Goal: Transaction & Acquisition: Book appointment/travel/reservation

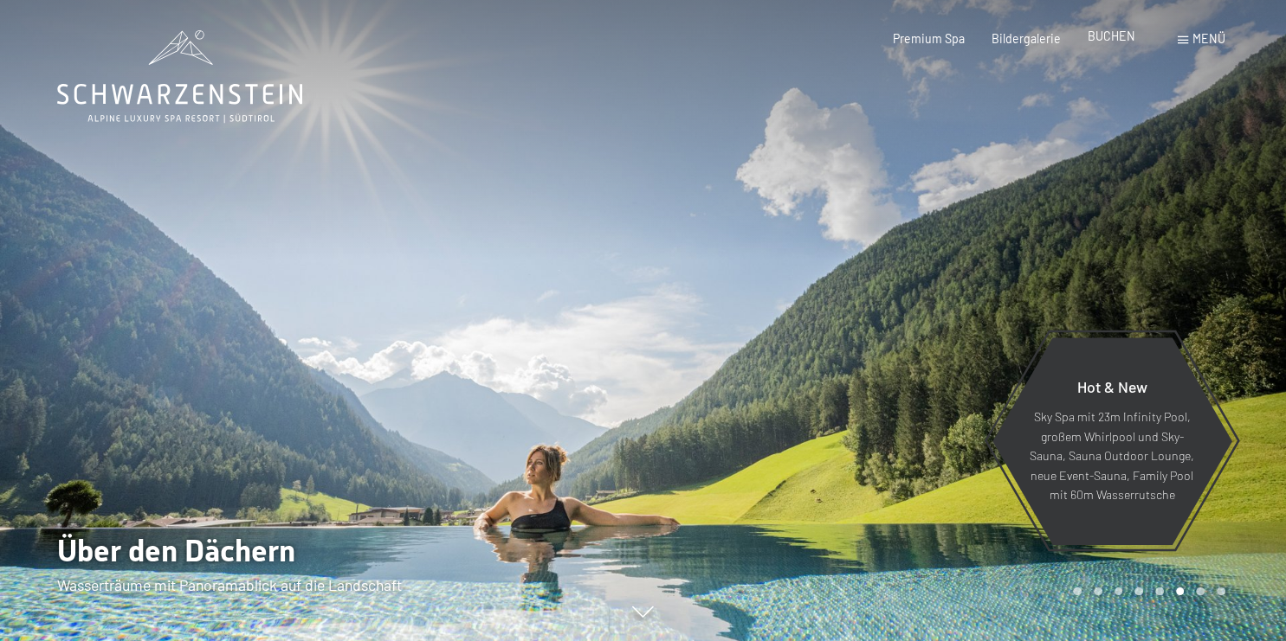
click at [1119, 42] on span "BUCHEN" at bounding box center [1111, 36] width 48 height 15
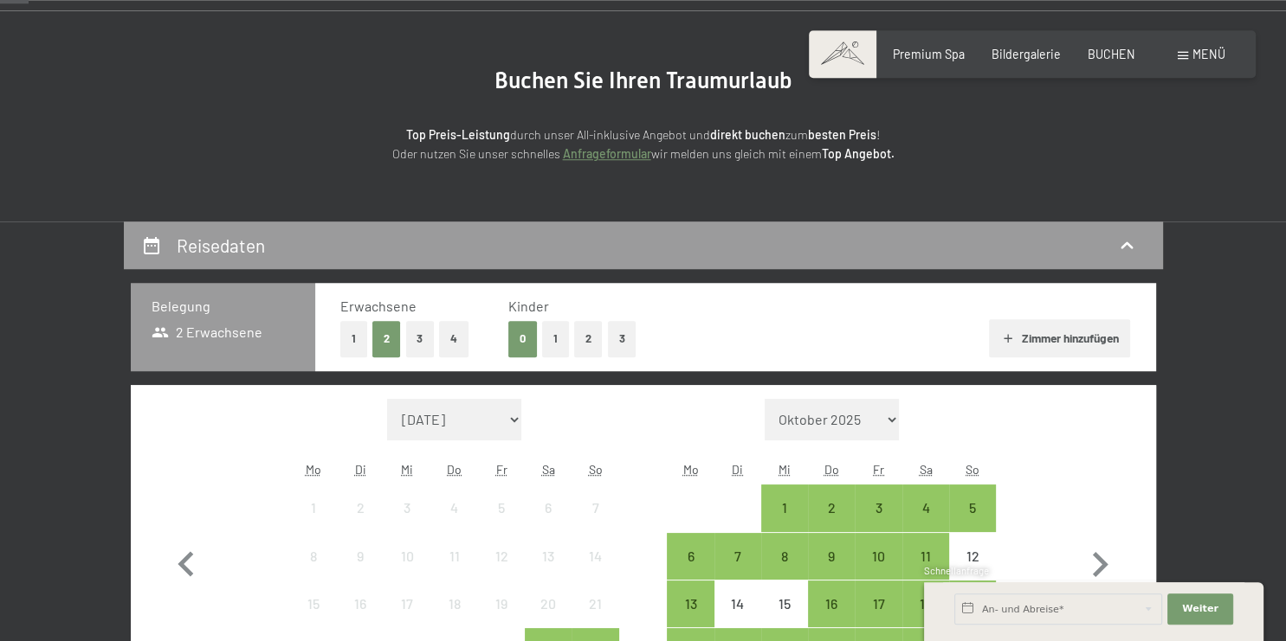
scroll to position [183, 0]
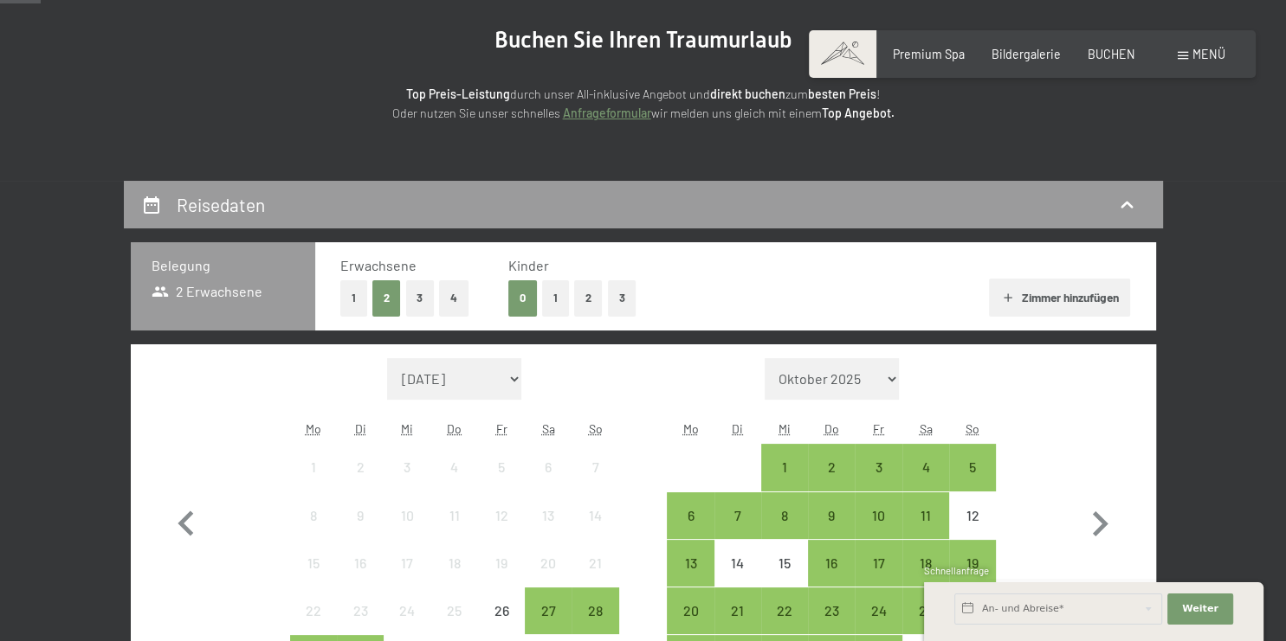
click at [416, 300] on button "3" at bounding box center [420, 297] width 29 height 35
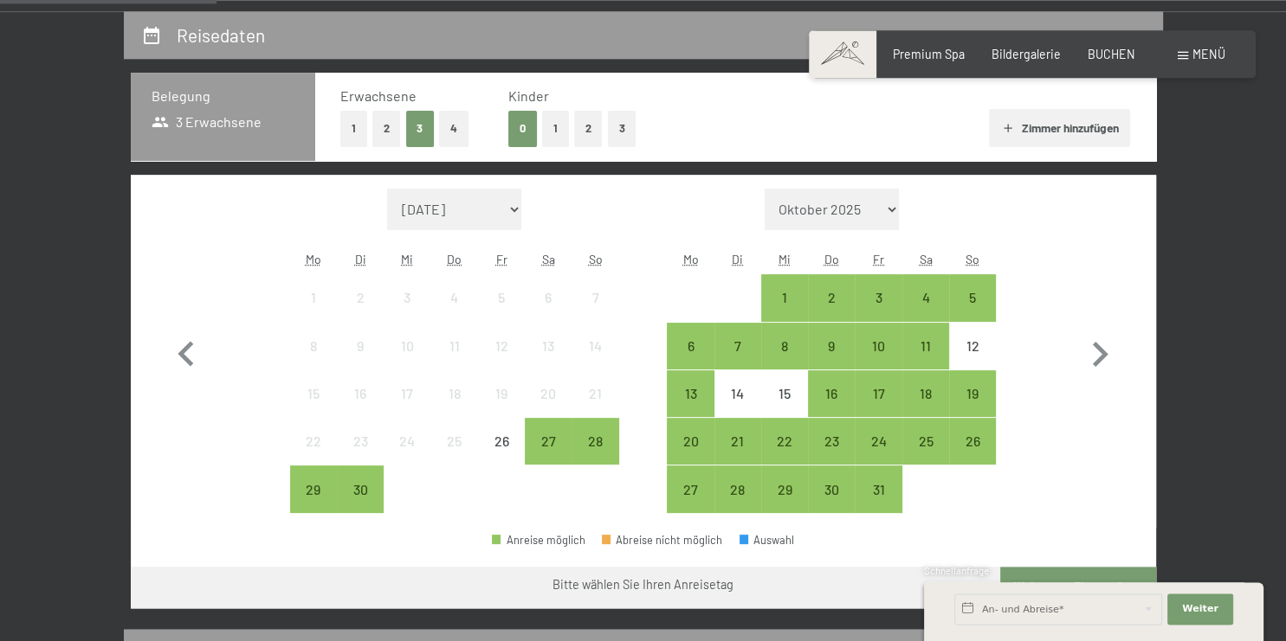
scroll to position [365, 0]
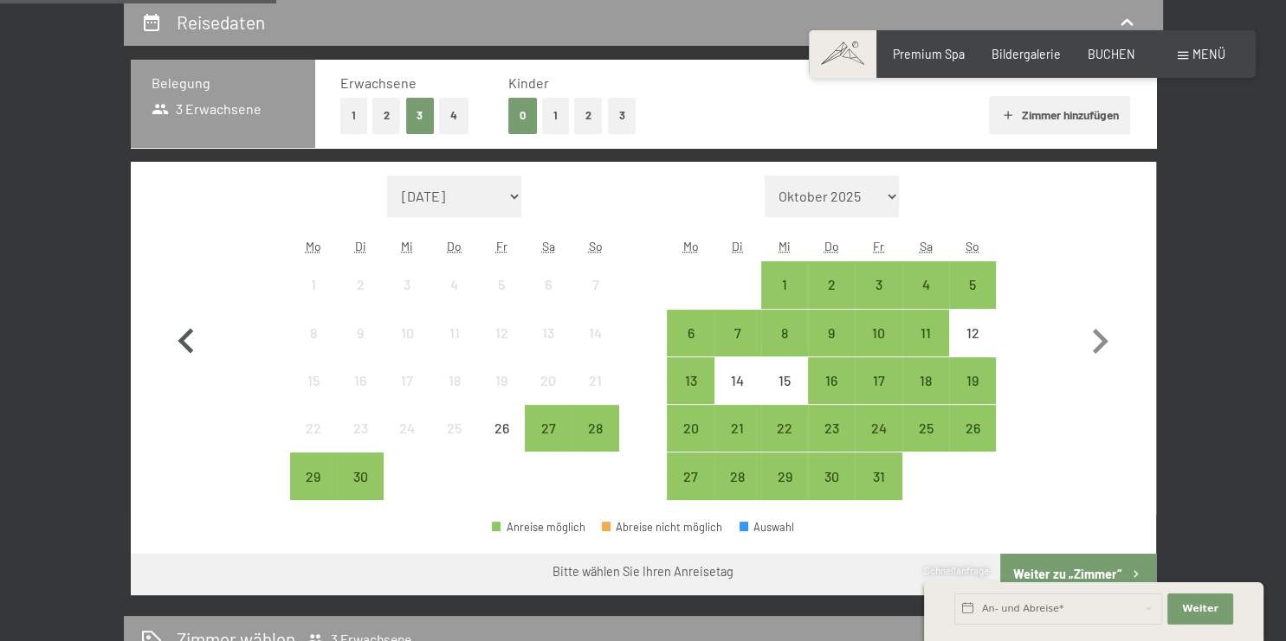
click at [180, 334] on icon "button" at bounding box center [186, 342] width 50 height 50
click at [192, 342] on icon "button" at bounding box center [186, 342] width 50 height 50
click at [1092, 339] on icon "button" at bounding box center [1099, 342] width 50 height 50
select select "2025-10-01"
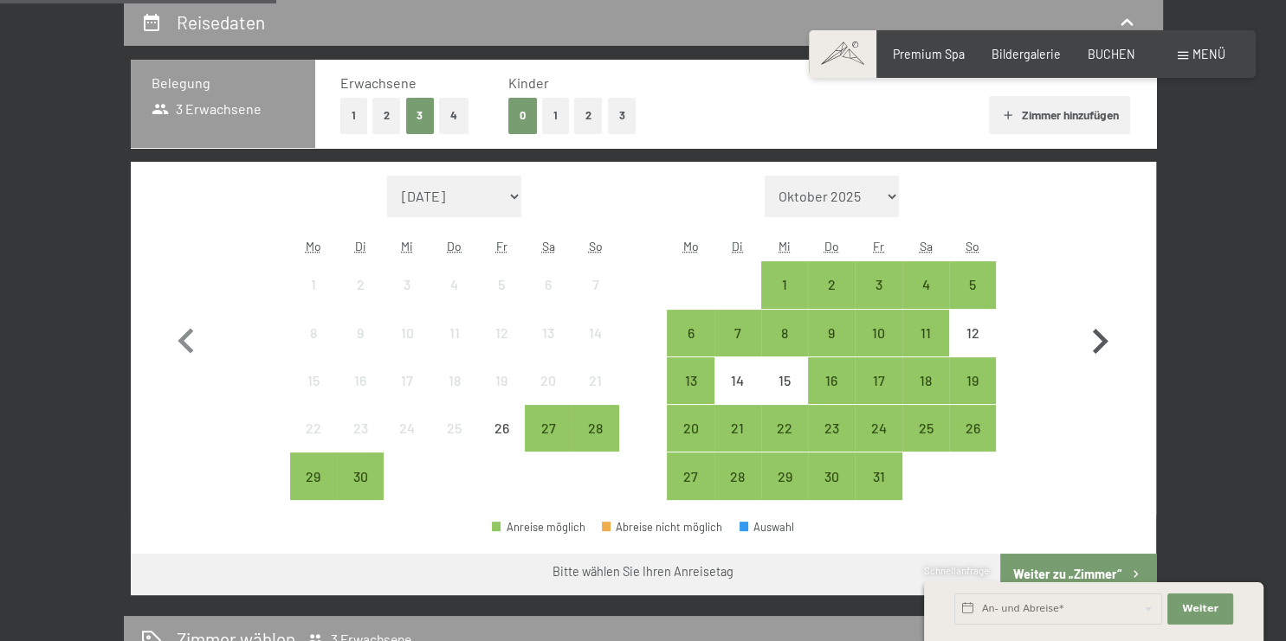
select select "2025-11-01"
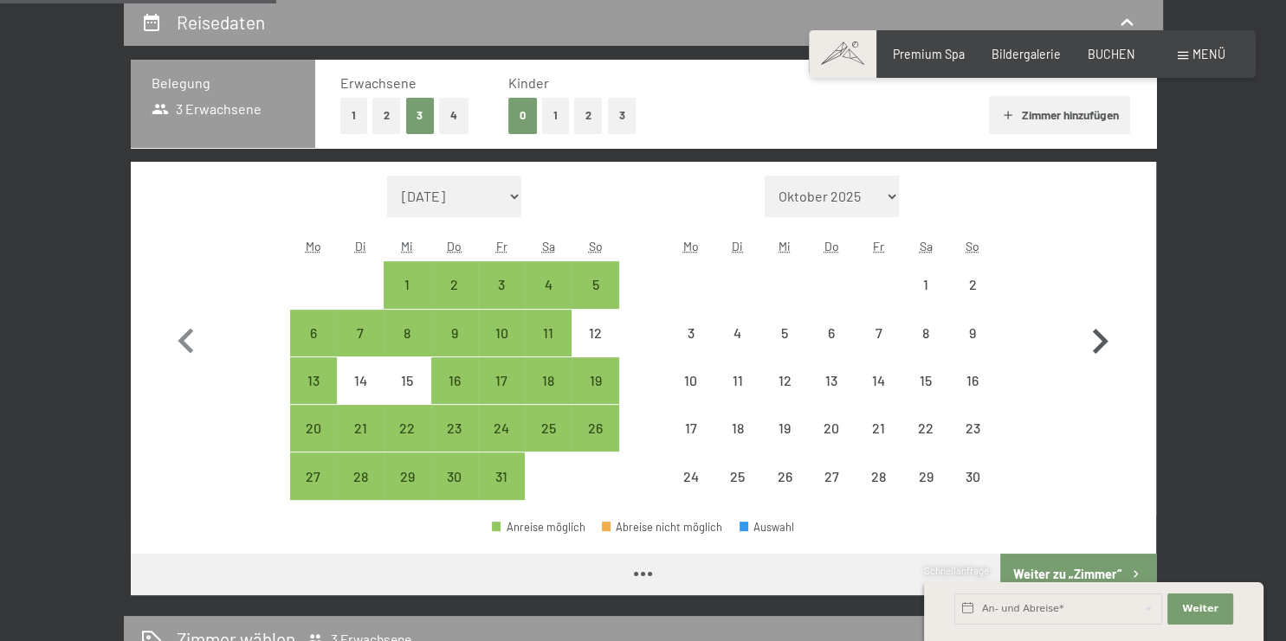
click at [1092, 339] on icon "button" at bounding box center [1099, 342] width 50 height 50
select select "2025-11-01"
select select "2025-12-01"
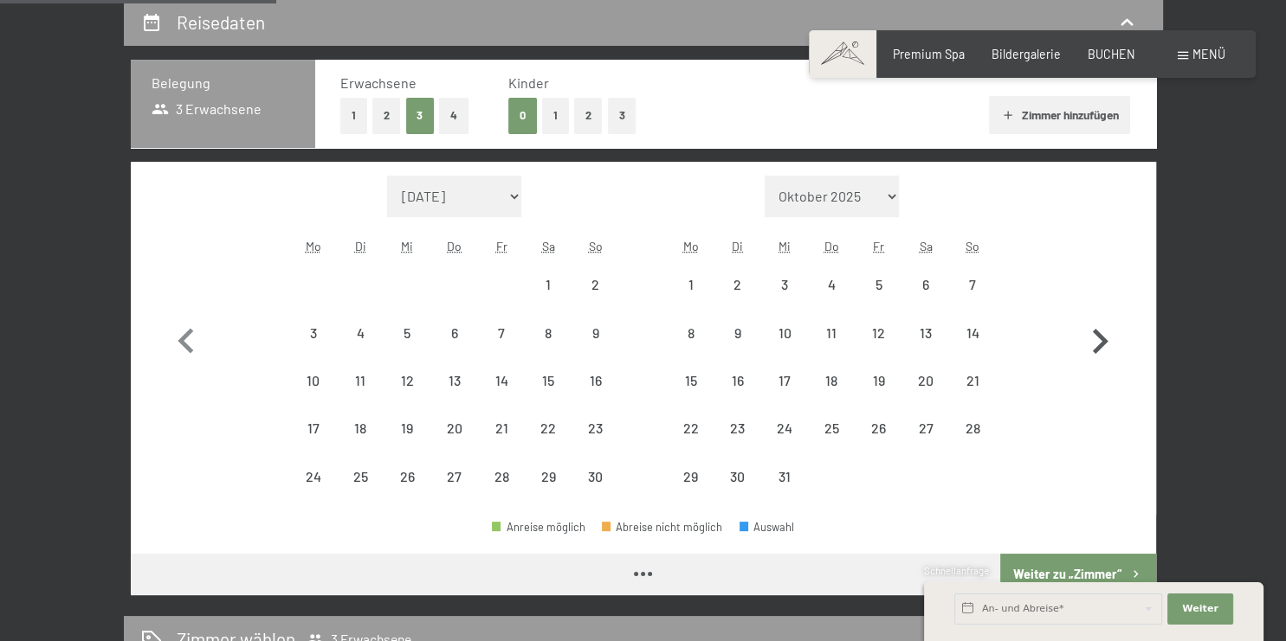
click at [1092, 339] on icon "button" at bounding box center [1099, 342] width 50 height 50
select select "2025-12-01"
select select "2026-01-01"
select select "2025-12-01"
select select "2026-01-01"
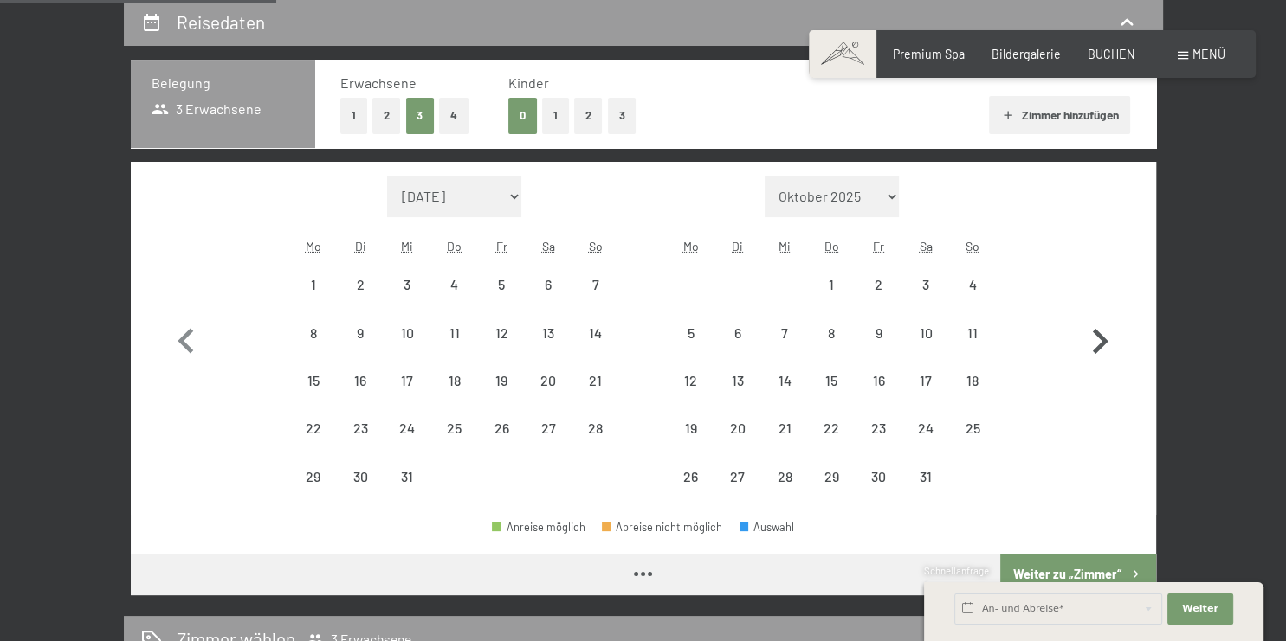
click at [1092, 339] on icon "button" at bounding box center [1099, 342] width 50 height 50
select select "2026-01-01"
select select "2026-02-01"
select select "2026-01-01"
select select "2026-02-01"
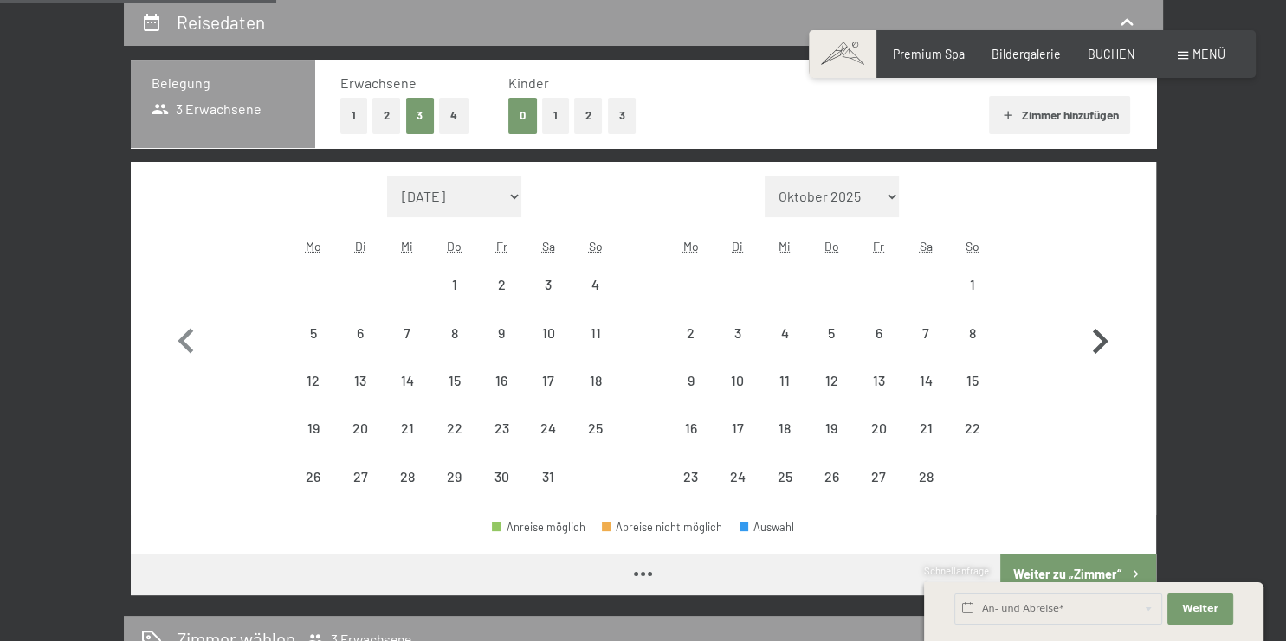
click at [1092, 339] on icon "button" at bounding box center [1099, 342] width 50 height 50
select select "2026-02-01"
select select "2026-03-01"
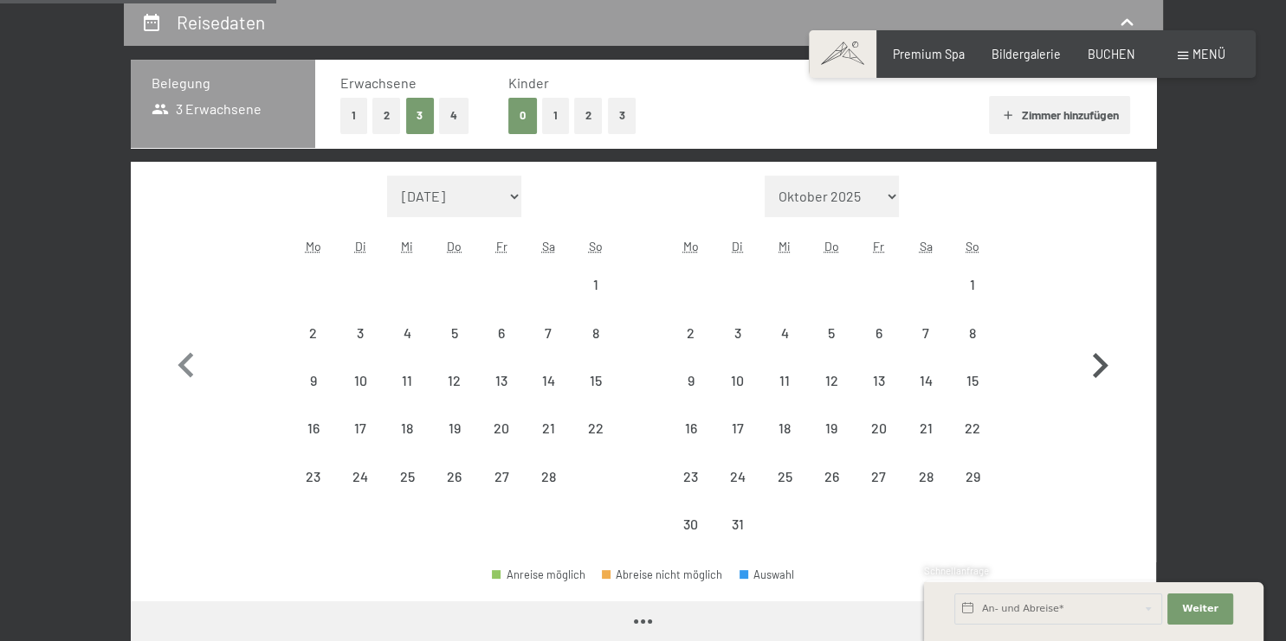
select select "2026-02-01"
select select "2026-03-01"
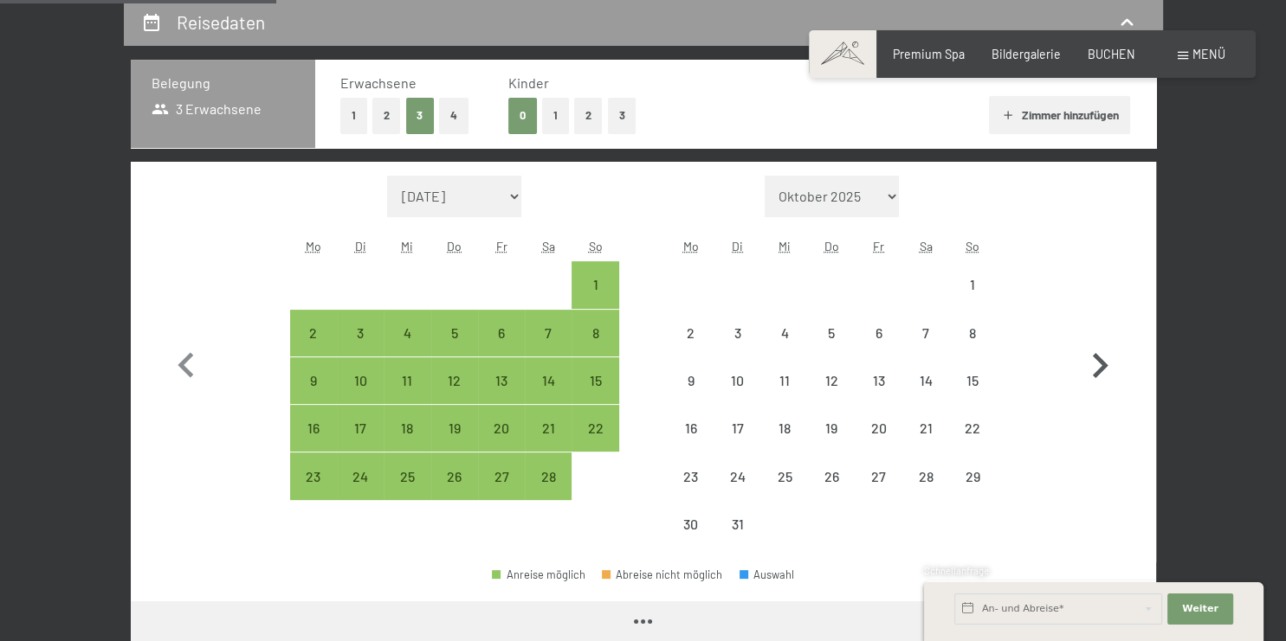
select select "2026-02-01"
select select "2026-03-01"
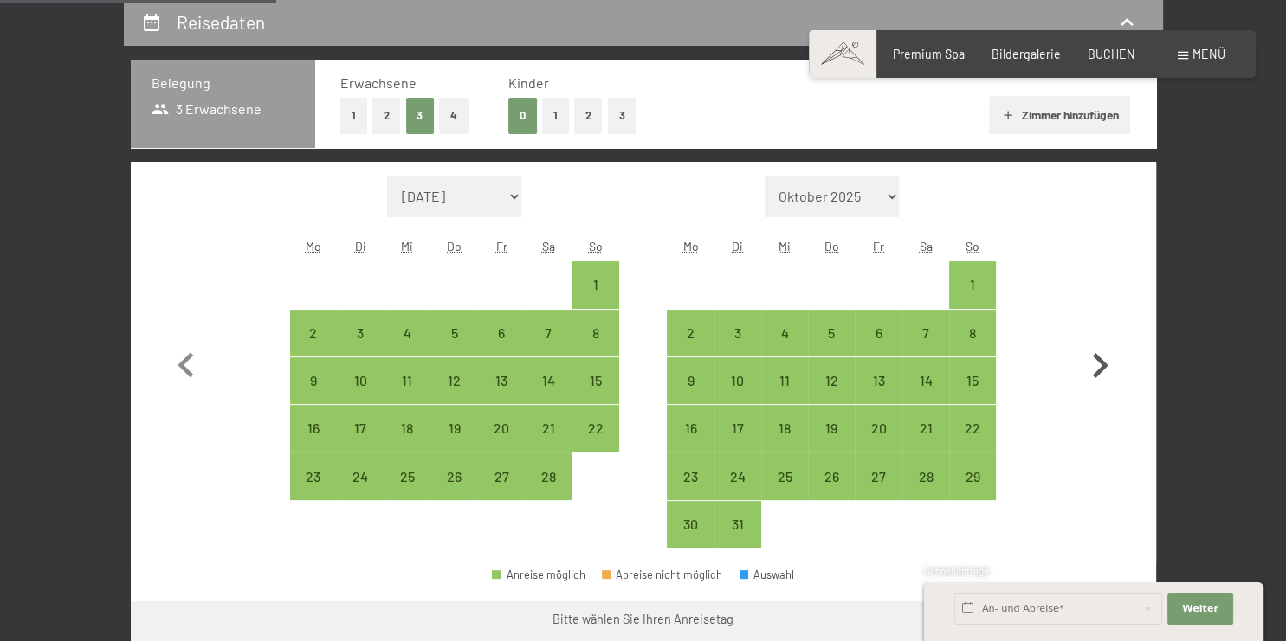
click at [1097, 358] on icon "button" at bounding box center [1100, 364] width 16 height 25
select select "2026-03-01"
select select "2026-04-01"
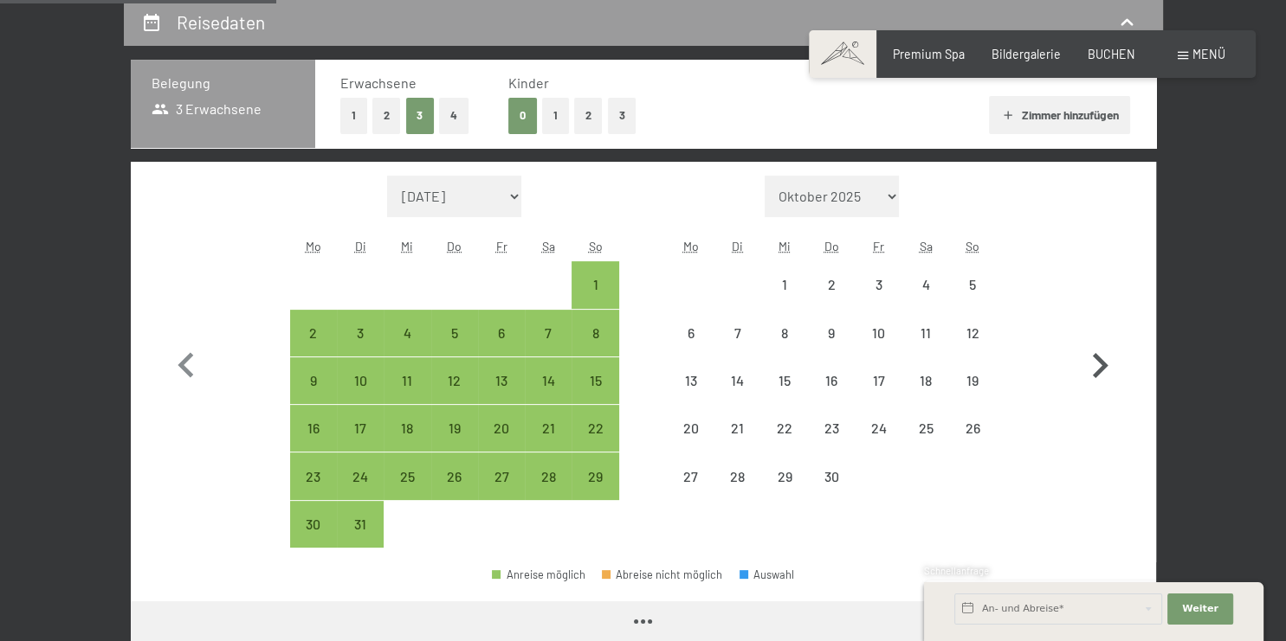
select select "2026-03-01"
select select "2026-04-01"
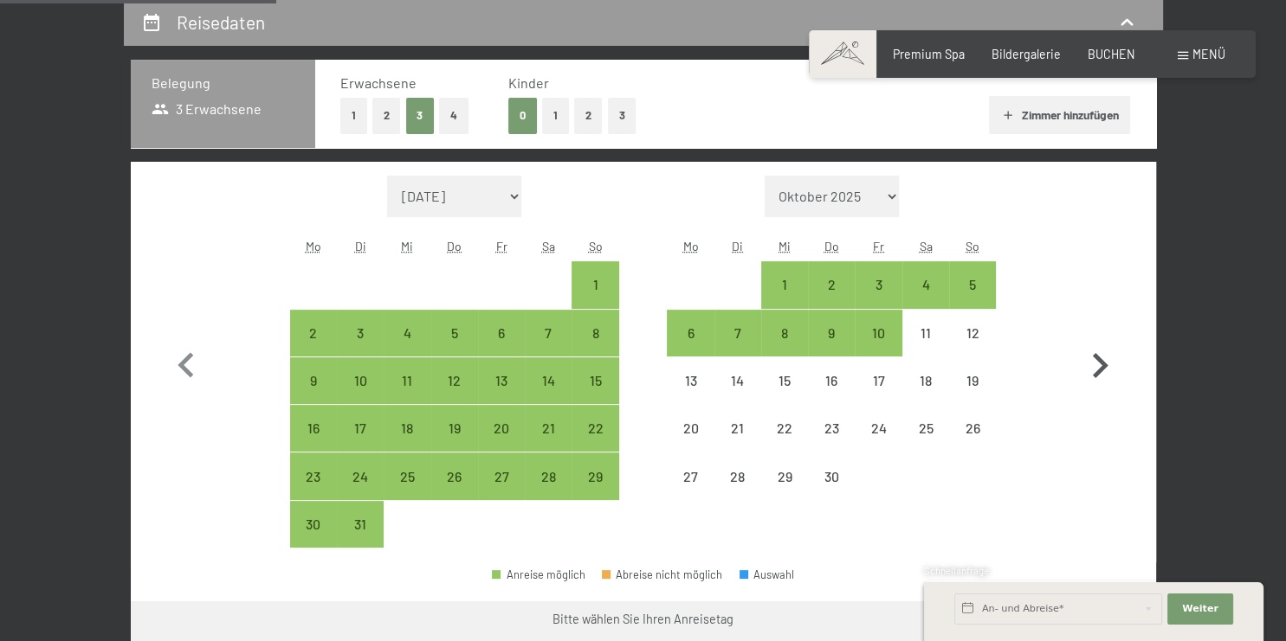
click at [1099, 362] on icon "button" at bounding box center [1099, 366] width 50 height 50
select select "[DATE]"
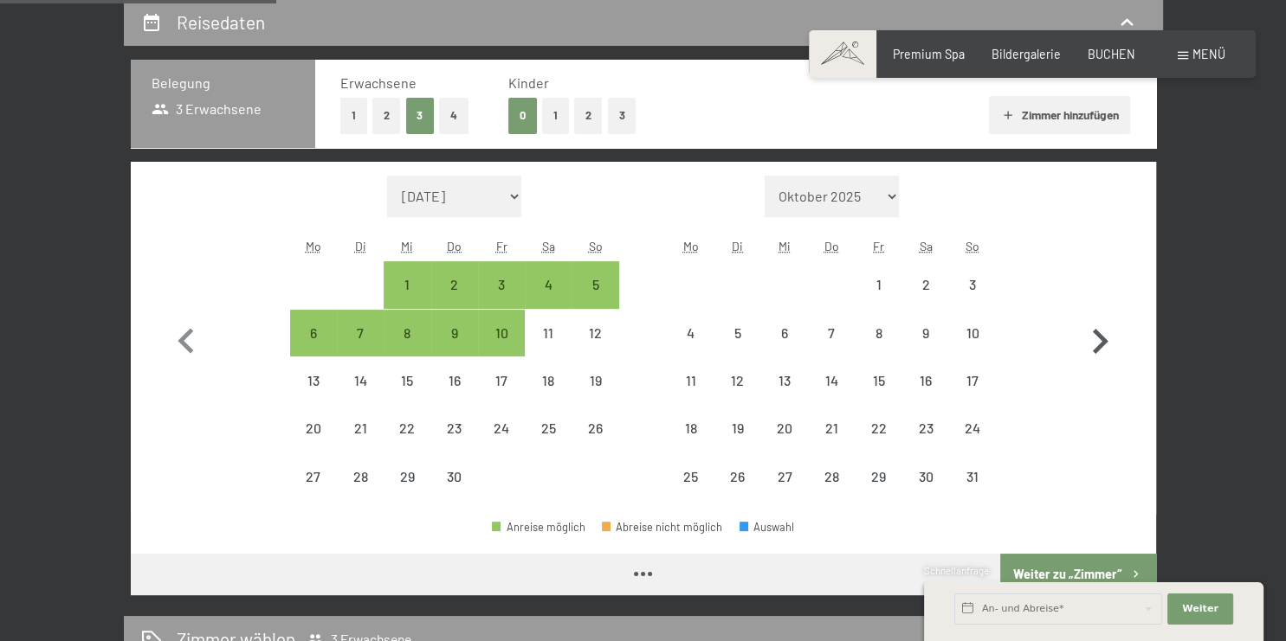
select select "[DATE]"
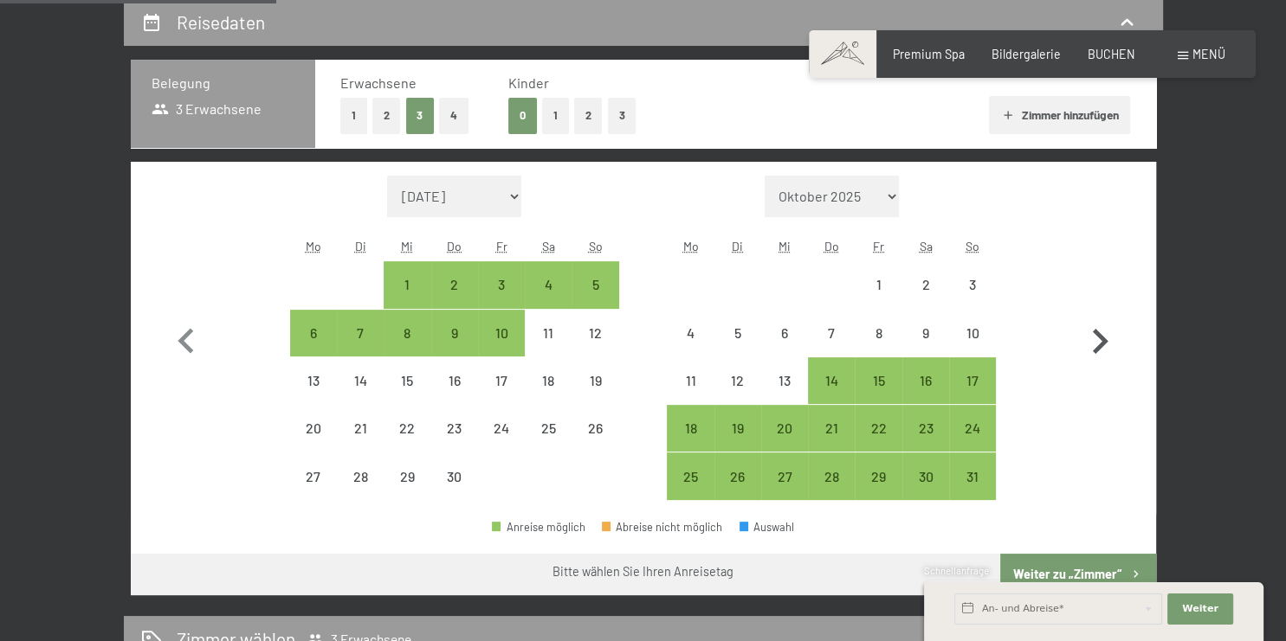
click at [1097, 359] on icon "button" at bounding box center [1099, 342] width 50 height 50
select select "[DATE]"
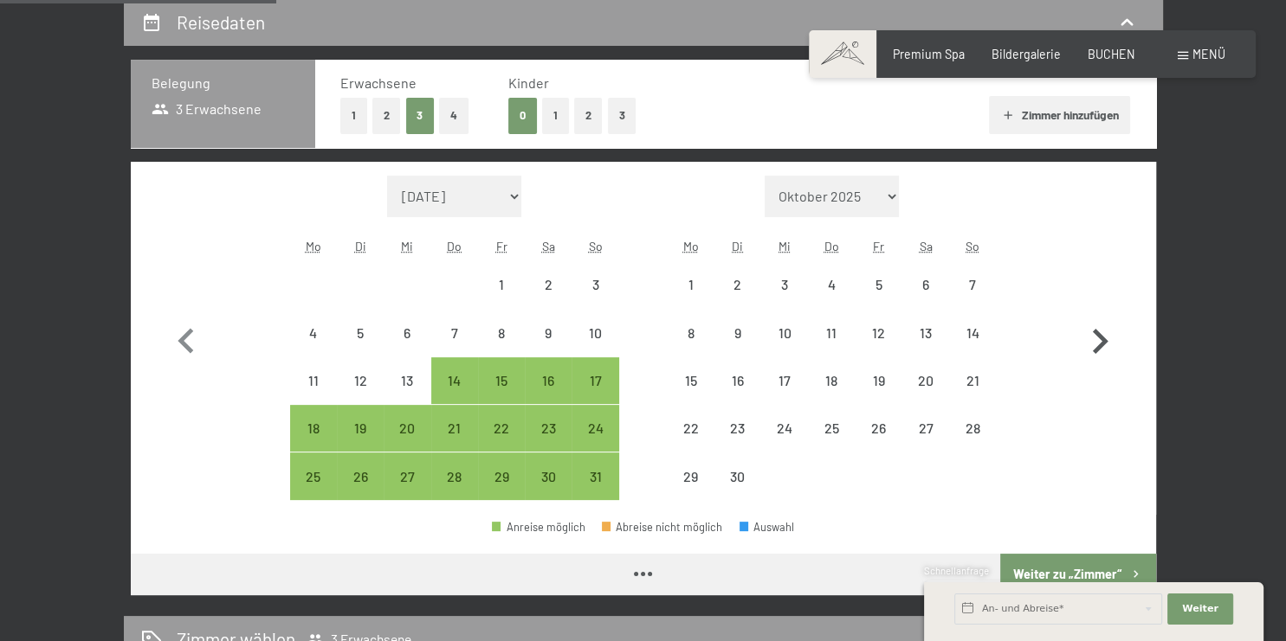
select select "[DATE]"
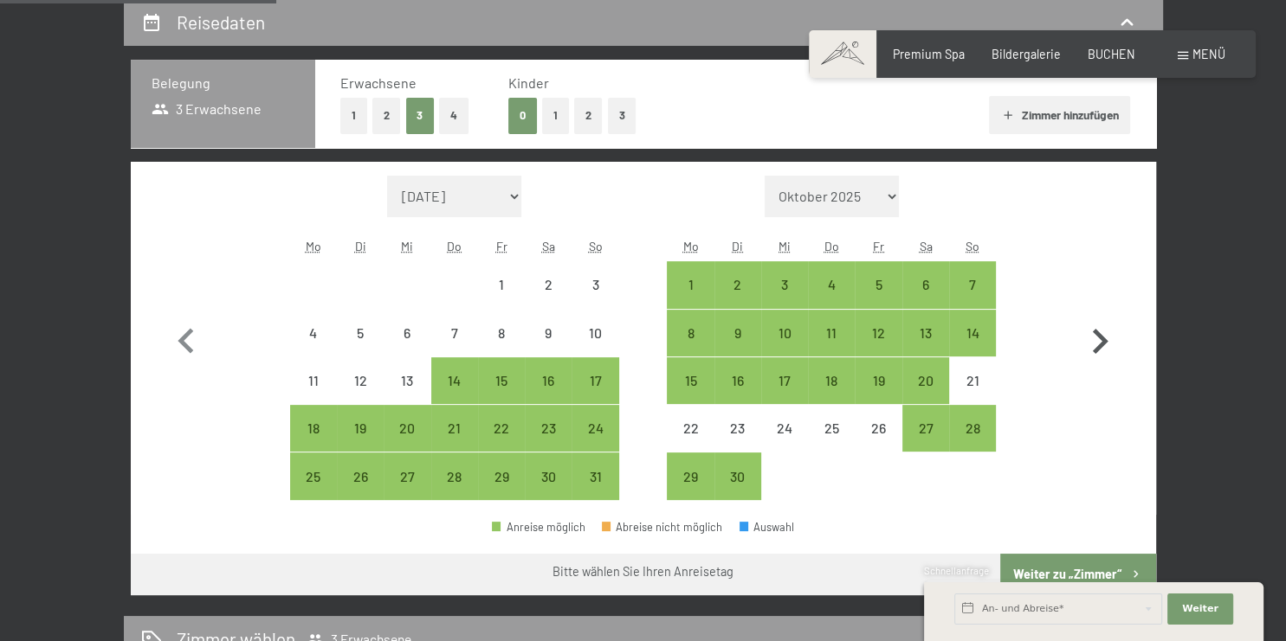
click at [1106, 346] on icon "button" at bounding box center [1099, 342] width 50 height 50
select select "2026-06-01"
select select "2026-07-01"
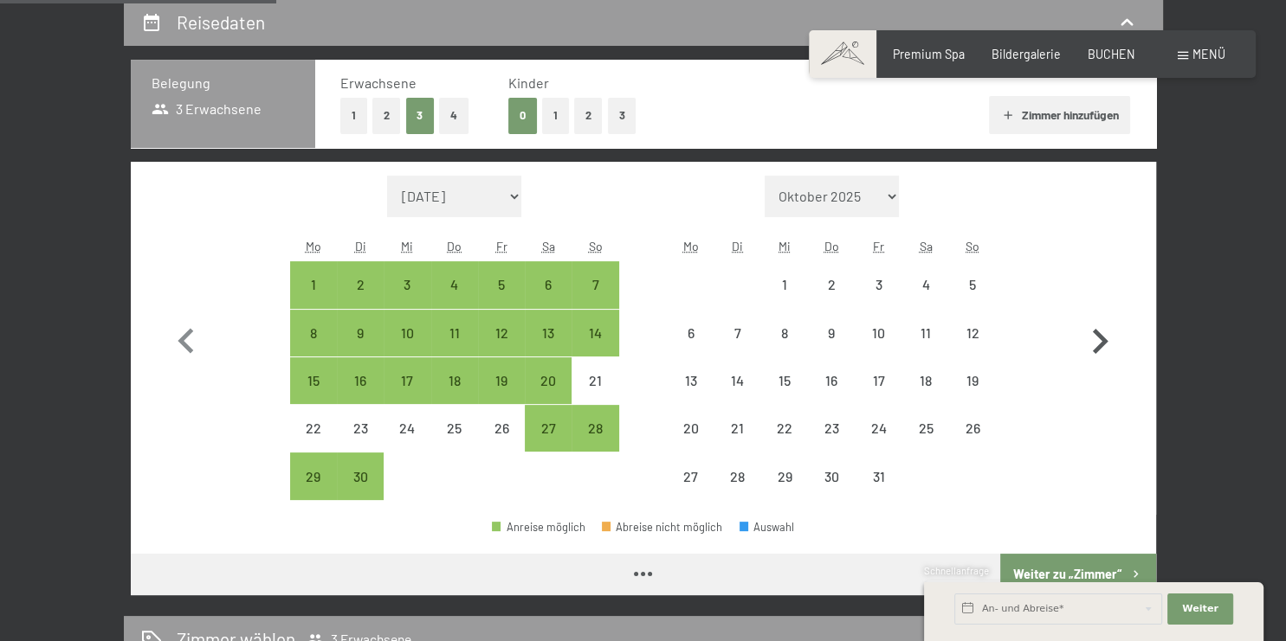
select select "2026-06-01"
select select "2026-07-01"
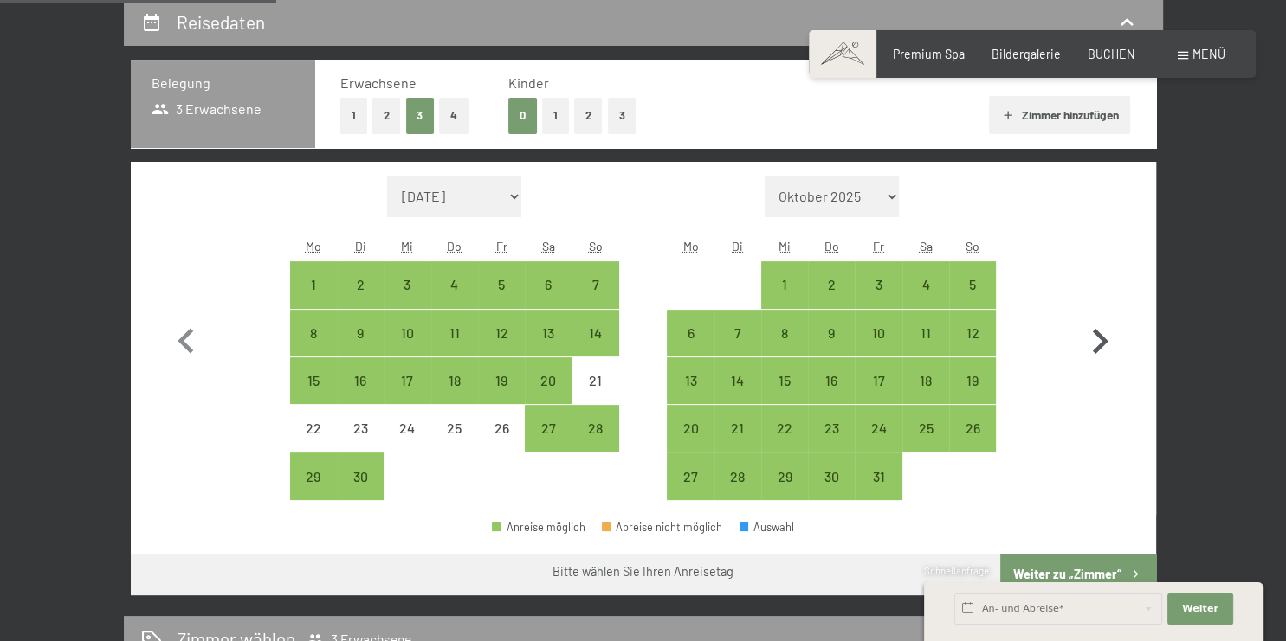
click at [1104, 342] on icon "button" at bounding box center [1100, 341] width 16 height 25
select select "2026-07-01"
select select "2026-08-01"
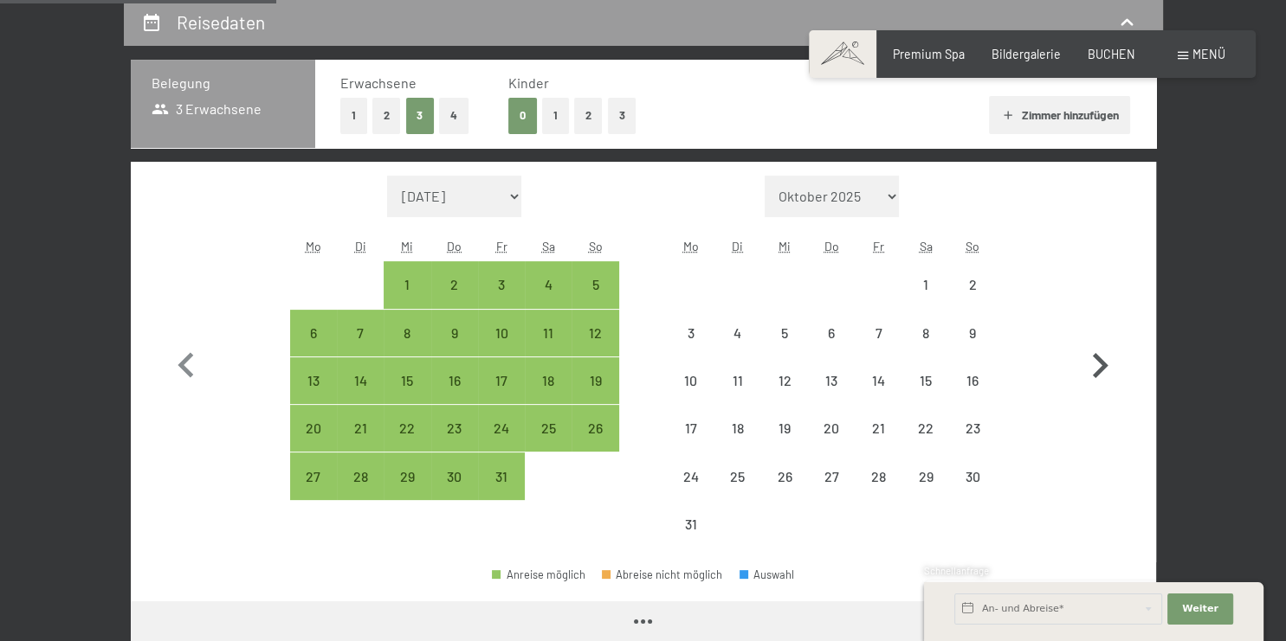
select select "2026-07-01"
select select "2026-08-01"
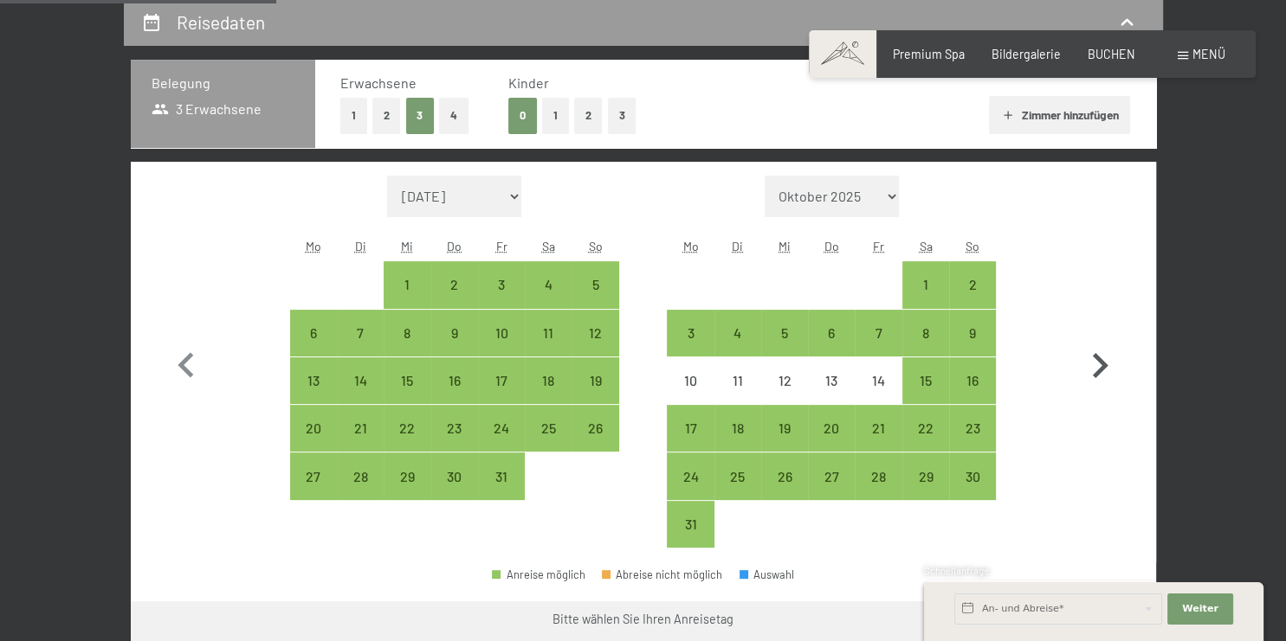
click at [1090, 367] on icon "button" at bounding box center [1099, 366] width 50 height 50
select select "2026-08-01"
select select "2026-09-01"
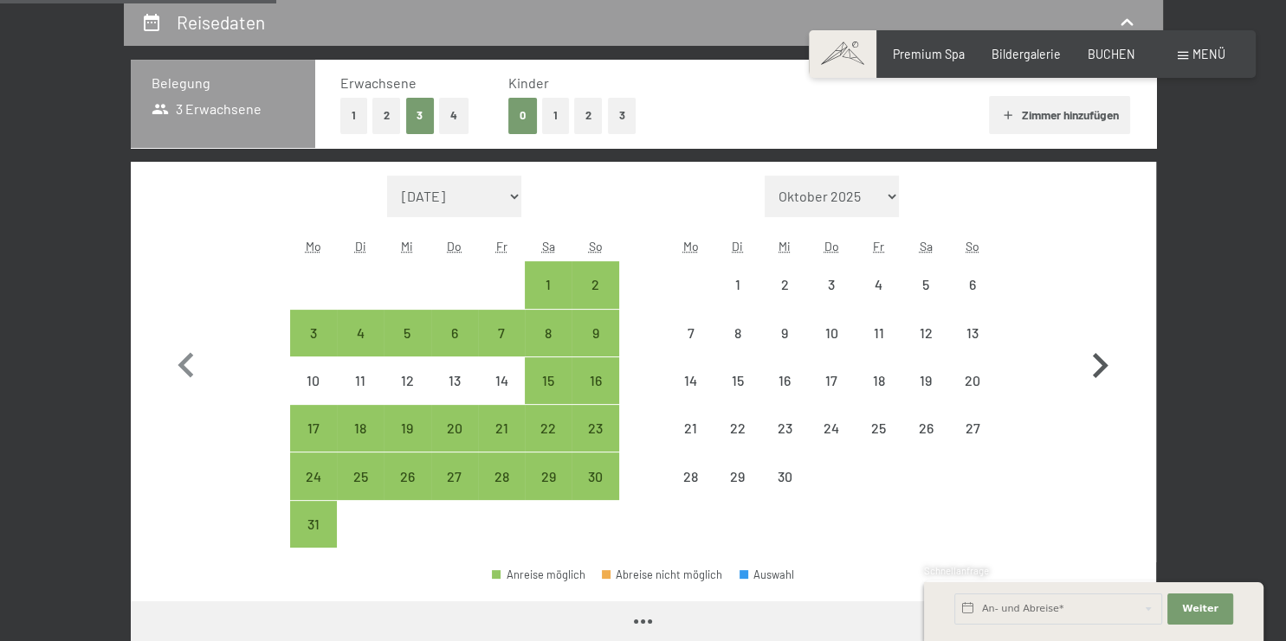
select select "2026-08-01"
select select "2026-09-01"
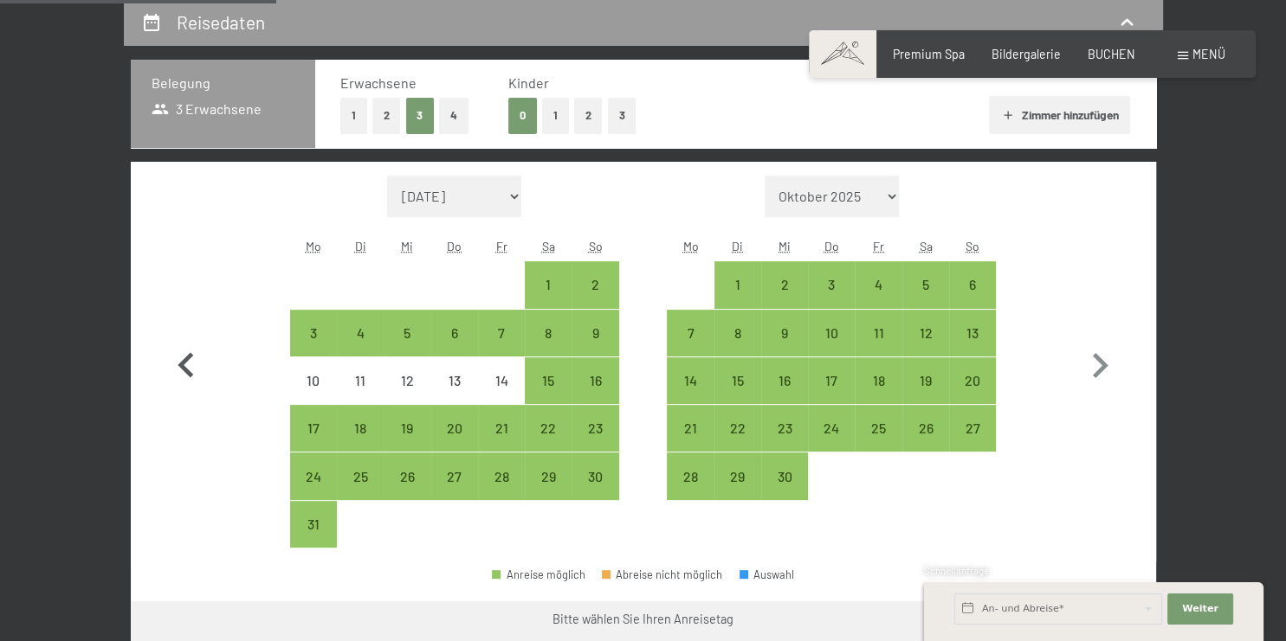
click at [177, 366] on icon "button" at bounding box center [186, 366] width 50 height 50
select select "2026-07-01"
select select "2026-08-01"
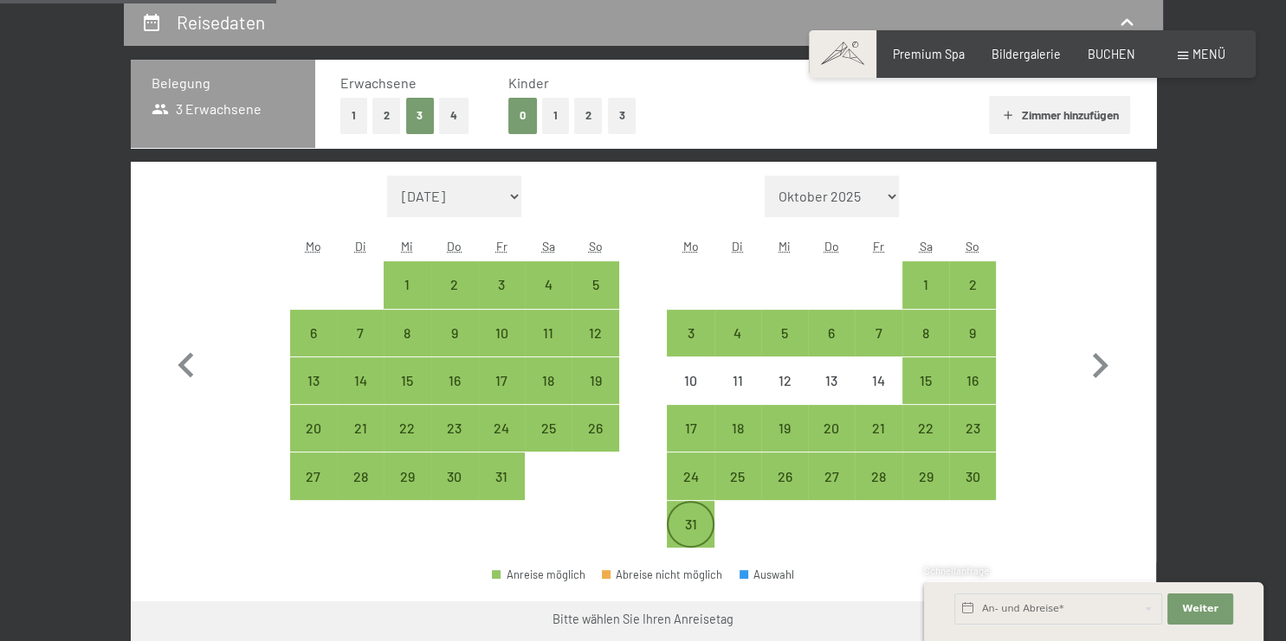
click at [694, 528] on div "31" at bounding box center [689, 539] width 43 height 43
select select "2026-07-01"
select select "2026-08-01"
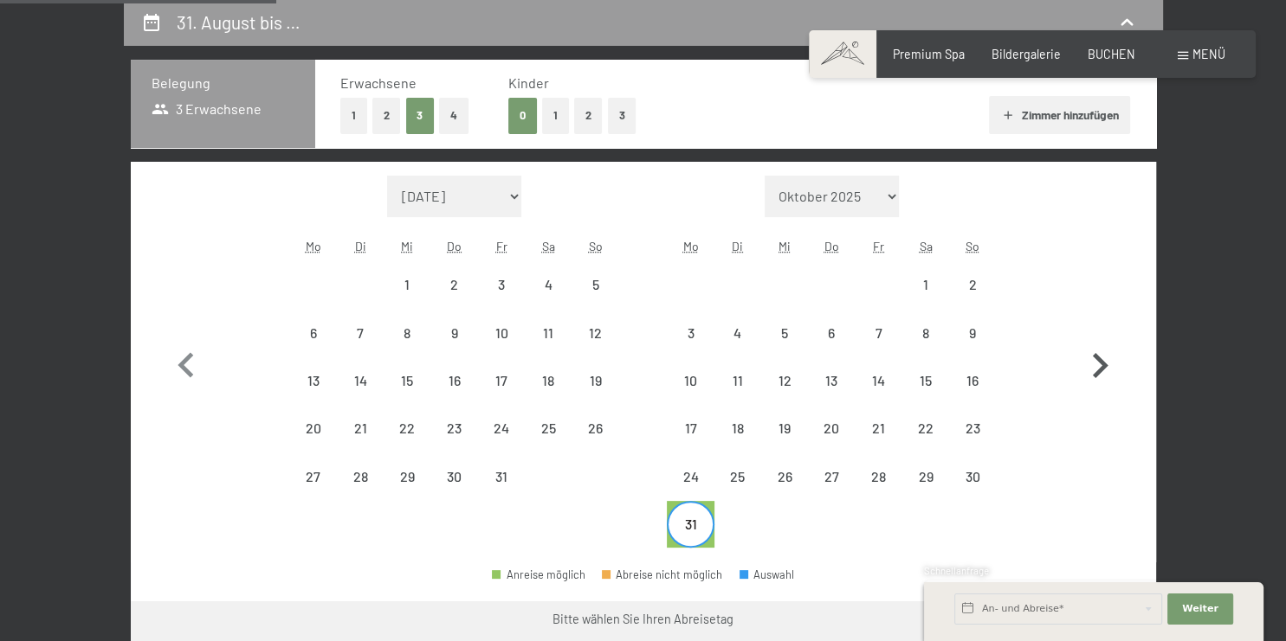
click at [1092, 364] on icon "button" at bounding box center [1099, 366] width 50 height 50
select select "2026-08-01"
select select "2026-09-01"
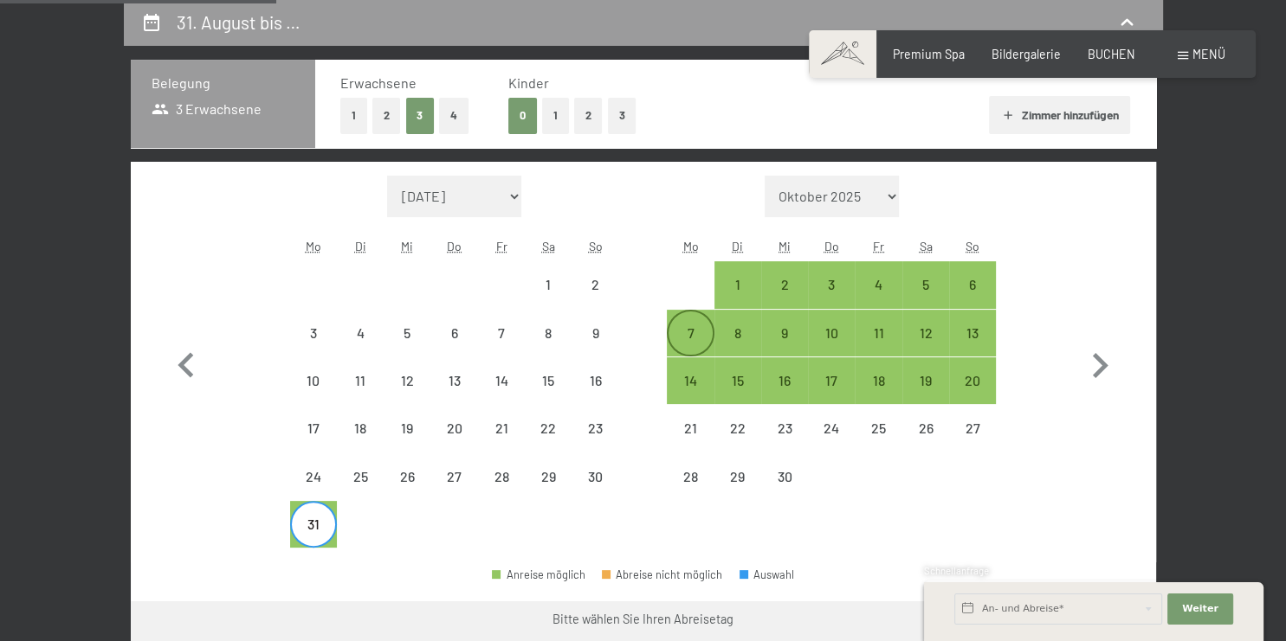
click at [687, 328] on div "7" at bounding box center [689, 347] width 43 height 43
select select "2026-08-01"
select select "2026-09-01"
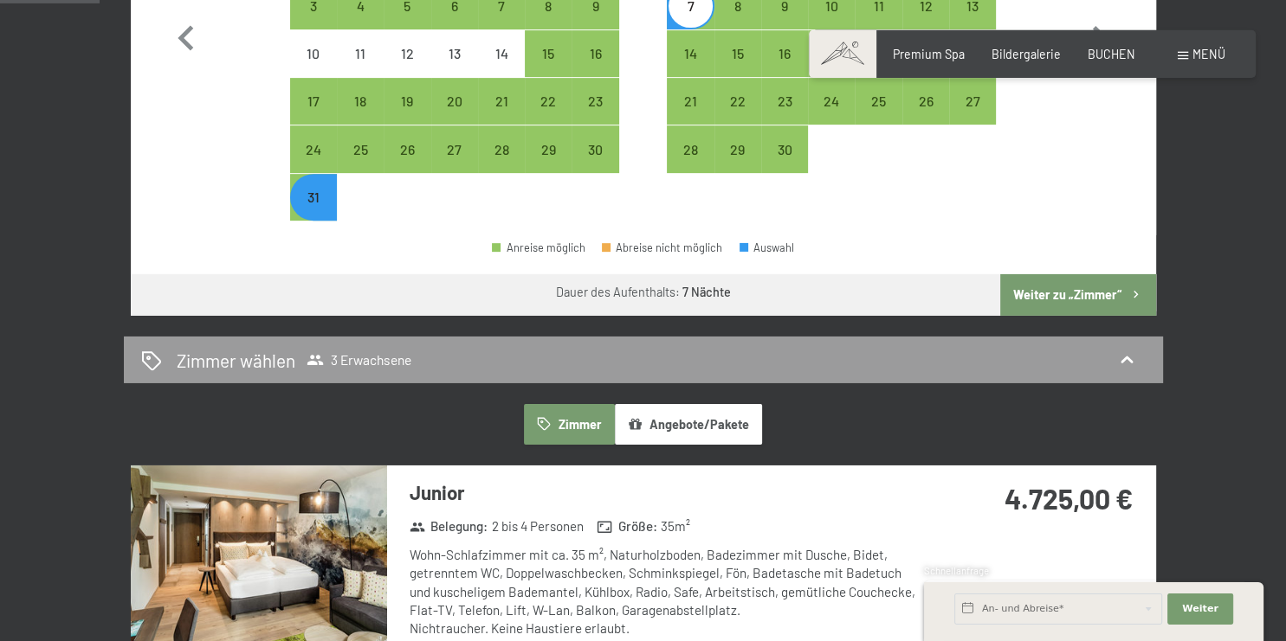
scroll to position [731, 0]
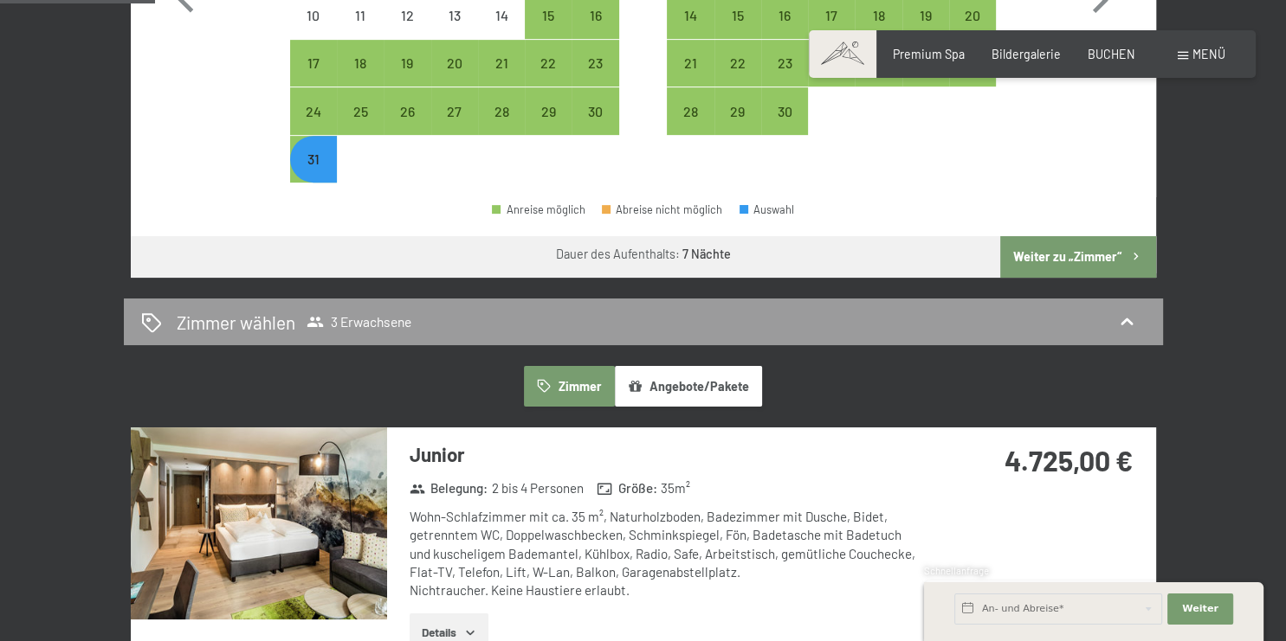
click at [1086, 259] on button "Weiter zu „Zimmer“" at bounding box center [1077, 257] width 155 height 42
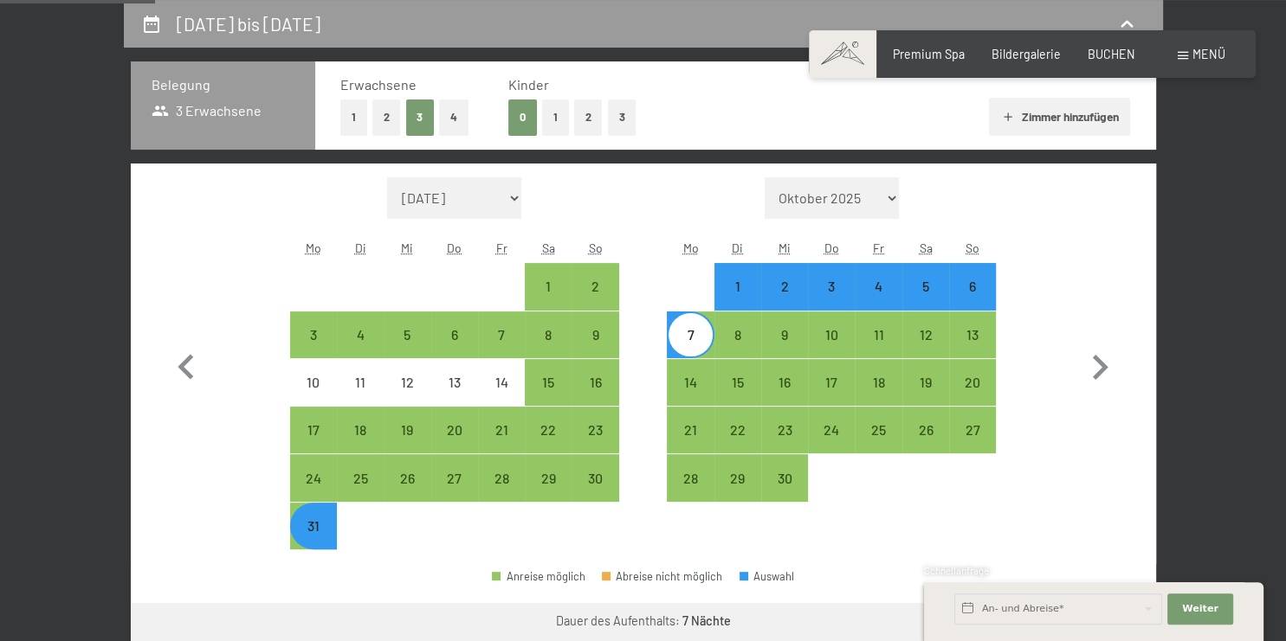
select select "2026-08-01"
select select "2026-09-01"
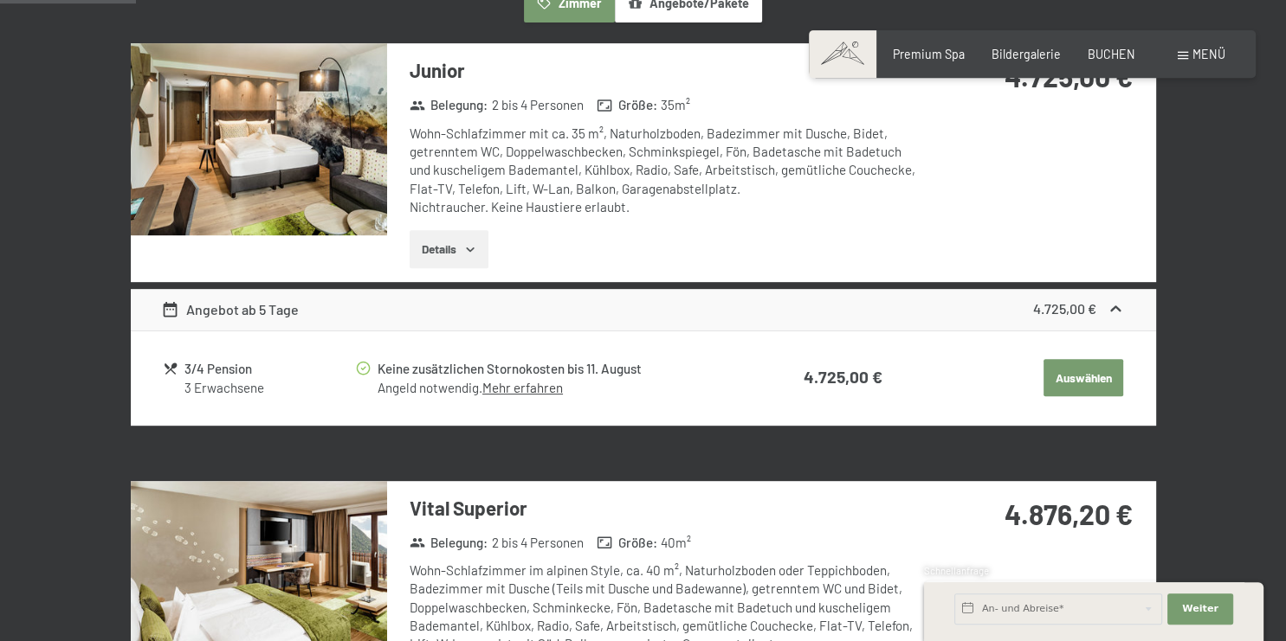
scroll to position [0, 0]
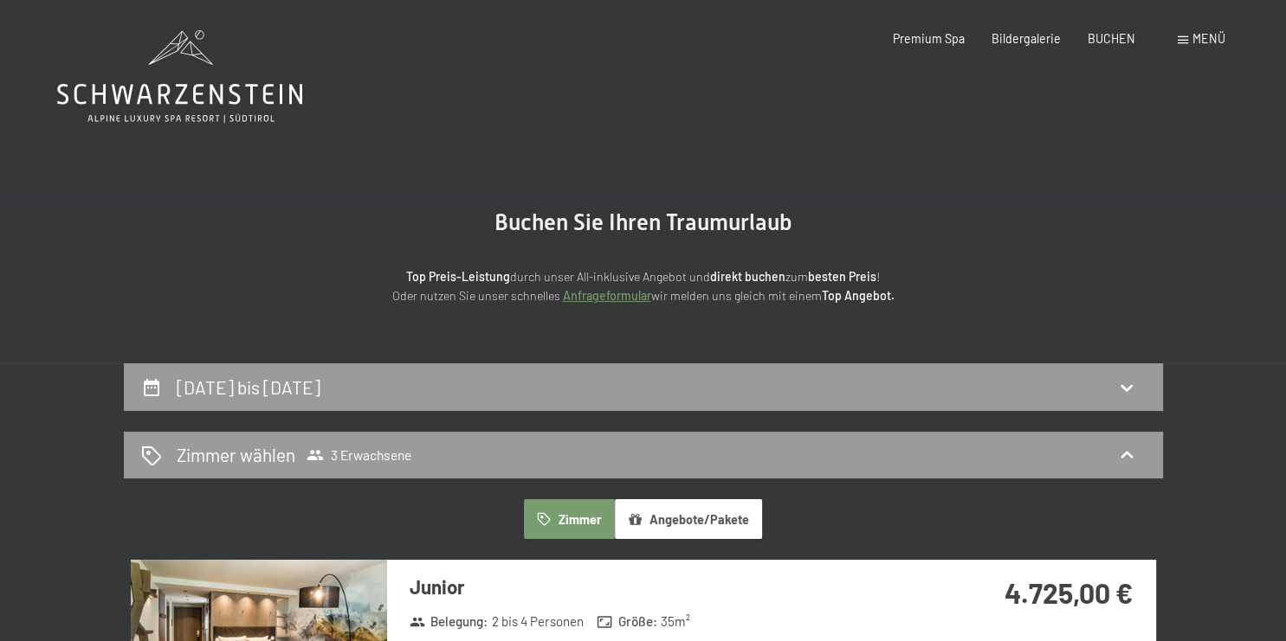
click at [1219, 41] on span "Menü" at bounding box center [1208, 38] width 33 height 15
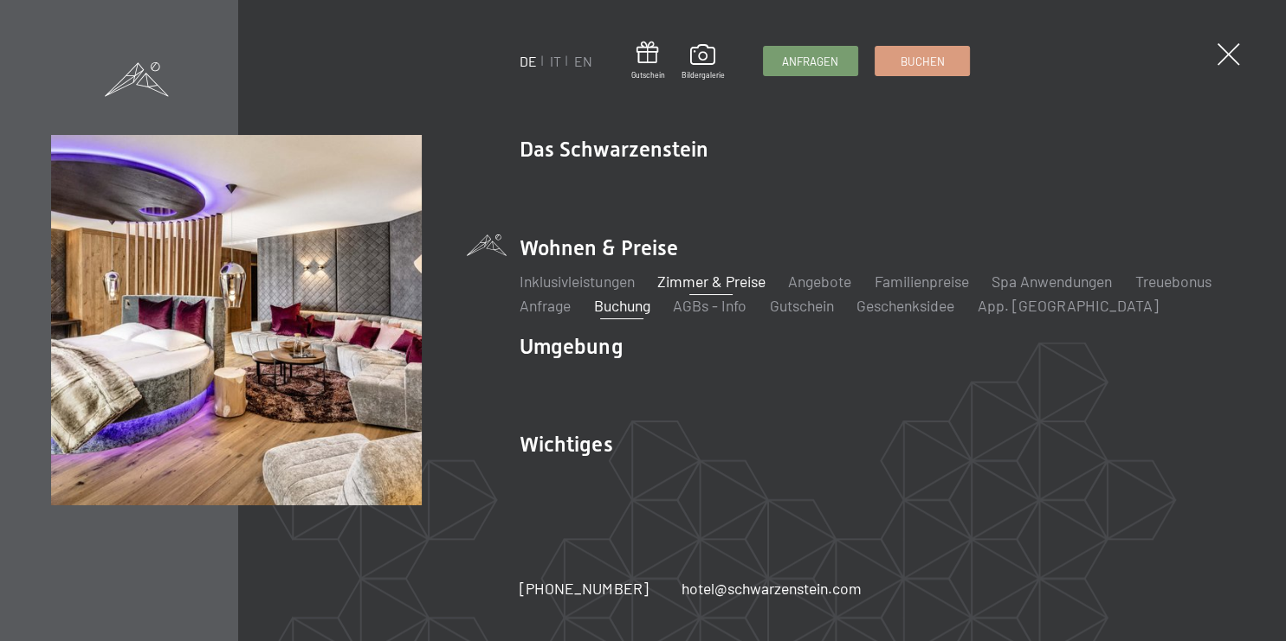
click at [708, 280] on link "Zimmer & Preise" at bounding box center [711, 281] width 108 height 19
click at [824, 280] on link "Angebote" at bounding box center [819, 281] width 63 height 19
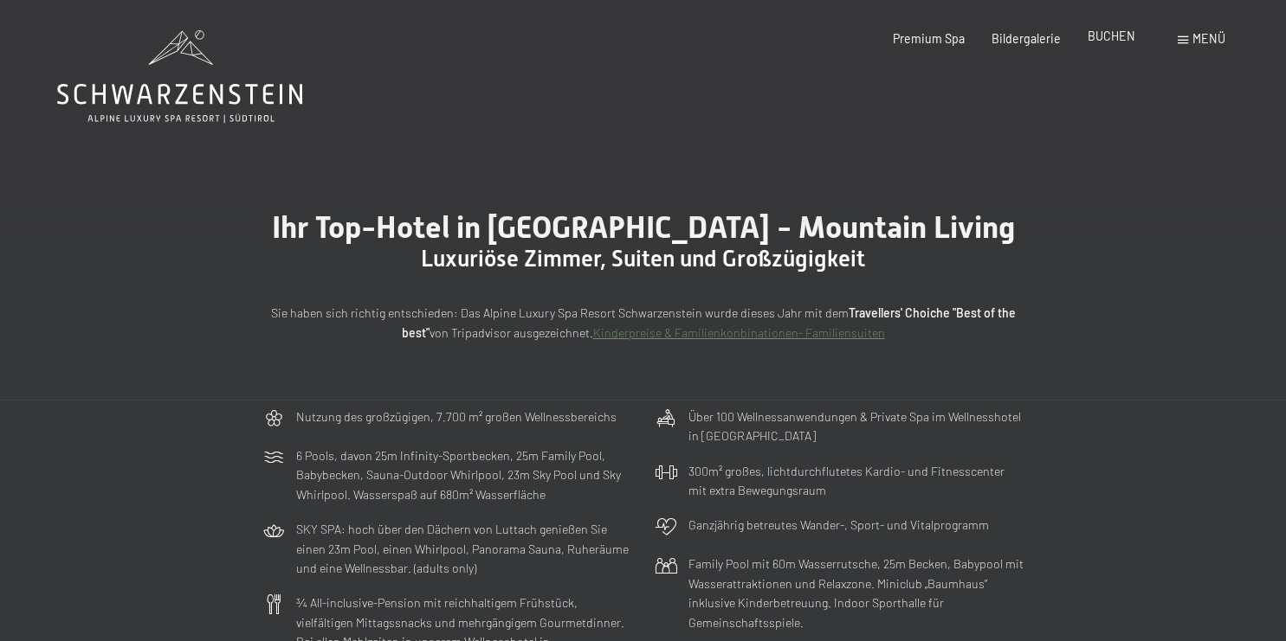
click at [1130, 34] on span "BUCHEN" at bounding box center [1111, 36] width 48 height 15
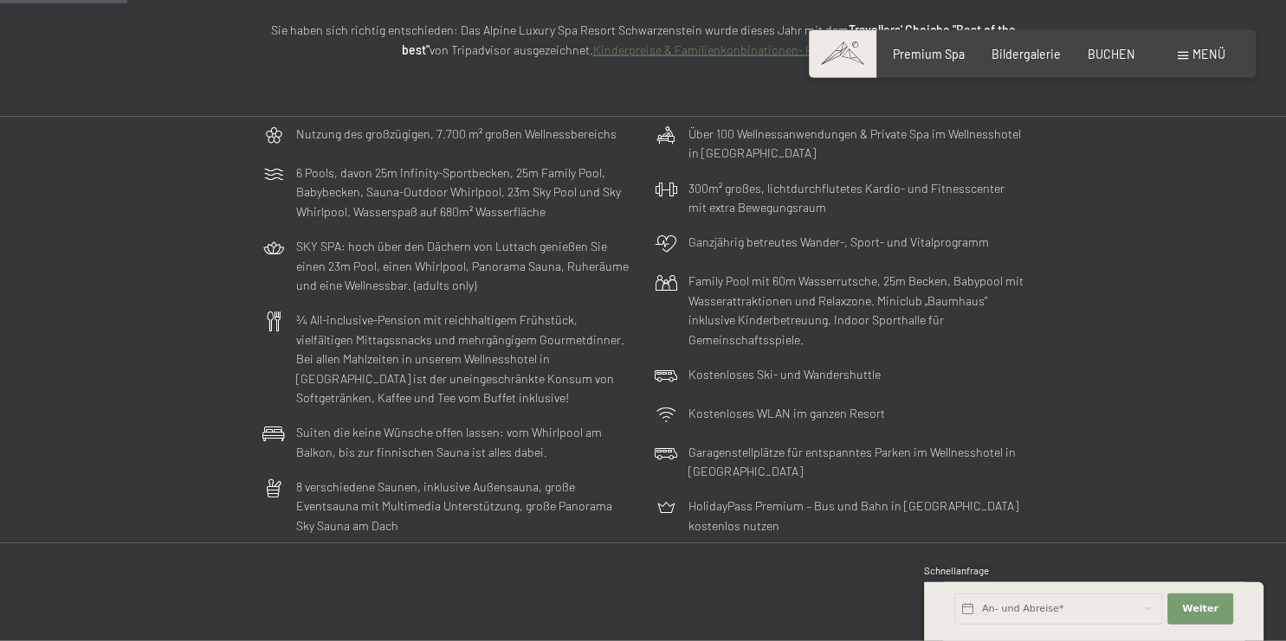
scroll to position [274, 0]
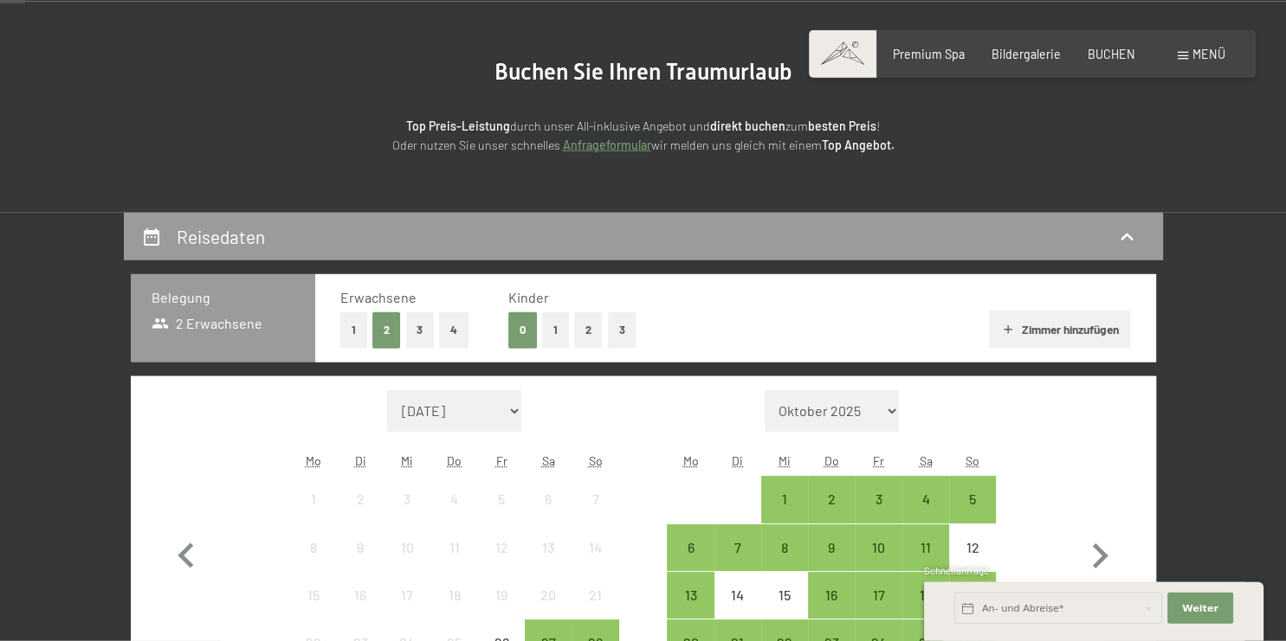
scroll to position [183, 0]
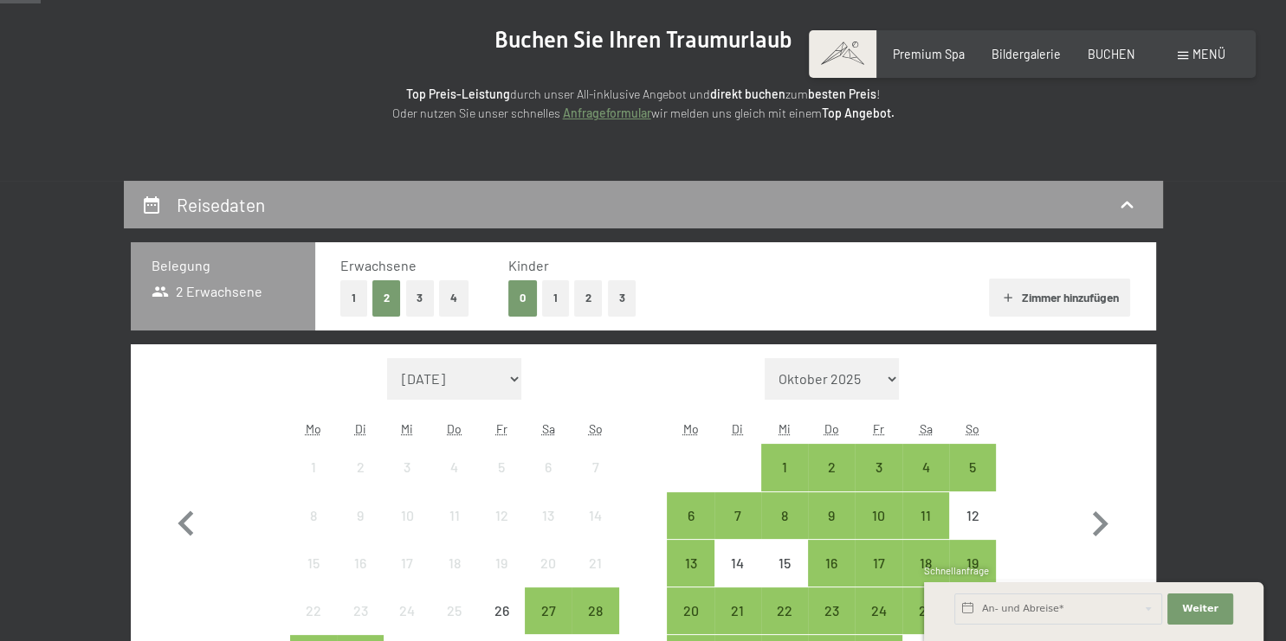
click at [1069, 294] on button "Zimmer hinzufügen" at bounding box center [1059, 298] width 141 height 38
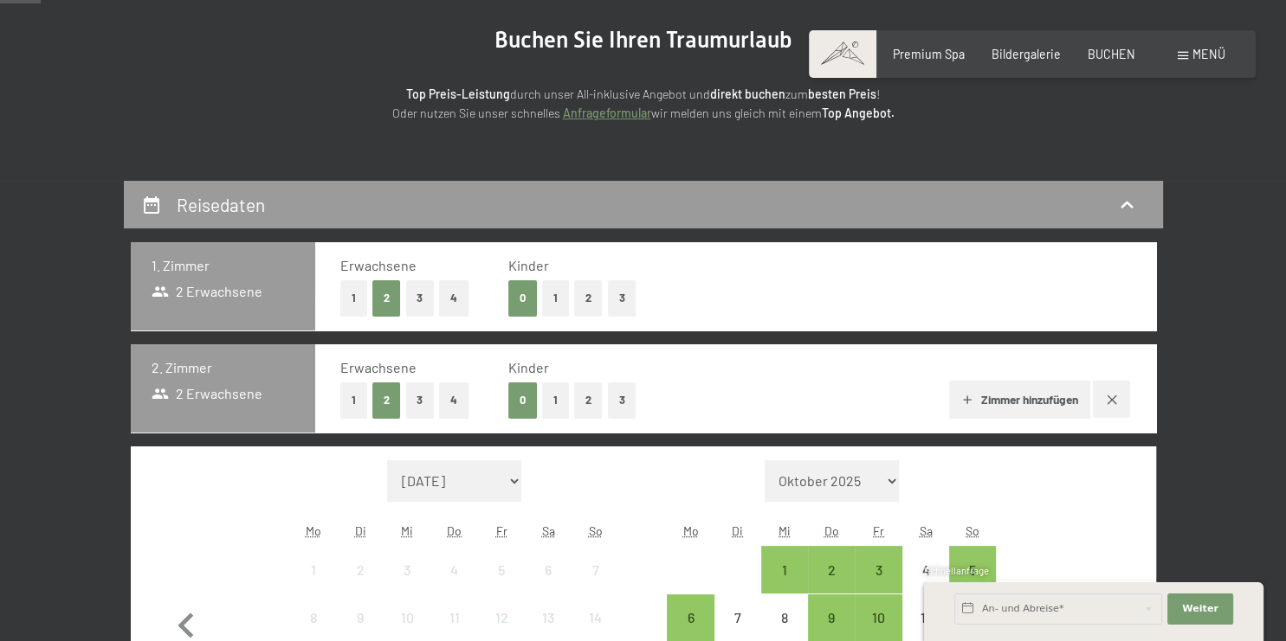
click at [357, 403] on button "1" at bounding box center [353, 400] width 27 height 35
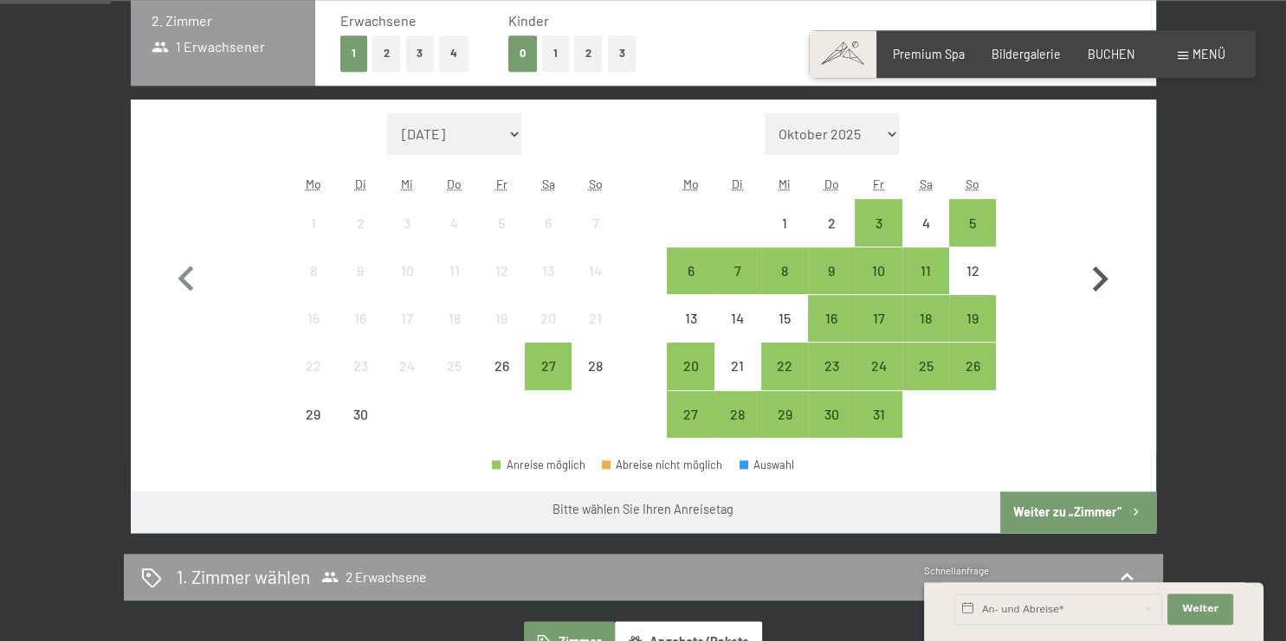
scroll to position [548, 0]
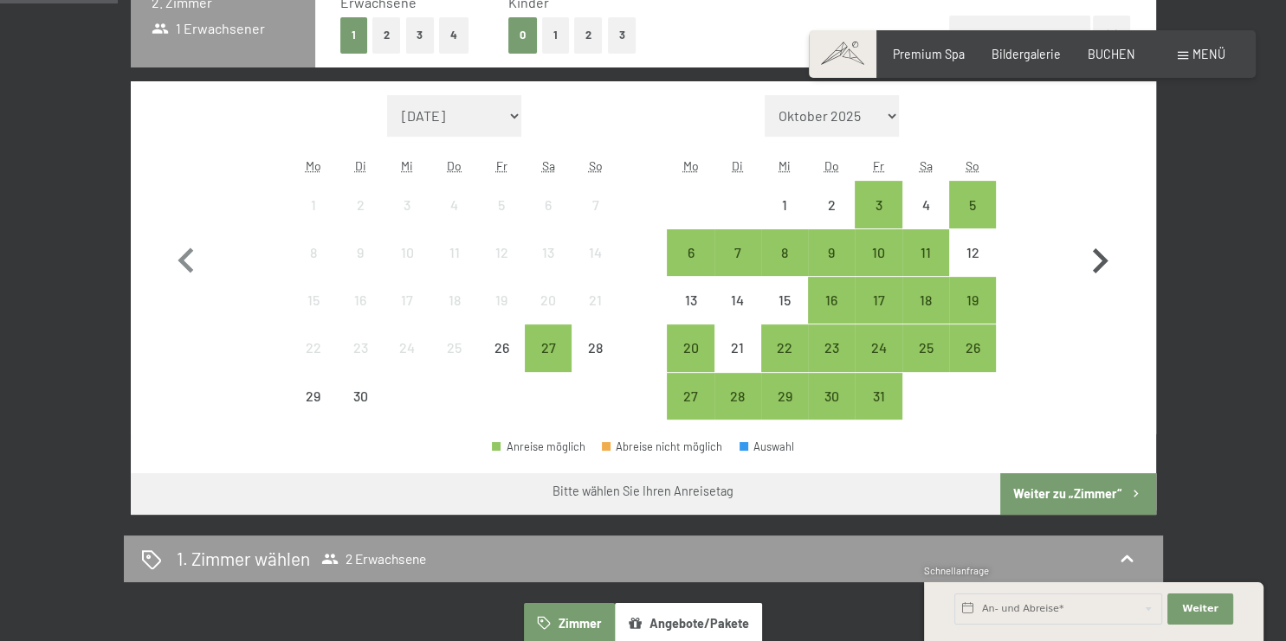
click at [1103, 259] on icon "button" at bounding box center [1100, 260] width 16 height 25
select select "2025-10-01"
select select "2025-11-01"
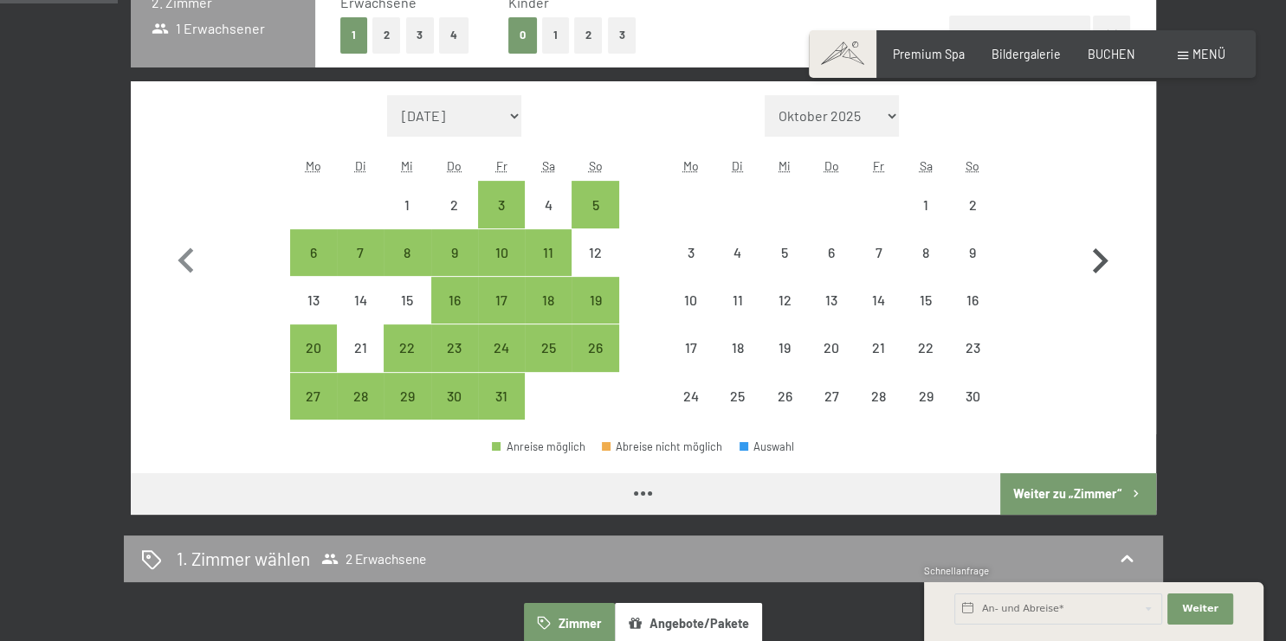
click at [1103, 259] on icon "button" at bounding box center [1100, 260] width 16 height 25
select select "2025-11-01"
select select "2025-12-01"
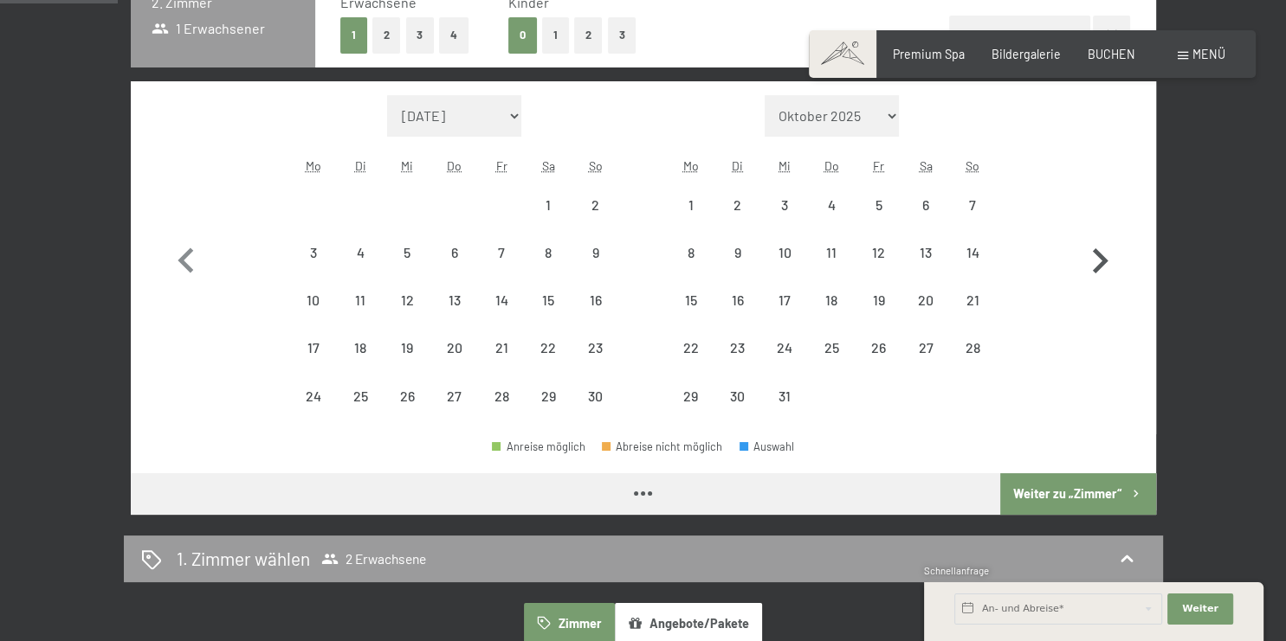
select select "2025-11-01"
select select "2025-12-01"
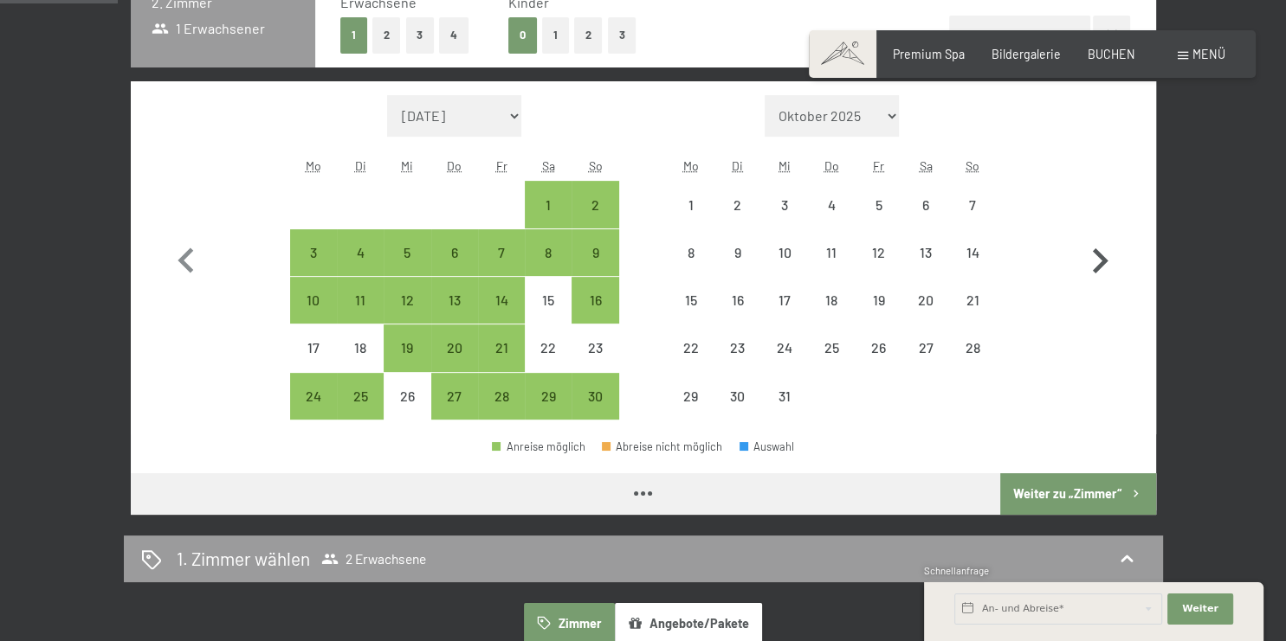
click at [1103, 259] on icon "button" at bounding box center [1100, 260] width 16 height 25
select select "2025-12-01"
select select "2026-01-01"
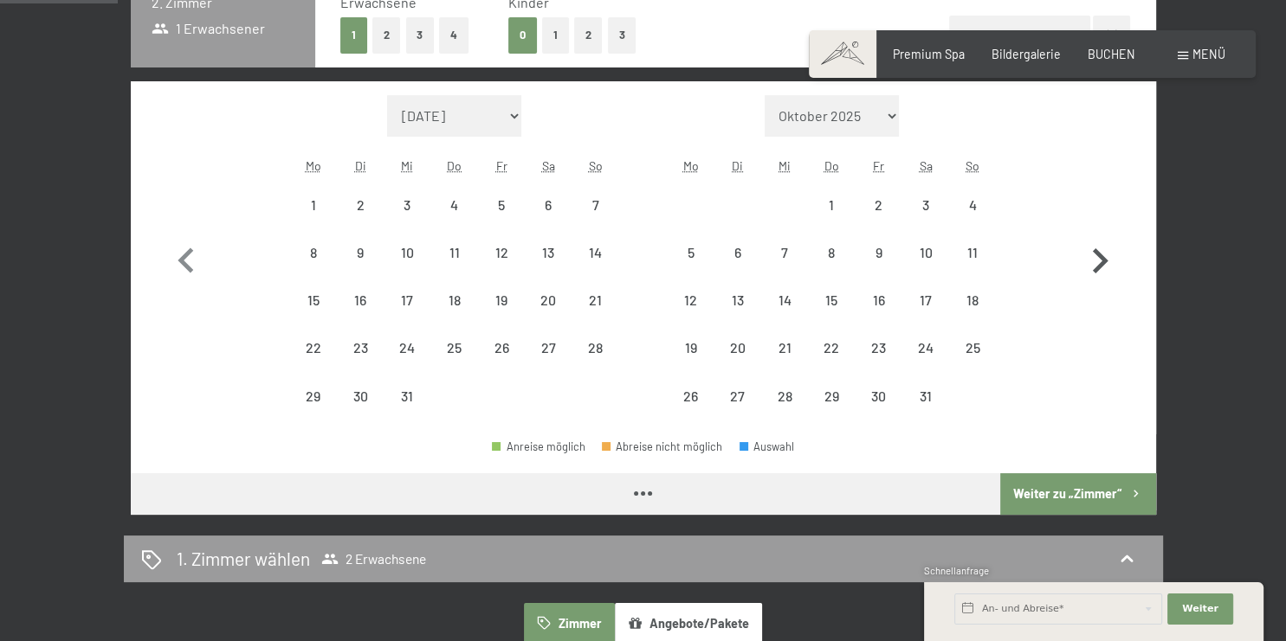
click at [1103, 259] on icon "button" at bounding box center [1100, 260] width 16 height 25
select select "2026-02-01"
select select "2026-03-01"
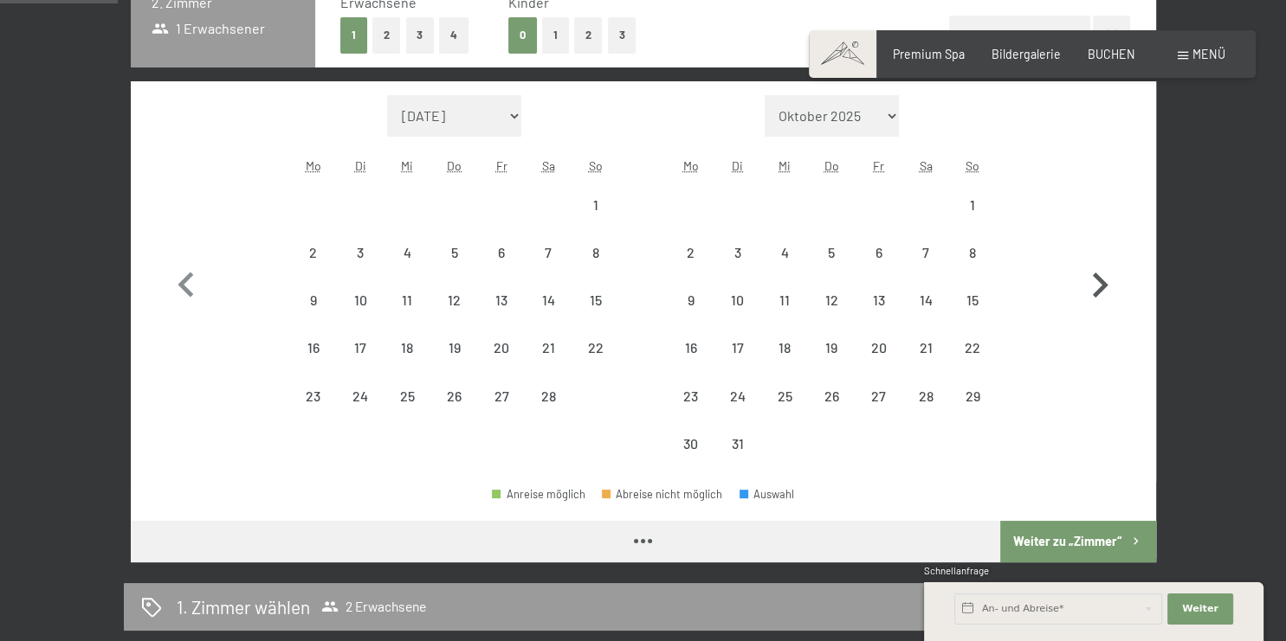
click at [1103, 259] on button "button" at bounding box center [1099, 281] width 50 height 373
select select "2026-03-01"
select select "2026-04-01"
click at [1103, 259] on button "button" at bounding box center [1099, 281] width 50 height 373
select select "2026-04-01"
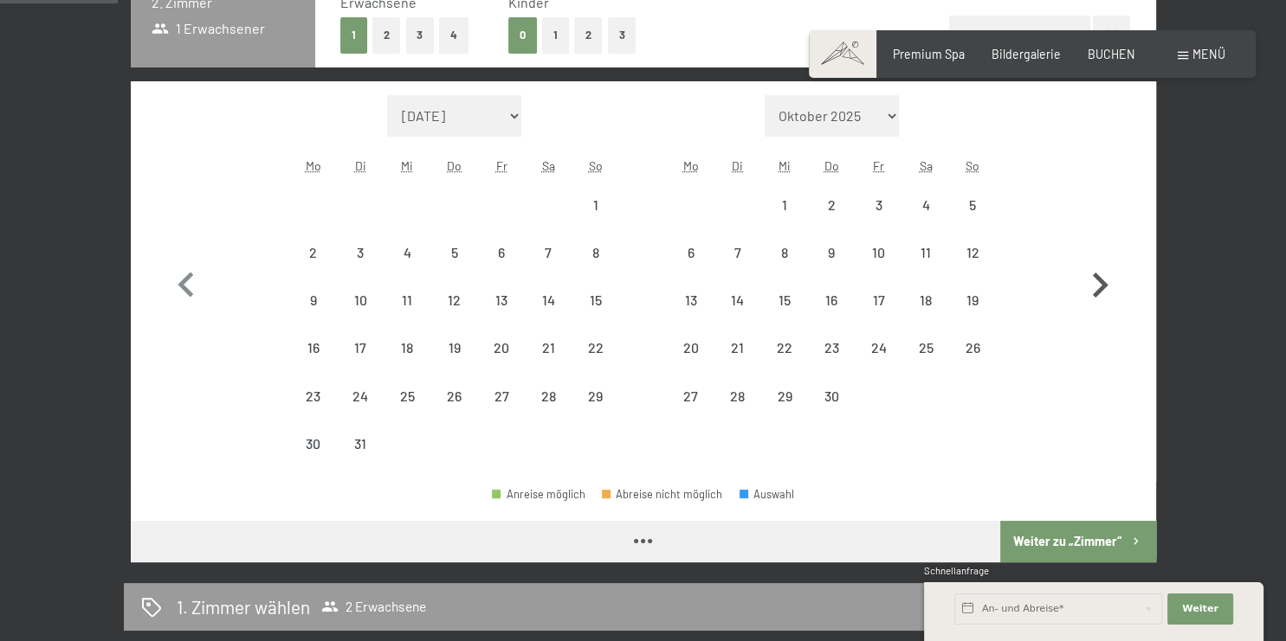
select select "2026-05-01"
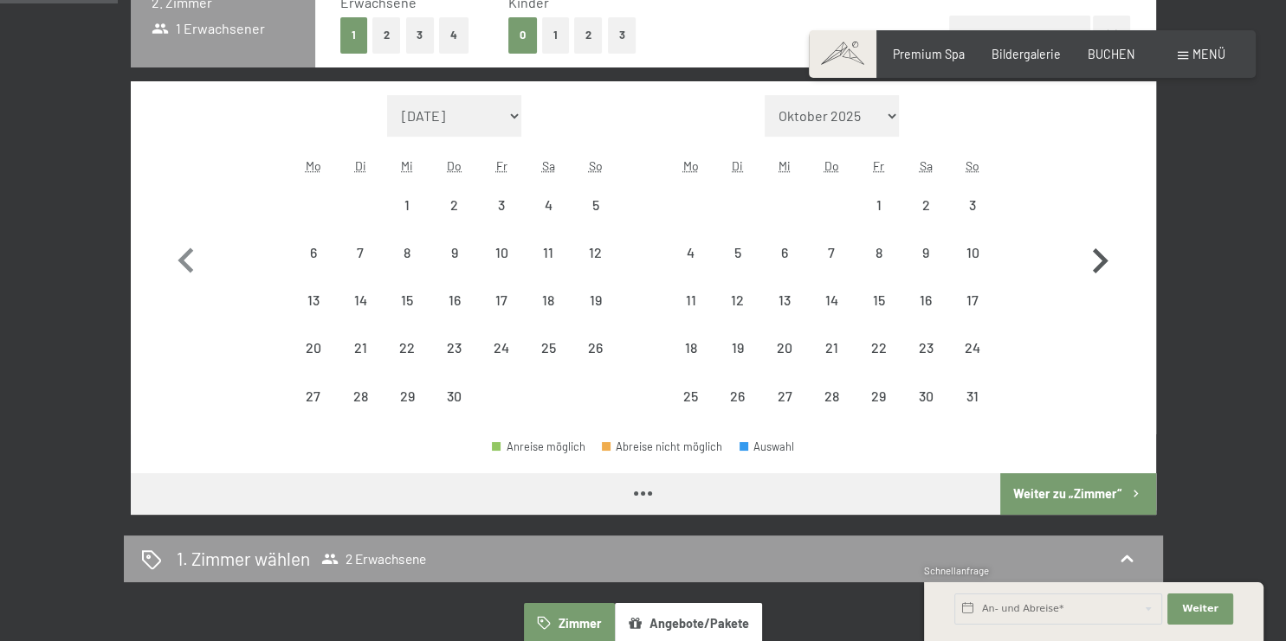
select select "2026-04-01"
select select "2026-05-01"
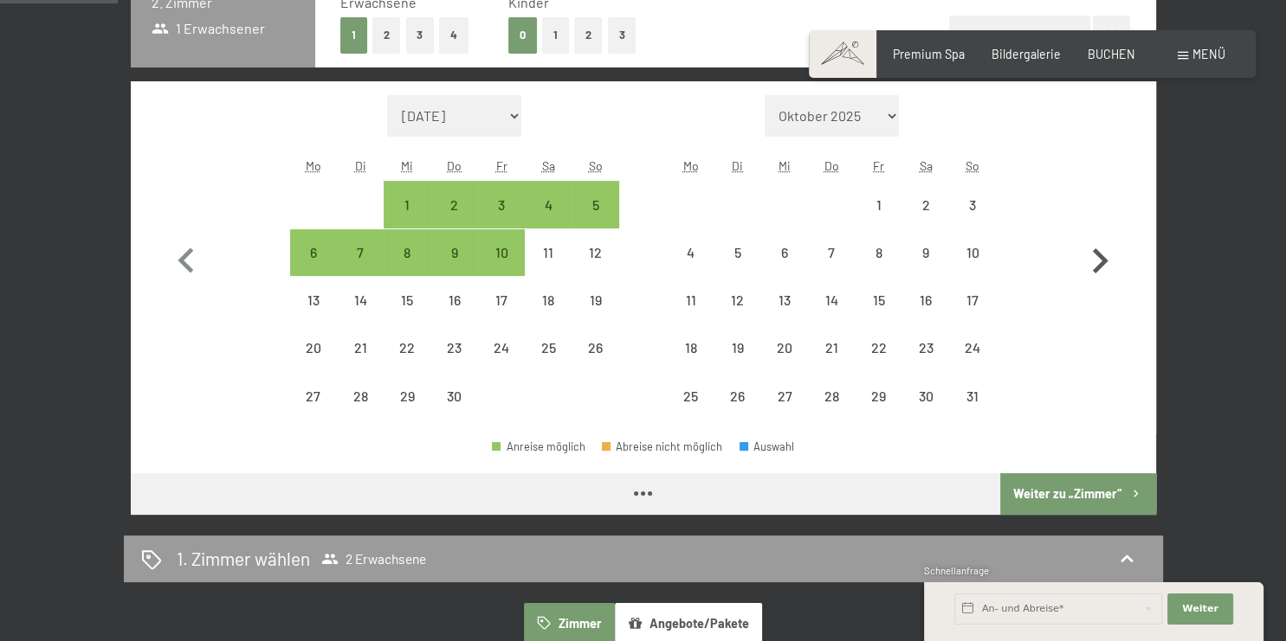
click at [1103, 259] on icon "button" at bounding box center [1100, 260] width 16 height 25
select select "2026-05-01"
select select "2026-06-01"
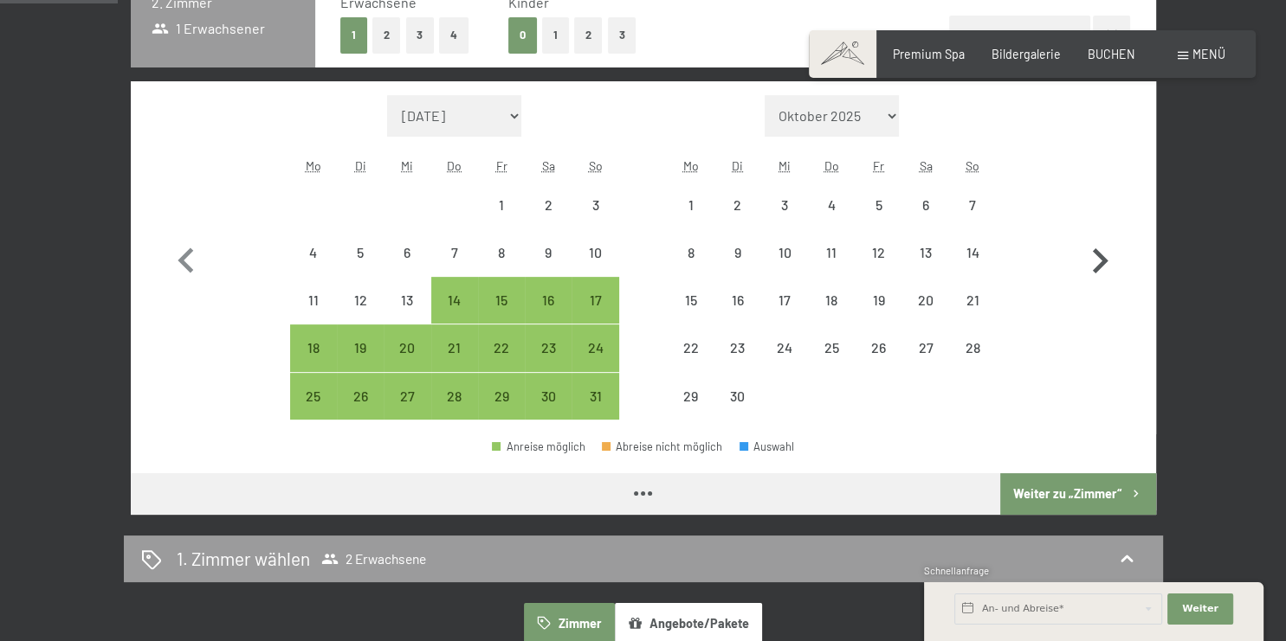
click at [1103, 259] on icon "button" at bounding box center [1100, 260] width 16 height 25
select select "[DATE]"
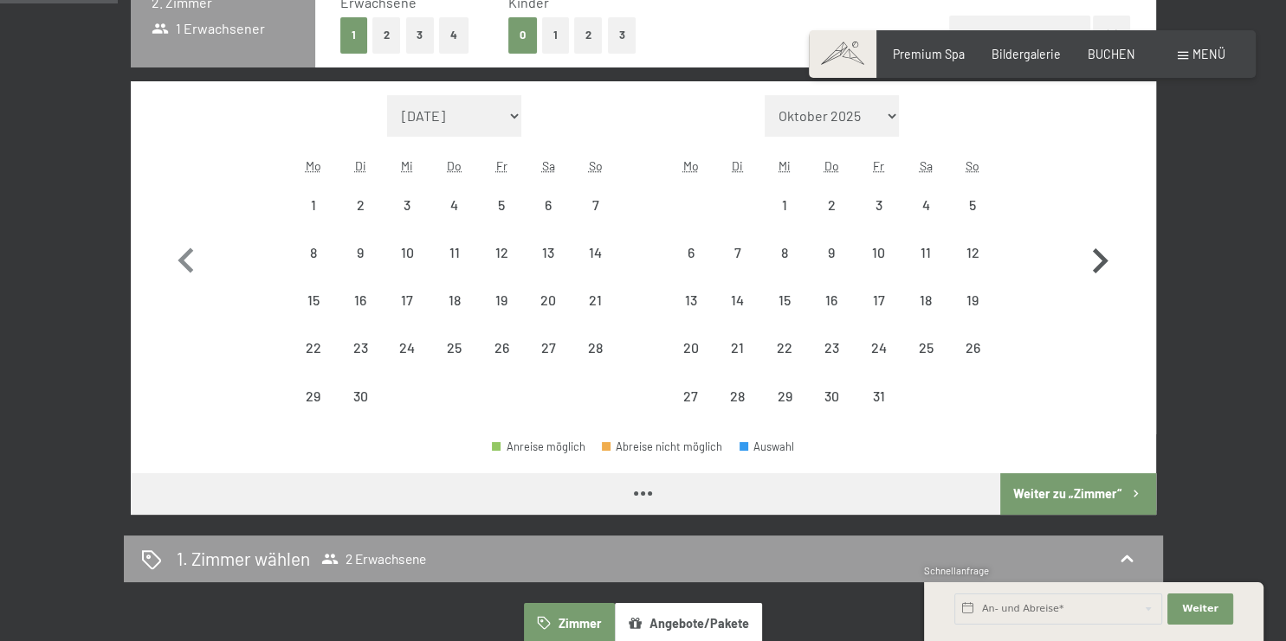
select select "[DATE]"
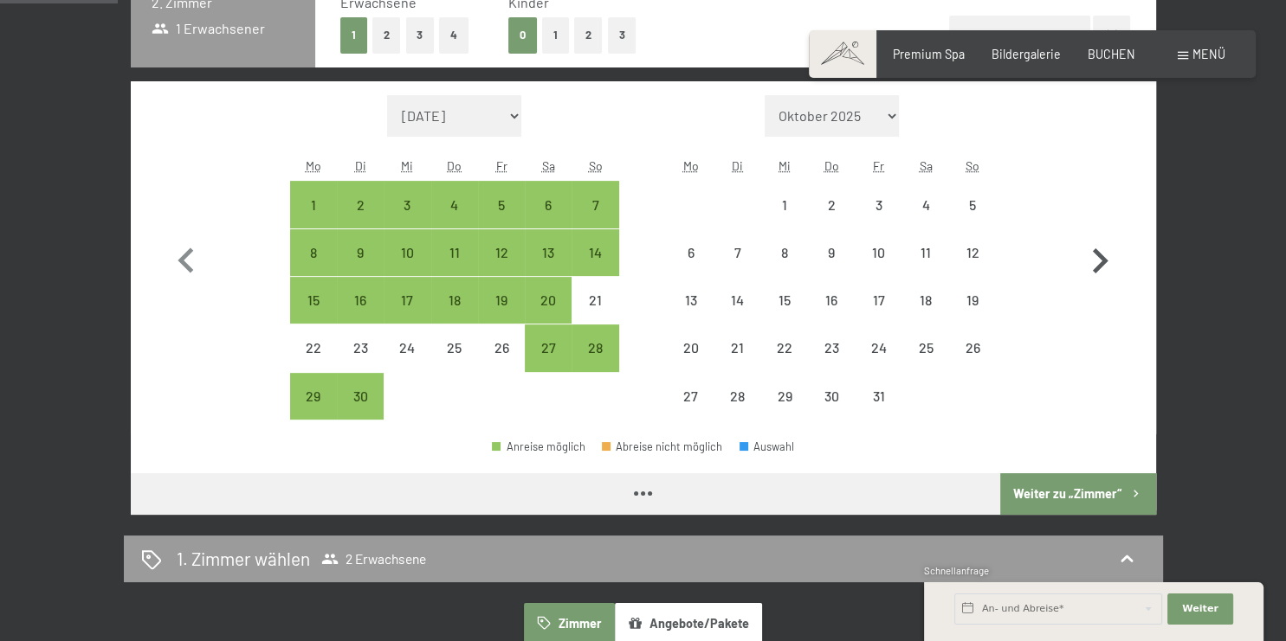
click at [1103, 259] on icon "button" at bounding box center [1100, 260] width 16 height 25
select select "[DATE]"
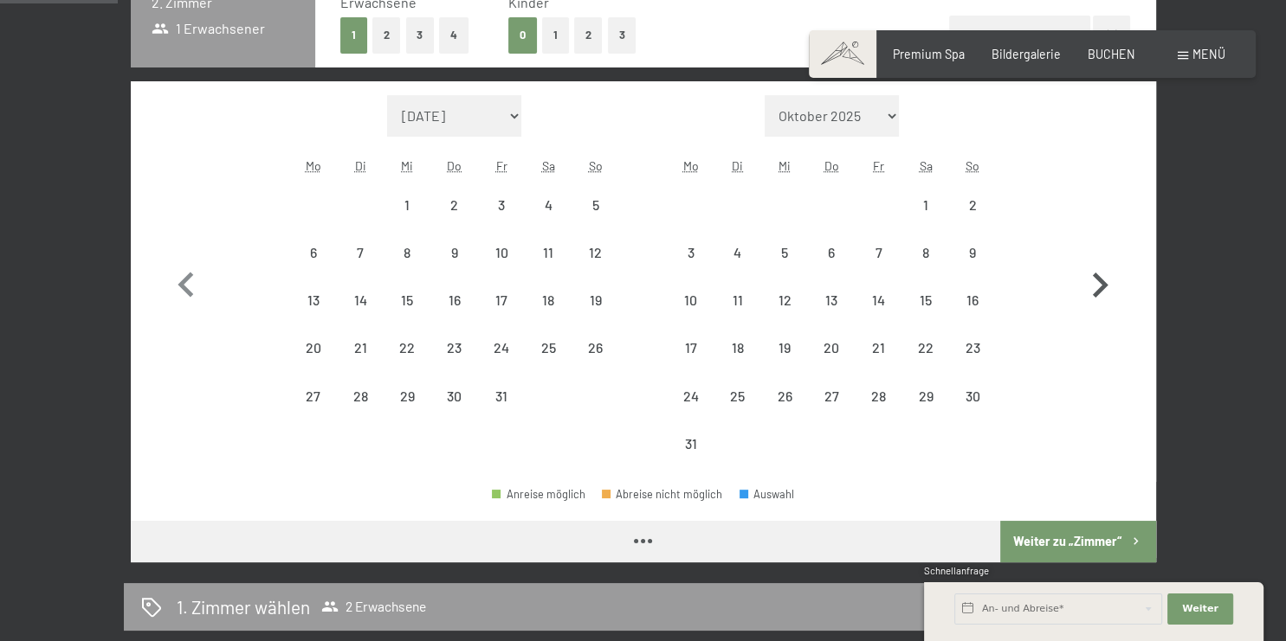
select select "[DATE]"
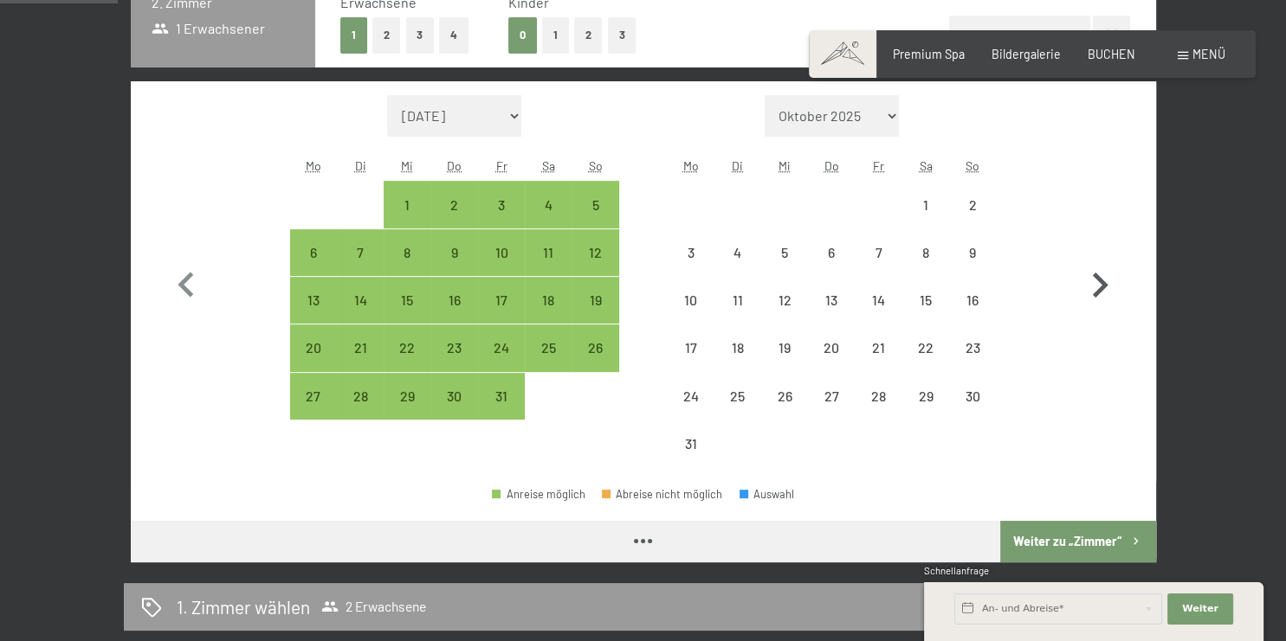
select select "2026-07-01"
select select "2026-08-01"
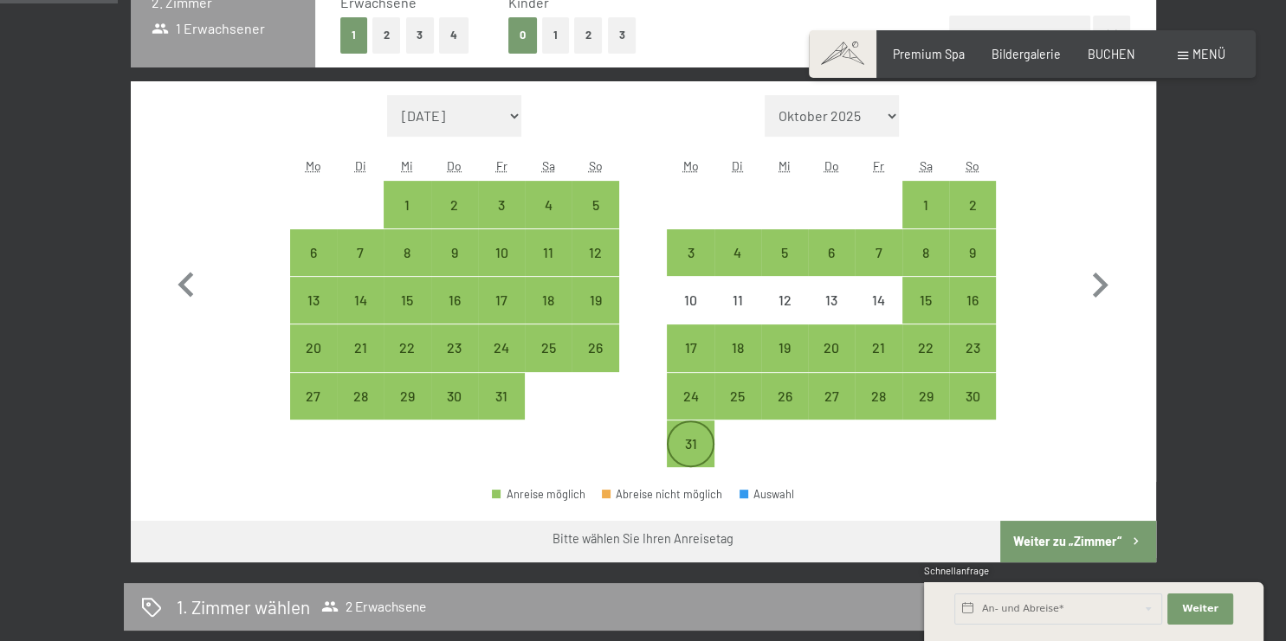
click at [692, 447] on div "31" at bounding box center [689, 458] width 43 height 43
select select "2026-07-01"
select select "2026-08-01"
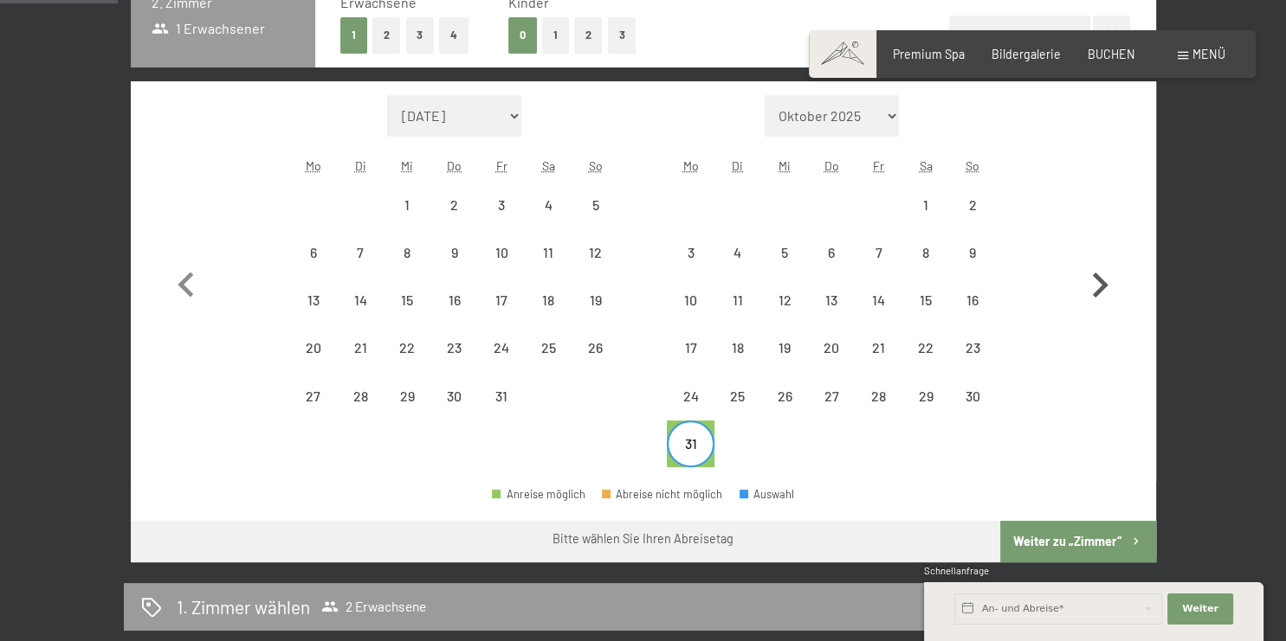
click at [1102, 291] on icon "button" at bounding box center [1099, 286] width 50 height 50
select select "2026-08-01"
select select "2026-09-01"
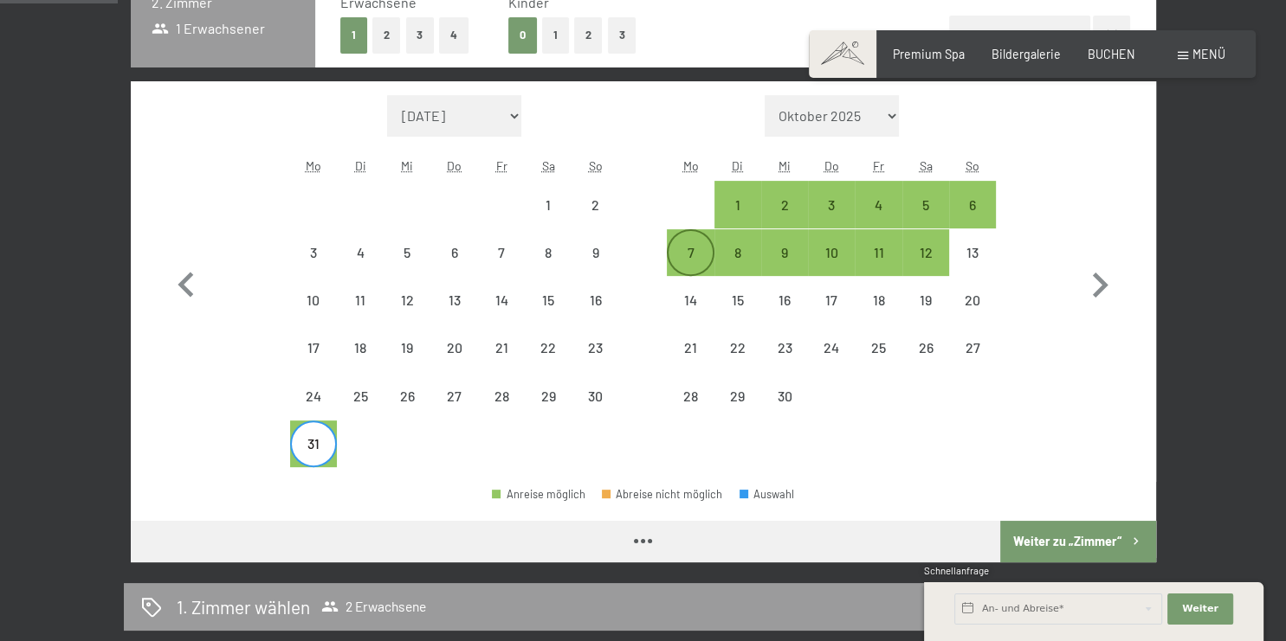
click at [683, 259] on div "7" at bounding box center [689, 267] width 43 height 43
select select "2026-08-01"
select select "2026-09-01"
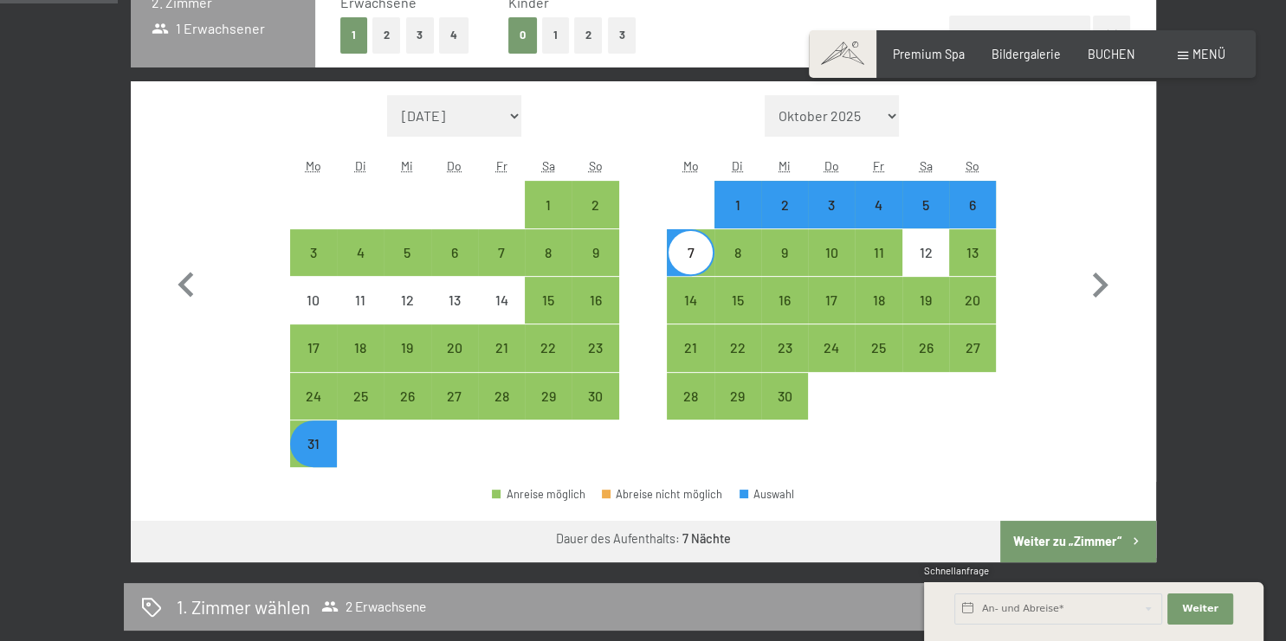
click at [1081, 539] on button "Weiter zu „Zimmer“" at bounding box center [1077, 542] width 155 height 42
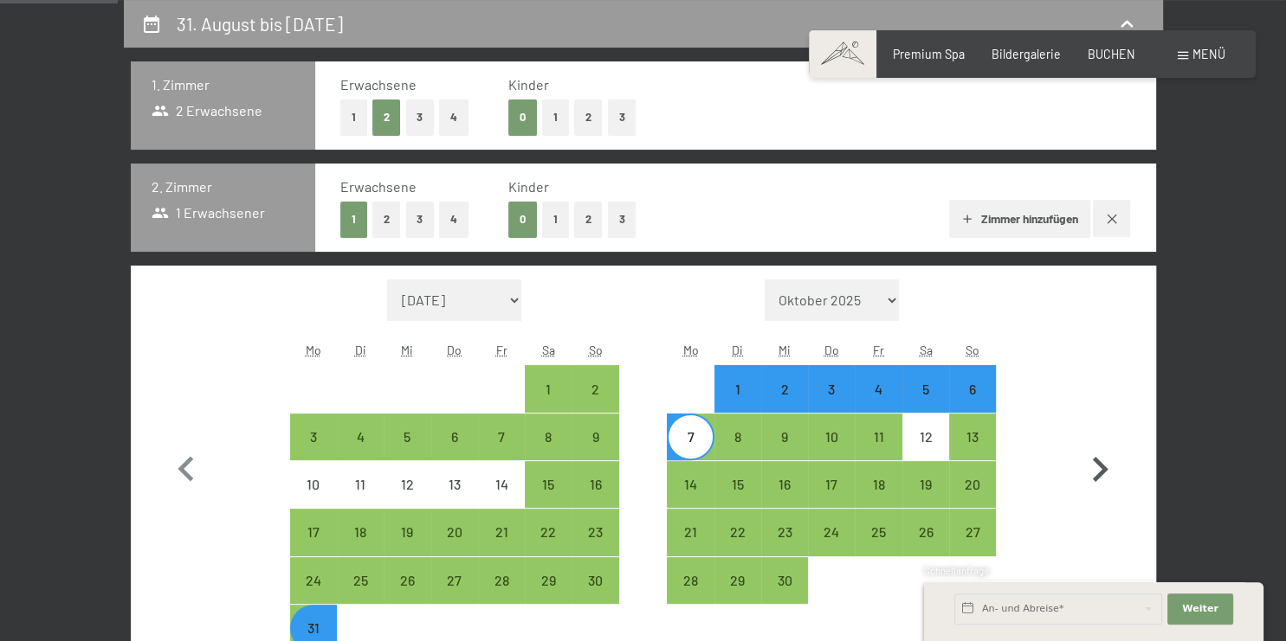
select select "2026-08-01"
select select "2026-09-01"
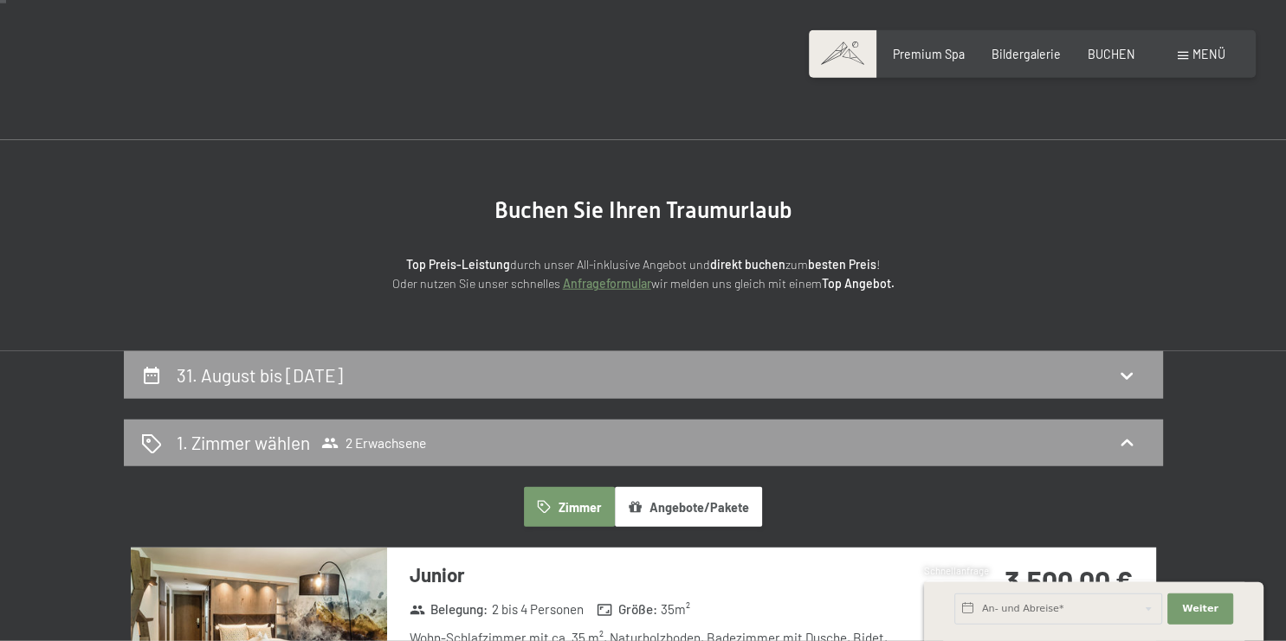
scroll to position [0, 0]
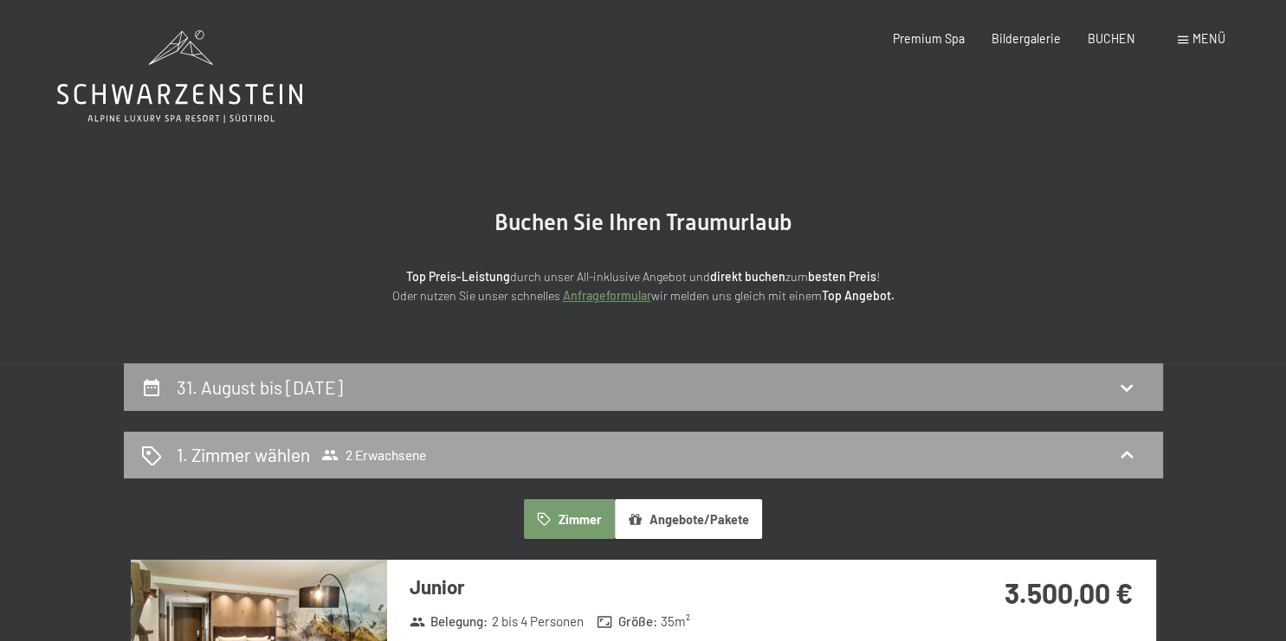
click at [518, 439] on div "1. Zimmer wählen 2 Erwachsene" at bounding box center [643, 456] width 1039 height 48
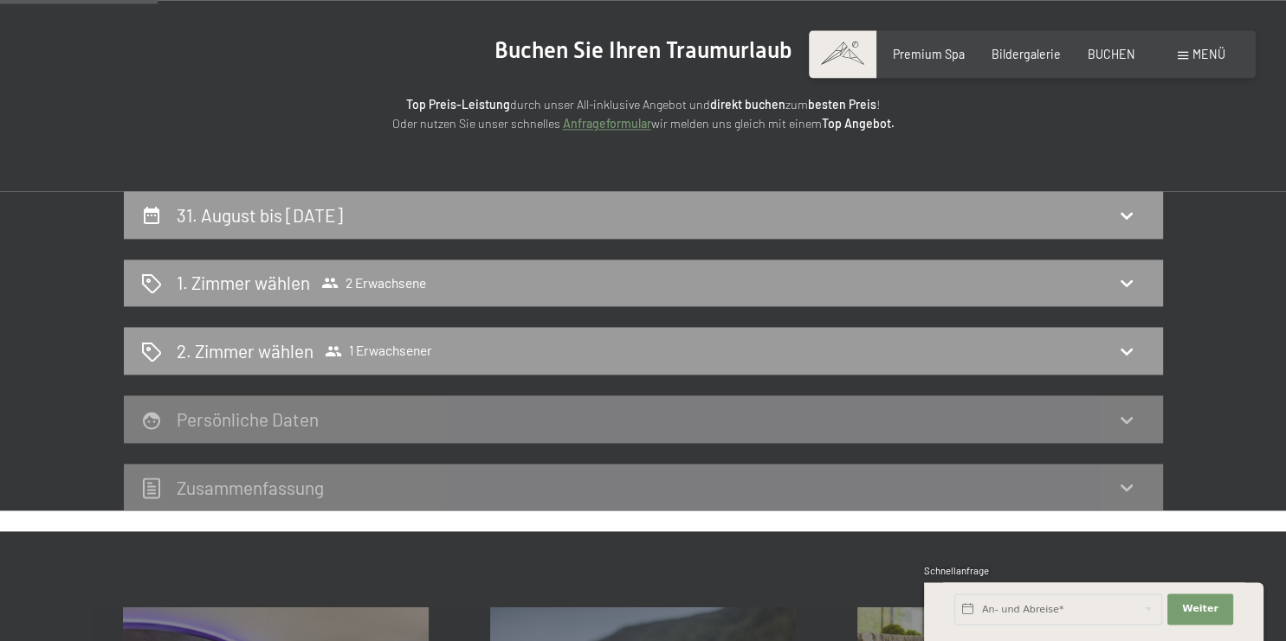
scroll to position [183, 0]
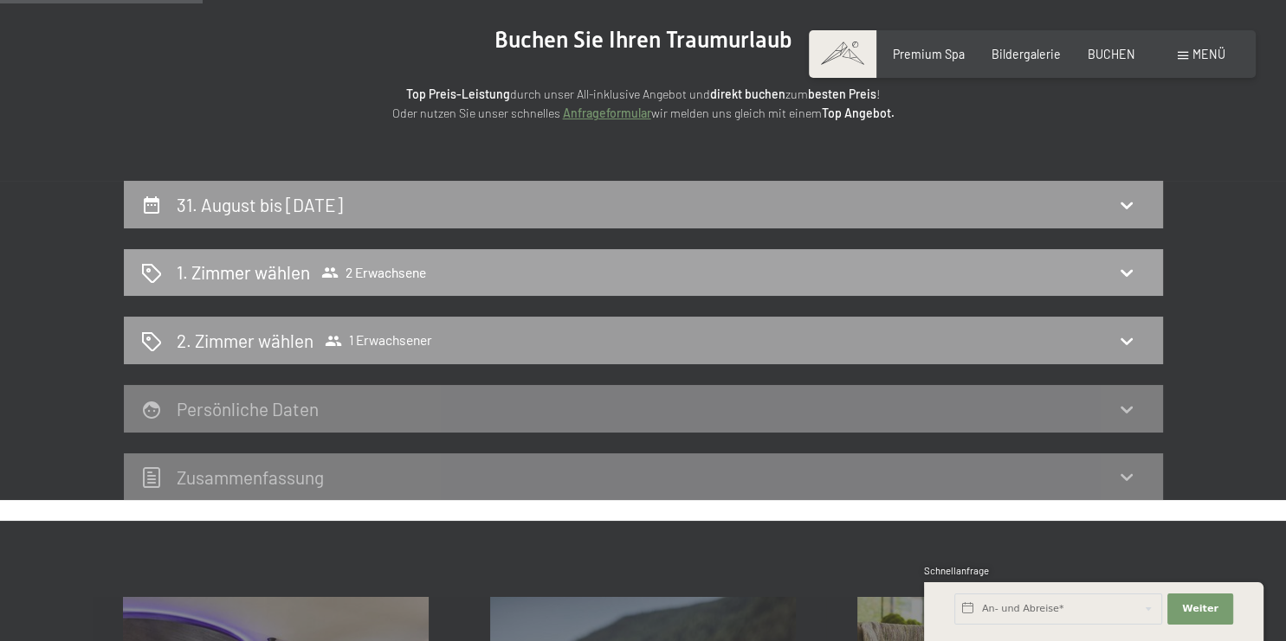
click at [854, 265] on div "1. Zimmer wählen 2 Erwachsene" at bounding box center [643, 272] width 1004 height 25
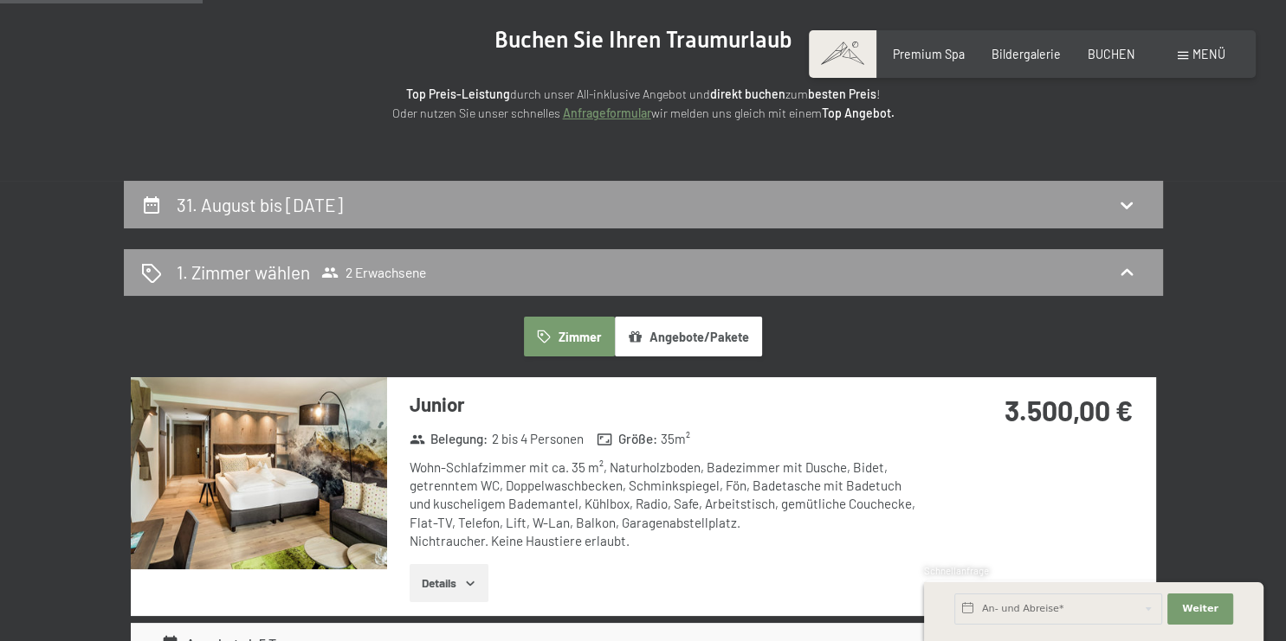
click at [583, 339] on button "Zimmer" at bounding box center [569, 337] width 90 height 40
click at [757, 344] on button "Angebote/Pakete" at bounding box center [688, 337] width 147 height 40
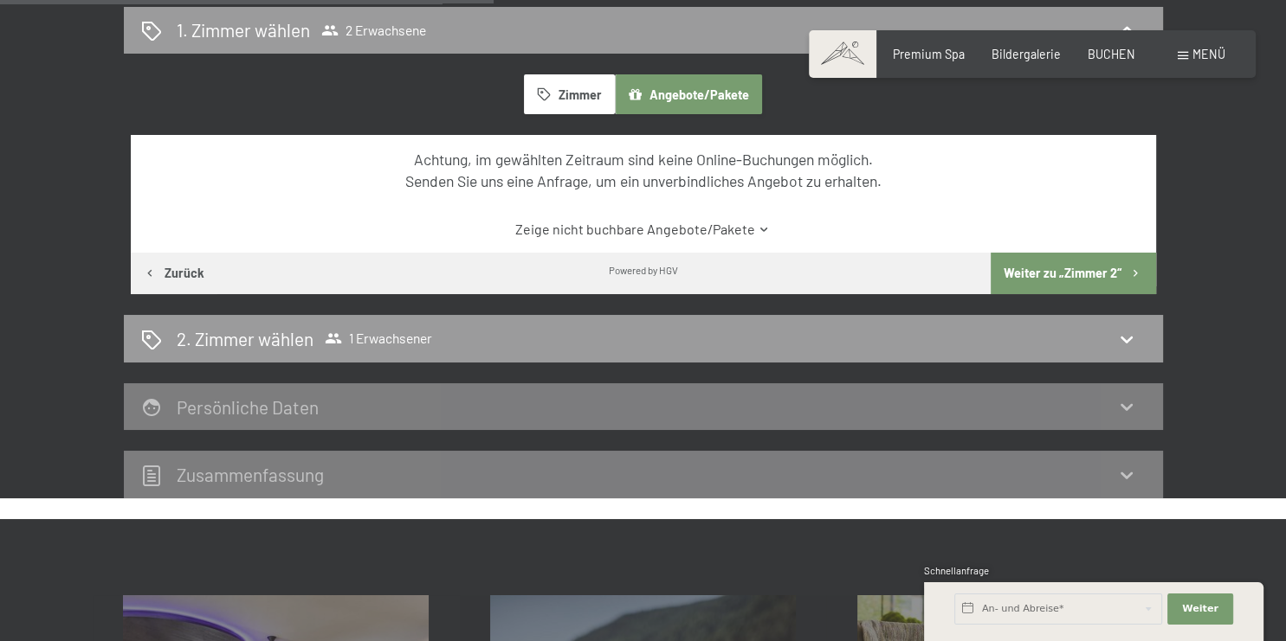
scroll to position [91, 0]
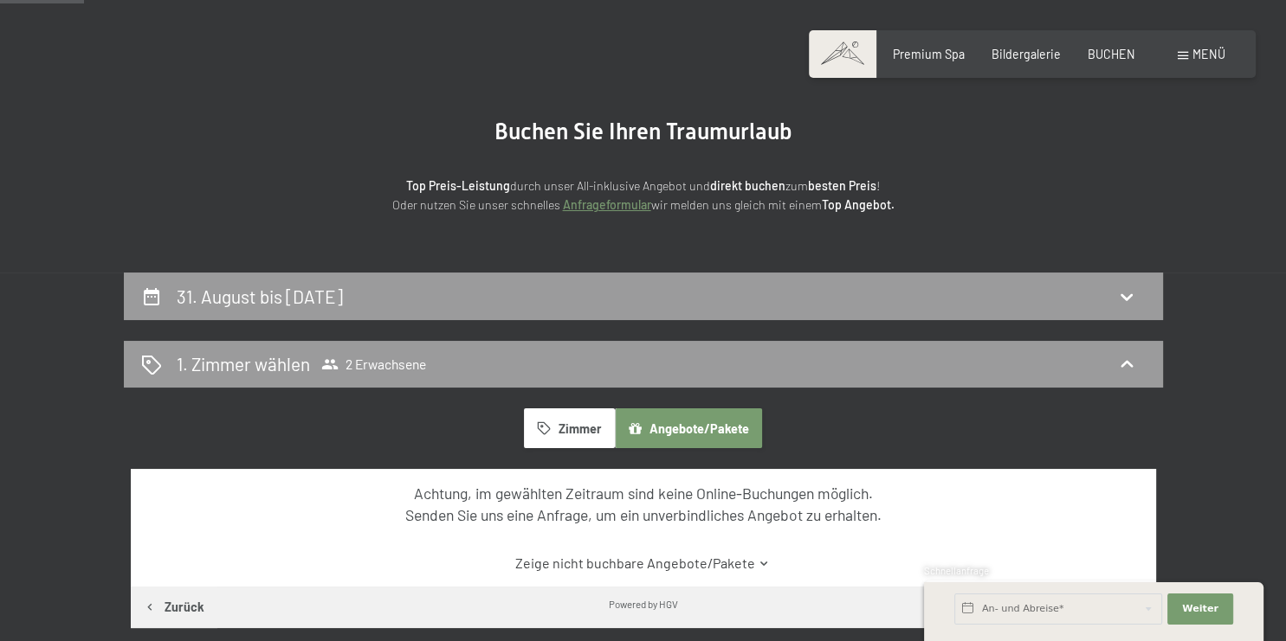
click at [577, 417] on button "Zimmer" at bounding box center [569, 429] width 90 height 40
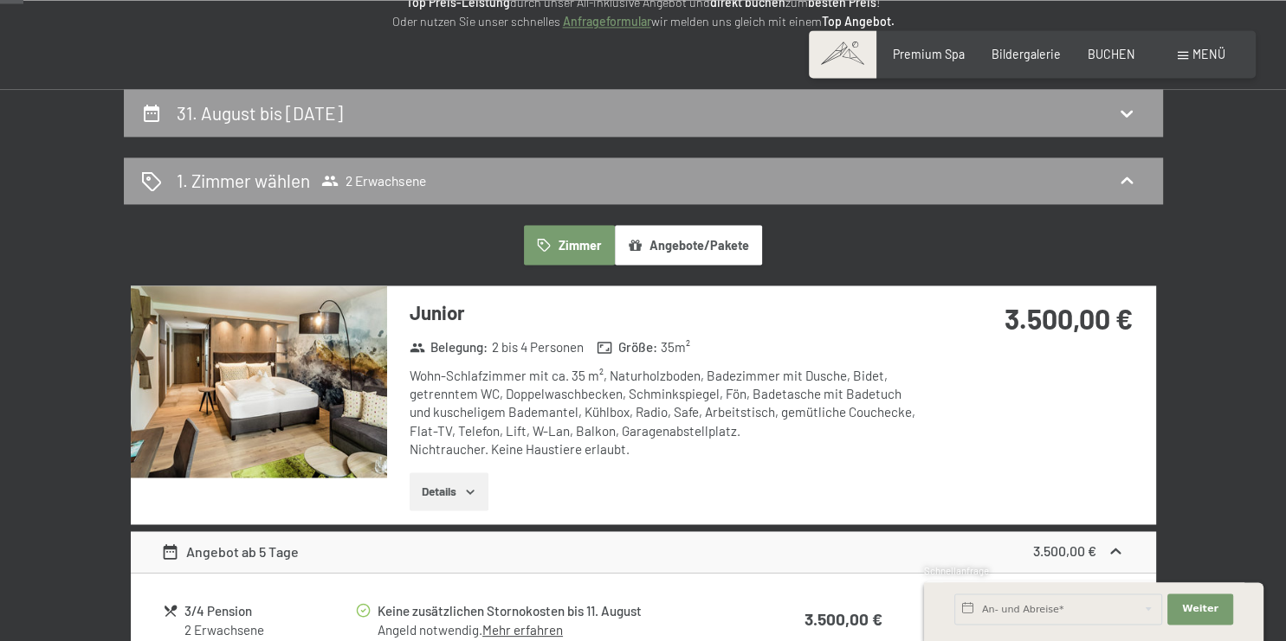
scroll to position [365, 0]
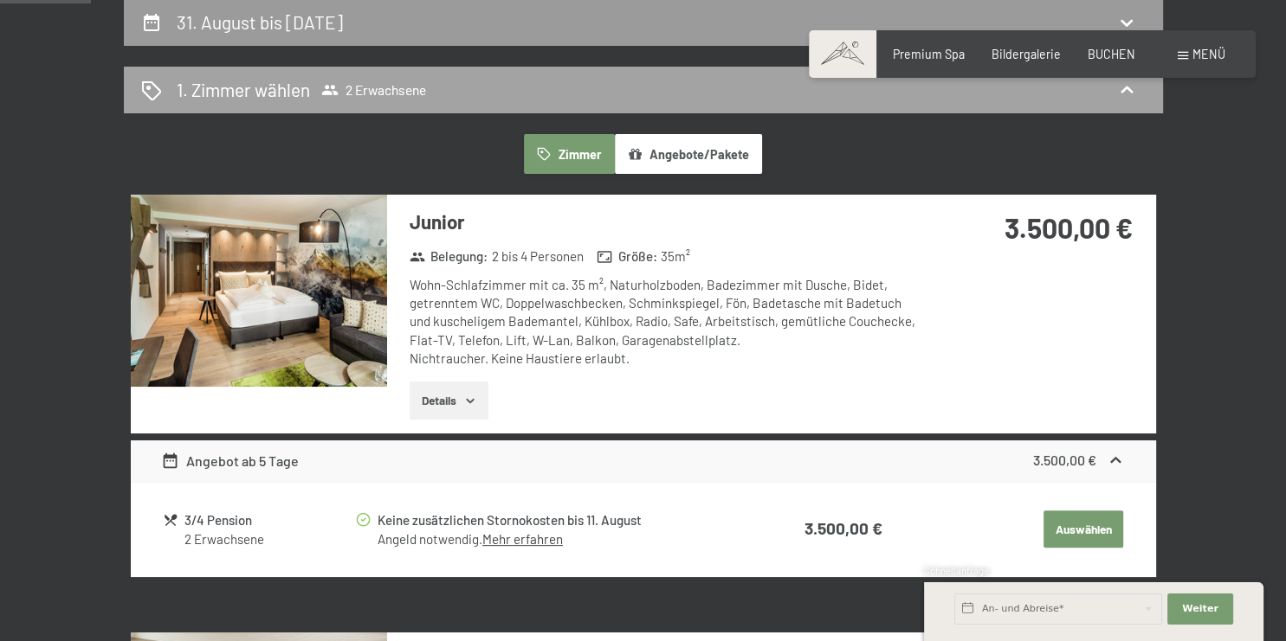
click at [860, 85] on div "1. Zimmer wählen 2 Erwachsene" at bounding box center [643, 89] width 1004 height 25
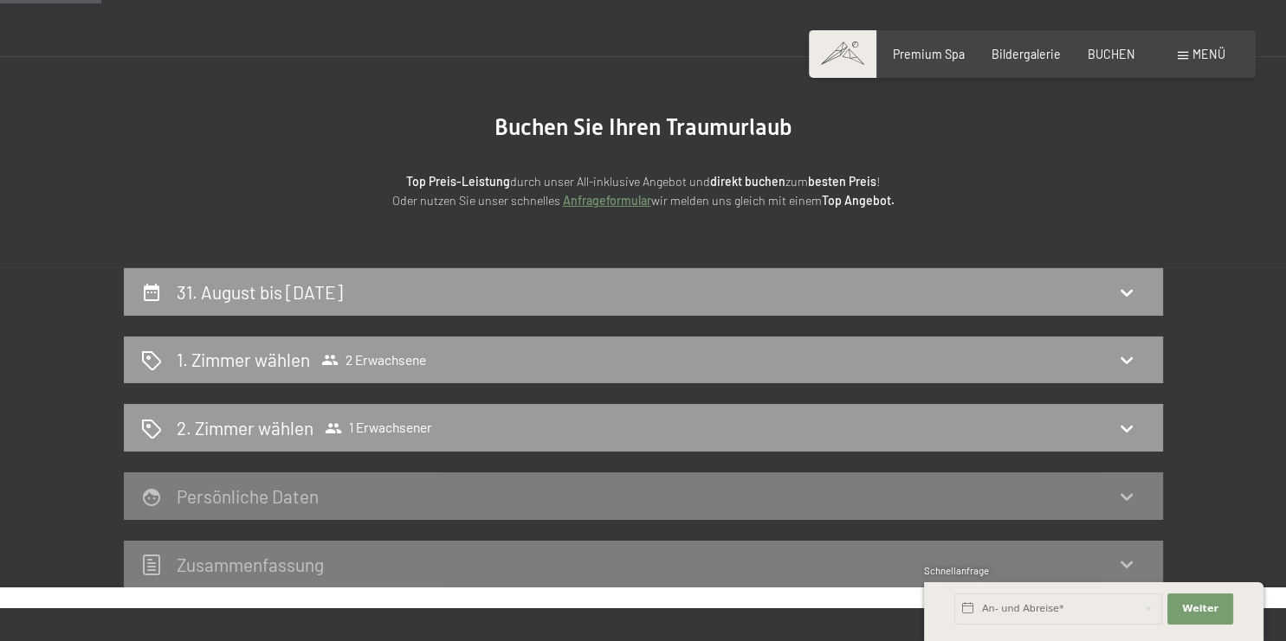
scroll to position [91, 0]
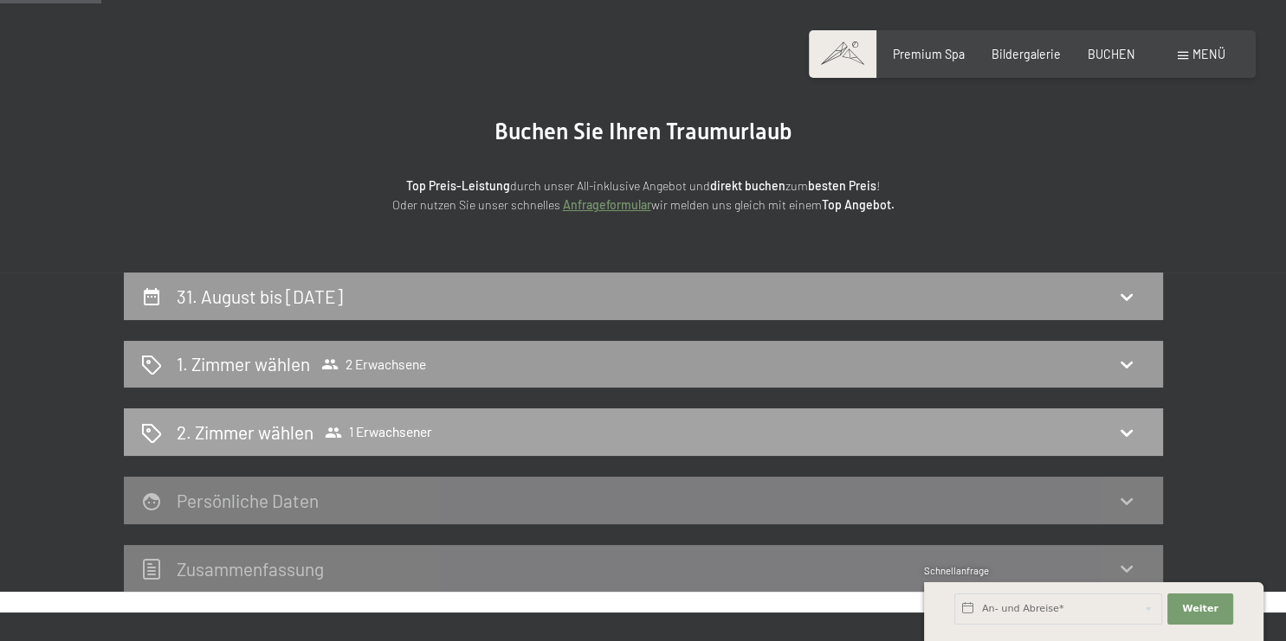
click at [1134, 428] on icon at bounding box center [1126, 432] width 21 height 21
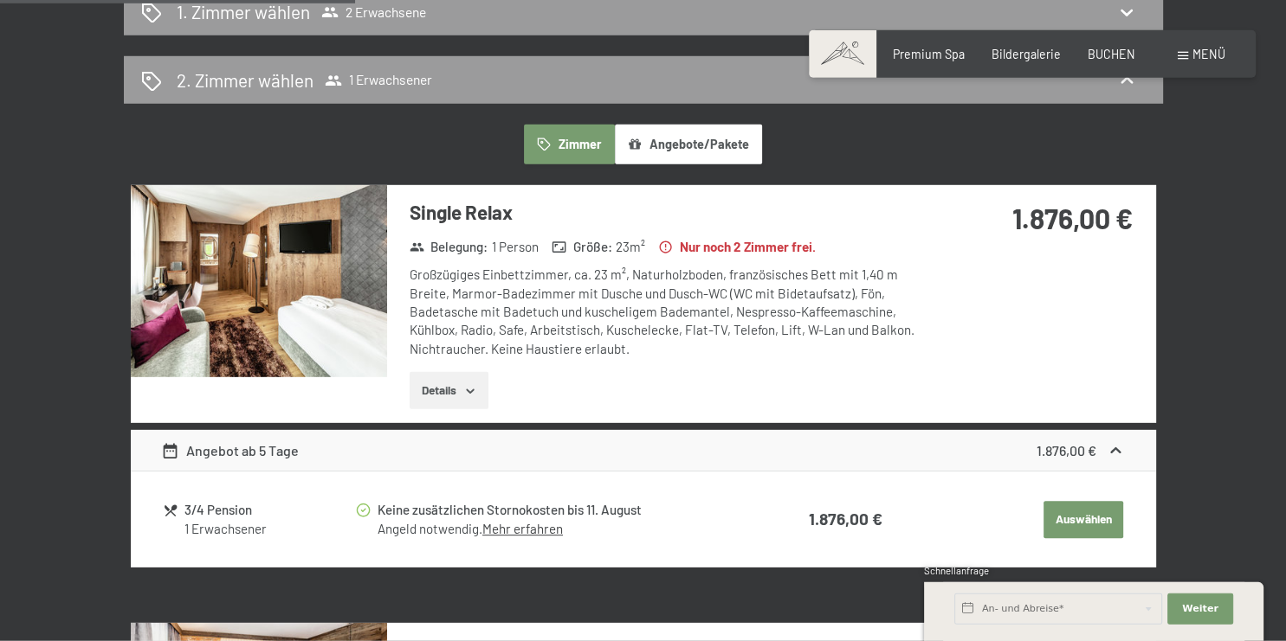
scroll to position [0, 0]
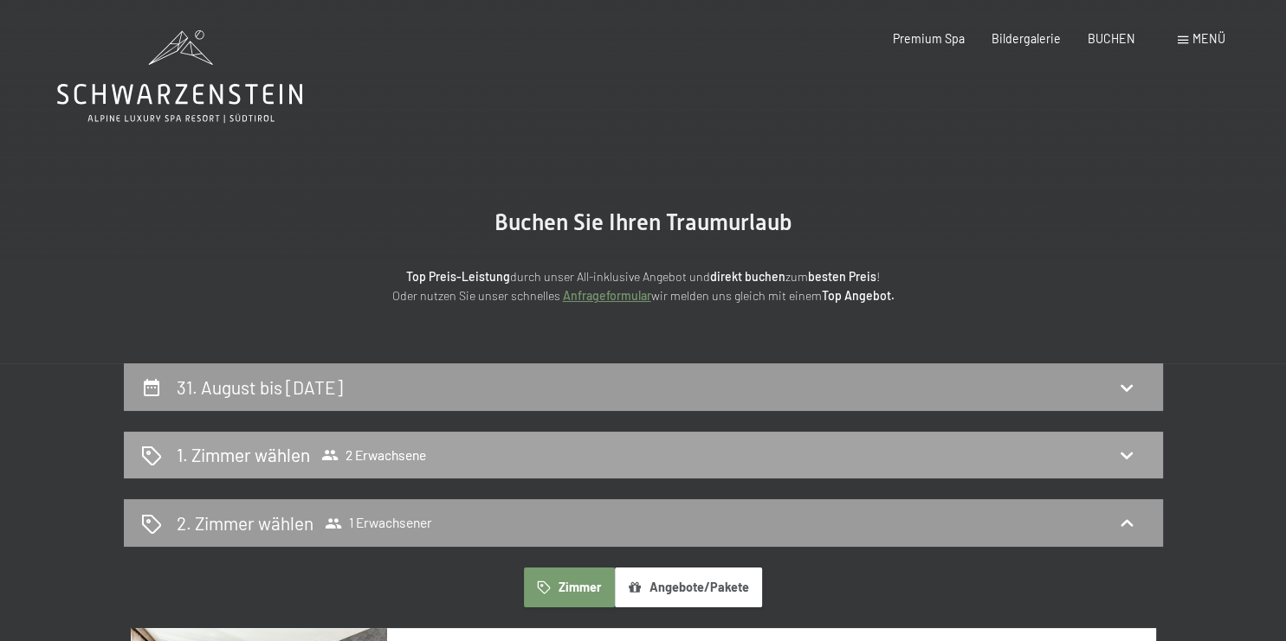
click at [314, 459] on span "1. Zimmer wählen 2 Erwachsene" at bounding box center [301, 454] width 249 height 25
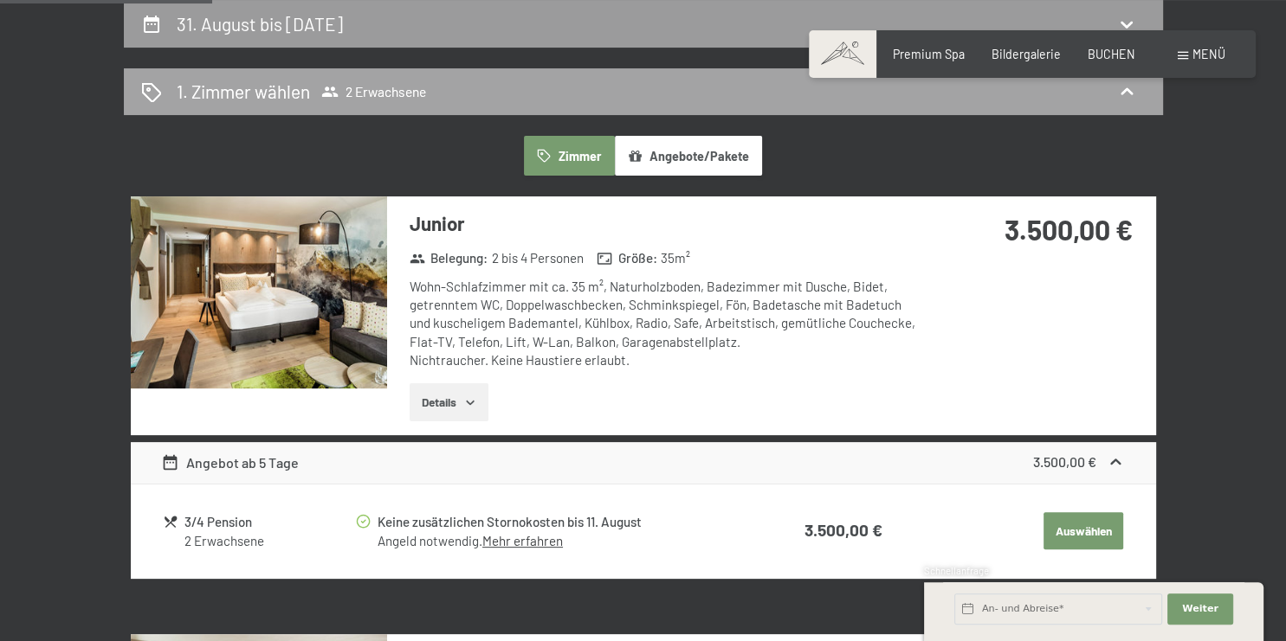
click at [164, 86] on div "1. Zimmer wählen 2 Erwachsene" at bounding box center [643, 91] width 1004 height 25
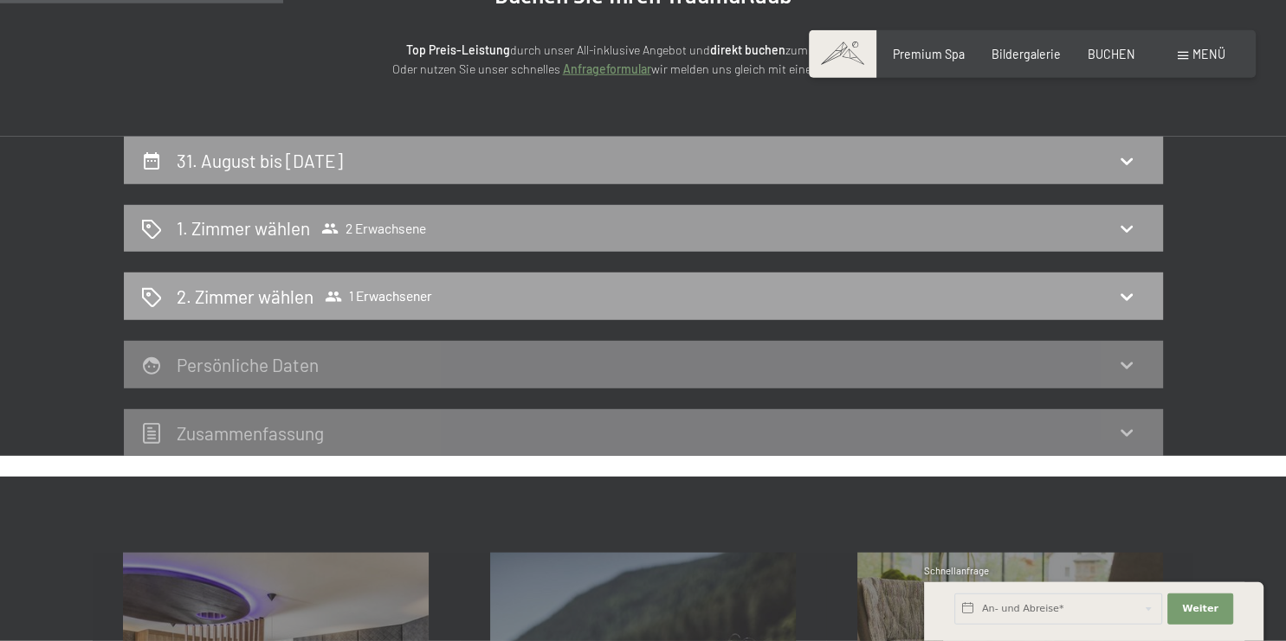
scroll to position [180, 0]
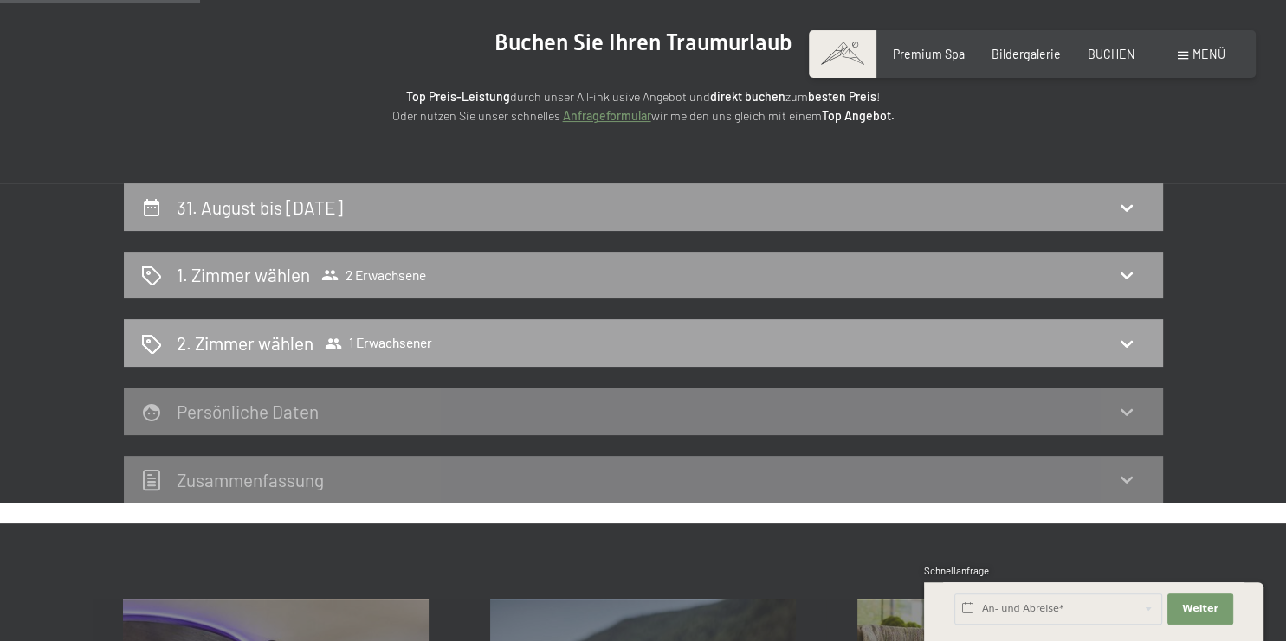
click at [1118, 342] on div "2. Zimmer wählen 1 Erwachsener" at bounding box center [643, 343] width 1004 height 25
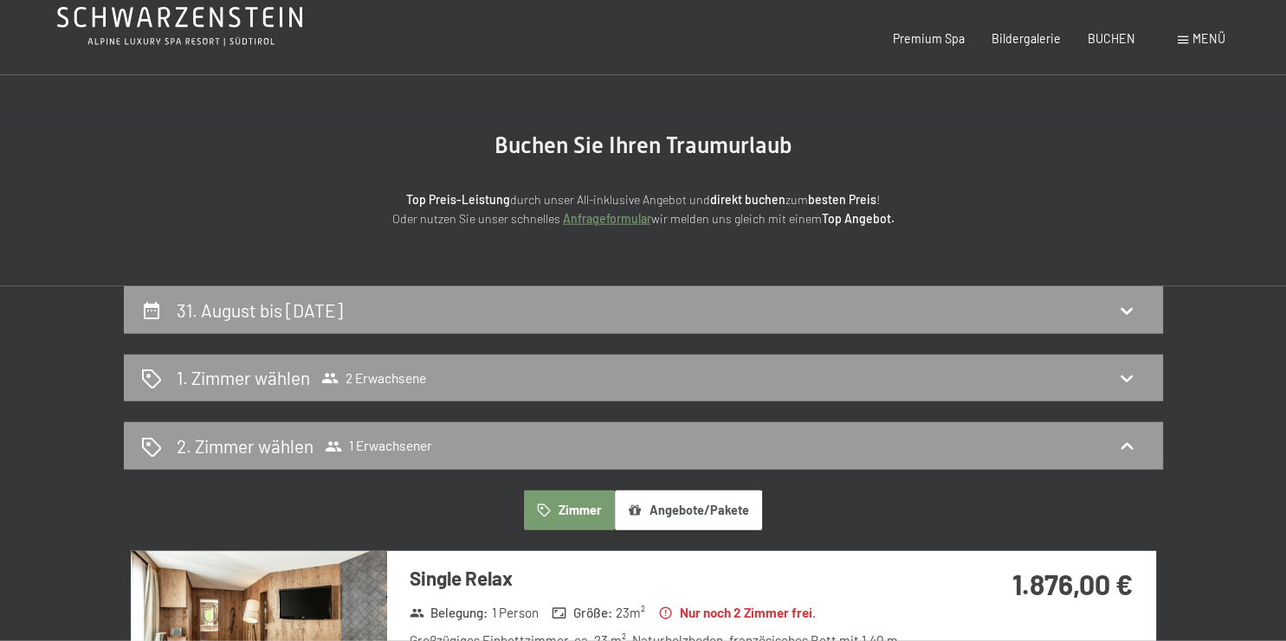
scroll to position [0, 0]
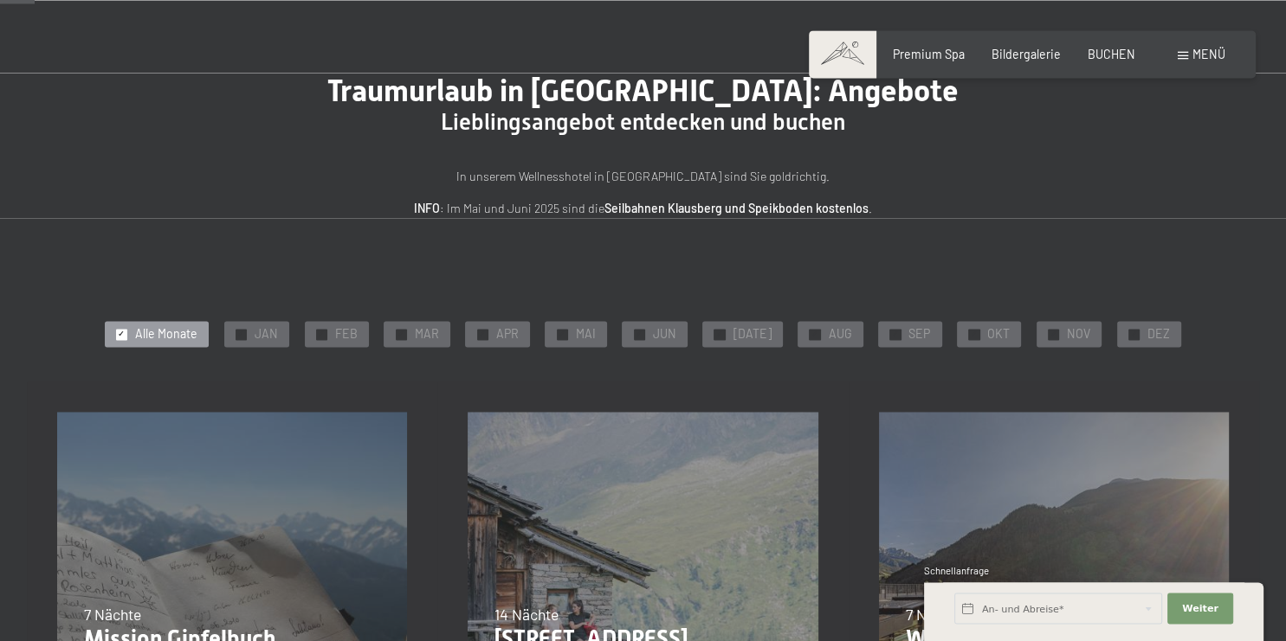
scroll to position [91, 0]
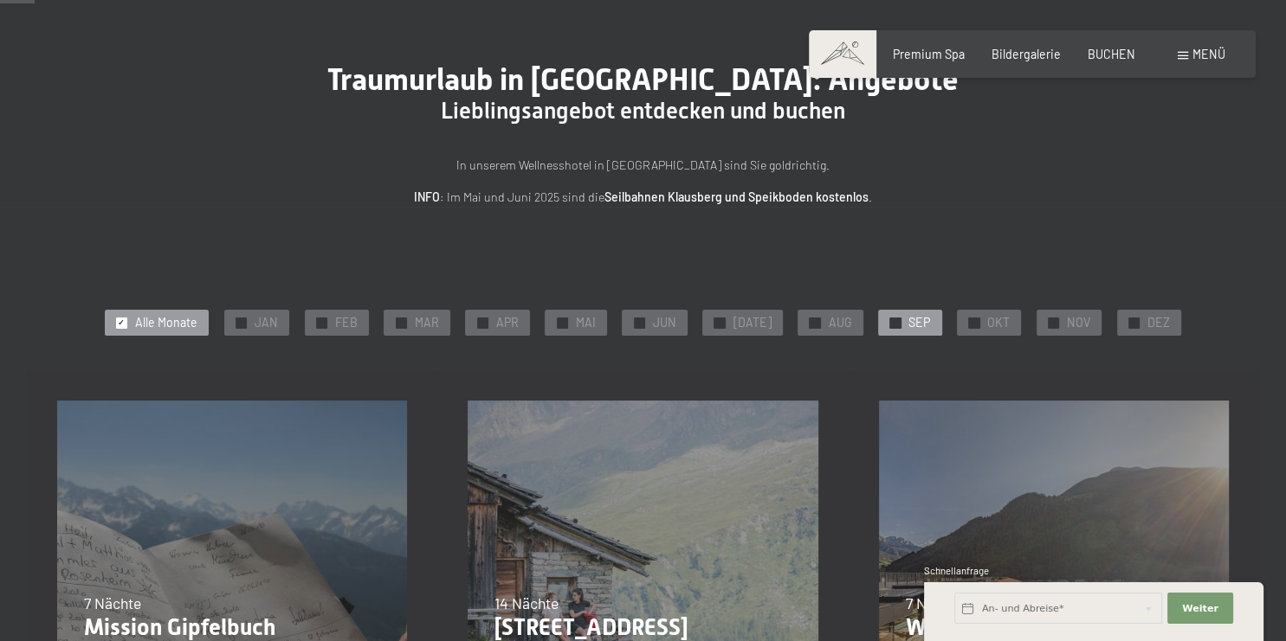
click at [892, 320] on span "✓" at bounding box center [895, 323] width 7 height 10
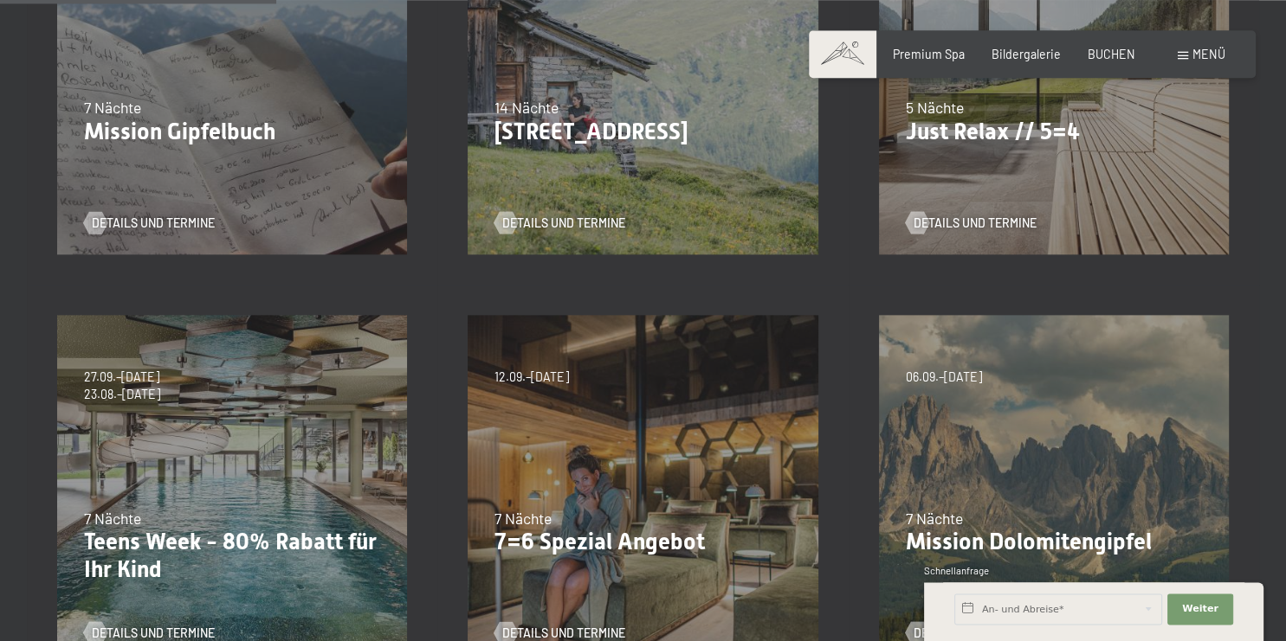
scroll to position [640, 0]
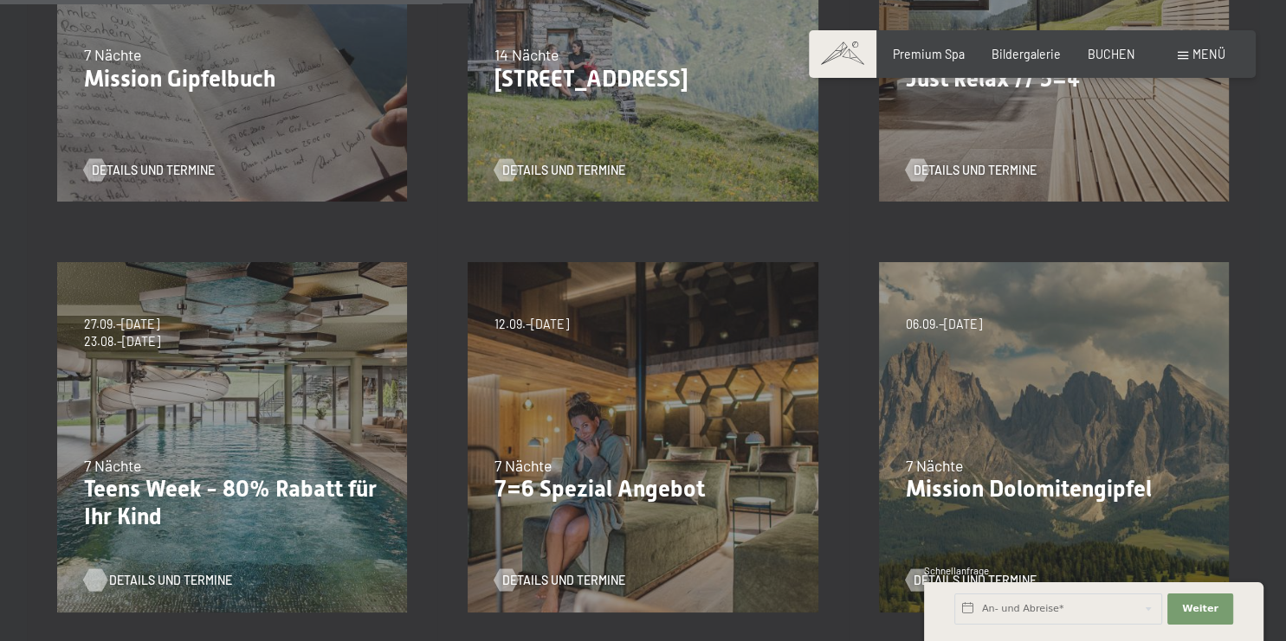
click at [184, 576] on span "Details und Termine" at bounding box center [170, 580] width 123 height 17
click at [596, 469] on div "7 Nächte" at bounding box center [642, 466] width 296 height 22
click at [566, 566] on div "Details und Termine" at bounding box center [636, 570] width 285 height 40
click at [572, 577] on span "Details und Termine" at bounding box center [580, 580] width 123 height 17
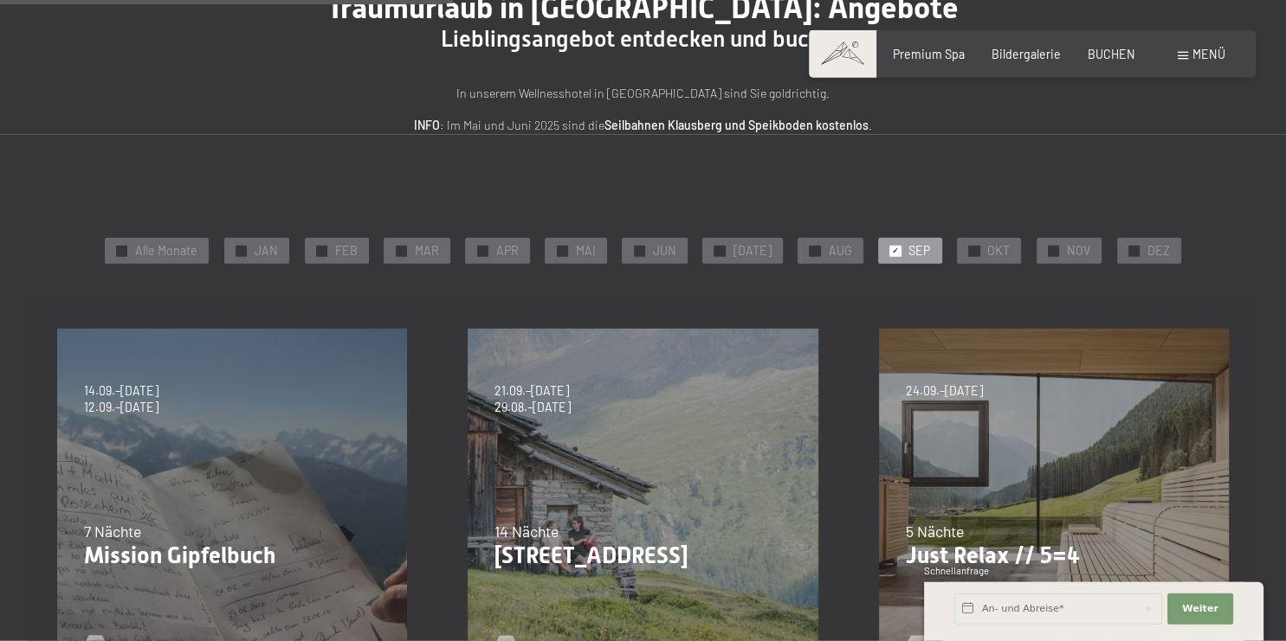
scroll to position [91, 0]
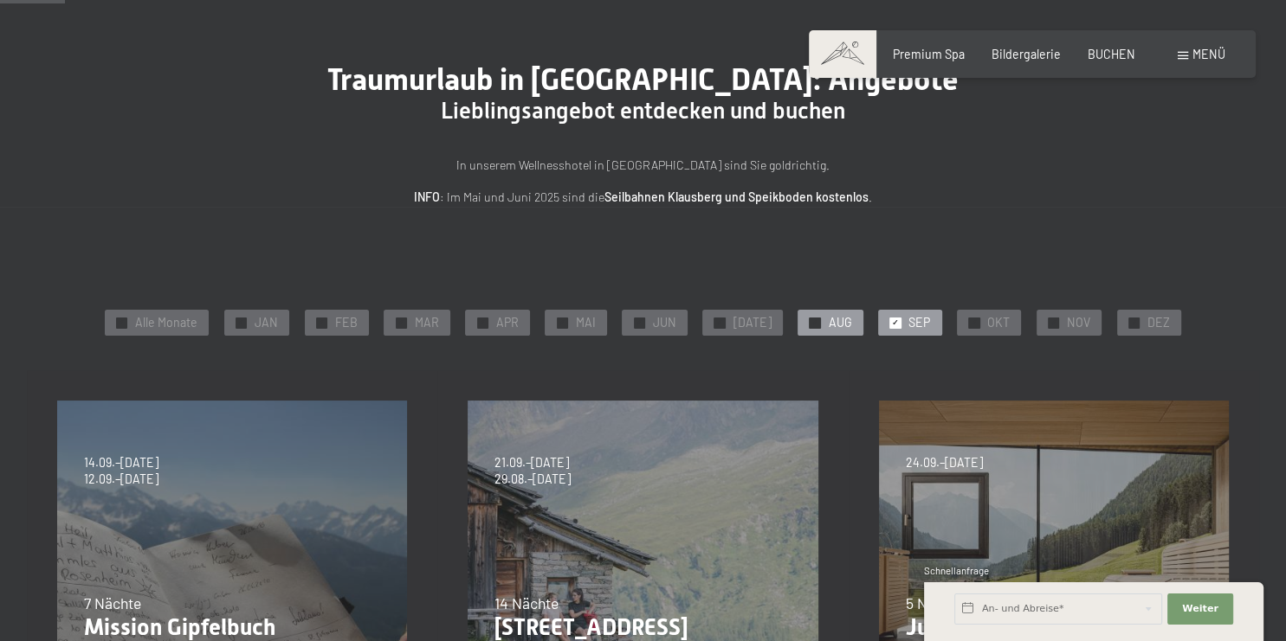
click at [828, 321] on span "AUG" at bounding box center [839, 322] width 23 height 17
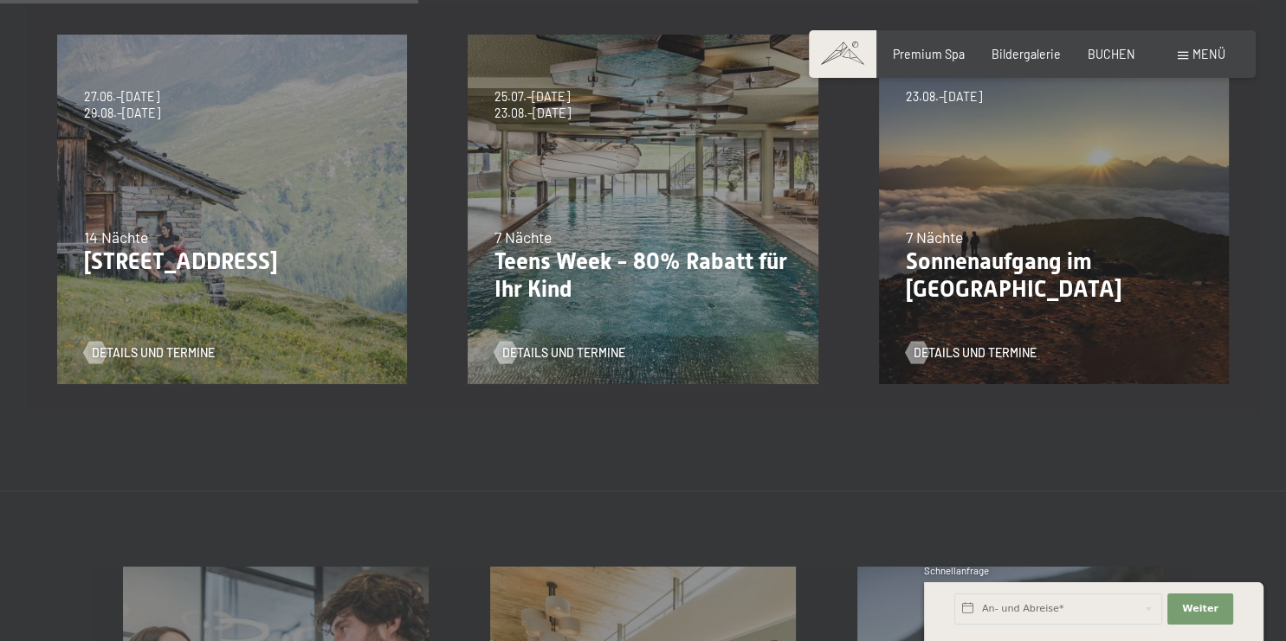
scroll to position [0, 0]
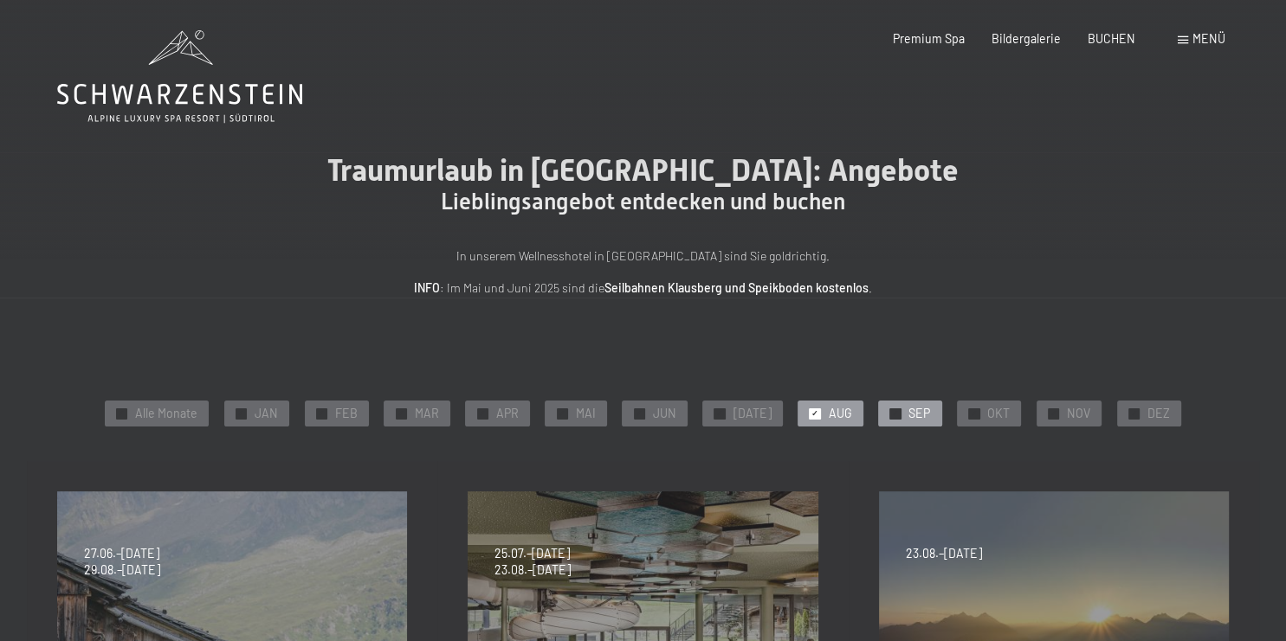
click at [892, 416] on span "✓" at bounding box center [895, 414] width 7 height 10
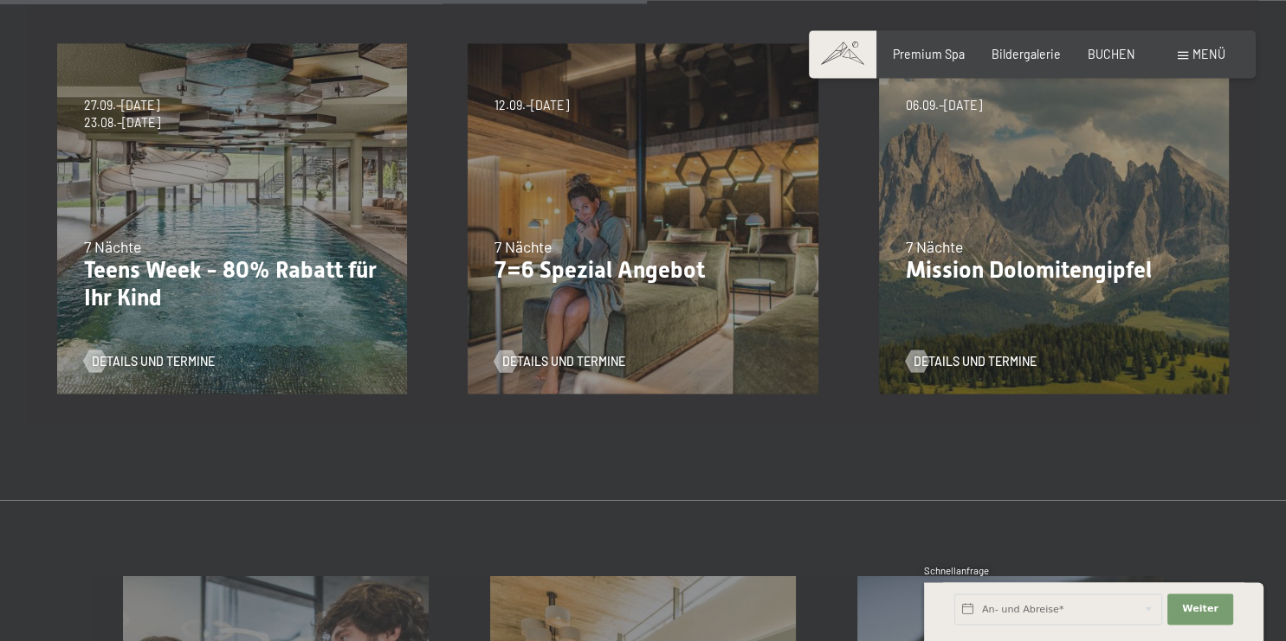
scroll to position [914, 0]
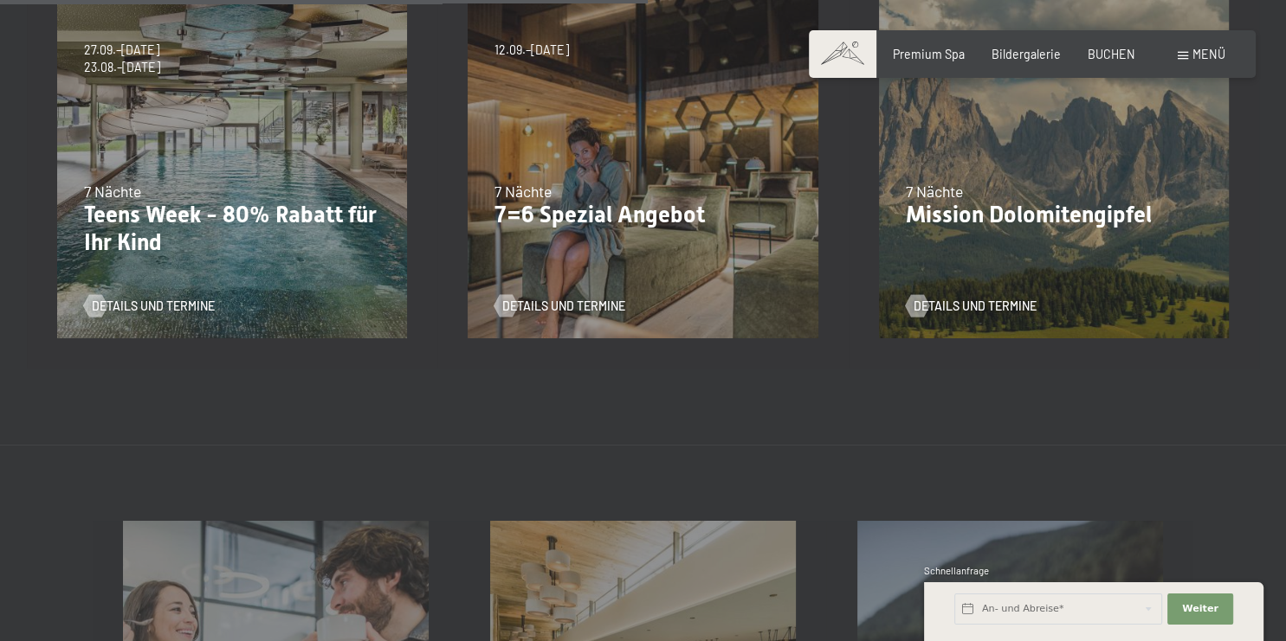
click at [1006, 272] on div "06.09.–27.09.2026 7 Nächte Mission Dolomitengipfel Details und Termine" at bounding box center [1053, 163] width 410 height 410
click at [999, 307] on span "Details und Termine" at bounding box center [992, 306] width 123 height 17
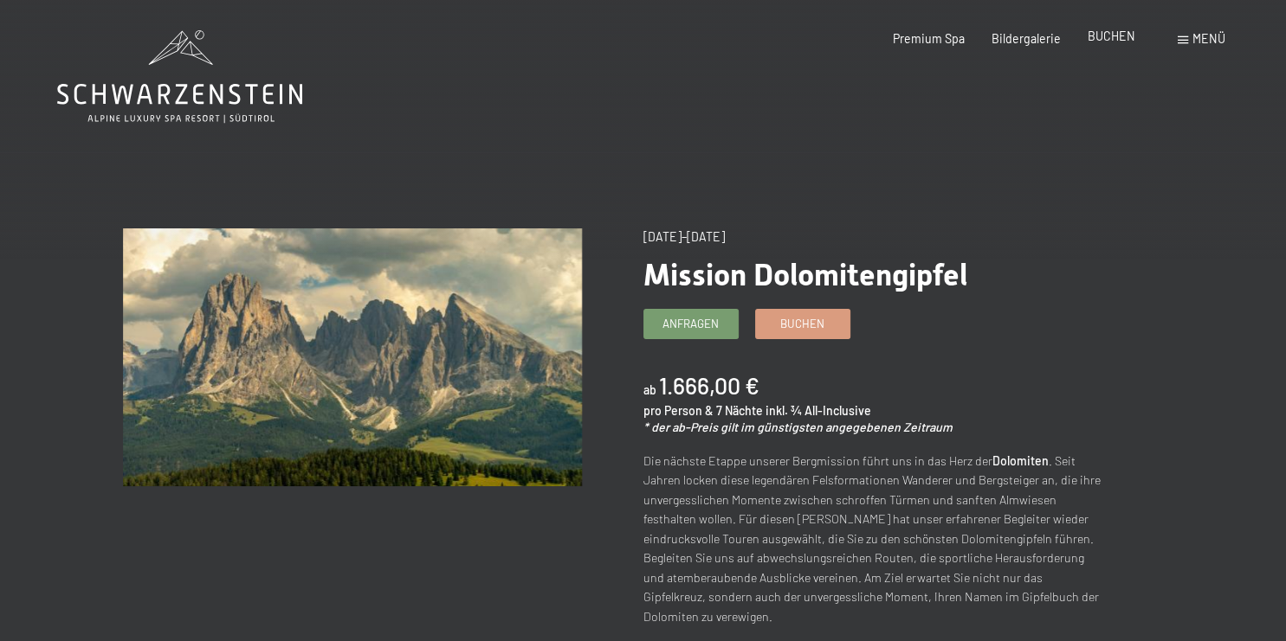
click at [1112, 40] on span "BUCHEN" at bounding box center [1111, 36] width 48 height 15
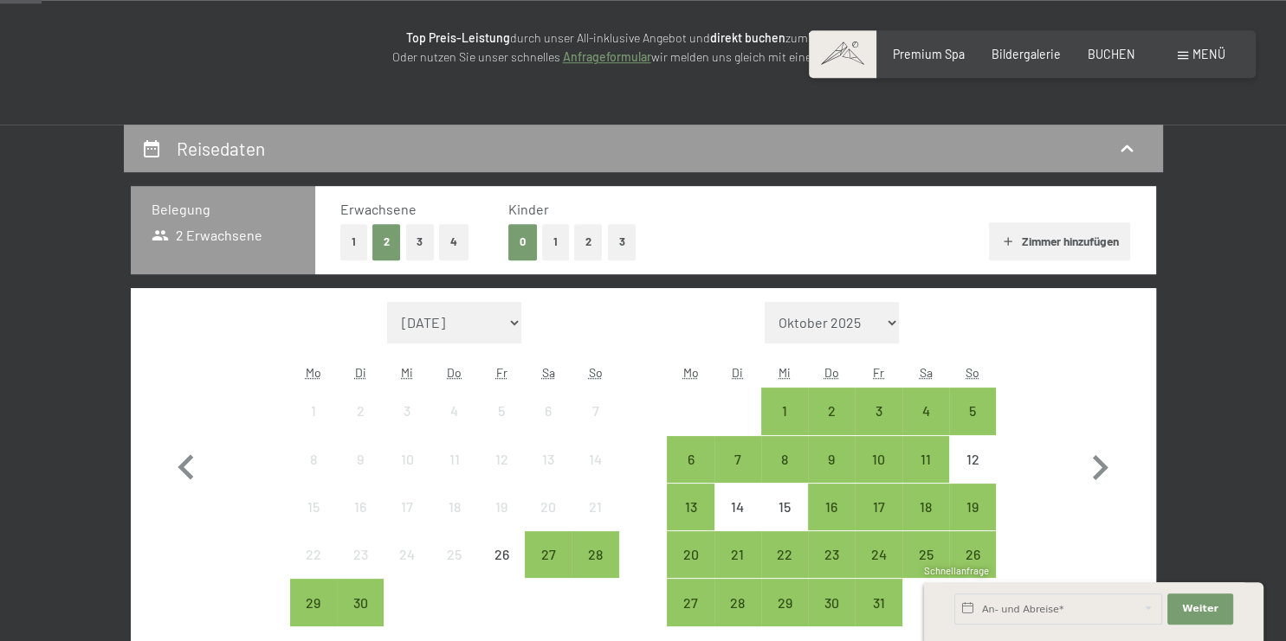
scroll to position [274, 0]
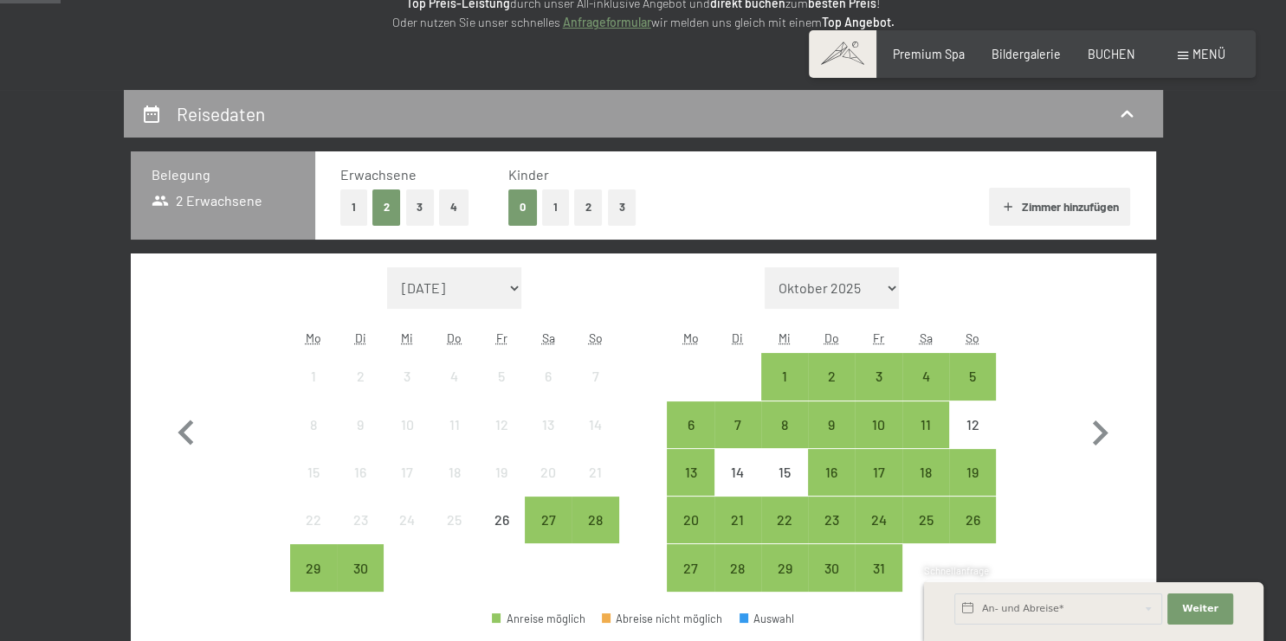
click at [421, 204] on button "3" at bounding box center [420, 207] width 29 height 35
click at [1099, 435] on icon "button" at bounding box center [1099, 434] width 50 height 50
select select "[DATE]"
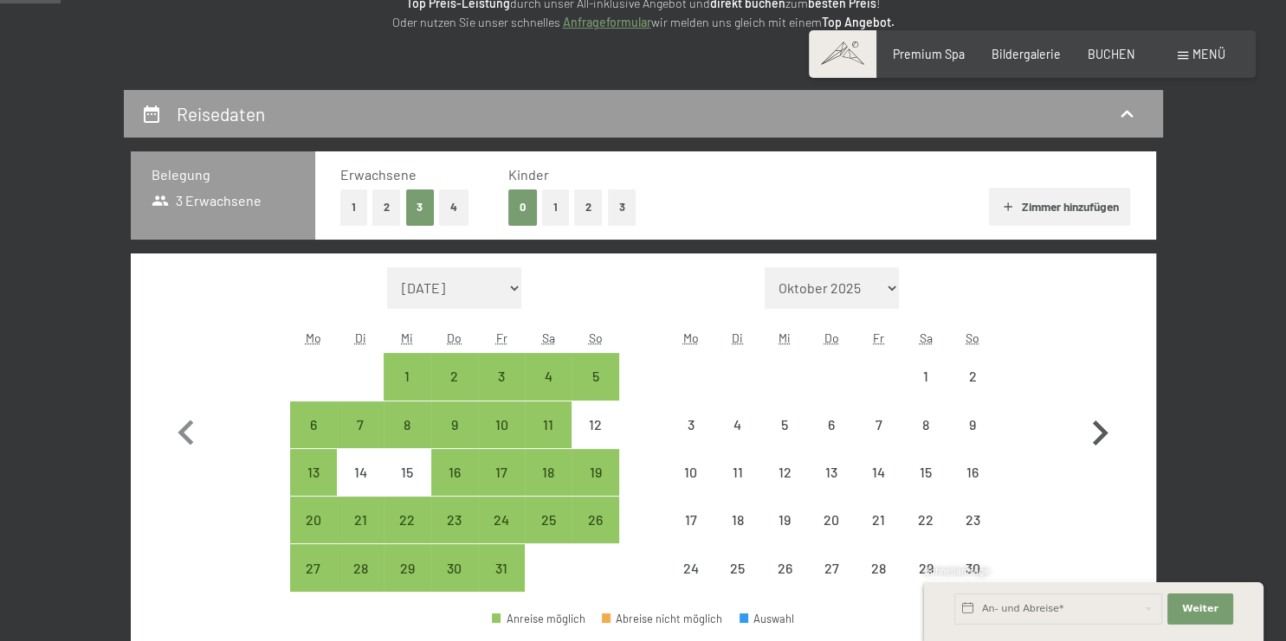
click at [1099, 435] on icon "button" at bounding box center [1099, 434] width 50 height 50
select select "2025-11-01"
select select "2025-12-01"
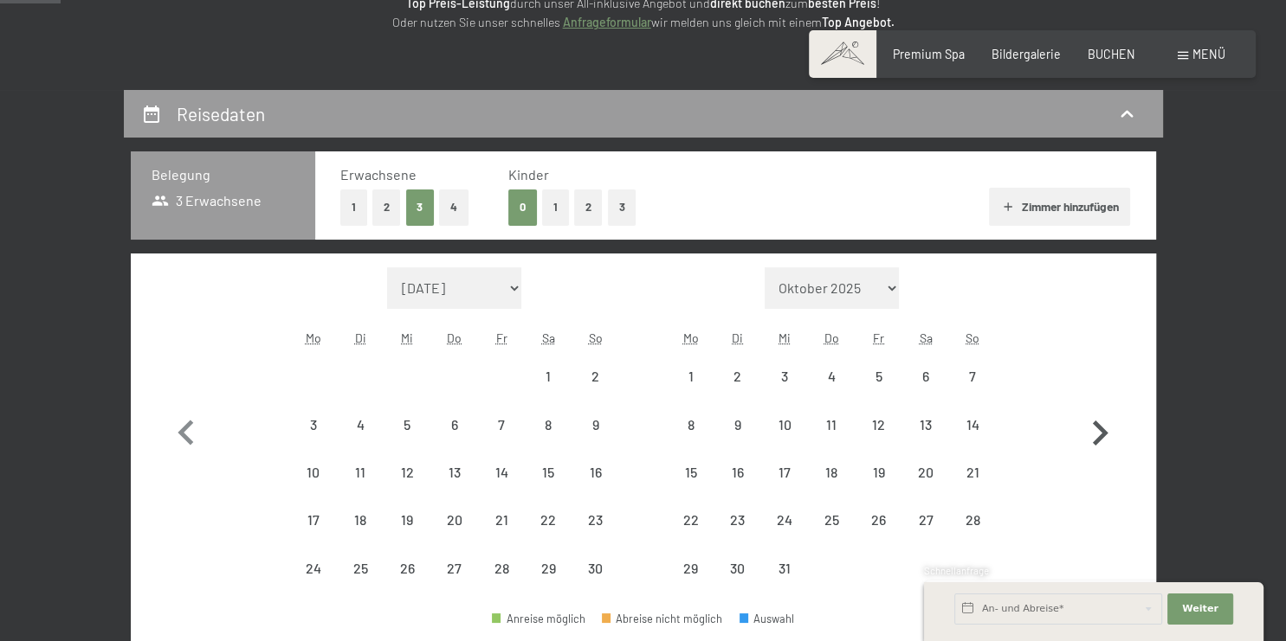
click at [1099, 435] on icon "button" at bounding box center [1099, 434] width 50 height 50
select select "2025-12-01"
select select "2026-01-01"
click at [1099, 435] on icon "button" at bounding box center [1099, 434] width 50 height 50
select select "2026-01-01"
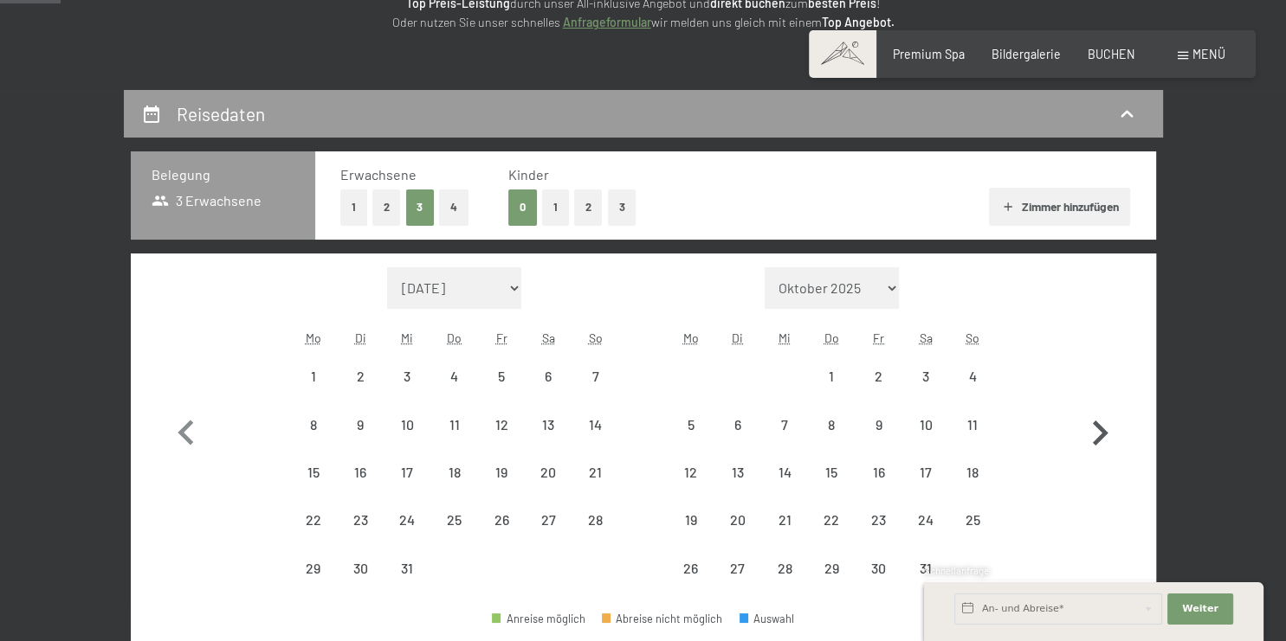
select select "2026-02-01"
click at [1099, 434] on icon "button" at bounding box center [1099, 434] width 50 height 50
select select "2026-02-01"
select select "2026-03-01"
select select "2026-02-01"
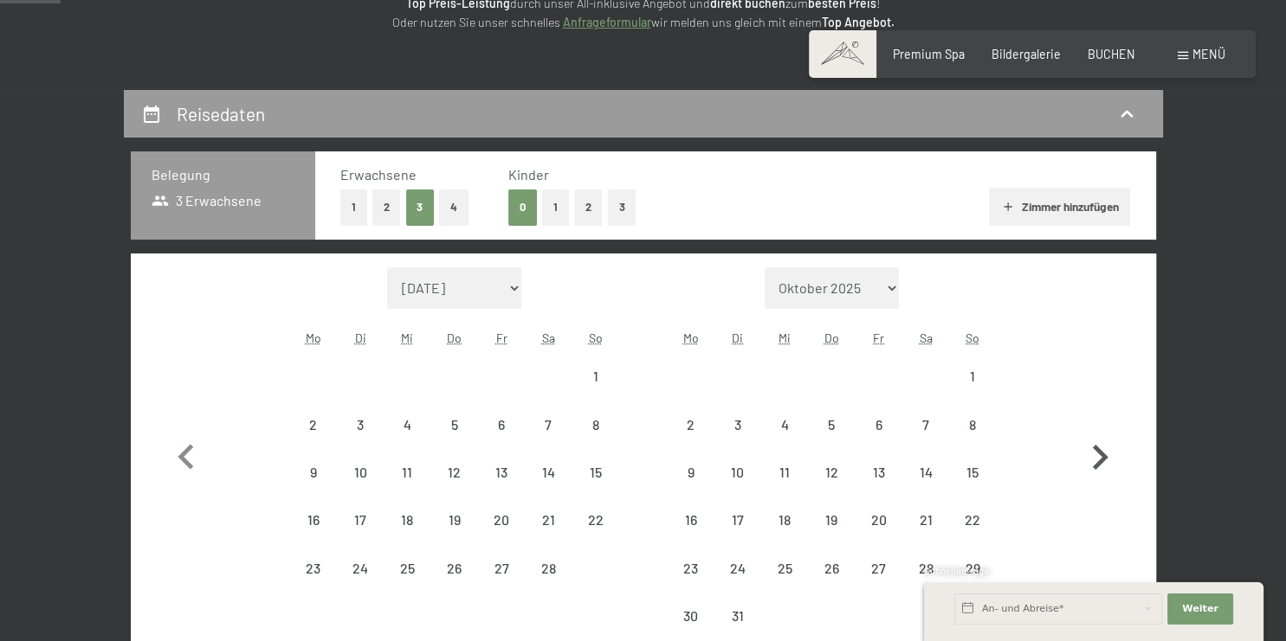
select select "2026-03-01"
click at [1099, 433] on icon "button" at bounding box center [1099, 458] width 50 height 50
select select "2026-03-01"
select select "2026-04-01"
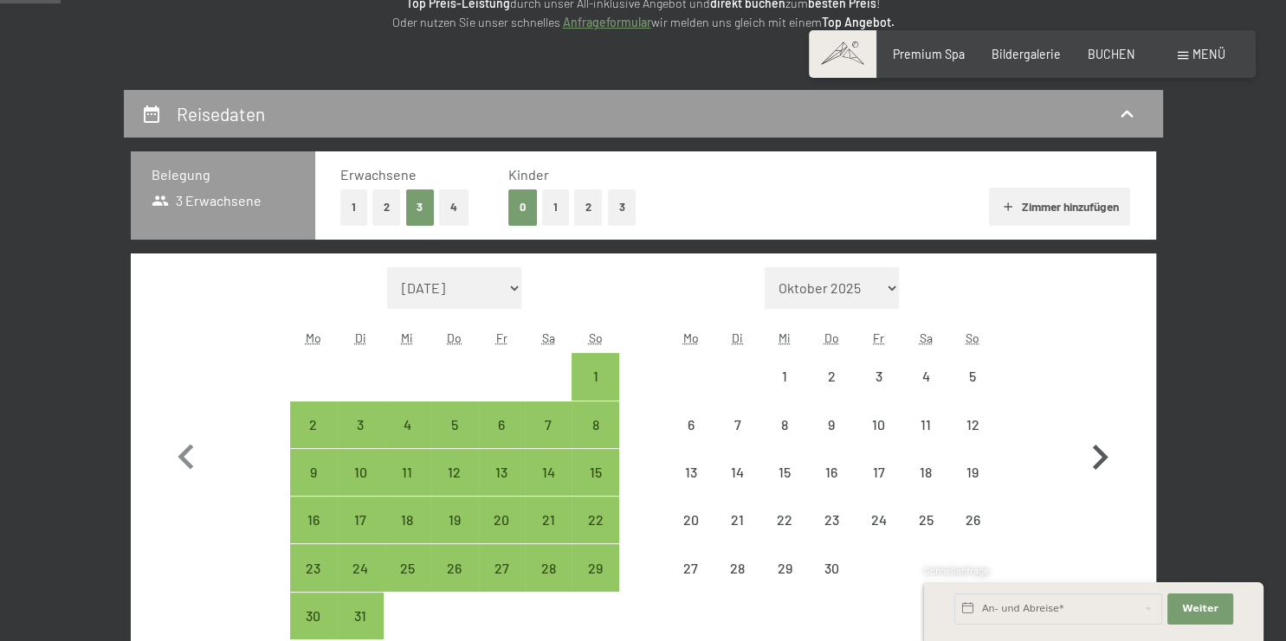
select select "2026-03-01"
select select "2026-04-01"
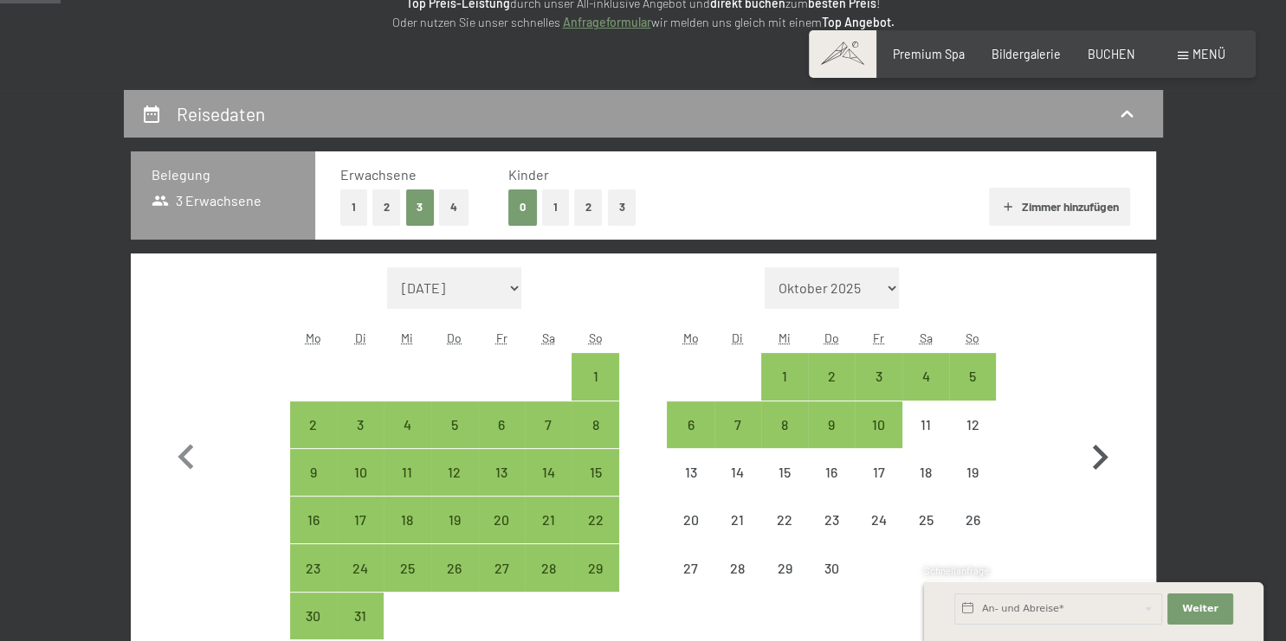
click at [1103, 461] on icon "button" at bounding box center [1099, 458] width 50 height 50
select select "2026-04-01"
select select "2026-05-01"
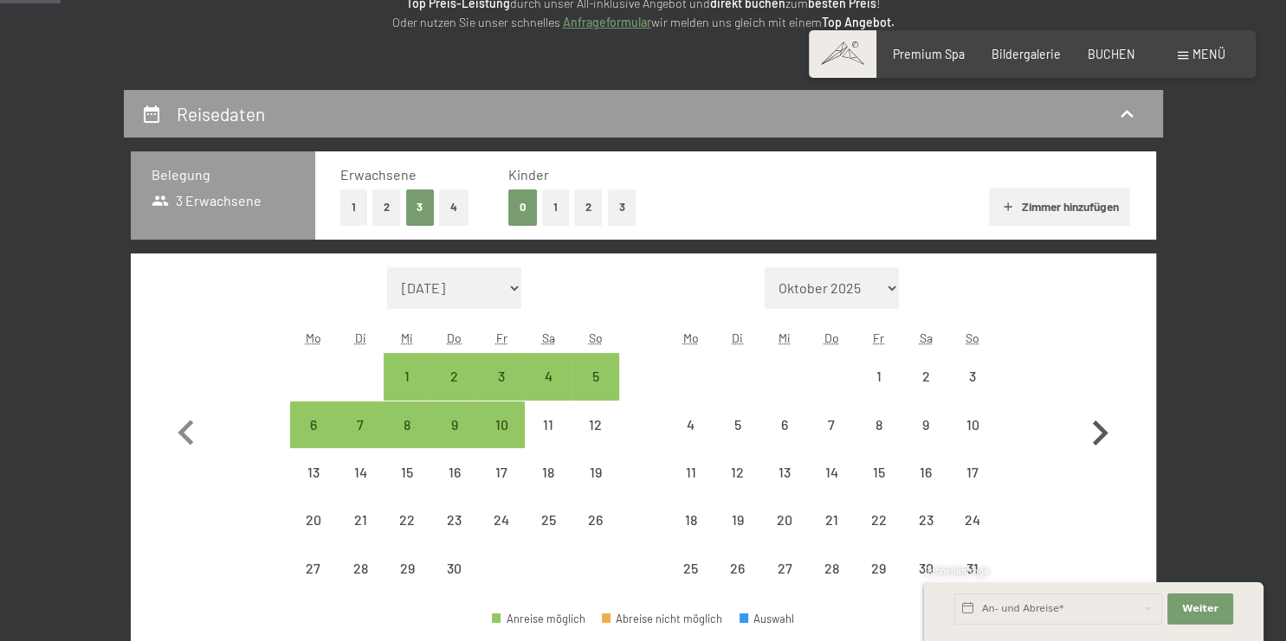
select select "2026-04-01"
select select "2026-05-01"
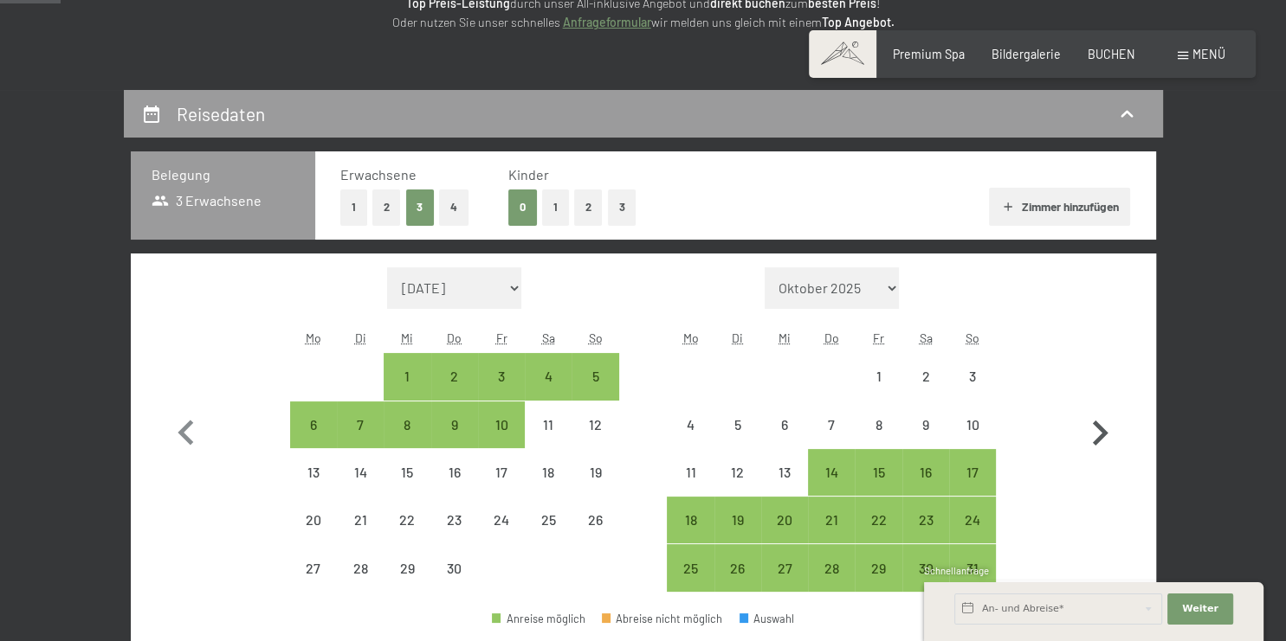
click at [1101, 429] on icon "button" at bounding box center [1100, 433] width 16 height 25
select select "2026-05-01"
select select "2026-06-01"
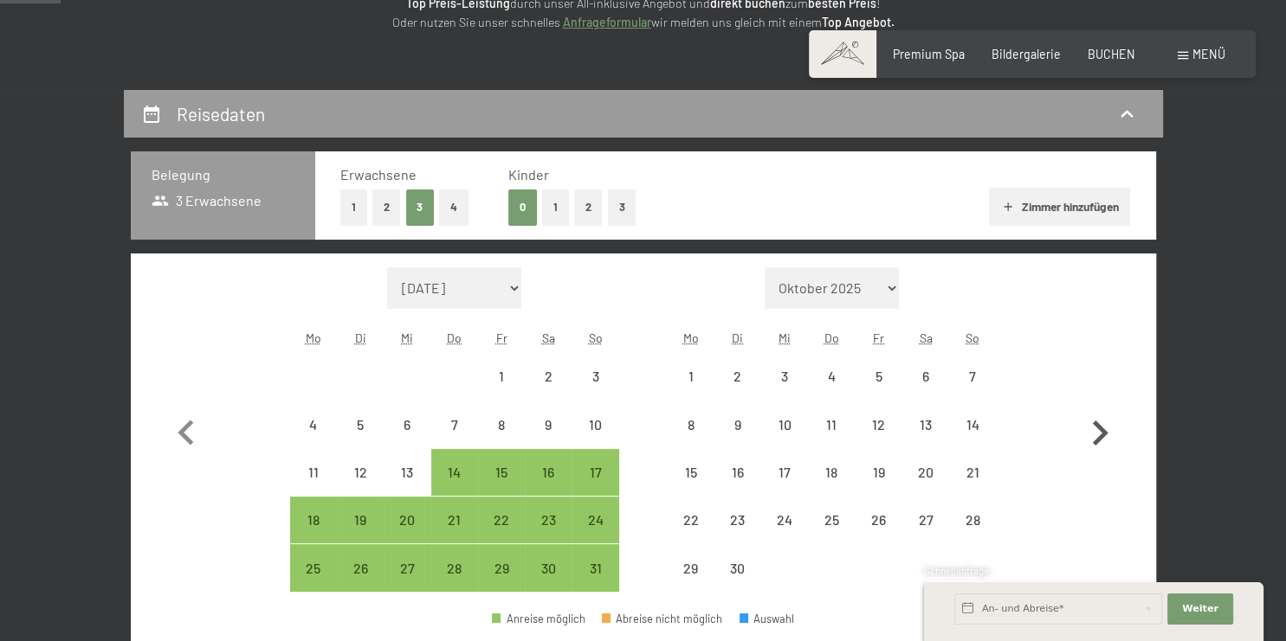
select select "2026-05-01"
select select "2026-06-01"
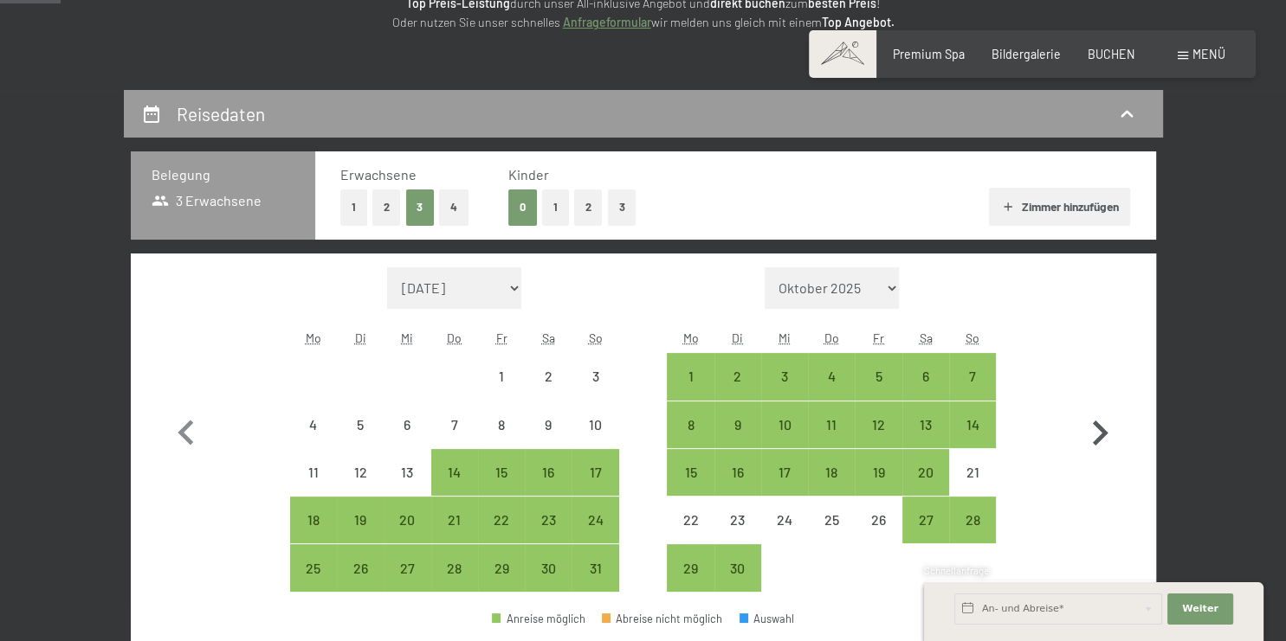
click at [1102, 429] on icon "button" at bounding box center [1100, 433] width 16 height 25
select select "2026-06-01"
select select "2026-07-01"
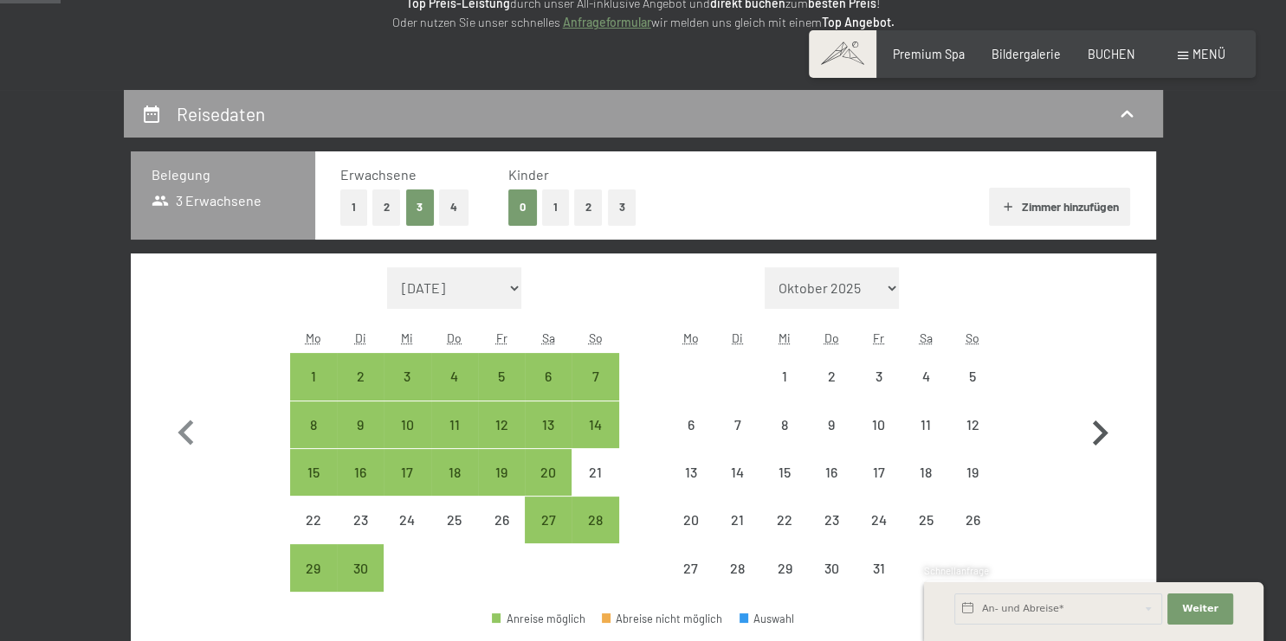
select select "2026-06-01"
select select "2026-07-01"
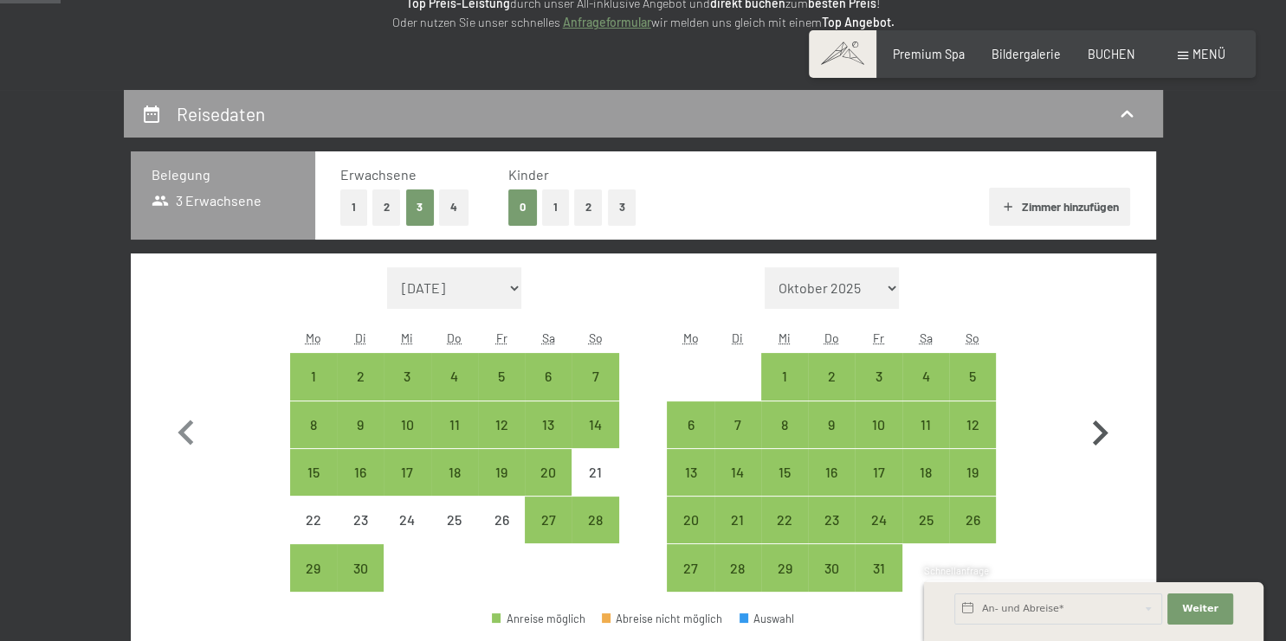
click at [1107, 430] on icon "button" at bounding box center [1099, 434] width 50 height 50
select select "2026-07-01"
select select "2026-08-01"
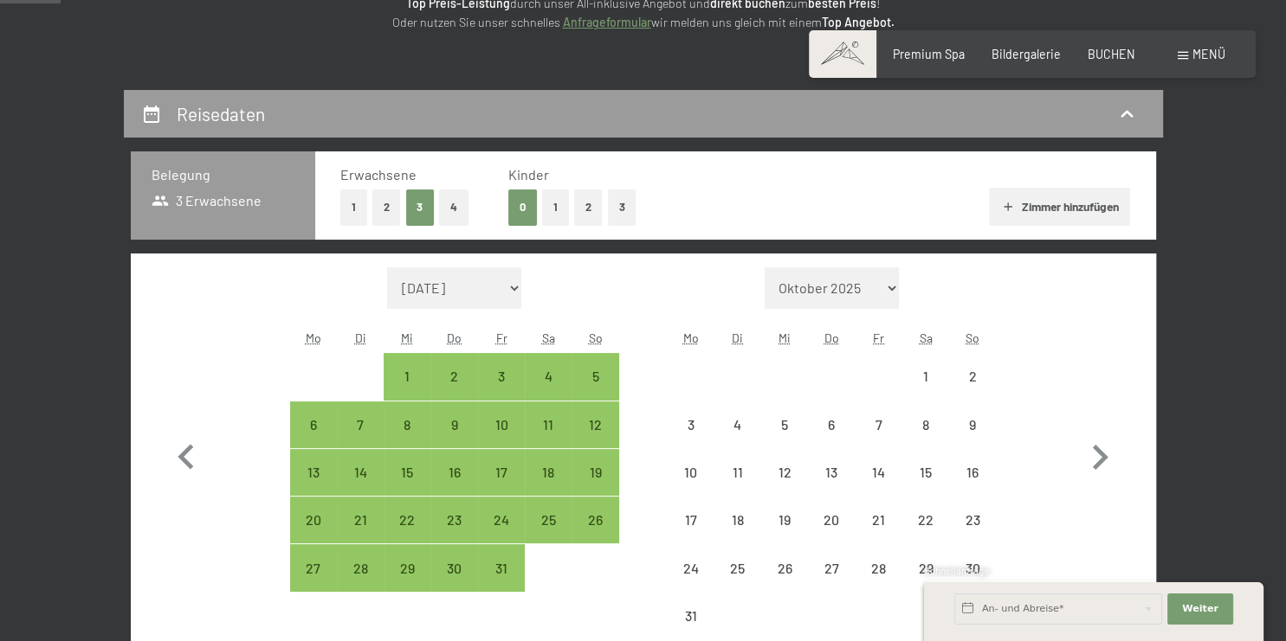
select select "2026-07-01"
select select "2026-08-01"
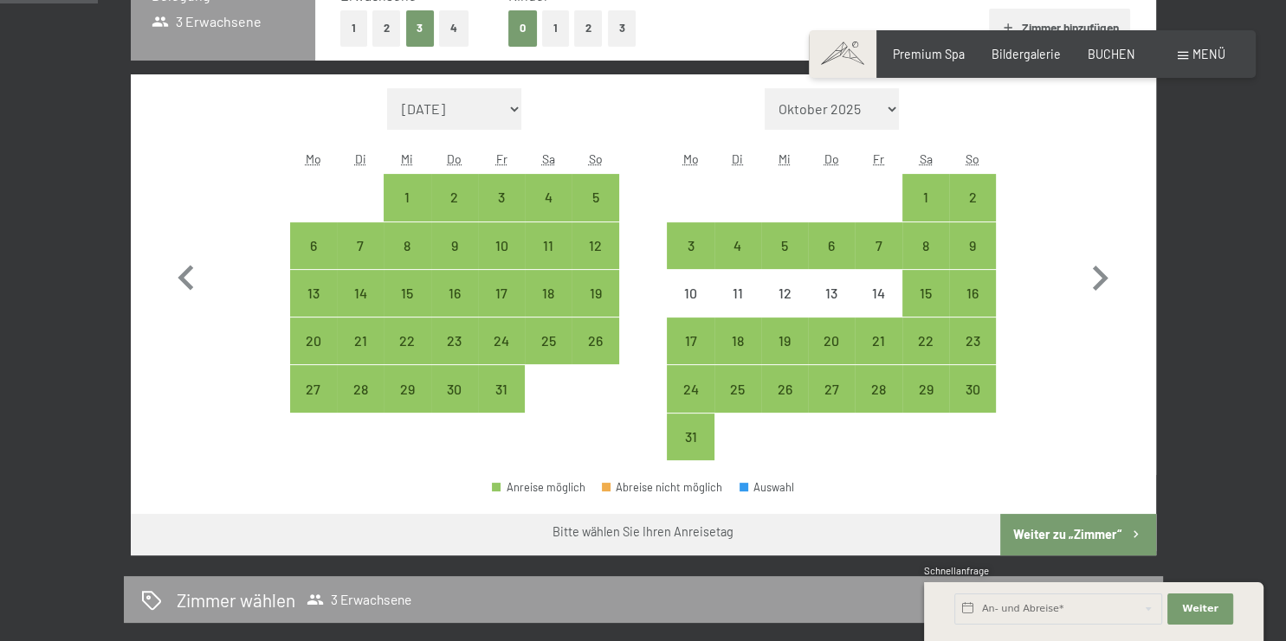
scroll to position [457, 0]
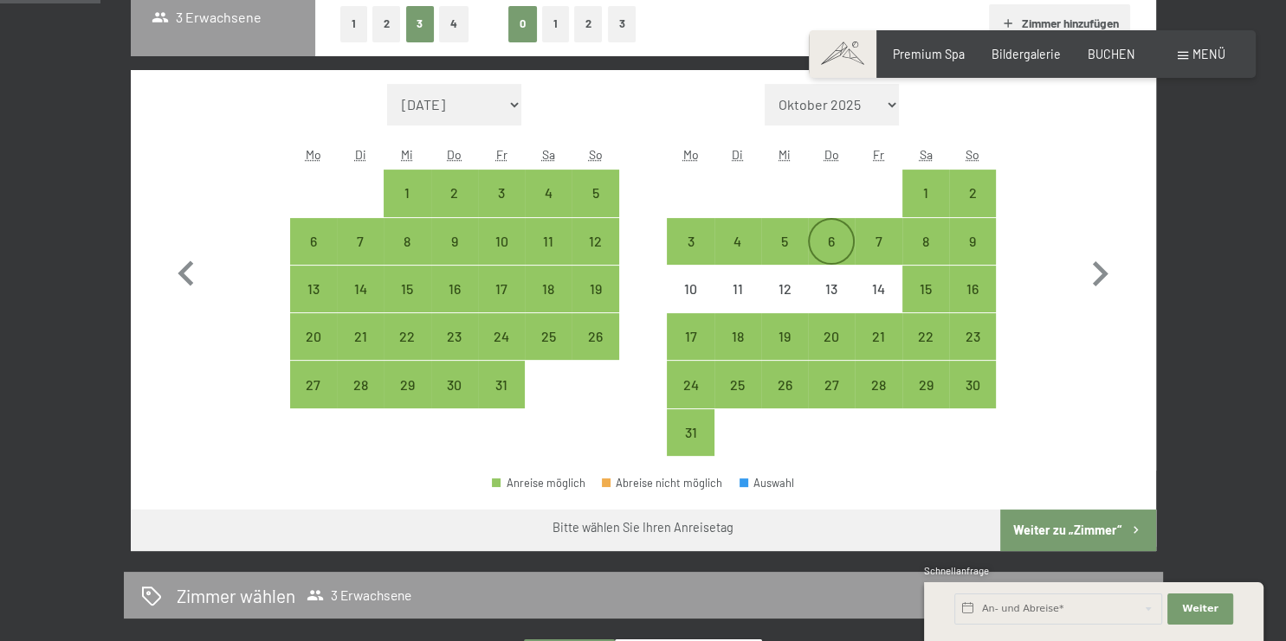
click at [830, 248] on div "6" at bounding box center [830, 256] width 43 height 43
select select "2026-07-01"
select select "2026-08-01"
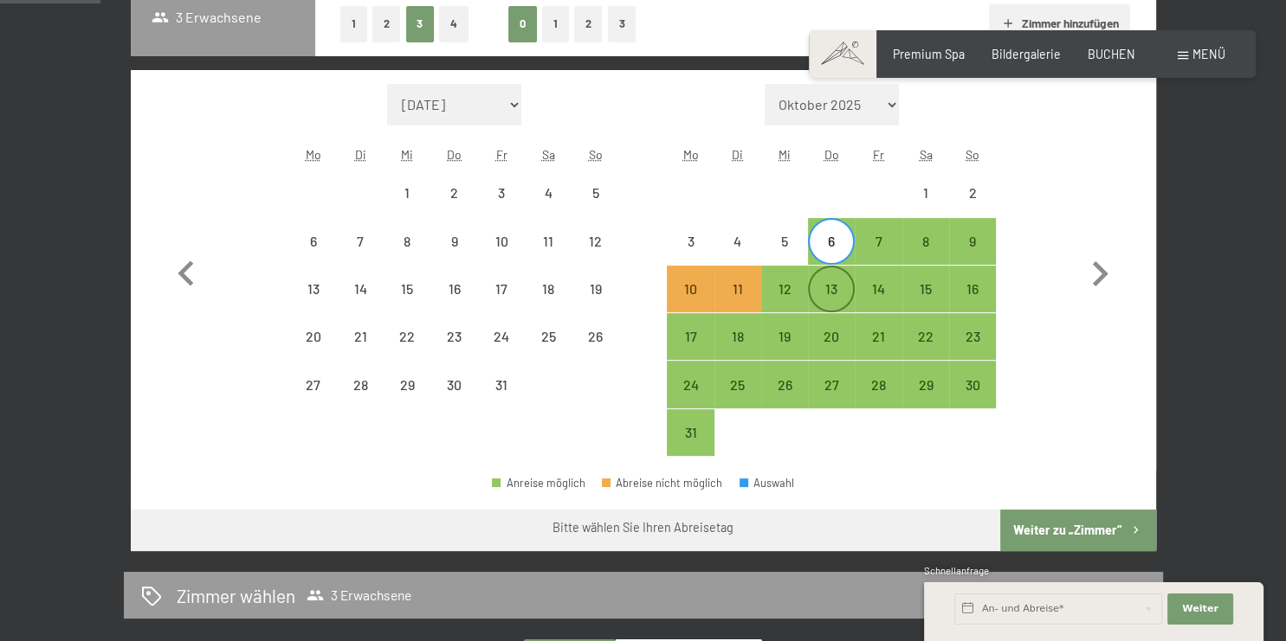
click at [835, 292] on div "13" at bounding box center [830, 303] width 43 height 43
select select "2026-07-01"
select select "2026-08-01"
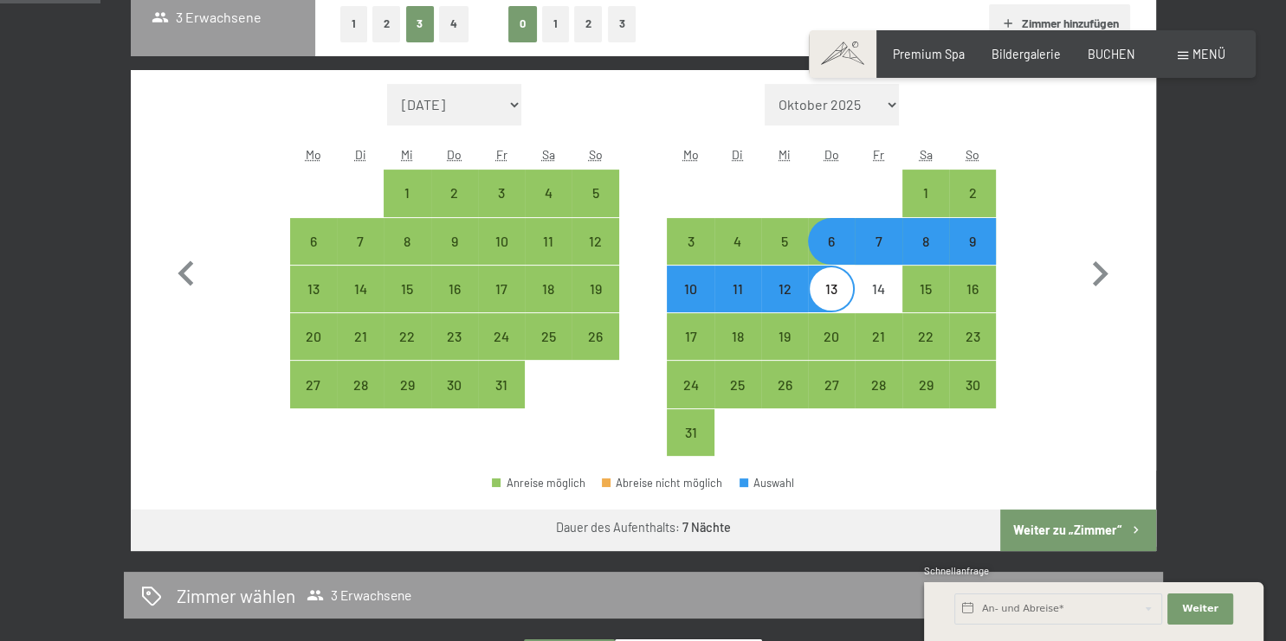
click at [886, 241] on div "7" at bounding box center [877, 256] width 43 height 43
select select "2026-07-01"
select select "2026-08-01"
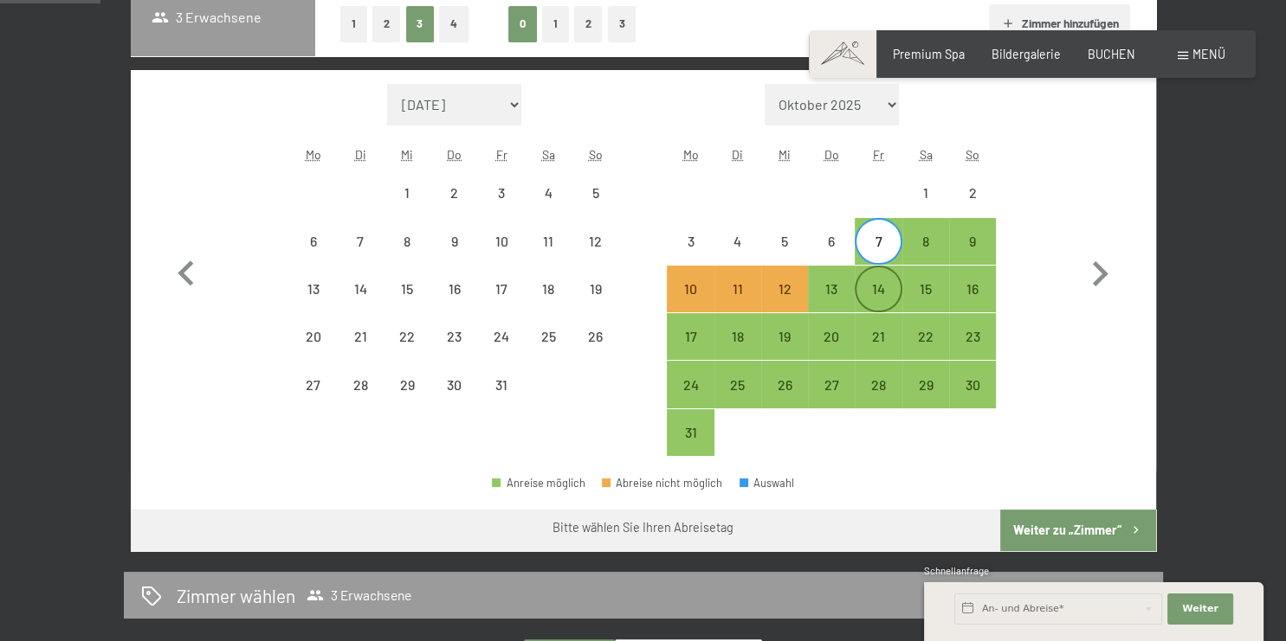
click at [885, 300] on div "14" at bounding box center [877, 303] width 43 height 43
select select "2026-07-01"
select select "2026-08-01"
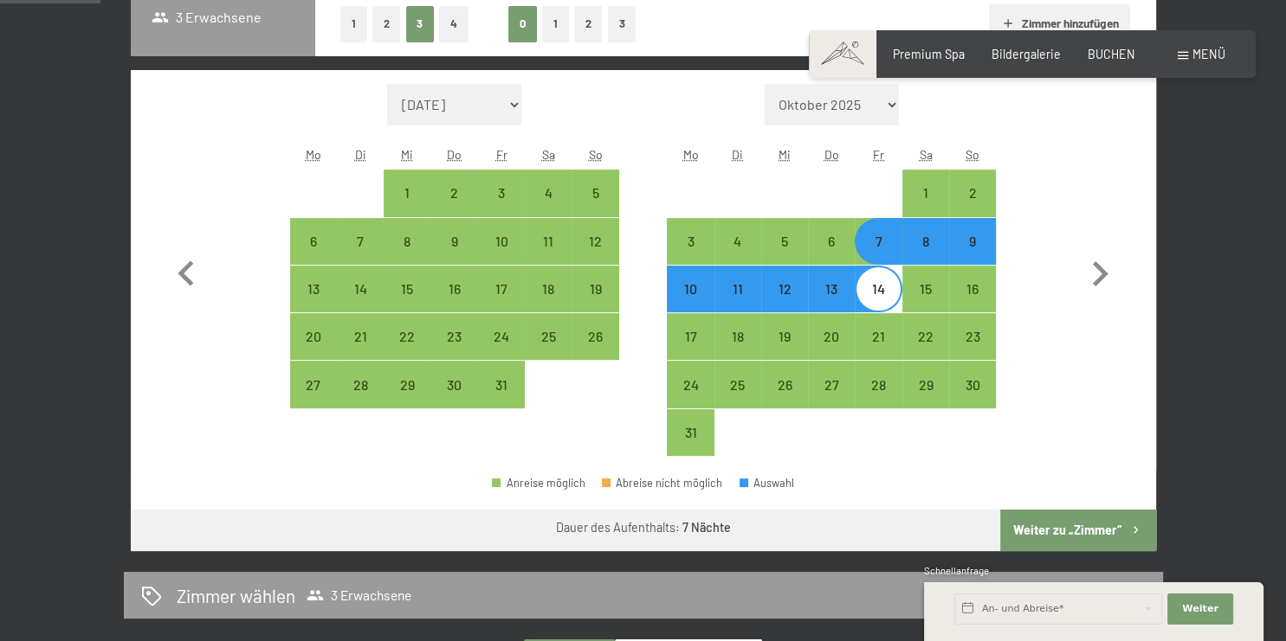
click at [1080, 520] on button "Weiter zu „Zimmer“" at bounding box center [1077, 531] width 155 height 42
select select "2026-07-01"
select select "2026-08-01"
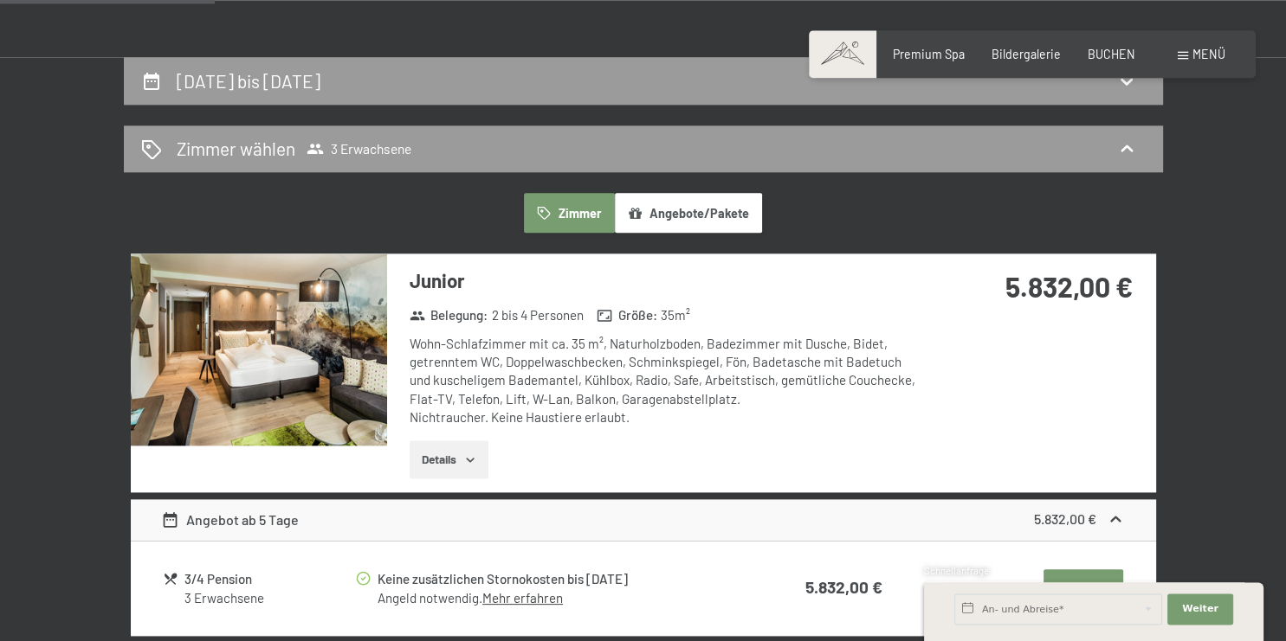
scroll to position [272, 0]
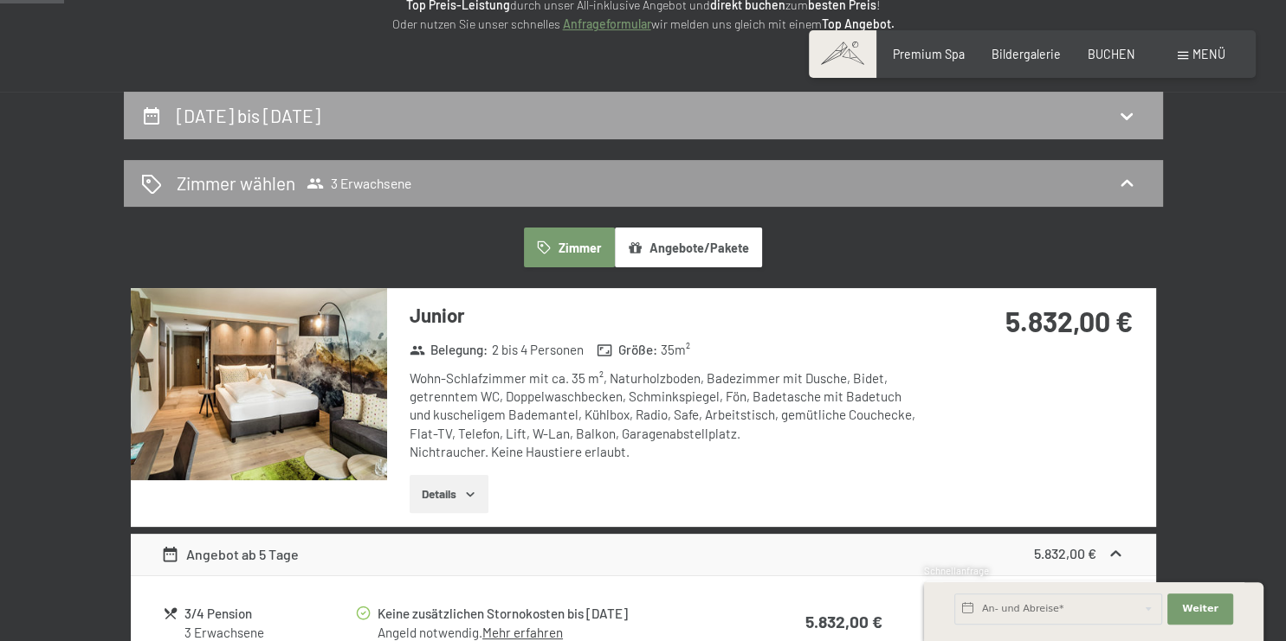
click at [281, 109] on h2 "7. August bis 14. August 2026" at bounding box center [249, 116] width 144 height 22
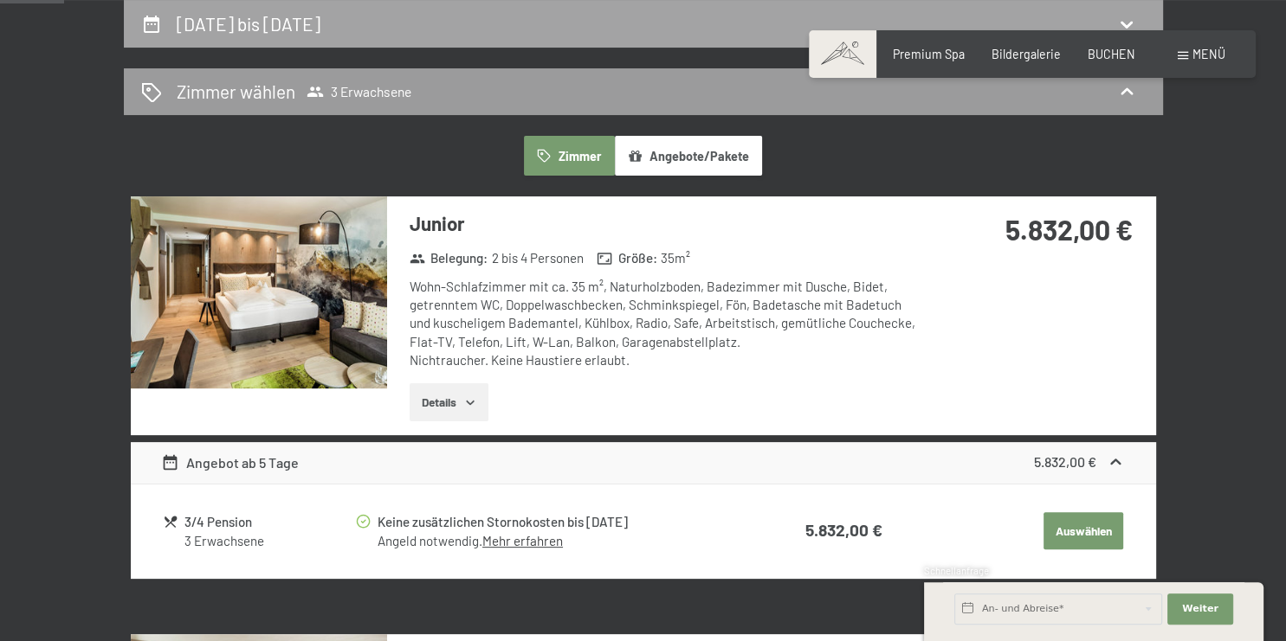
select select "2026-07-01"
select select "2026-08-01"
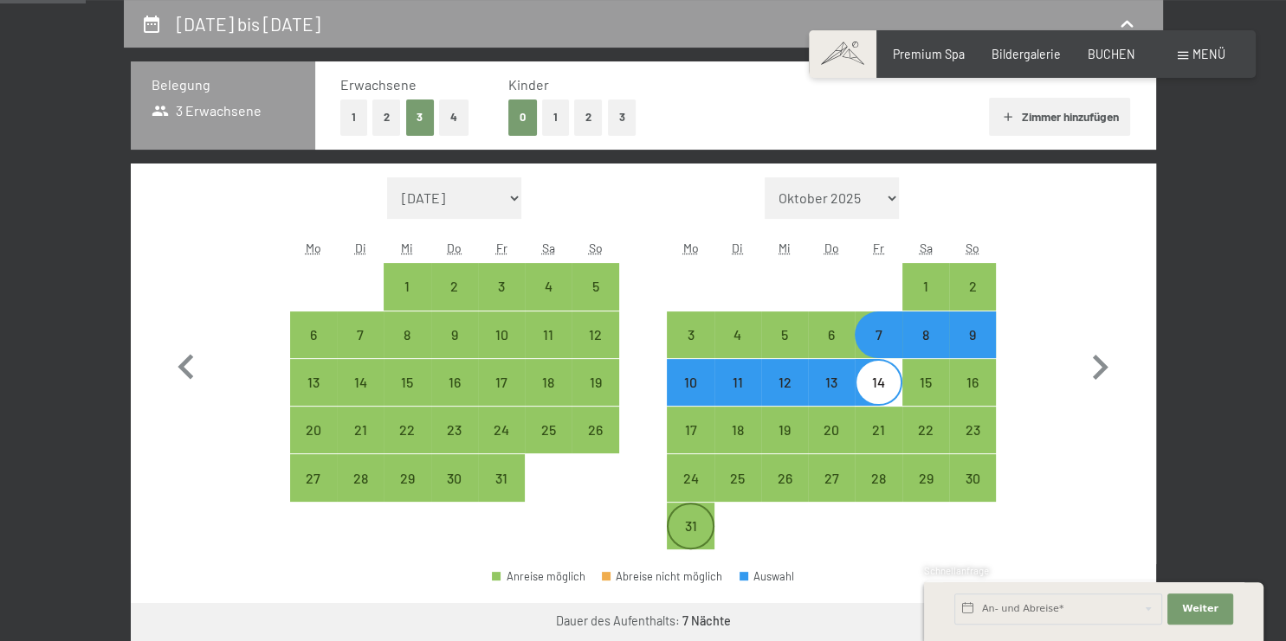
click at [702, 523] on div "31" at bounding box center [689, 540] width 43 height 43
select select "2026-07-01"
select select "2026-08-01"
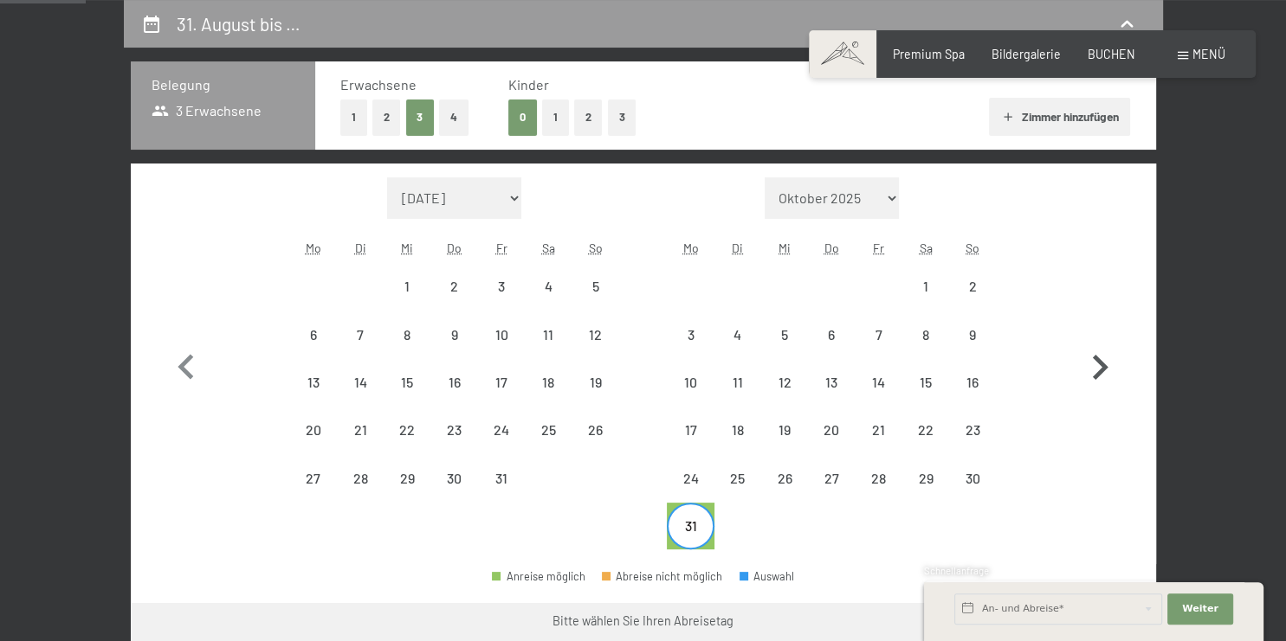
click at [1102, 365] on icon "button" at bounding box center [1100, 366] width 16 height 25
select select "2026-08-01"
select select "2026-09-01"
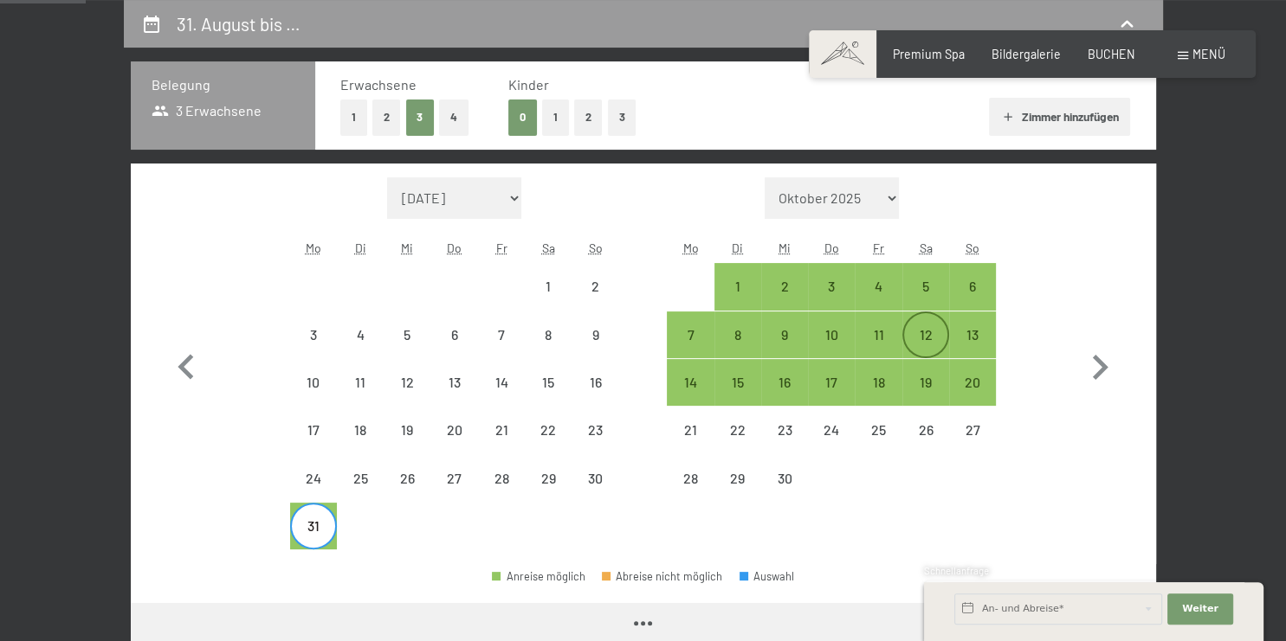
select select "2026-08-01"
select select "[DATE]"
click at [777, 288] on div "2" at bounding box center [784, 301] width 43 height 43
select select "[DATE]"
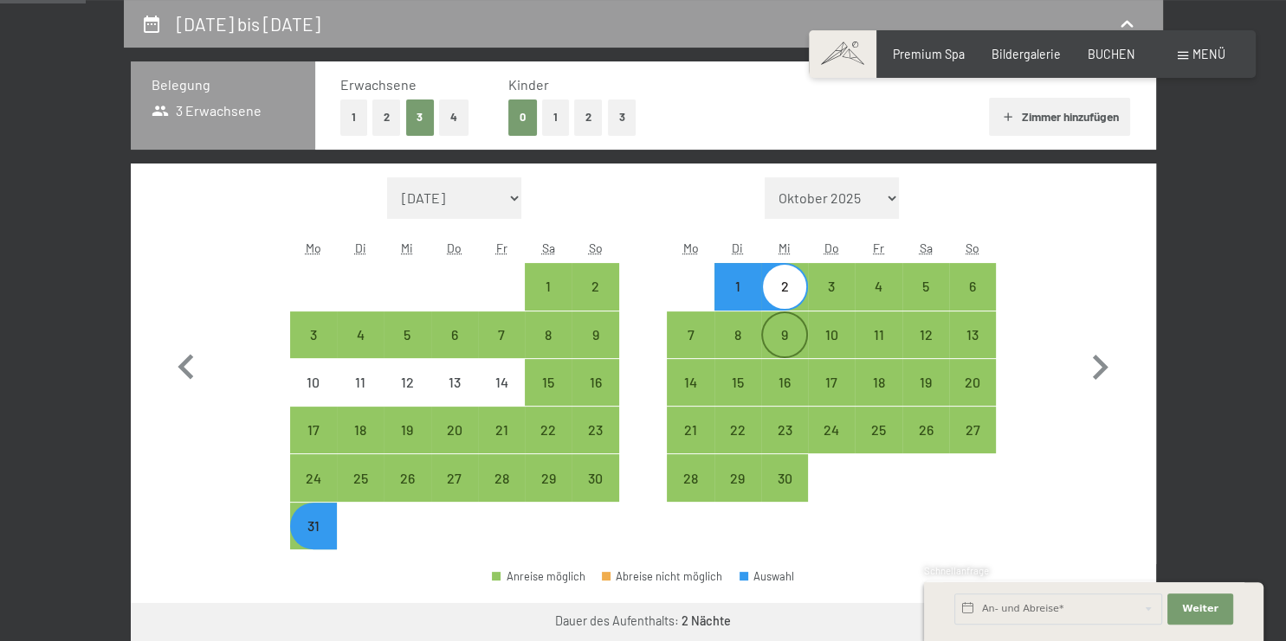
click at [784, 337] on div "9" at bounding box center [784, 349] width 43 height 43
select select "[DATE]"
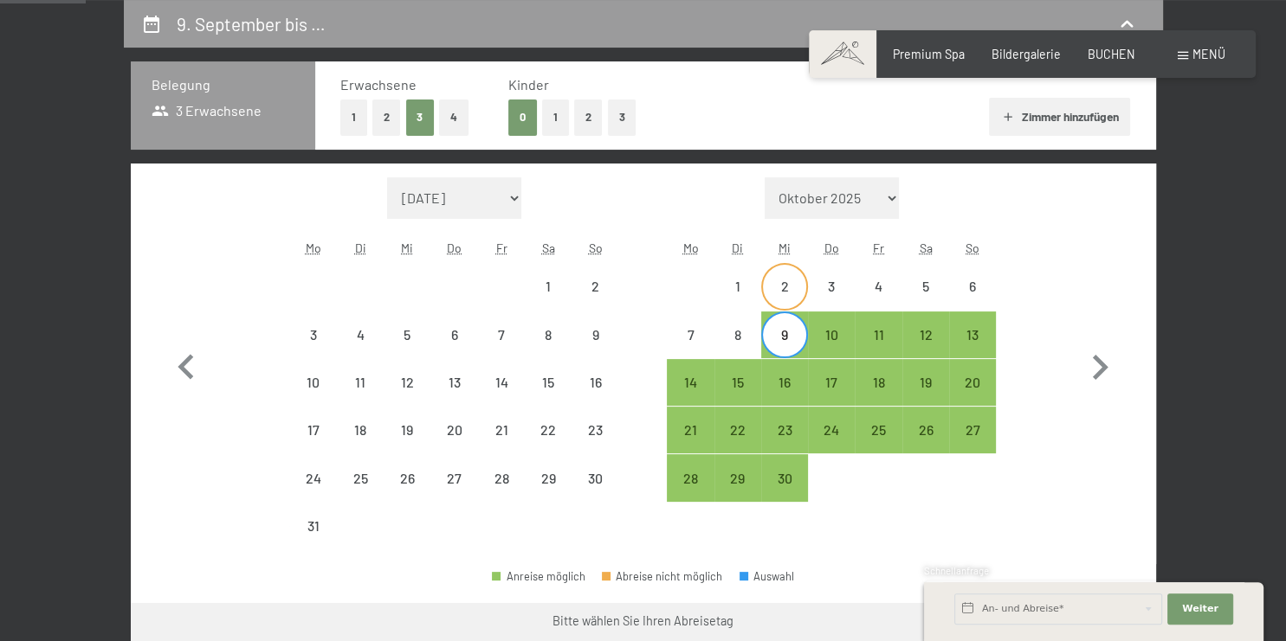
click at [788, 285] on div "2" at bounding box center [784, 301] width 43 height 43
select select "[DATE]"
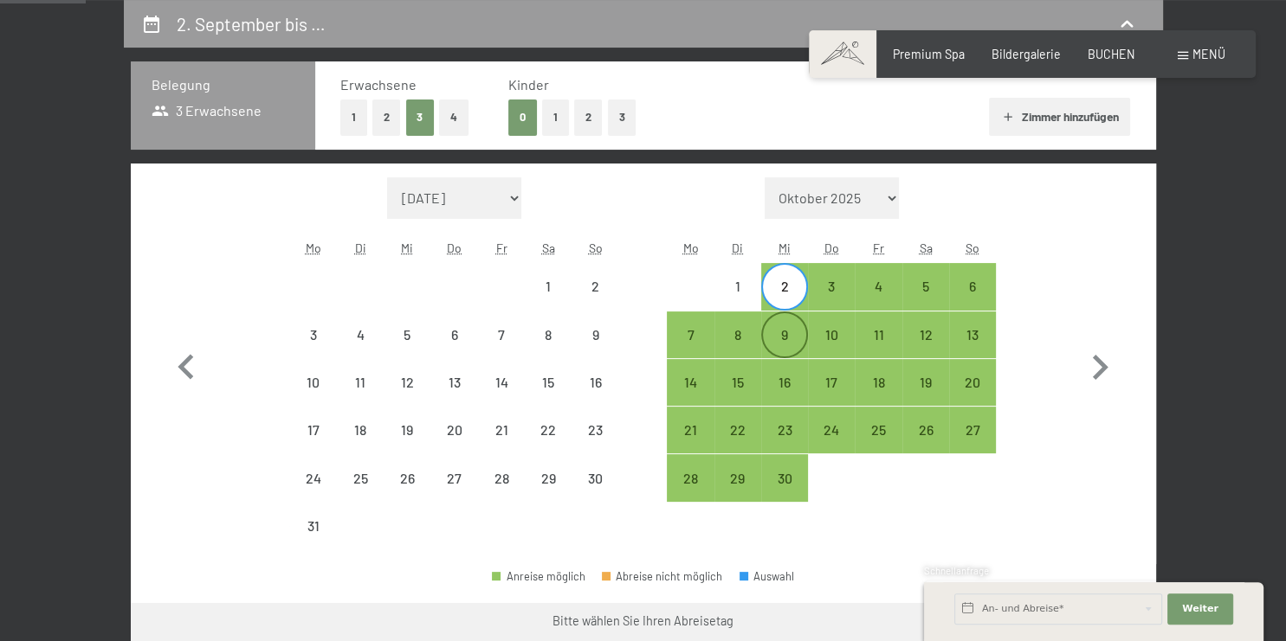
click at [790, 338] on div "9" at bounding box center [784, 349] width 43 height 43
select select "[DATE]"
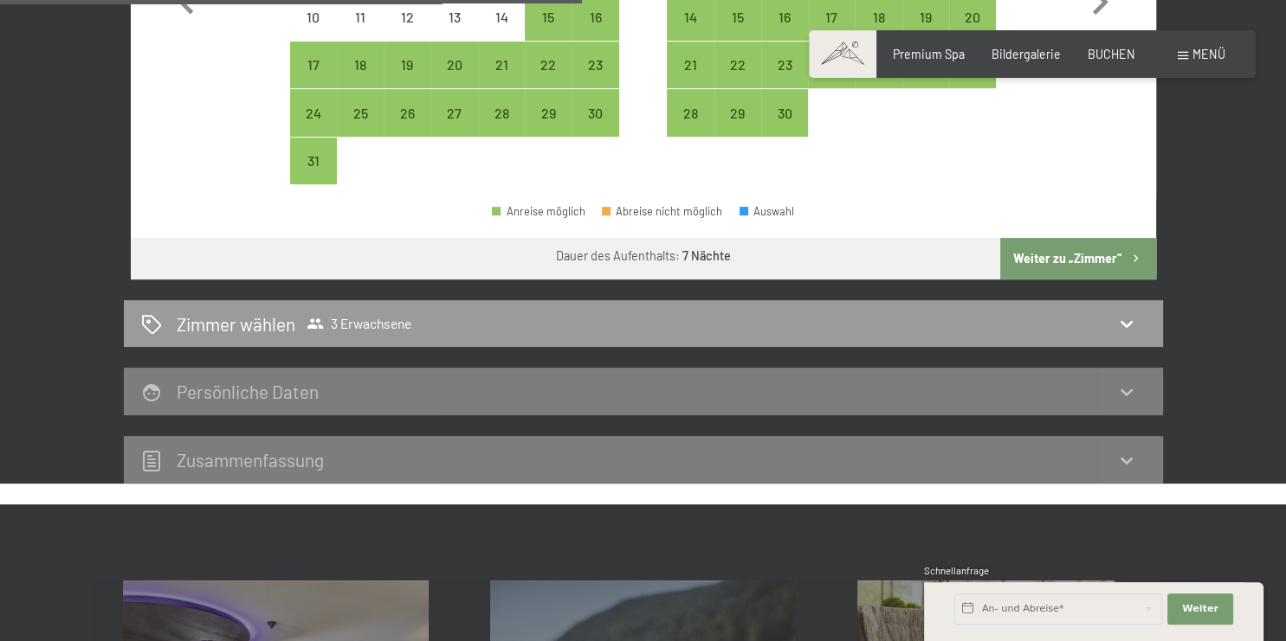
click at [1066, 254] on button "Weiter zu „Zimmer“" at bounding box center [1077, 259] width 155 height 42
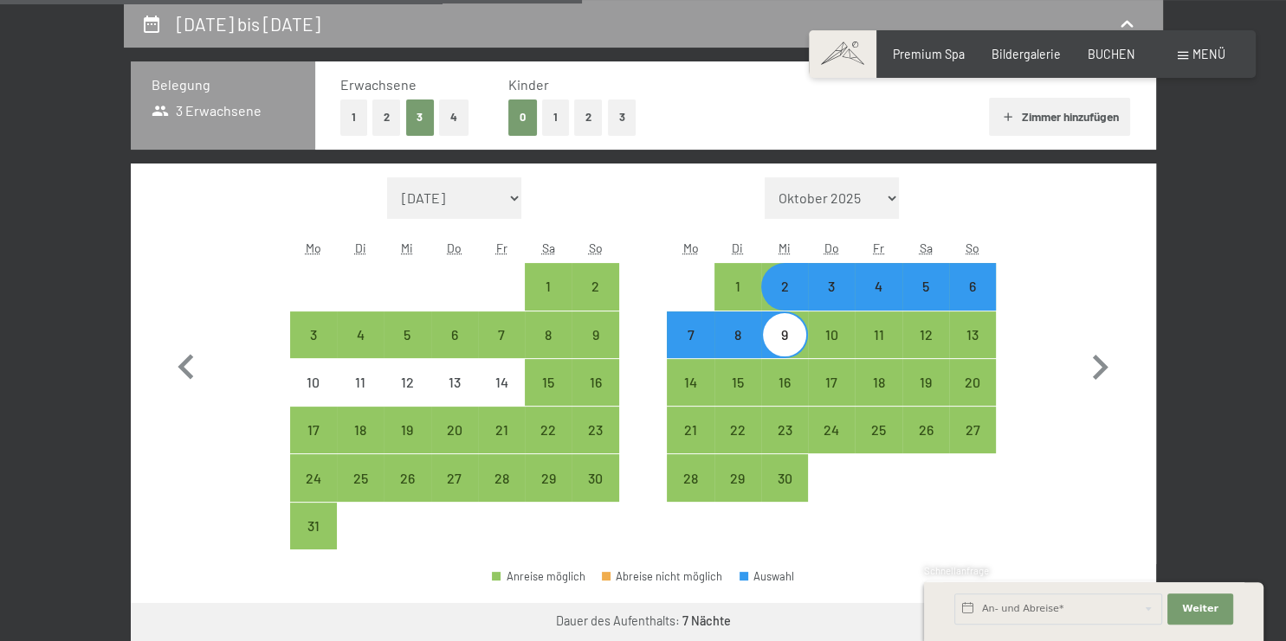
select select "[DATE]"
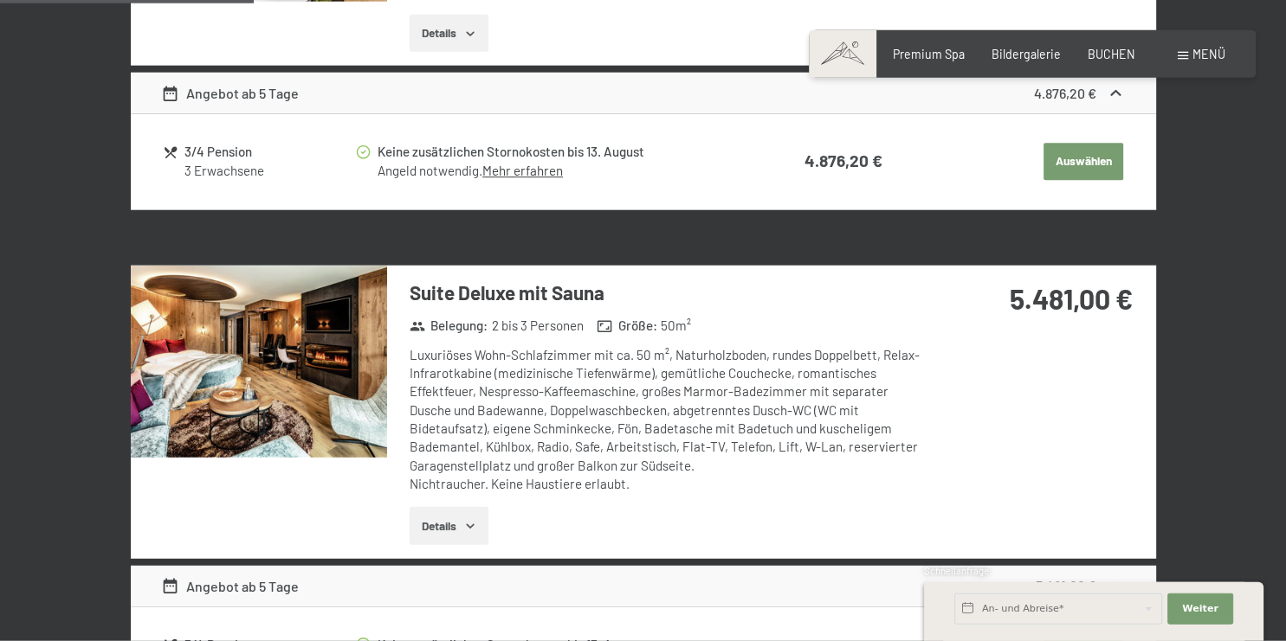
scroll to position [1278, 0]
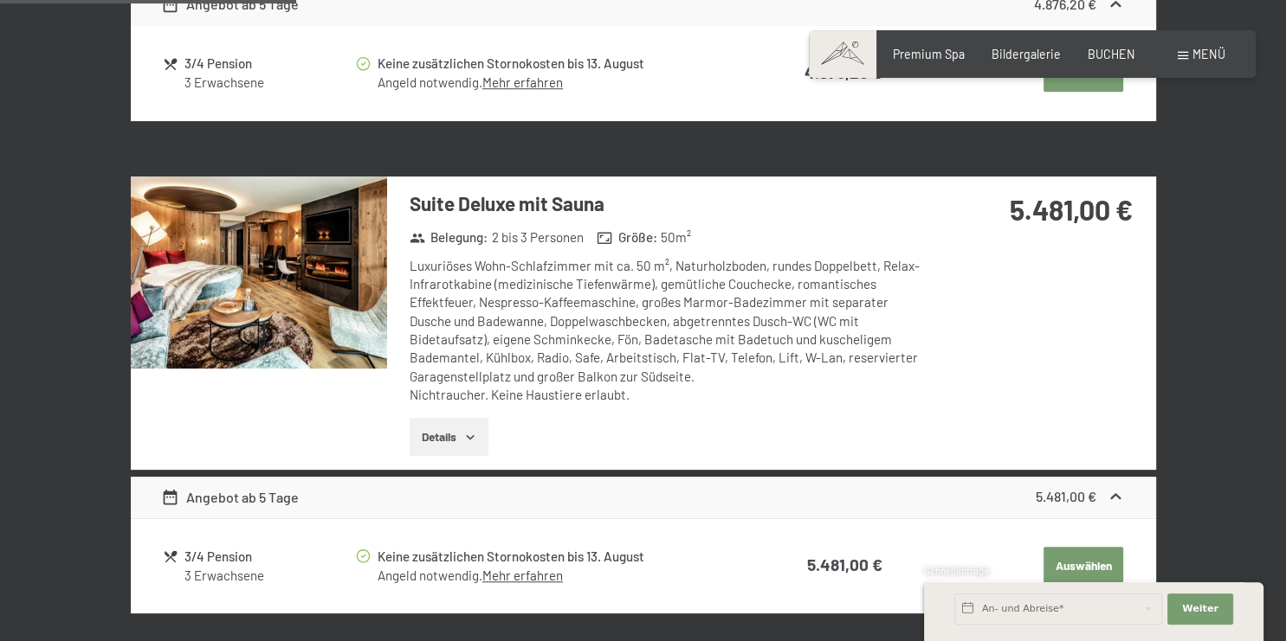
click at [463, 436] on button "Details" at bounding box center [448, 437] width 79 height 38
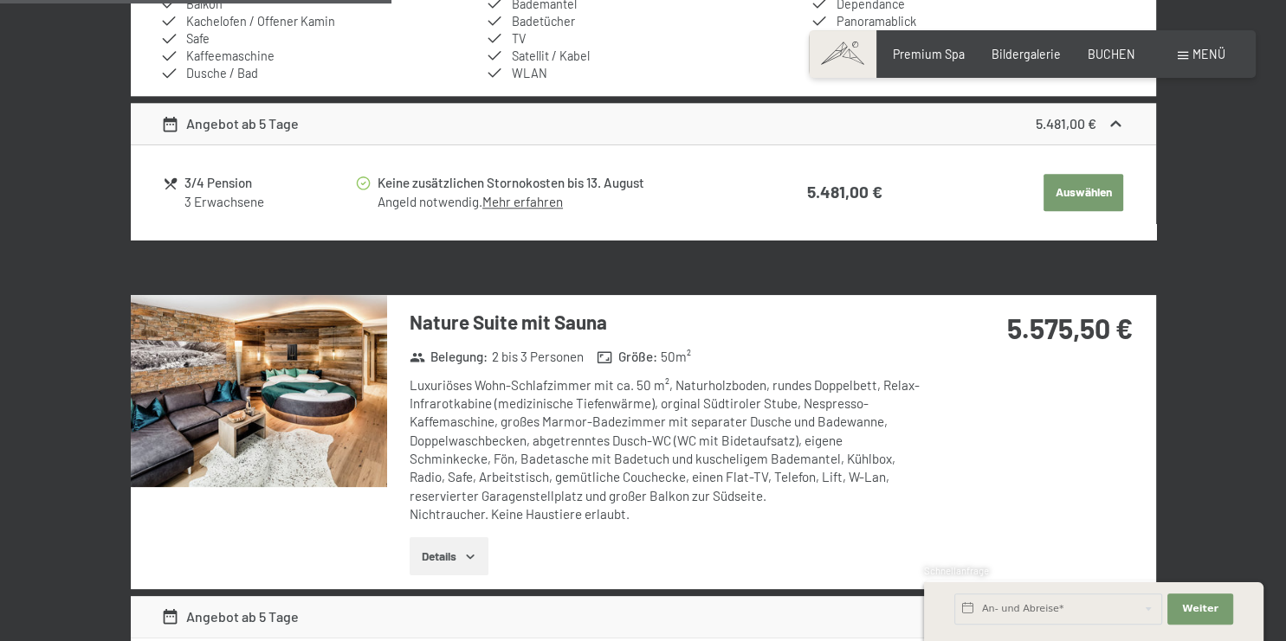
scroll to position [1917, 0]
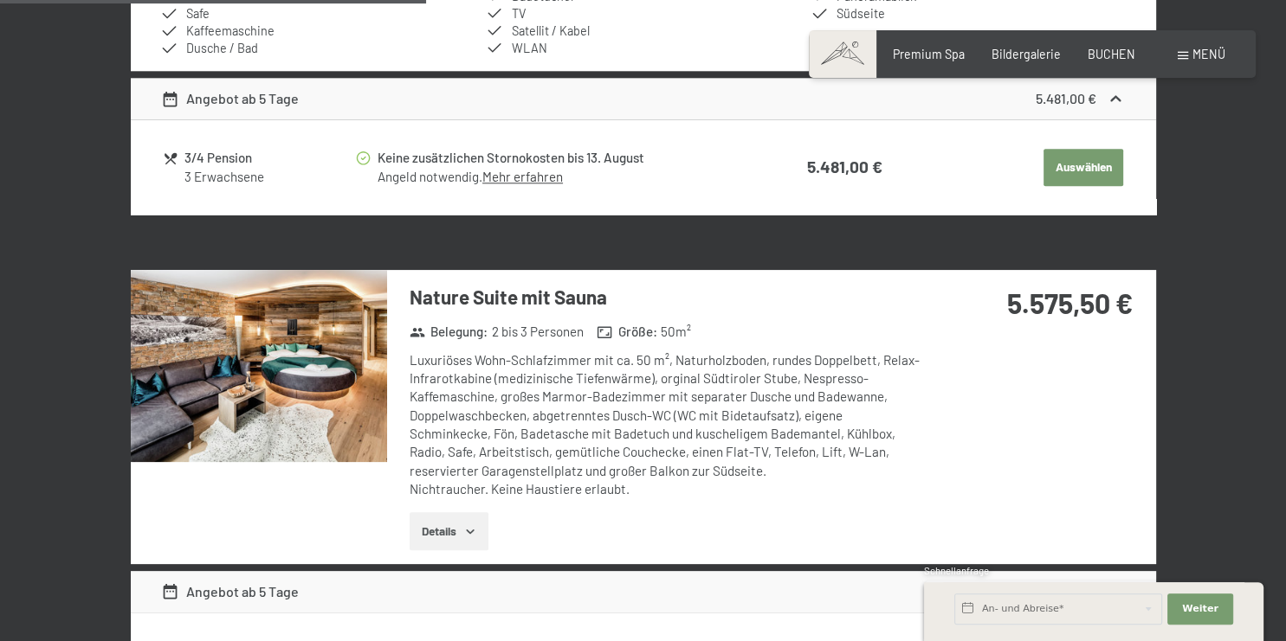
click at [480, 529] on button "Details" at bounding box center [448, 531] width 79 height 38
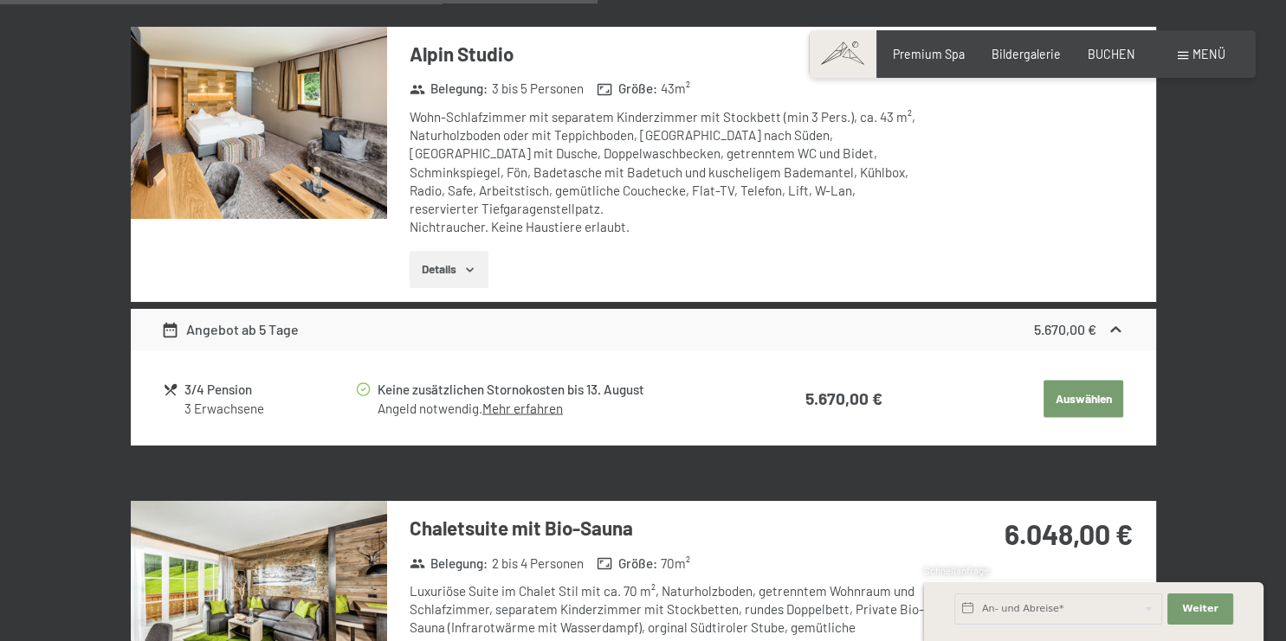
scroll to position [2923, 0]
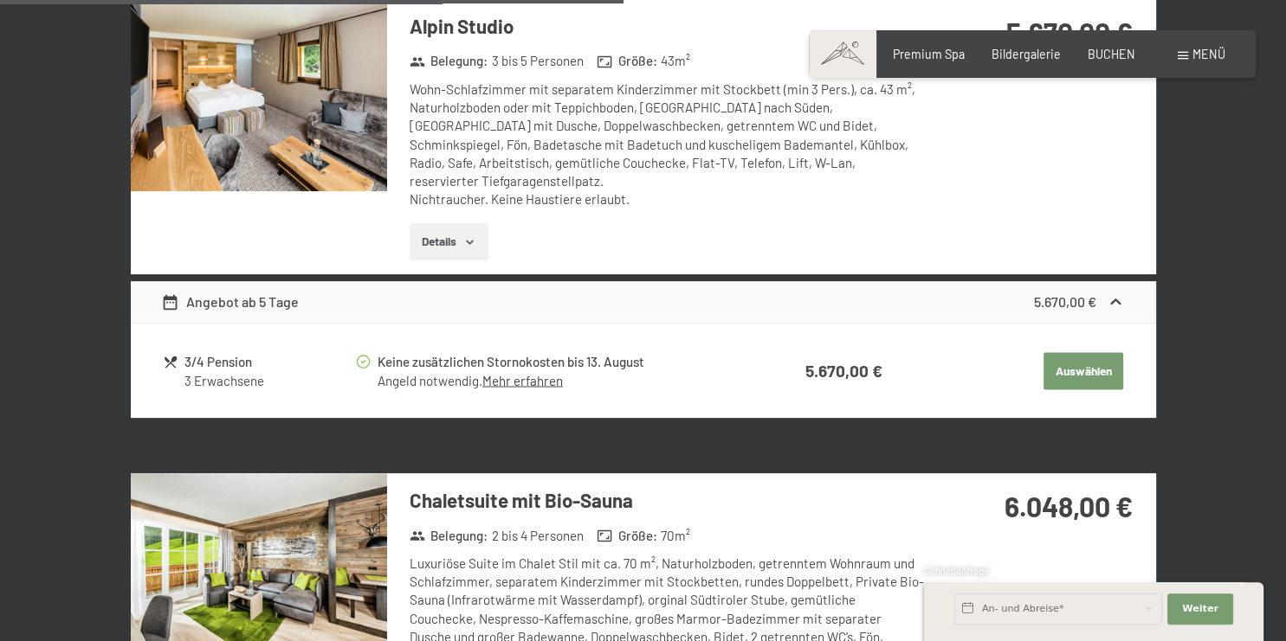
click at [473, 235] on icon "button" at bounding box center [470, 242] width 14 height 14
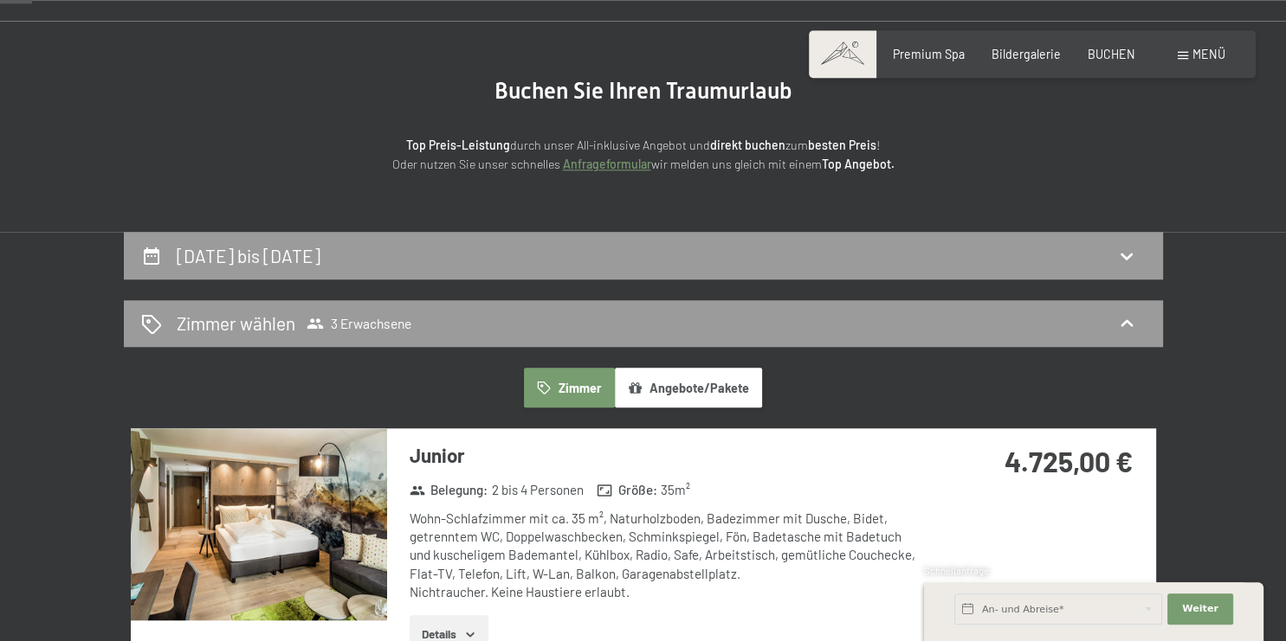
scroll to position [183, 0]
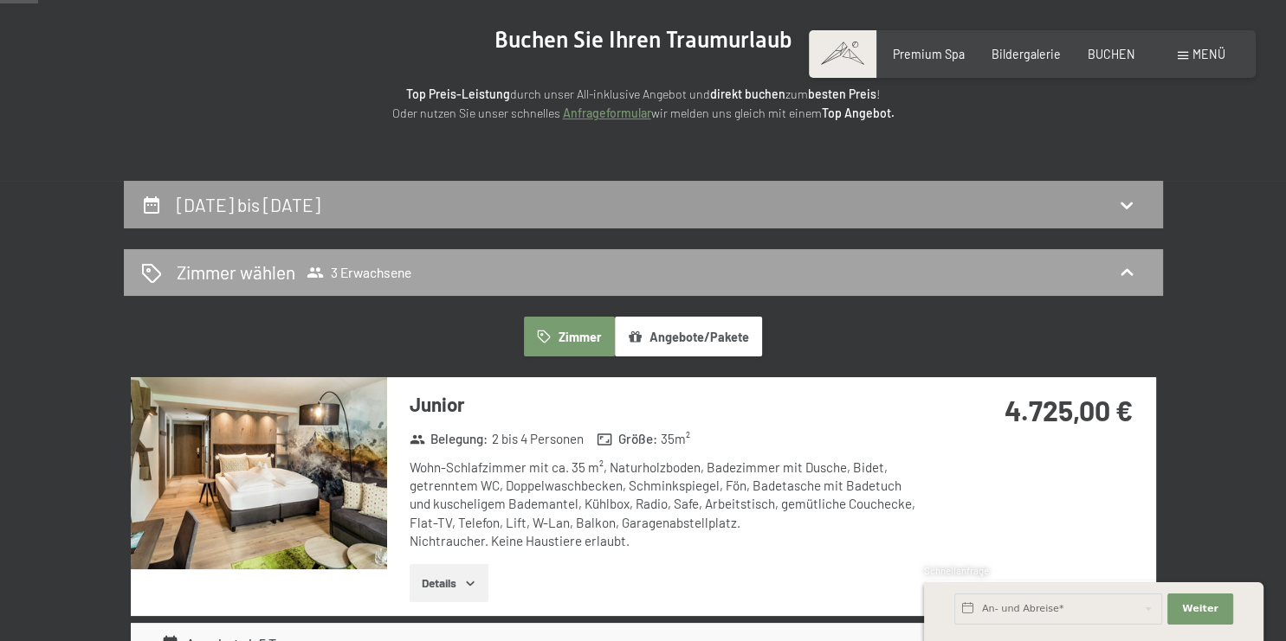
click at [860, 275] on div "Zimmer wählen 3 Erwachsene" at bounding box center [643, 272] width 1004 height 25
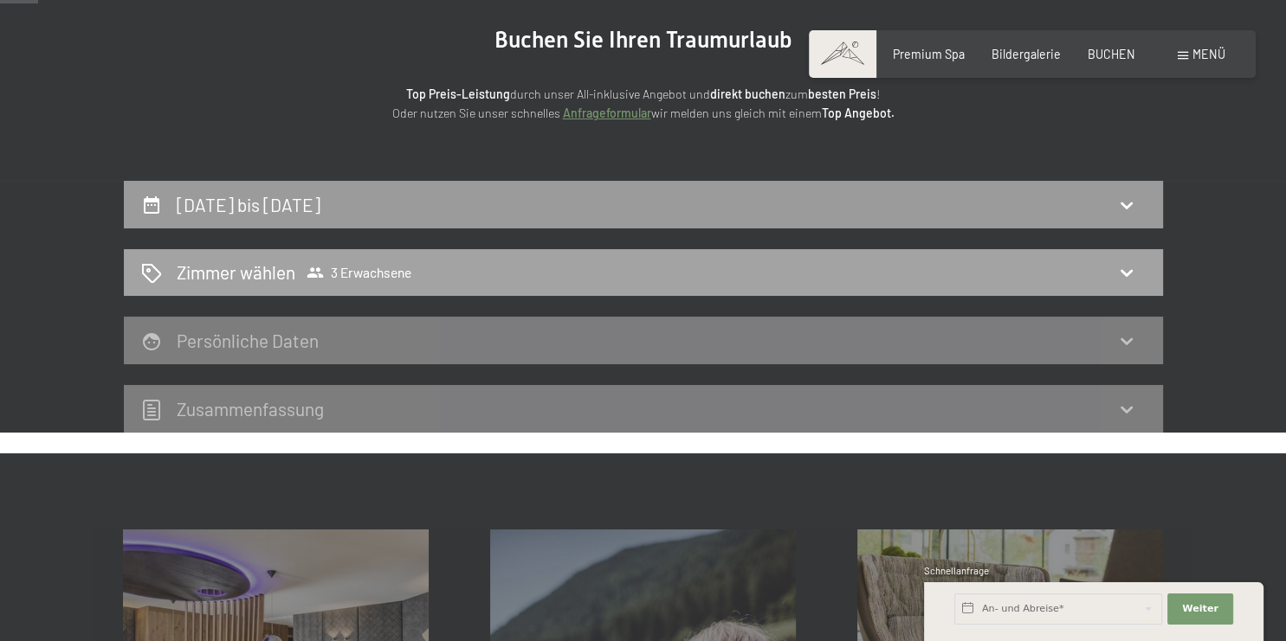
click at [1127, 268] on icon at bounding box center [1126, 272] width 21 height 21
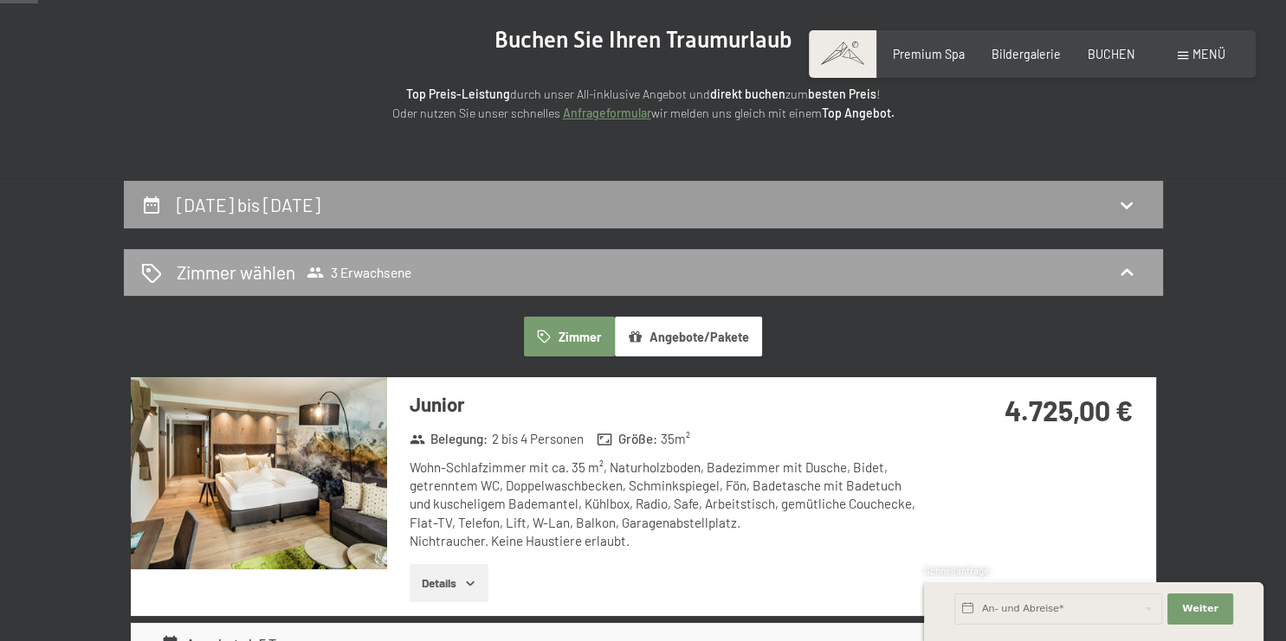
click at [1127, 268] on icon at bounding box center [1126, 272] width 21 height 21
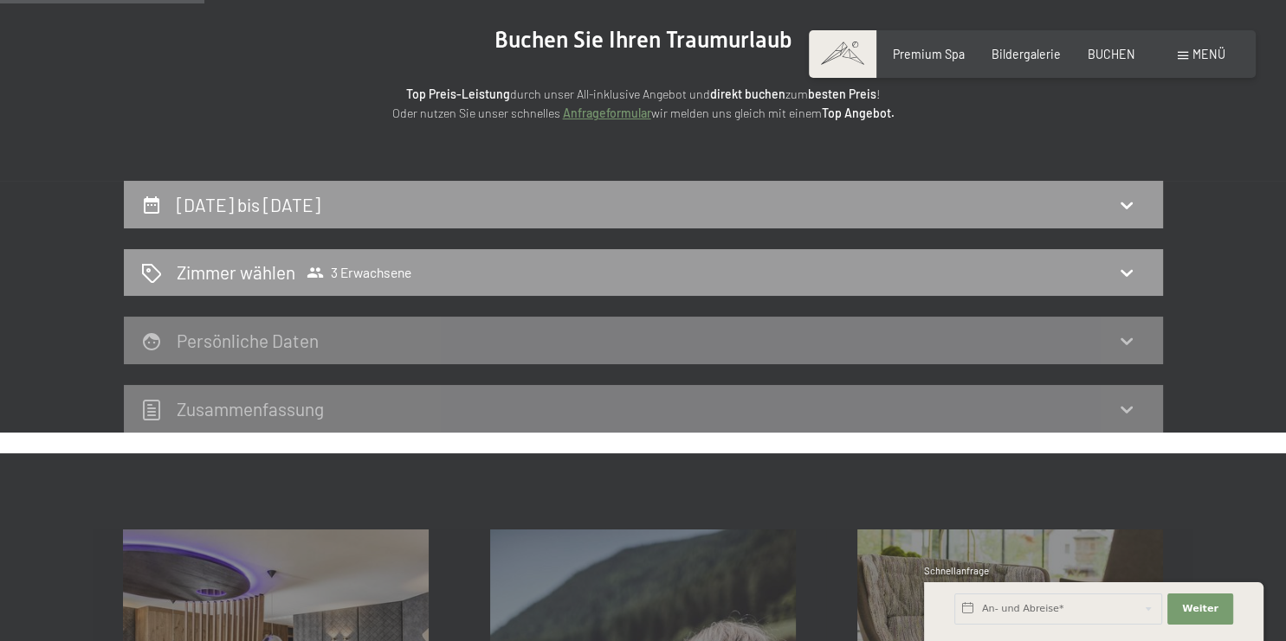
scroll to position [0, 0]
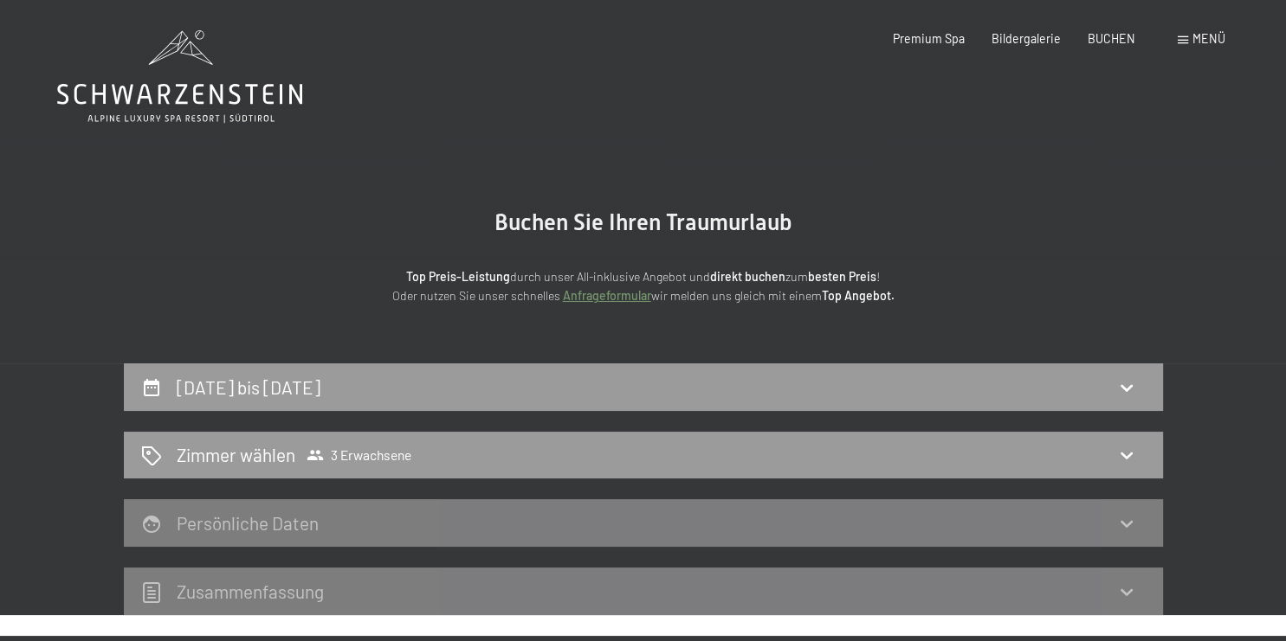
click at [1212, 40] on span "Menü" at bounding box center [1208, 38] width 33 height 15
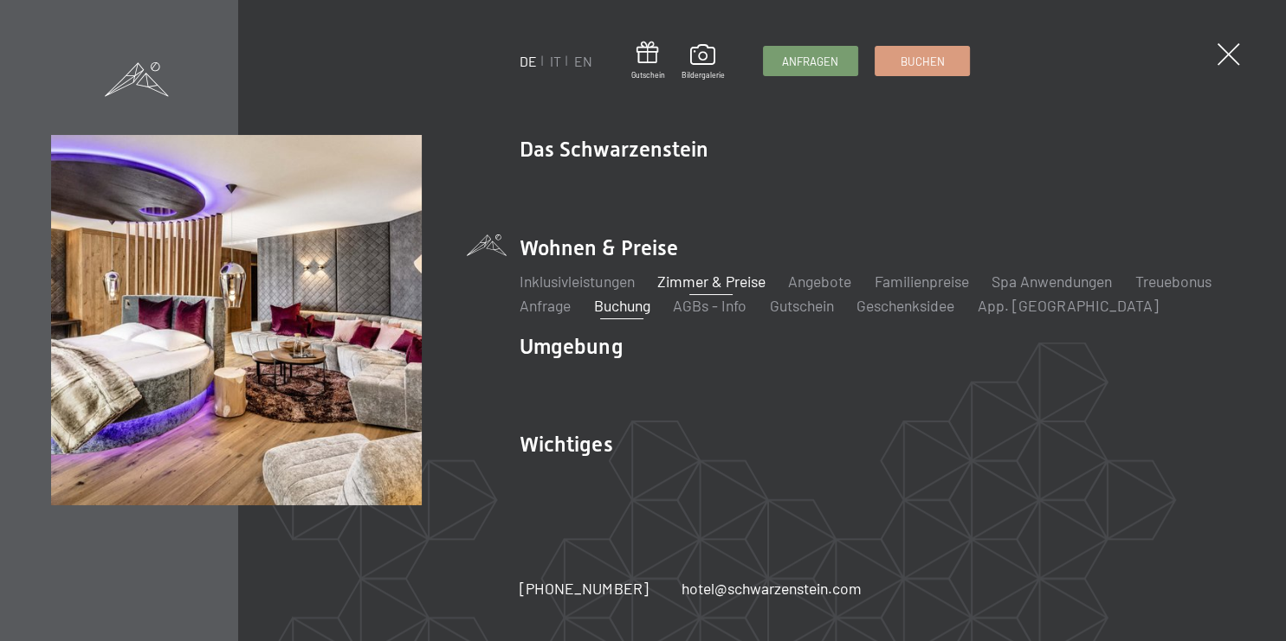
click at [739, 282] on link "Zimmer & Preise" at bounding box center [711, 281] width 108 height 19
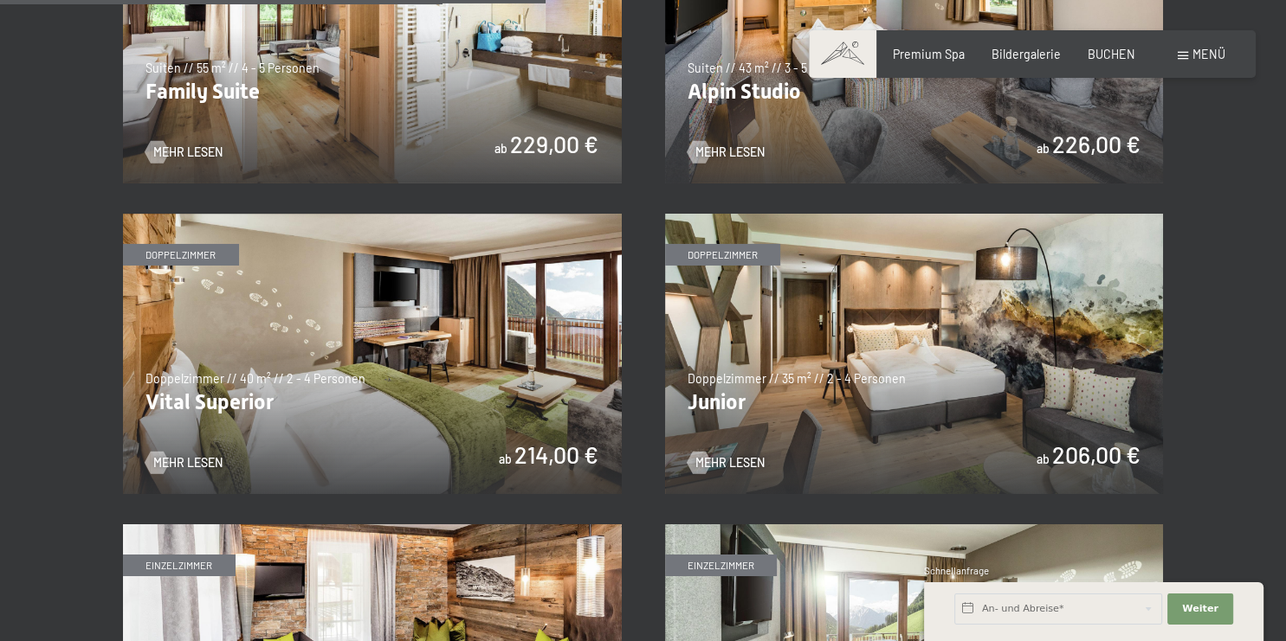
scroll to position [2102, 0]
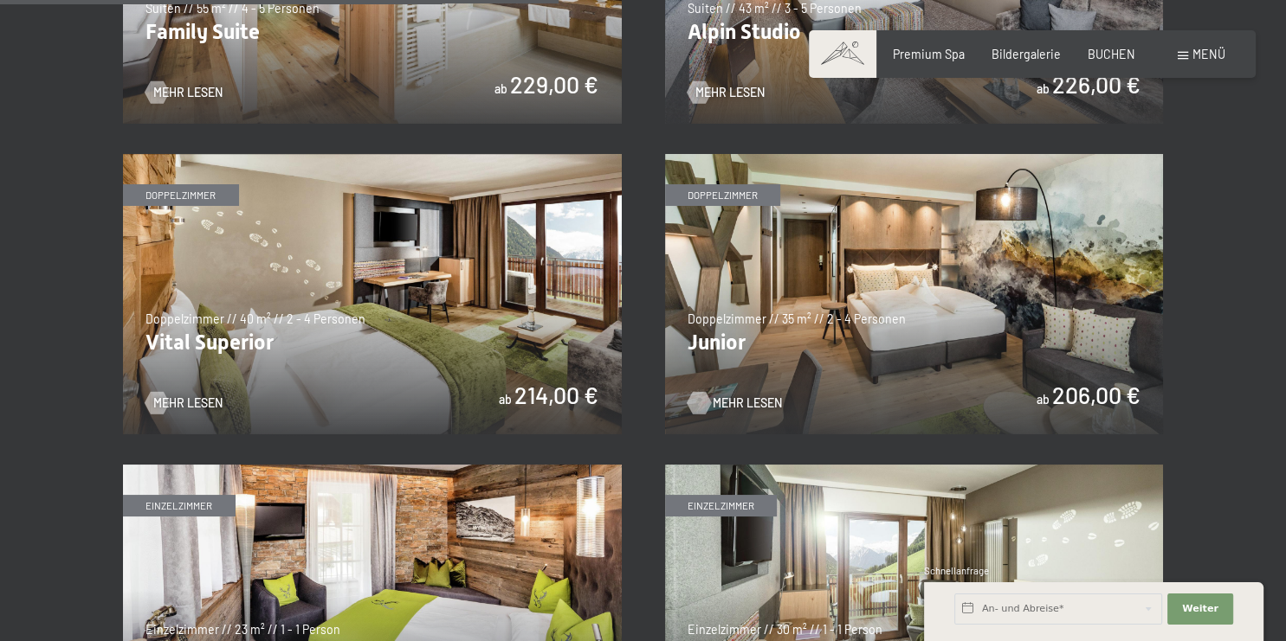
click at [738, 401] on span "Mehr Lesen" at bounding box center [746, 403] width 69 height 17
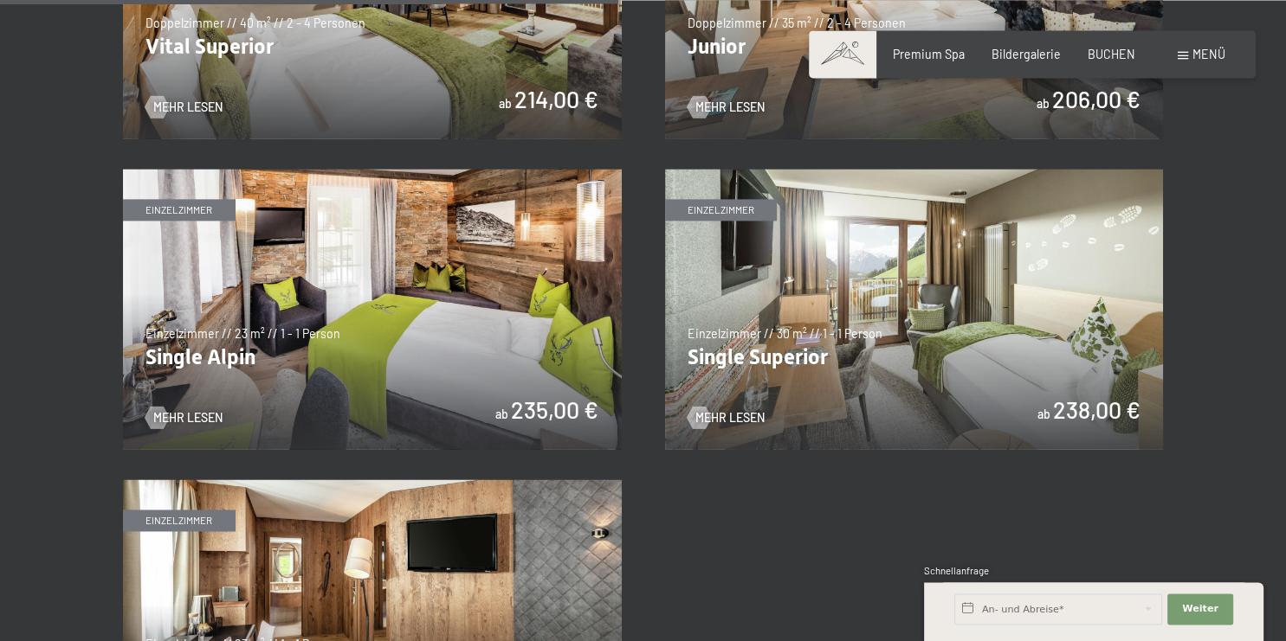
scroll to position [2559, 0]
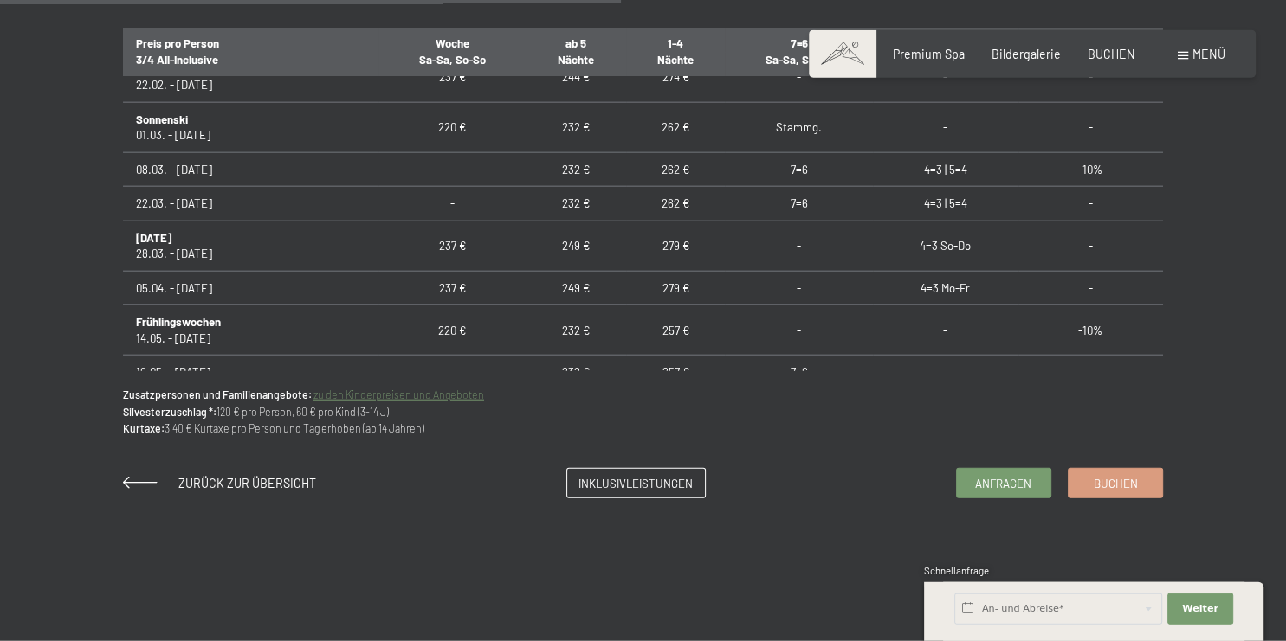
scroll to position [1371, 0]
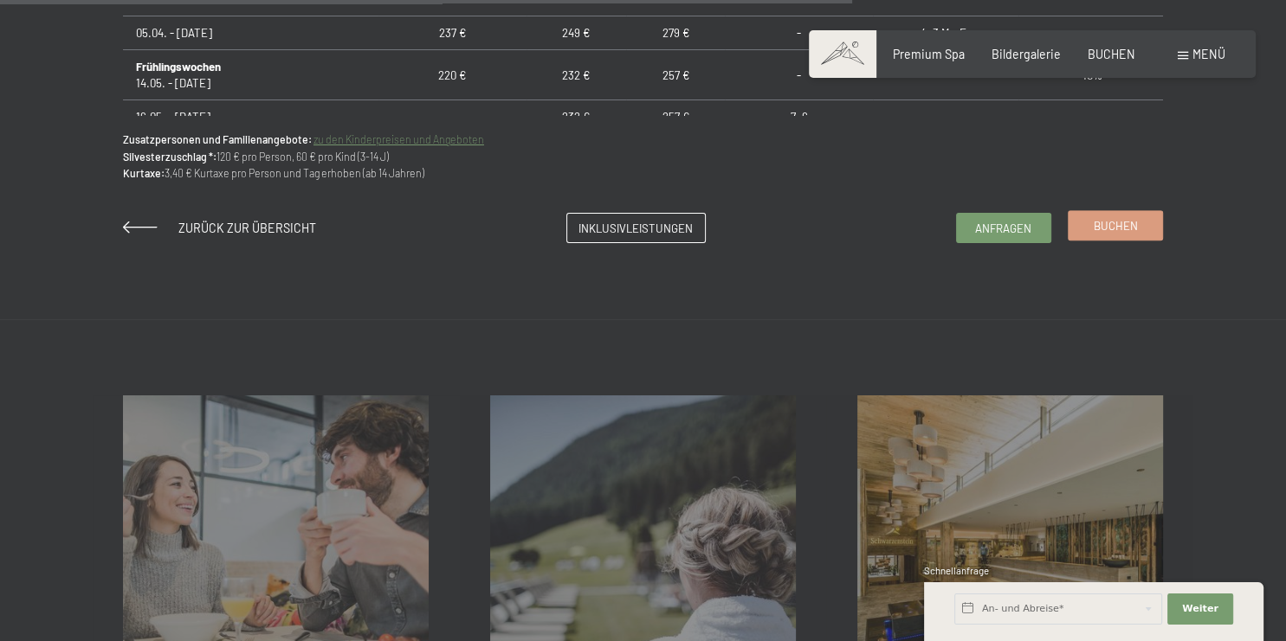
click at [1125, 231] on span "Buchen" at bounding box center [1115, 226] width 44 height 16
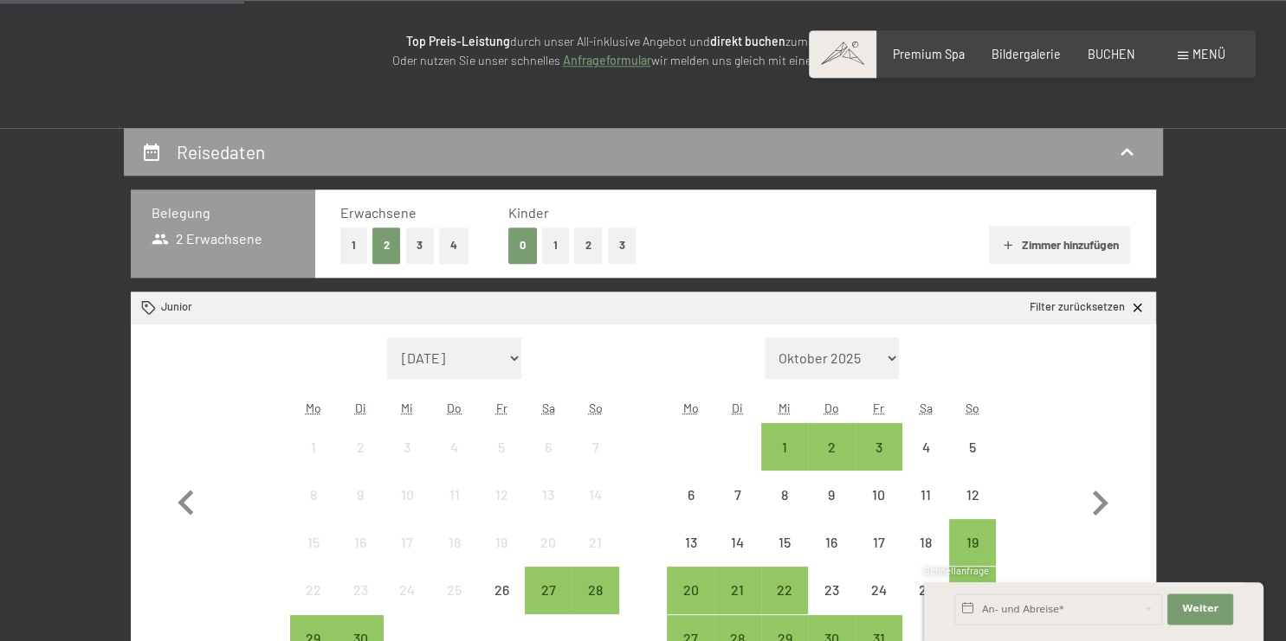
scroll to position [365, 0]
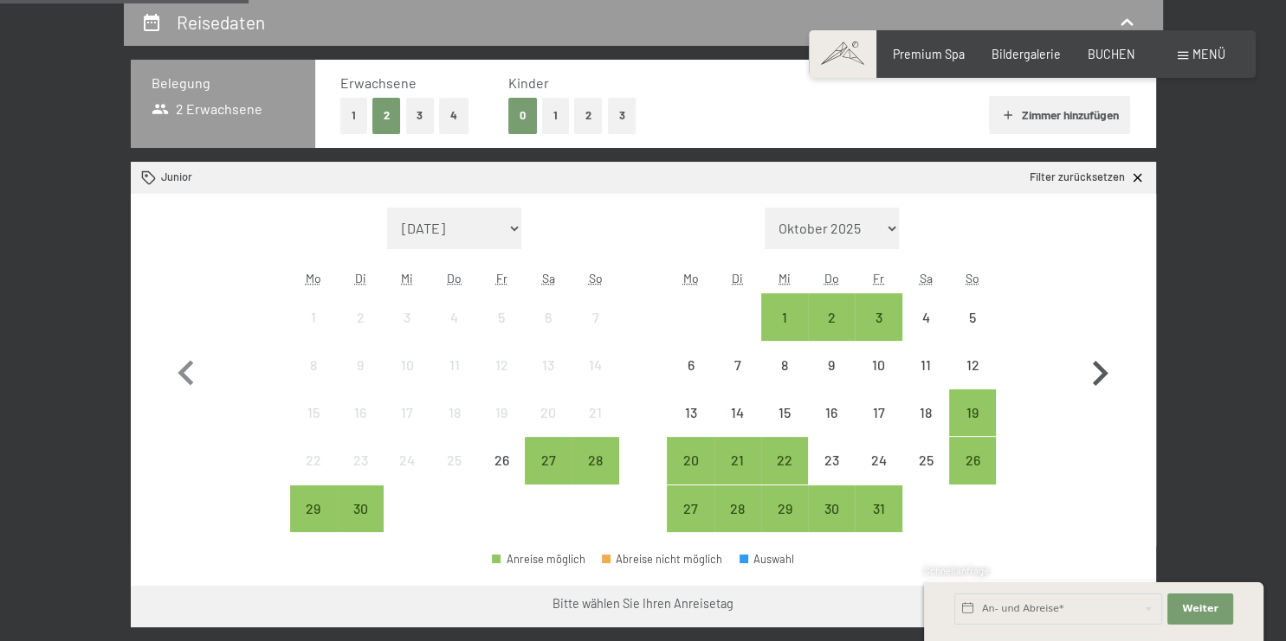
click at [1099, 372] on icon "button" at bounding box center [1099, 374] width 50 height 50
select select "[DATE]"
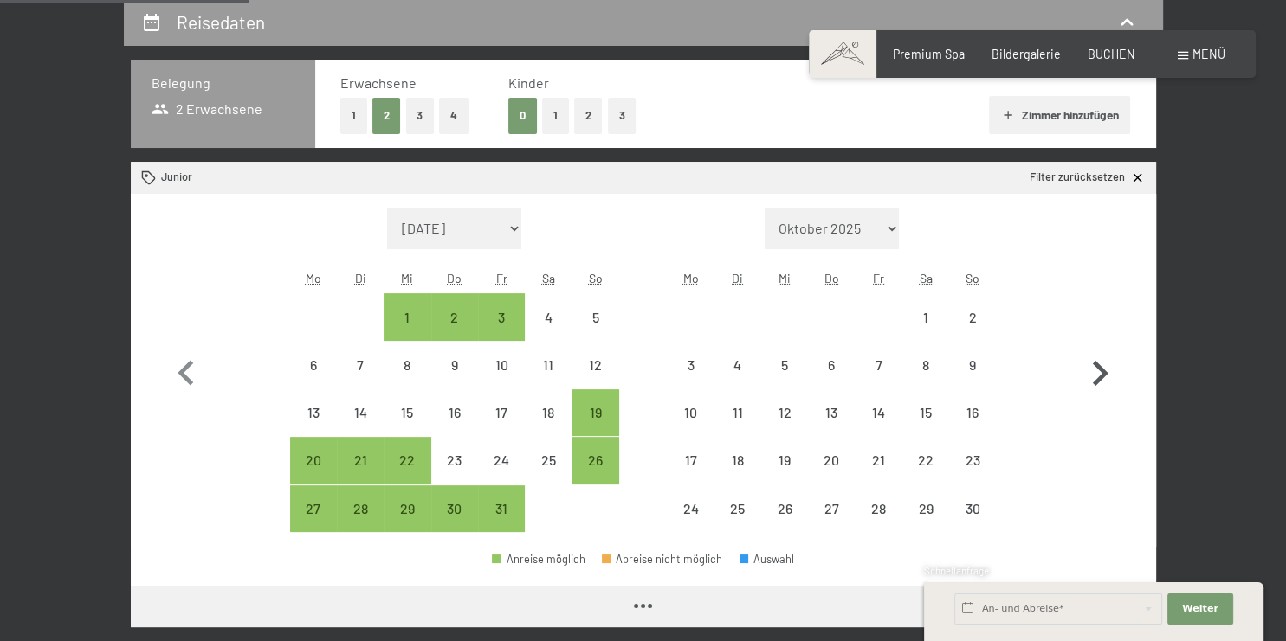
click at [1099, 372] on icon "button" at bounding box center [1099, 374] width 50 height 50
select select "[DATE]"
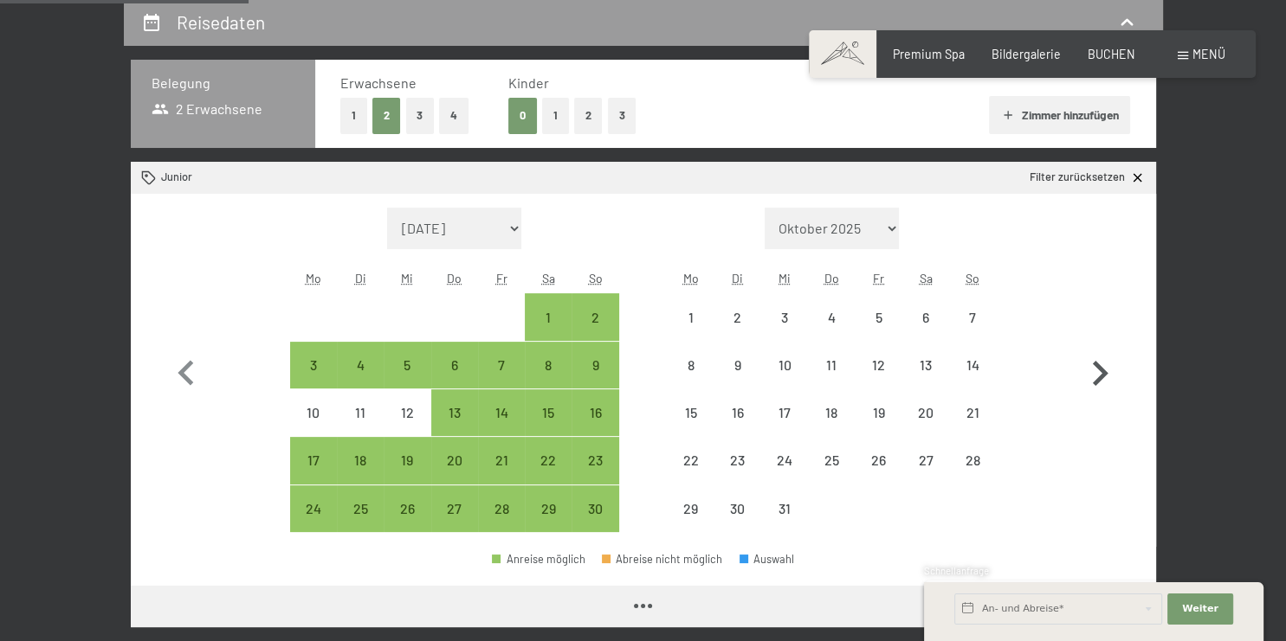
click at [1099, 372] on icon "button" at bounding box center [1099, 374] width 50 height 50
select select "[DATE]"
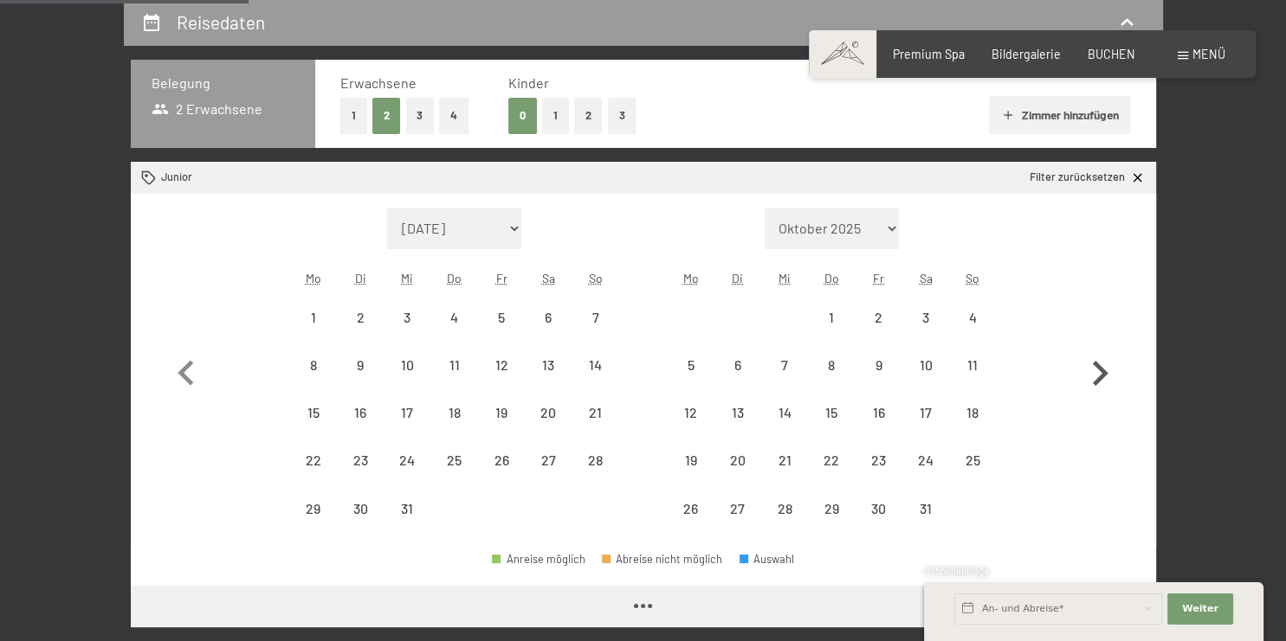
click at [1099, 372] on icon "button" at bounding box center [1099, 374] width 50 height 50
select select "[DATE]"
click at [1099, 372] on icon "button" at bounding box center [1099, 374] width 50 height 50
select select "[DATE]"
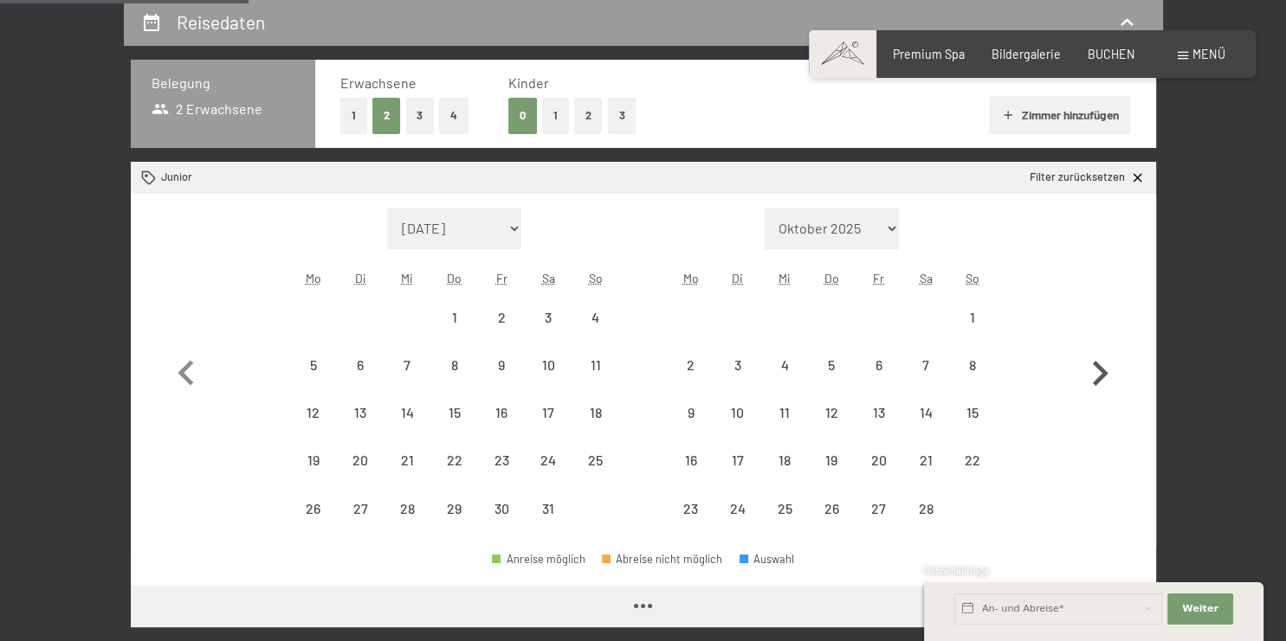
select select "[DATE]"
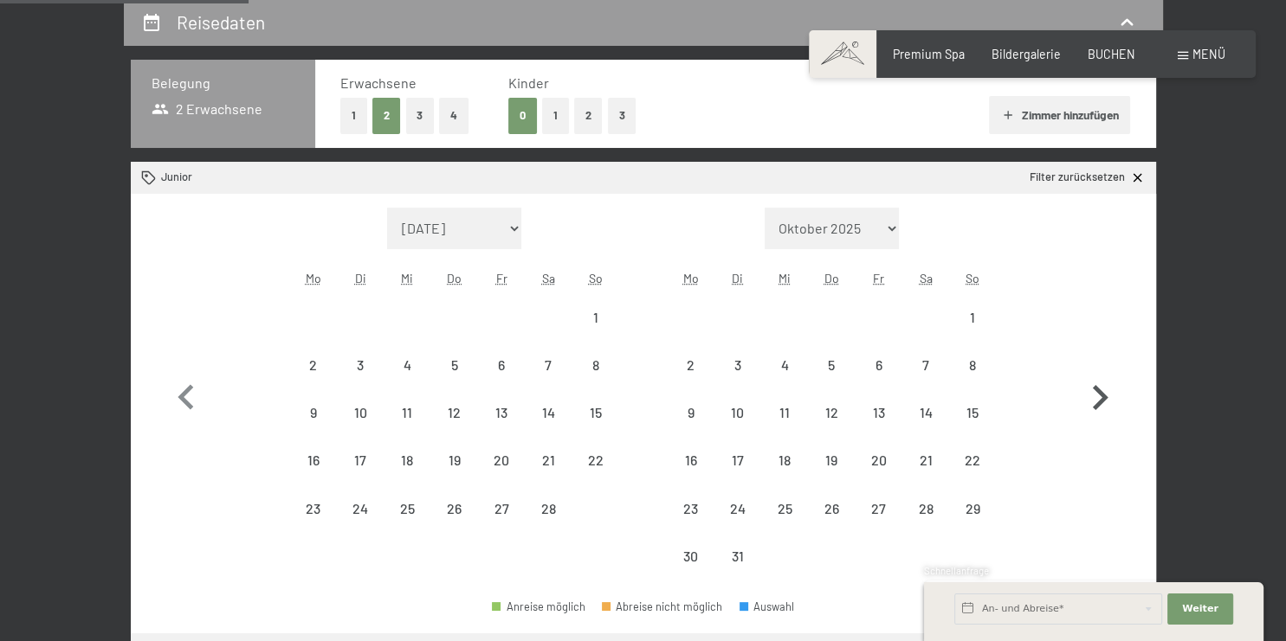
click at [1099, 373] on icon "button" at bounding box center [1099, 398] width 50 height 50
select select "[DATE]"
click at [1099, 373] on icon "button" at bounding box center [1099, 398] width 50 height 50
select select "[DATE]"
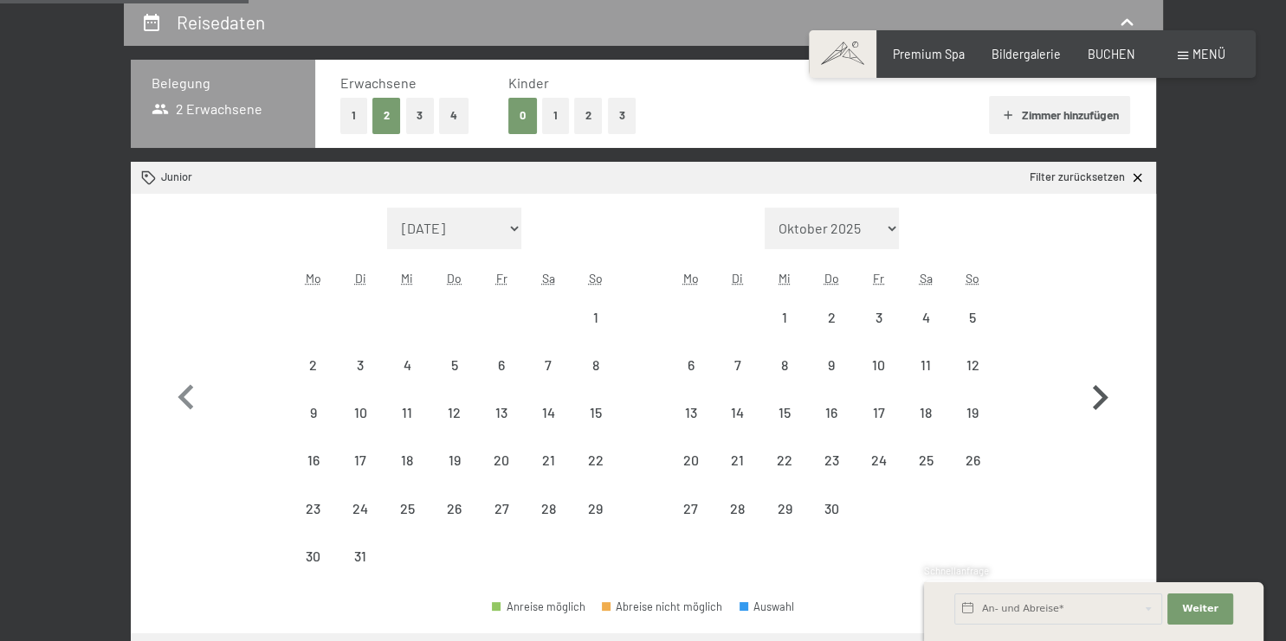
select select "[DATE]"
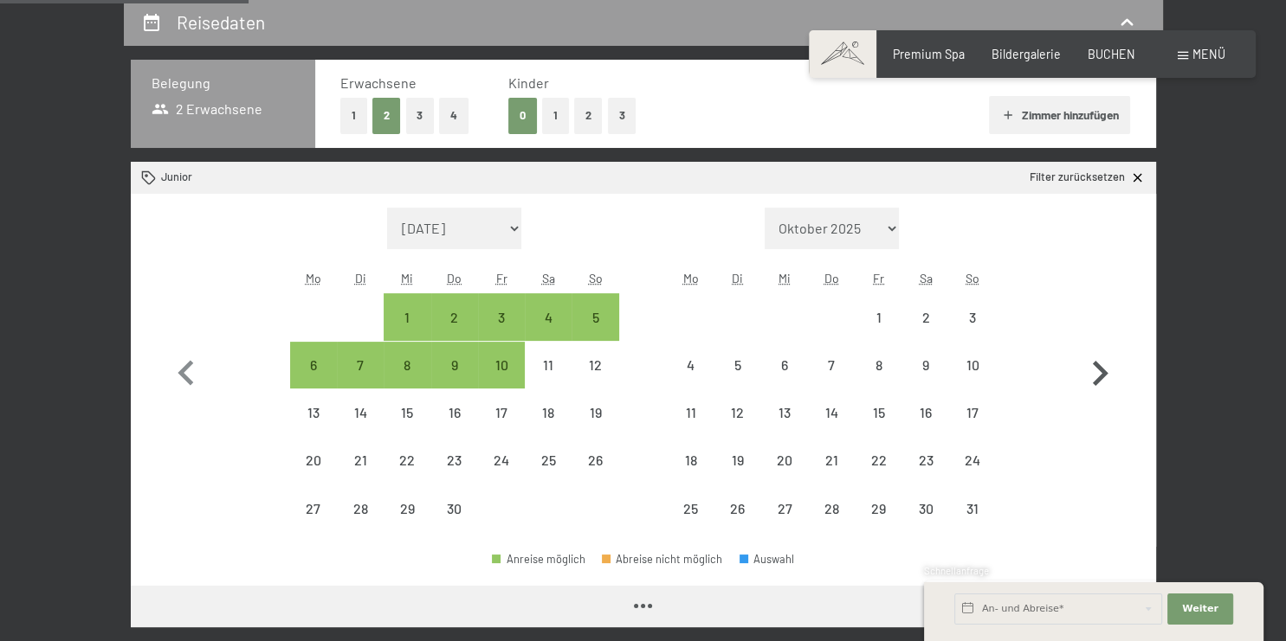
click at [1099, 372] on icon "button" at bounding box center [1099, 374] width 50 height 50
select select "[DATE]"
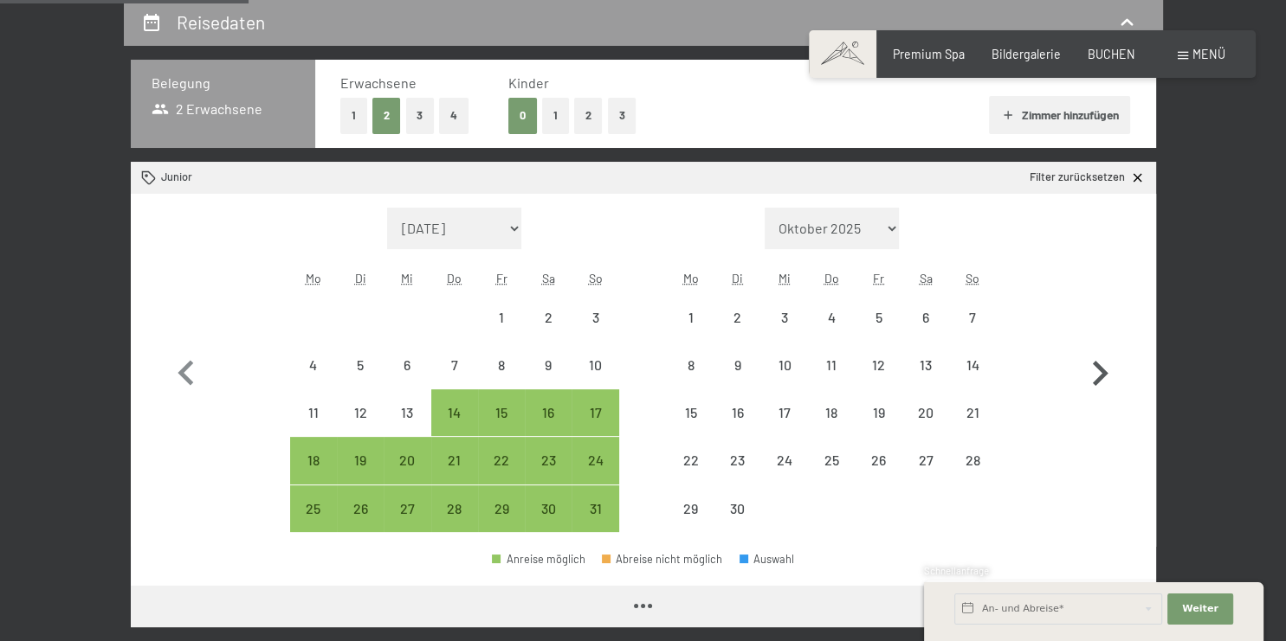
select select "[DATE]"
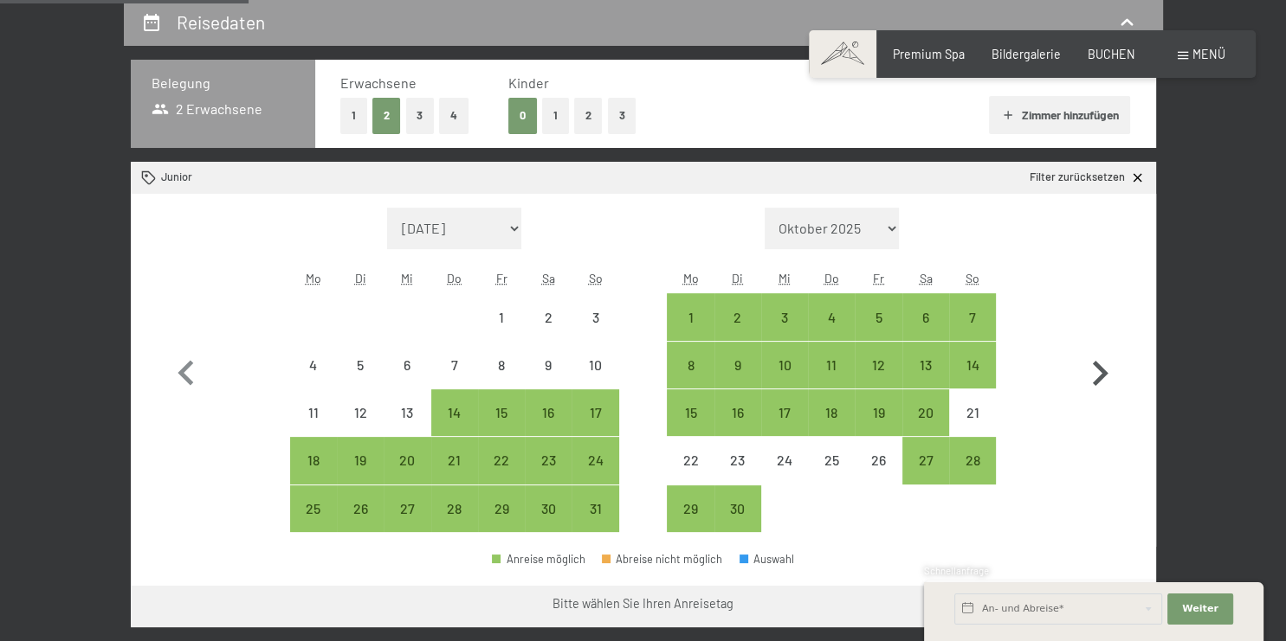
click at [1099, 372] on icon "button" at bounding box center [1099, 374] width 50 height 50
select select "[DATE]"
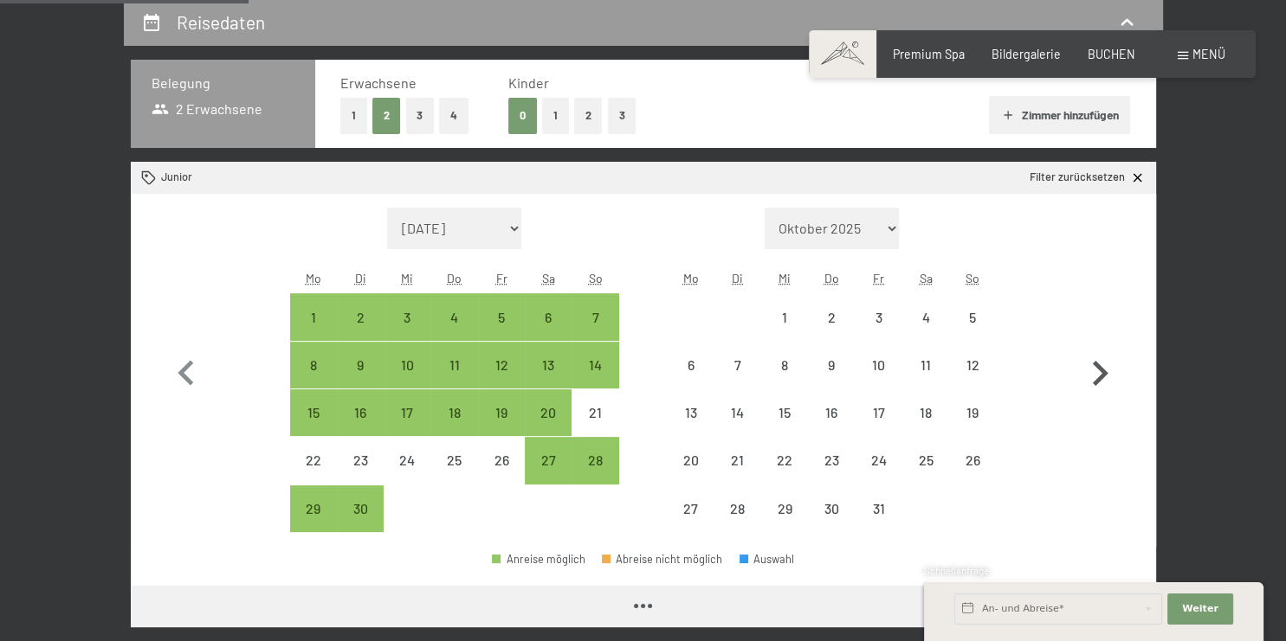
select select "[DATE]"
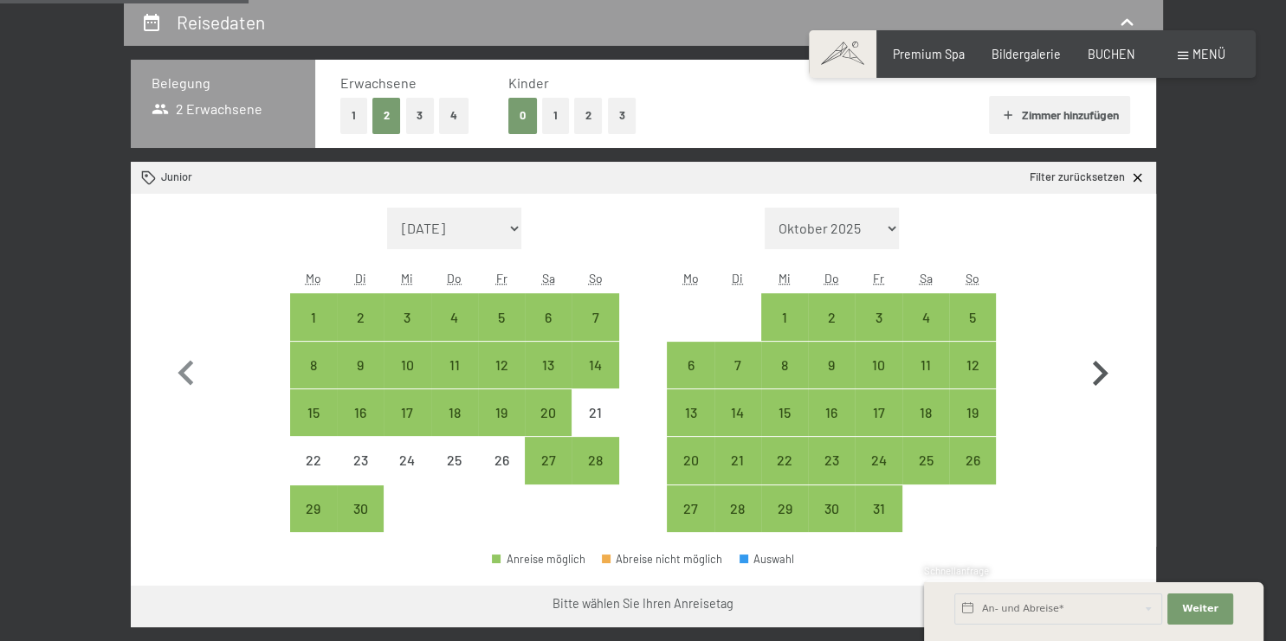
click at [1099, 372] on icon "button" at bounding box center [1099, 374] width 50 height 50
select select "[DATE]"
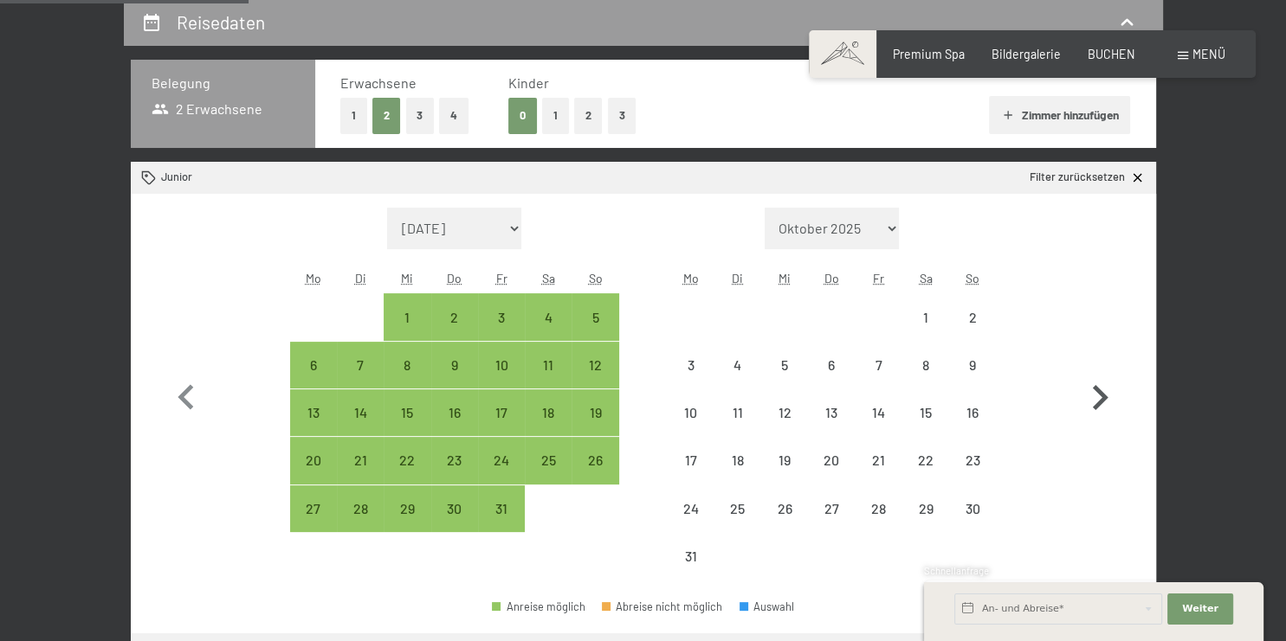
select select "[DATE]"
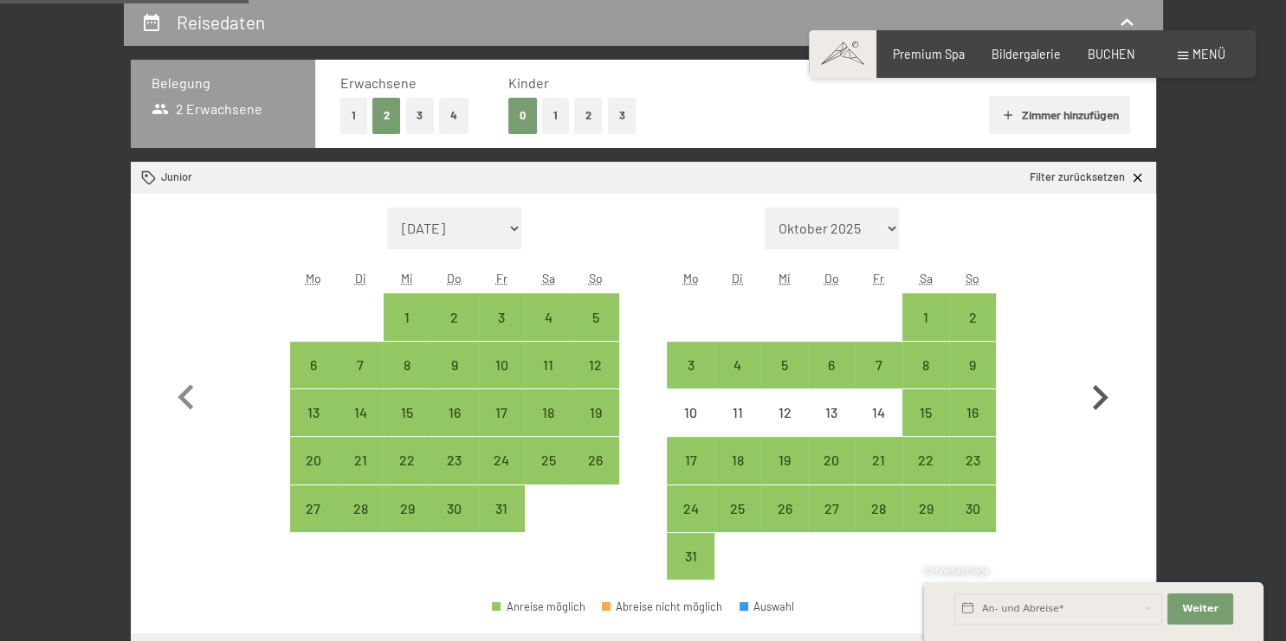
click at [1099, 373] on icon "button" at bounding box center [1099, 398] width 50 height 50
select select "[DATE]"
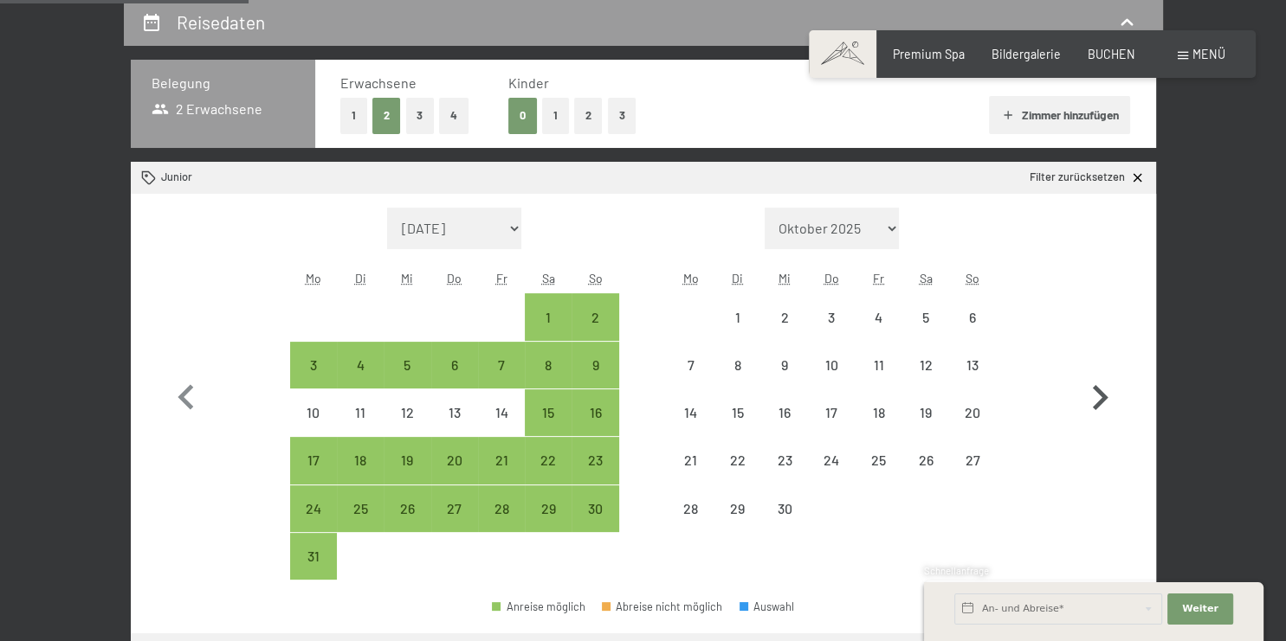
select select "[DATE]"
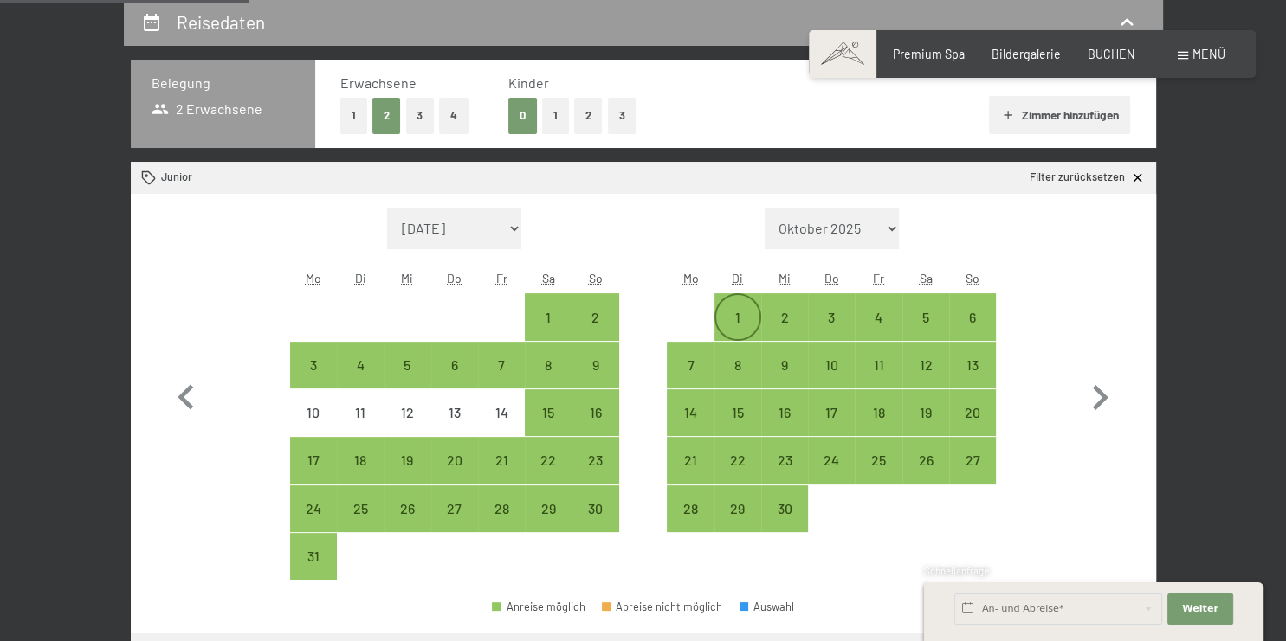
click at [732, 313] on div "1" at bounding box center [737, 332] width 43 height 43
select select "[DATE]"
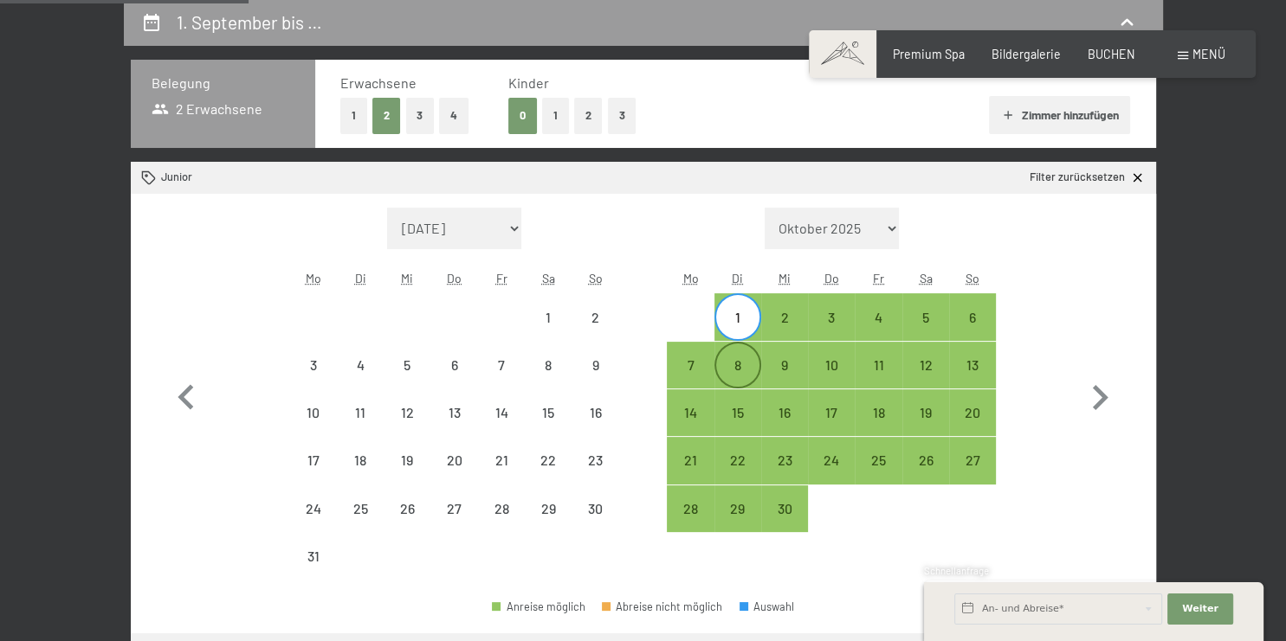
click at [739, 371] on div "8" at bounding box center [737, 379] width 43 height 43
select select "[DATE]"
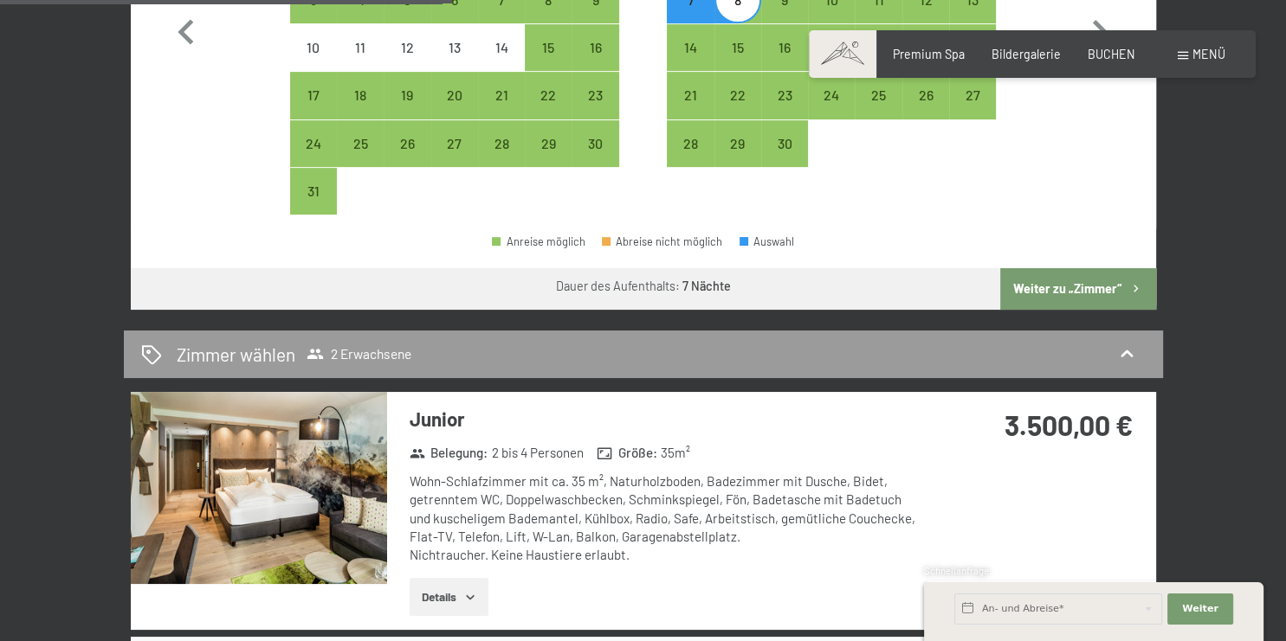
click at [1050, 286] on button "Weiter zu „Zimmer“" at bounding box center [1077, 289] width 155 height 42
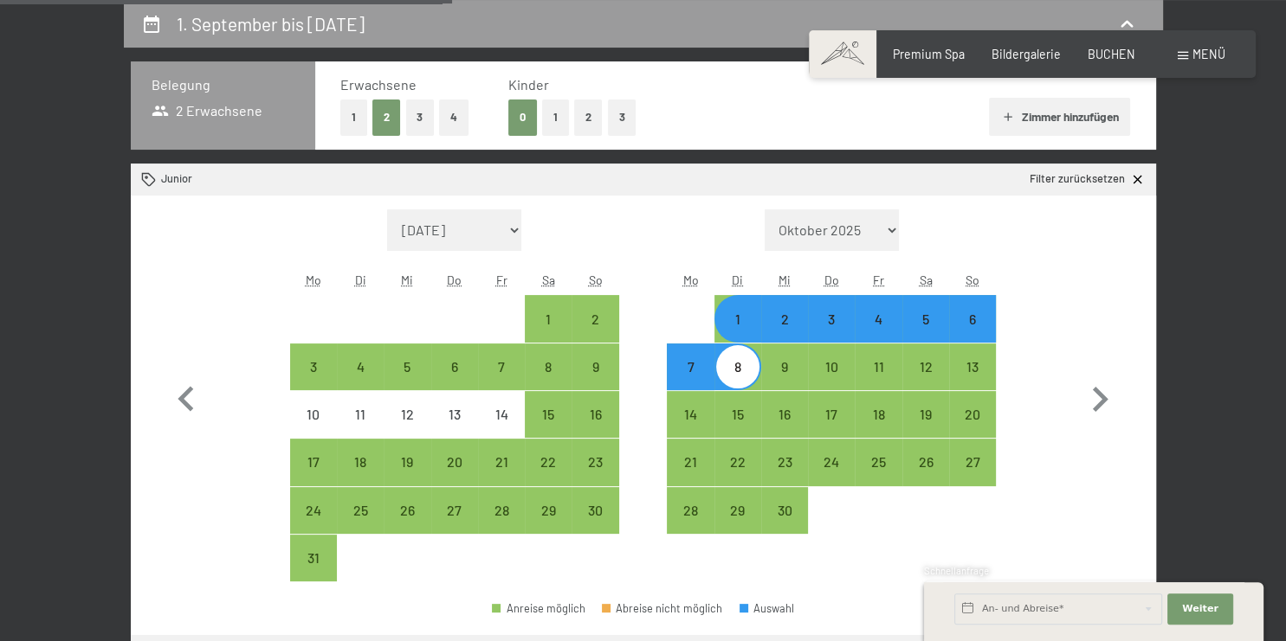
select select "[DATE]"
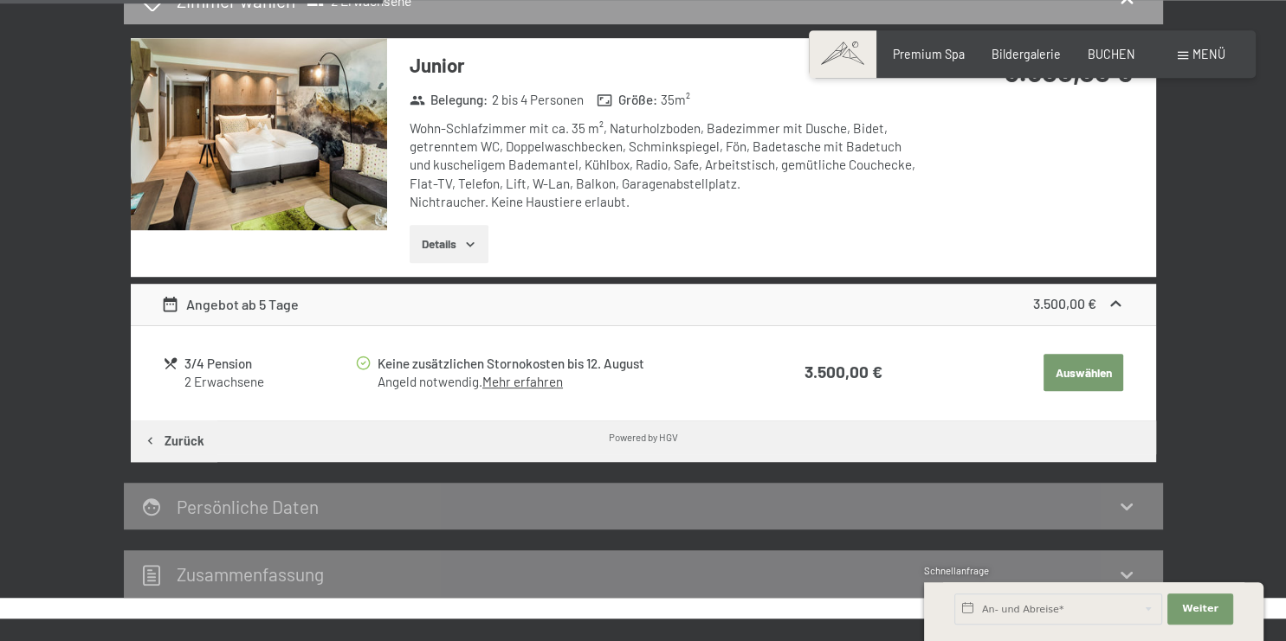
scroll to position [0, 0]
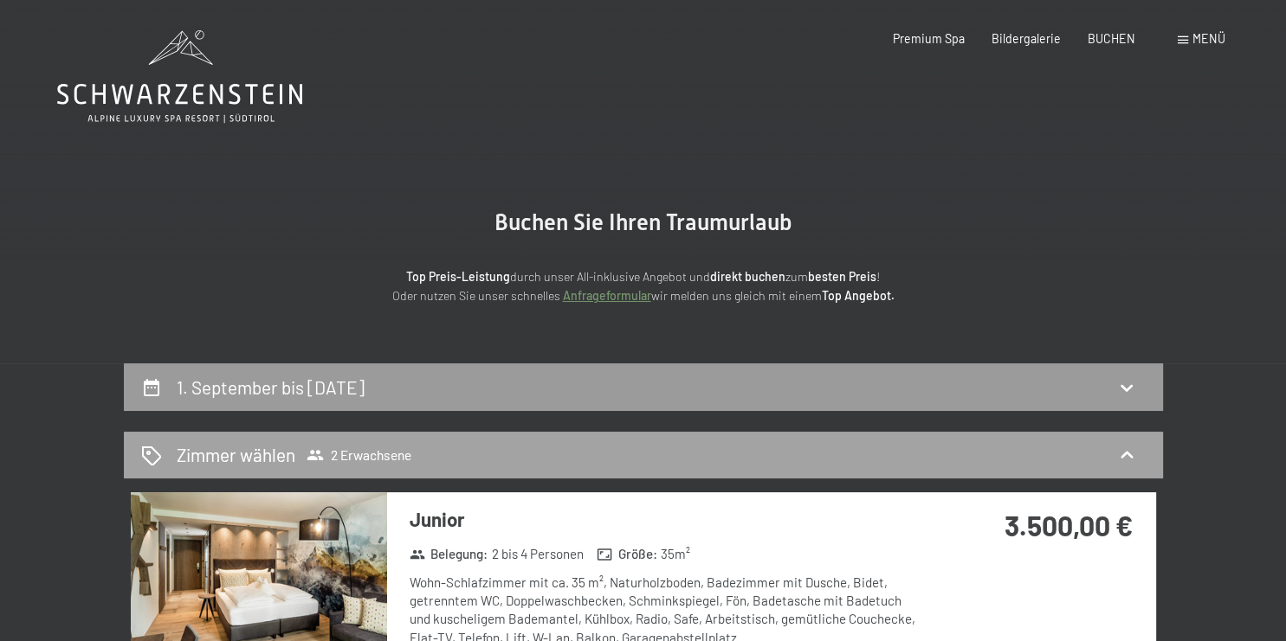
click at [1137, 454] on div "Zimmer wählen 2 Erwachsene" at bounding box center [643, 454] width 1004 height 25
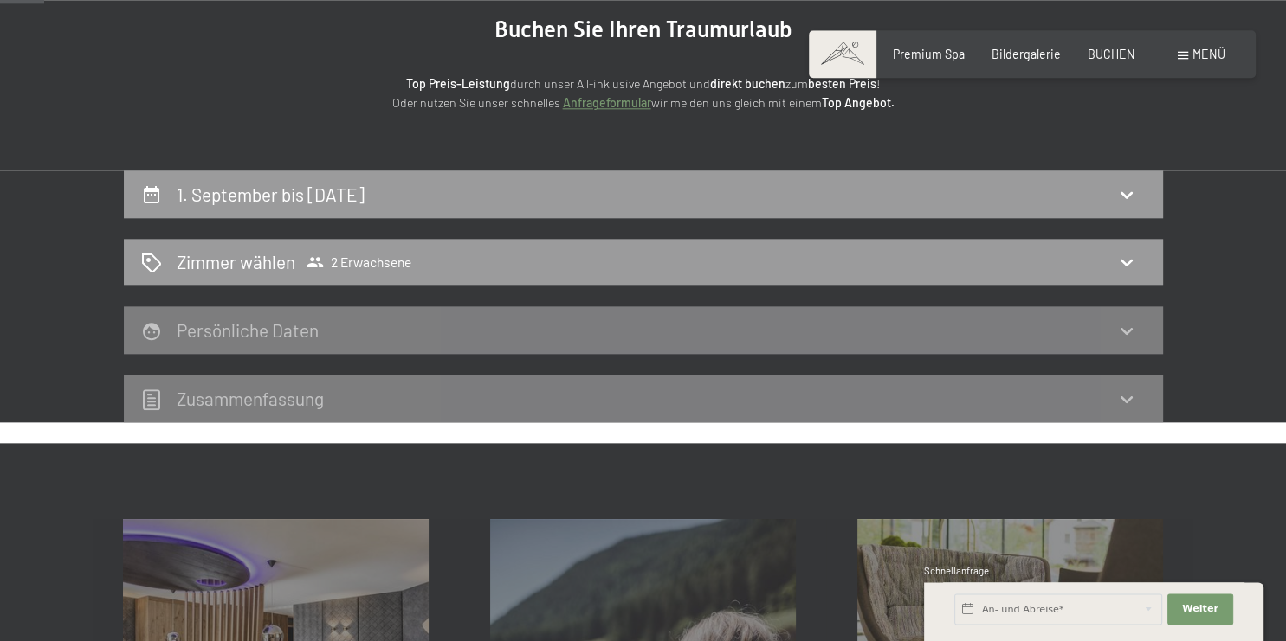
scroll to position [274, 0]
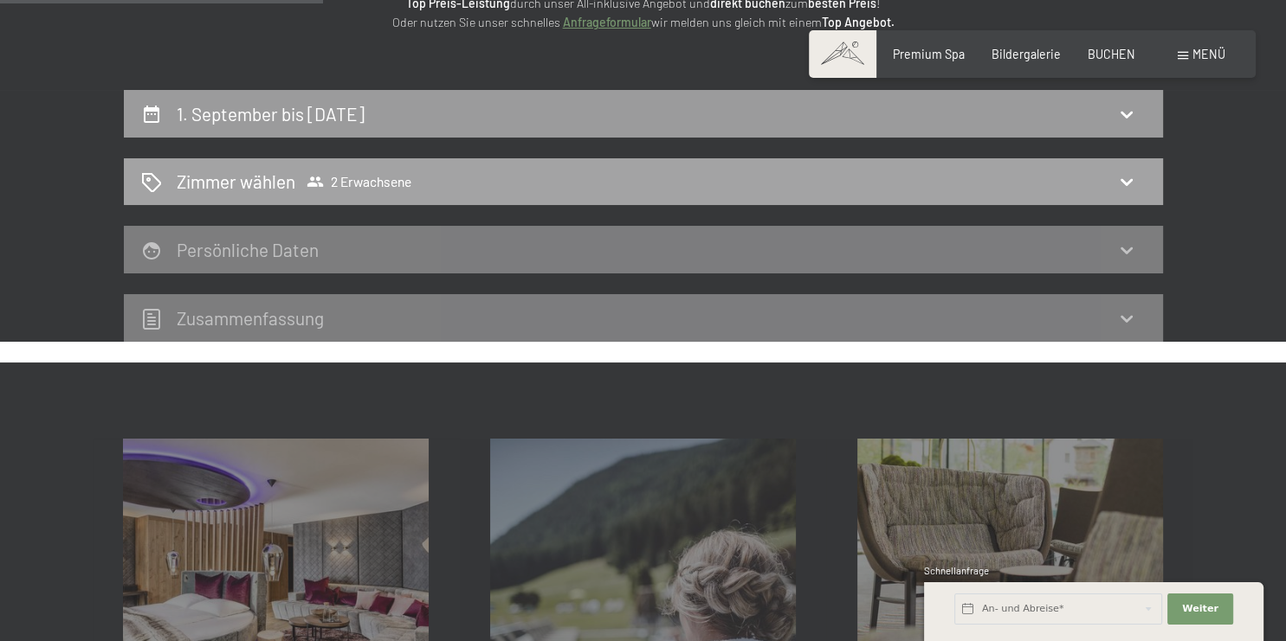
click at [386, 181] on span "2 Erwachsene" at bounding box center [358, 181] width 105 height 17
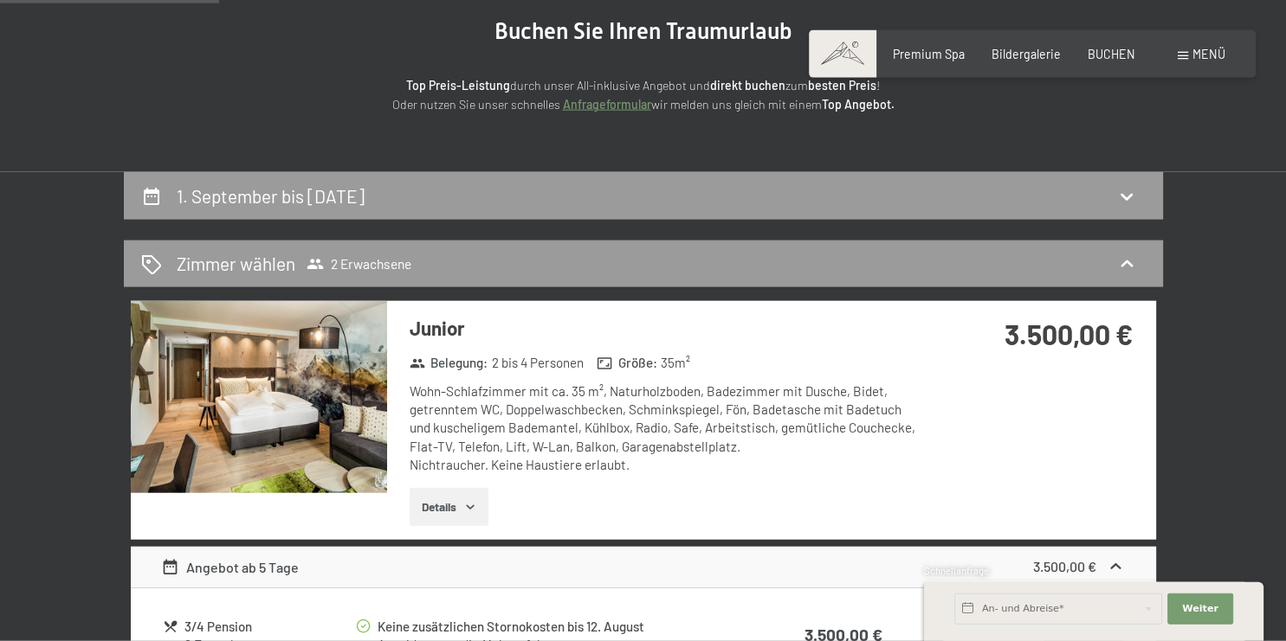
scroll to position [0, 0]
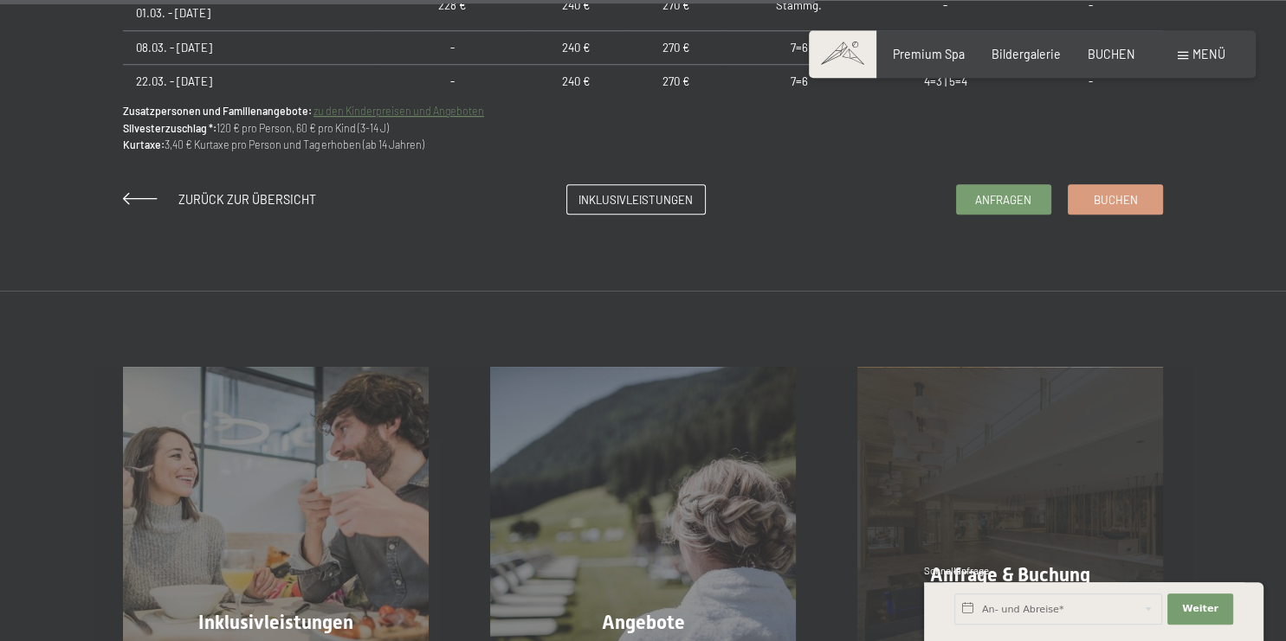
scroll to position [1279, 0]
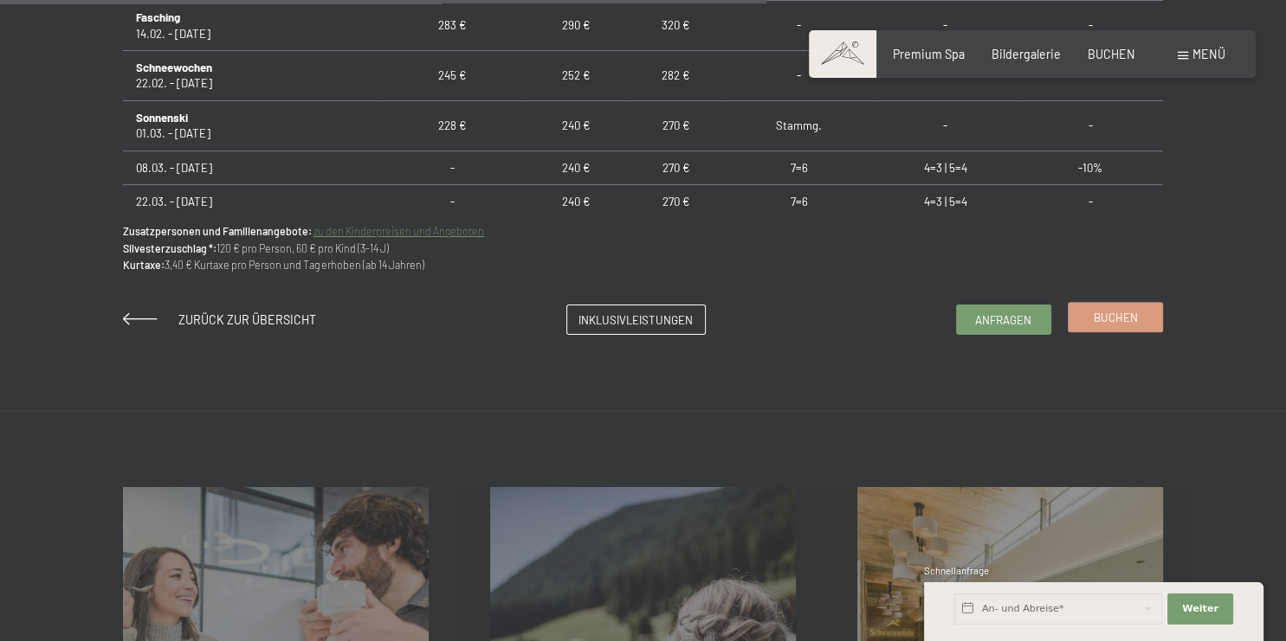
click at [1113, 317] on span "Buchen" at bounding box center [1115, 318] width 44 height 16
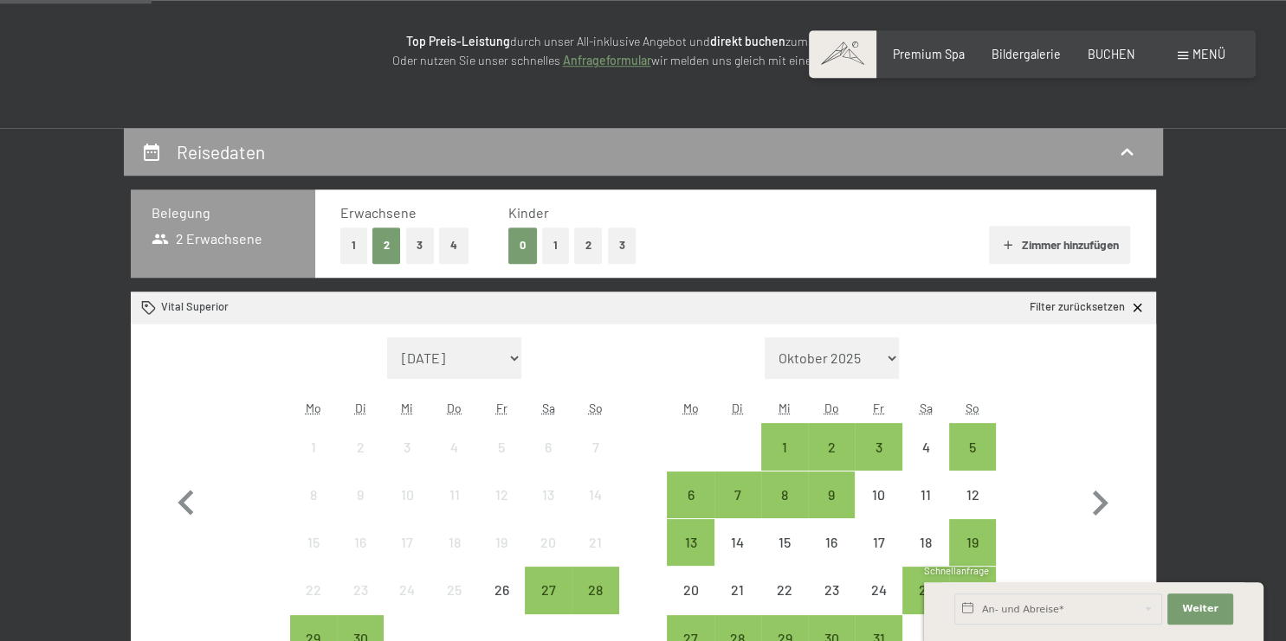
scroll to position [274, 0]
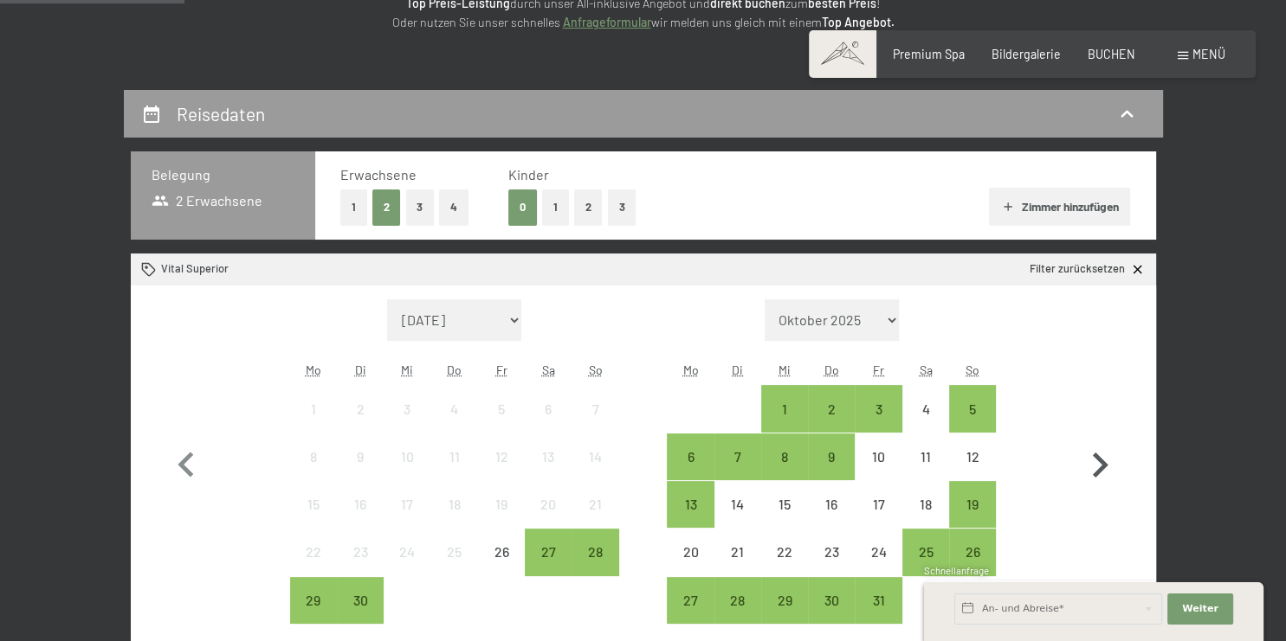
click at [1100, 466] on icon "button" at bounding box center [1099, 466] width 50 height 50
select select "[DATE]"
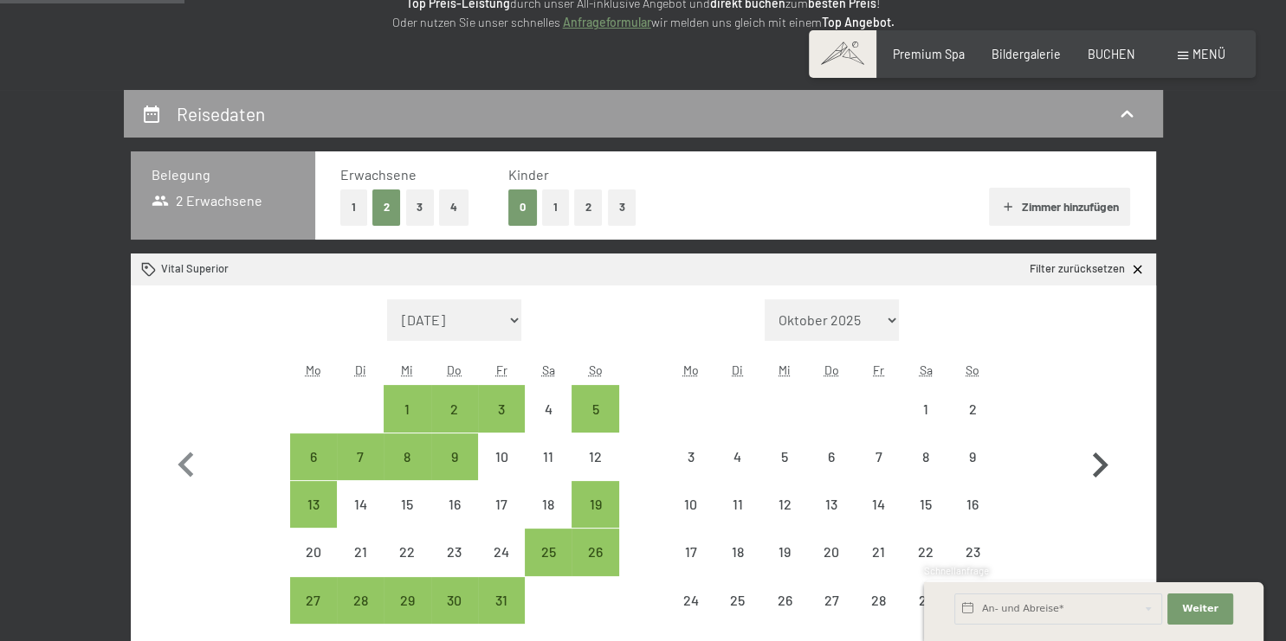
click at [1099, 466] on icon "button" at bounding box center [1099, 466] width 50 height 50
select select "[DATE]"
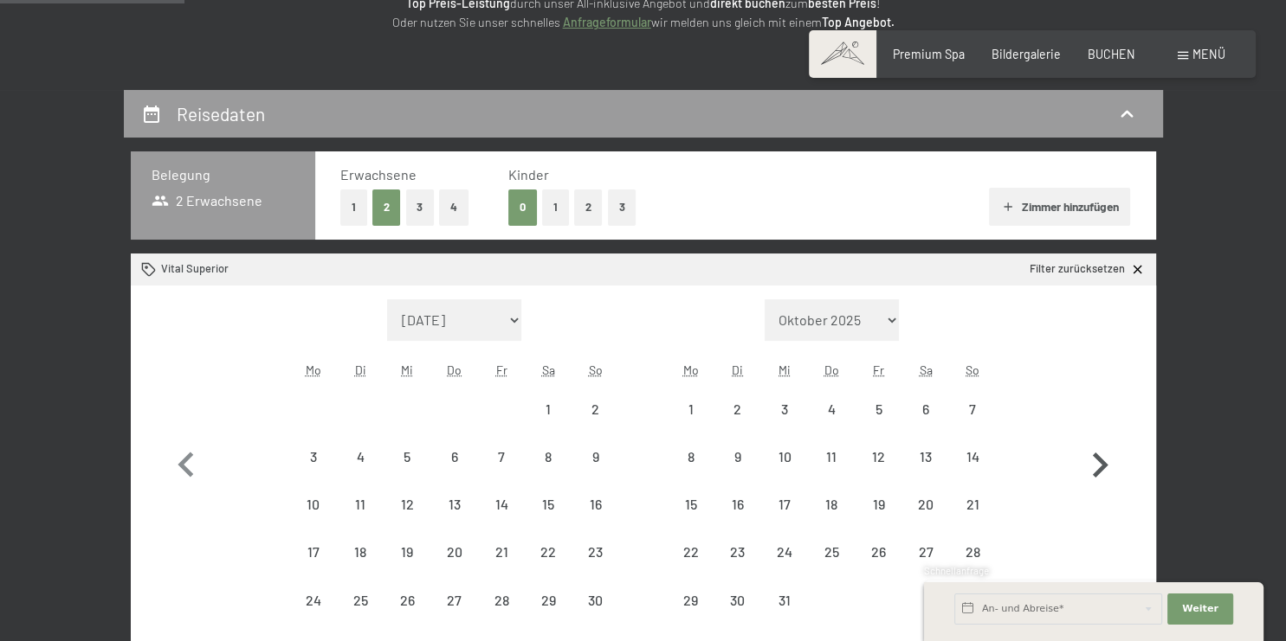
click at [1099, 466] on icon "button" at bounding box center [1099, 466] width 50 height 50
select select "[DATE]"
click at [1099, 466] on icon "button" at bounding box center [1099, 466] width 50 height 50
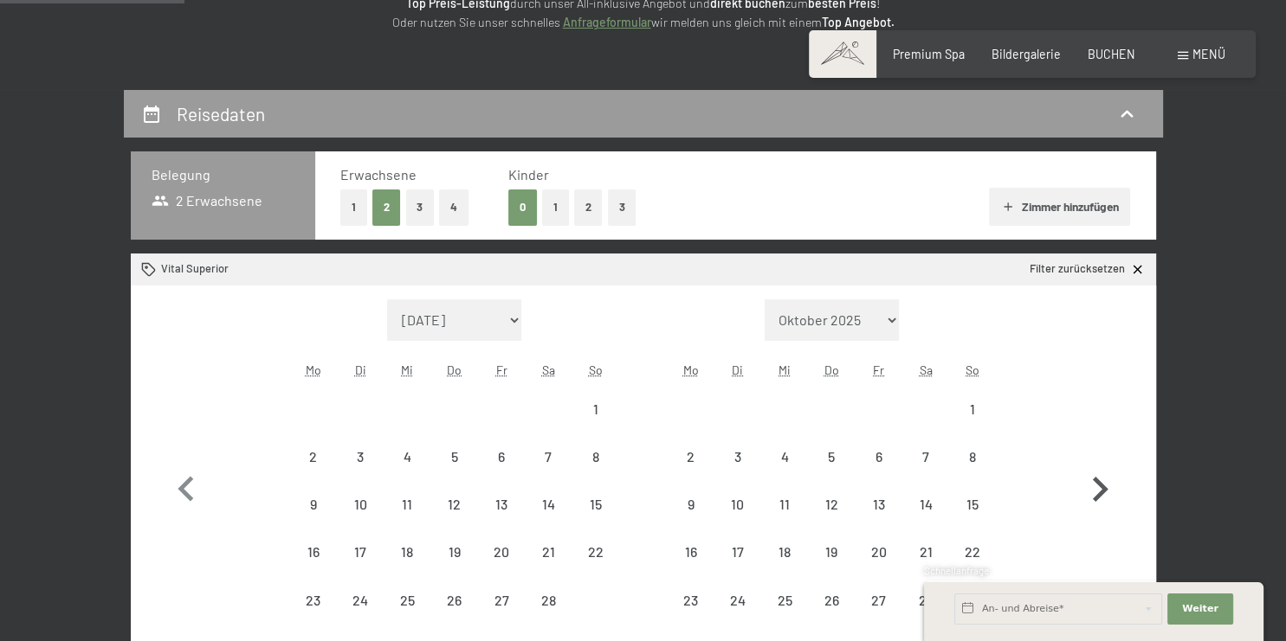
click at [1099, 466] on icon "button" at bounding box center [1099, 490] width 50 height 50
select select "[DATE]"
click at [1099, 466] on icon "button" at bounding box center [1099, 490] width 50 height 50
select select "[DATE]"
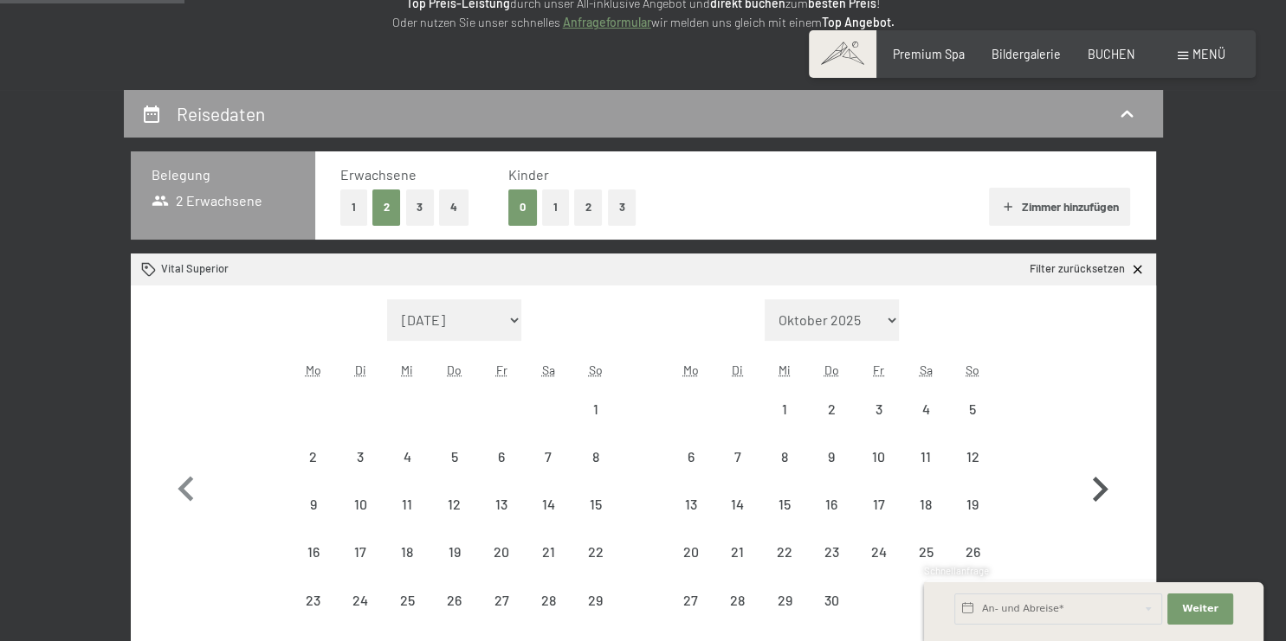
select select "[DATE]"
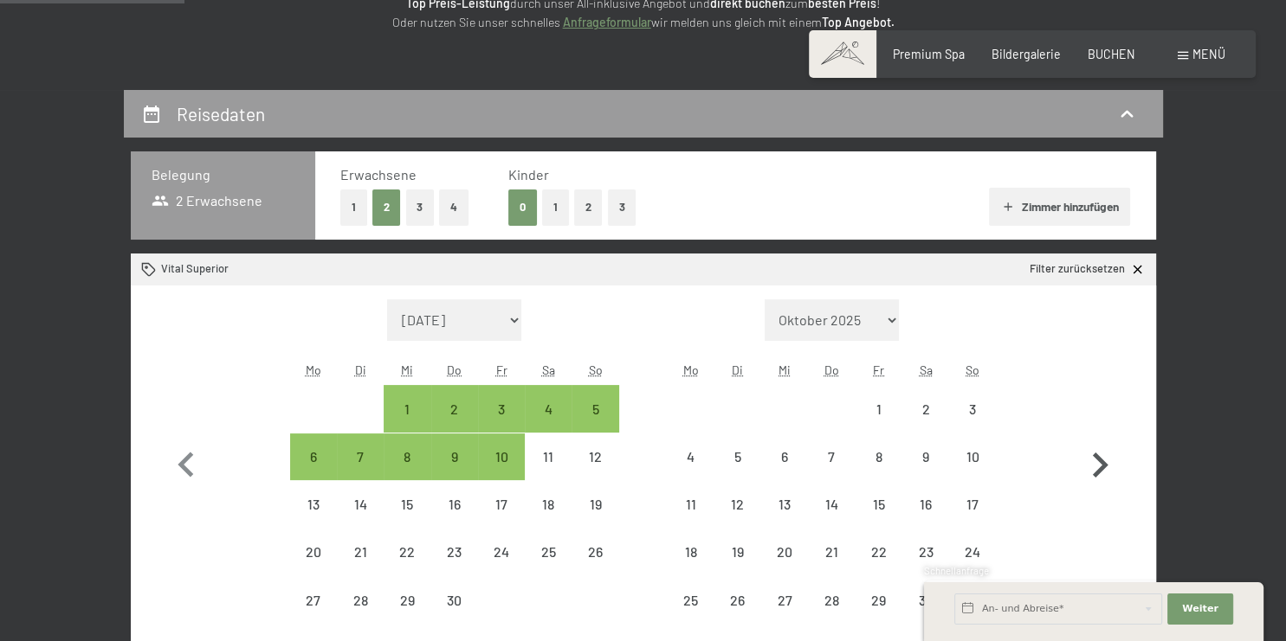
click at [1099, 466] on icon "button" at bounding box center [1099, 466] width 50 height 50
select select "[DATE]"
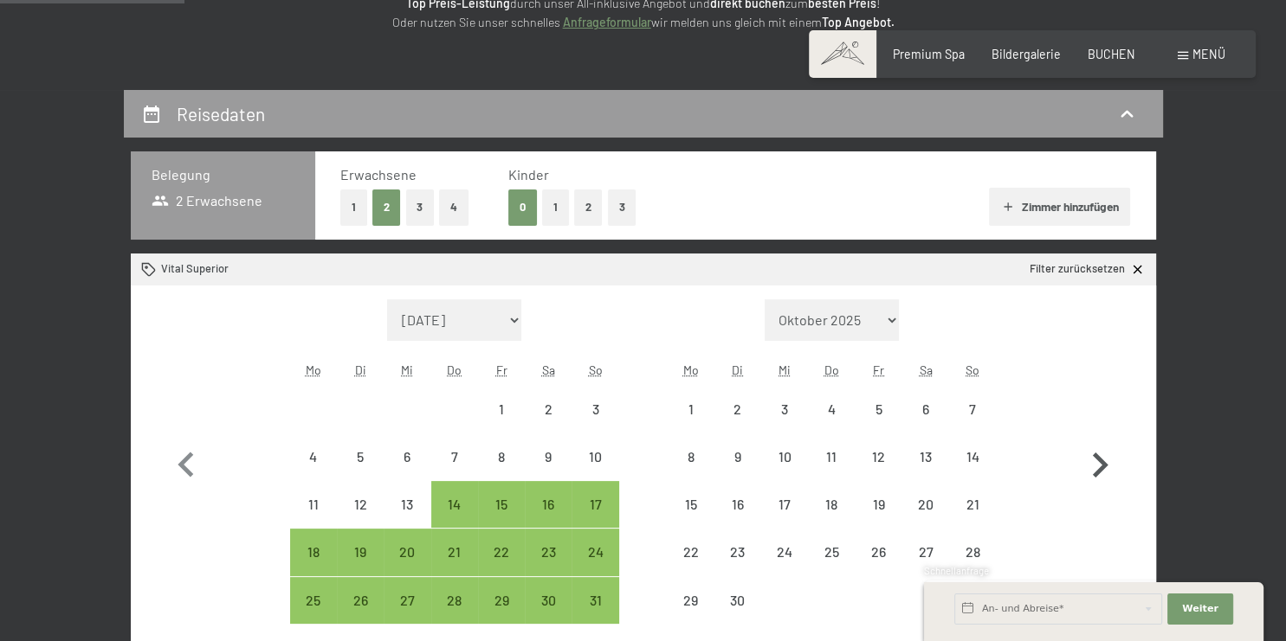
click at [1099, 466] on icon "button" at bounding box center [1099, 466] width 50 height 50
select select "[DATE]"
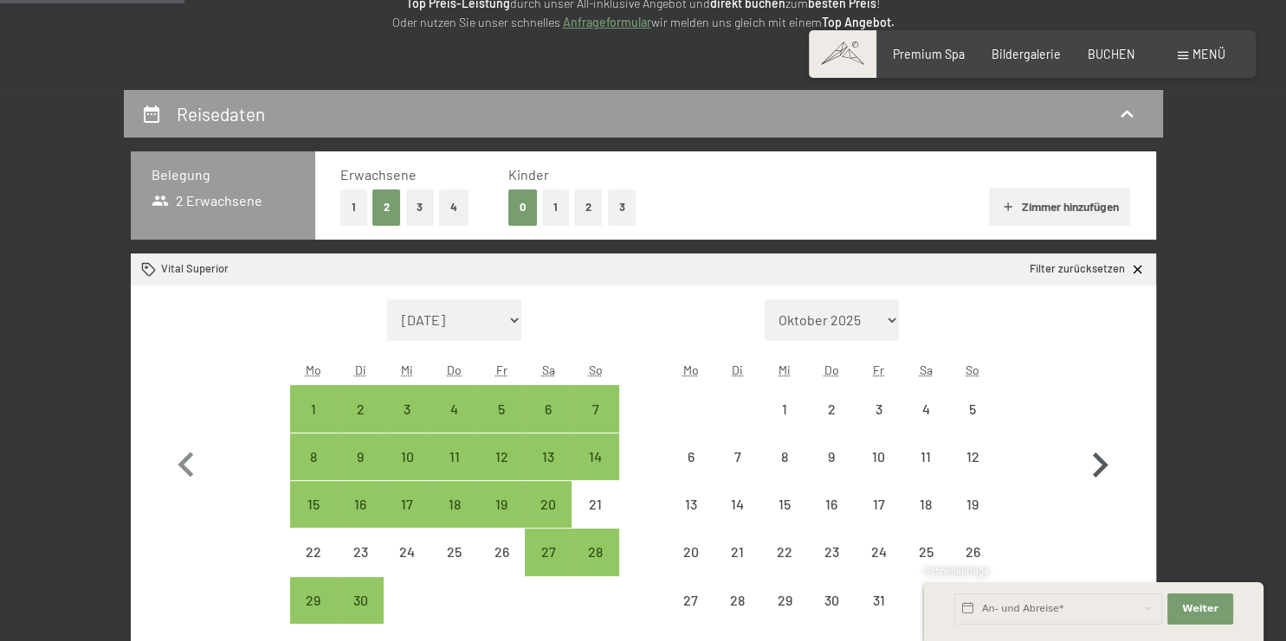
click at [1099, 466] on icon "button" at bounding box center [1099, 466] width 50 height 50
select select "2026-07-01"
select select "2026-08-01"
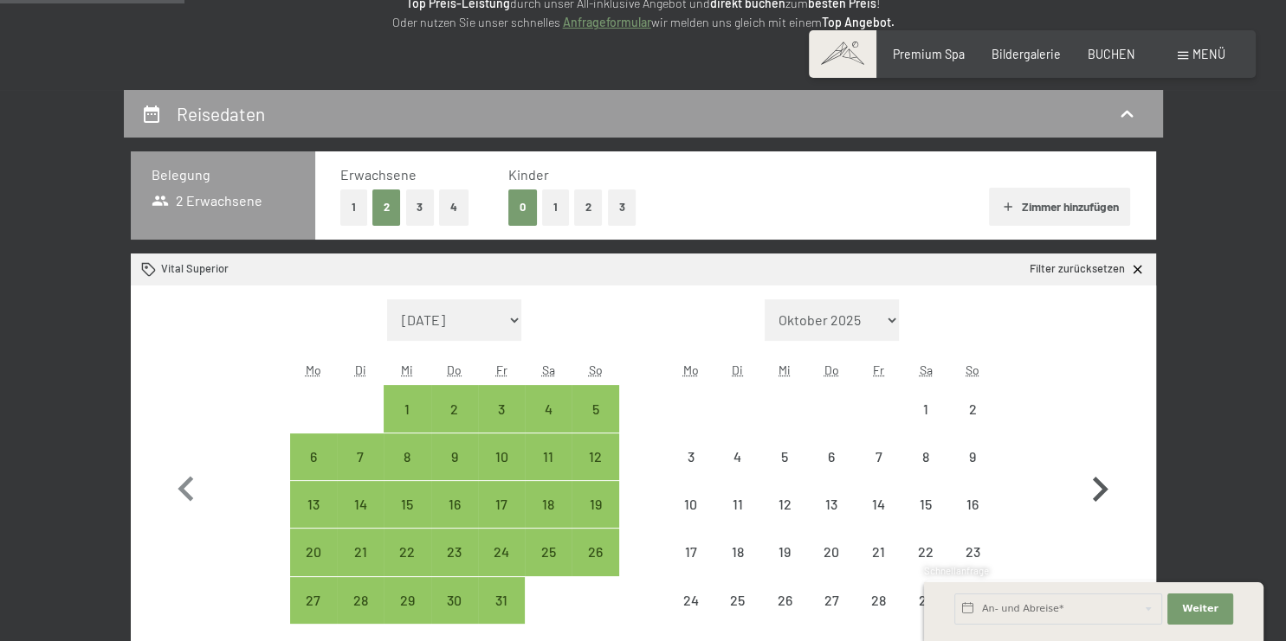
select select "2026-07-01"
select select "2026-08-01"
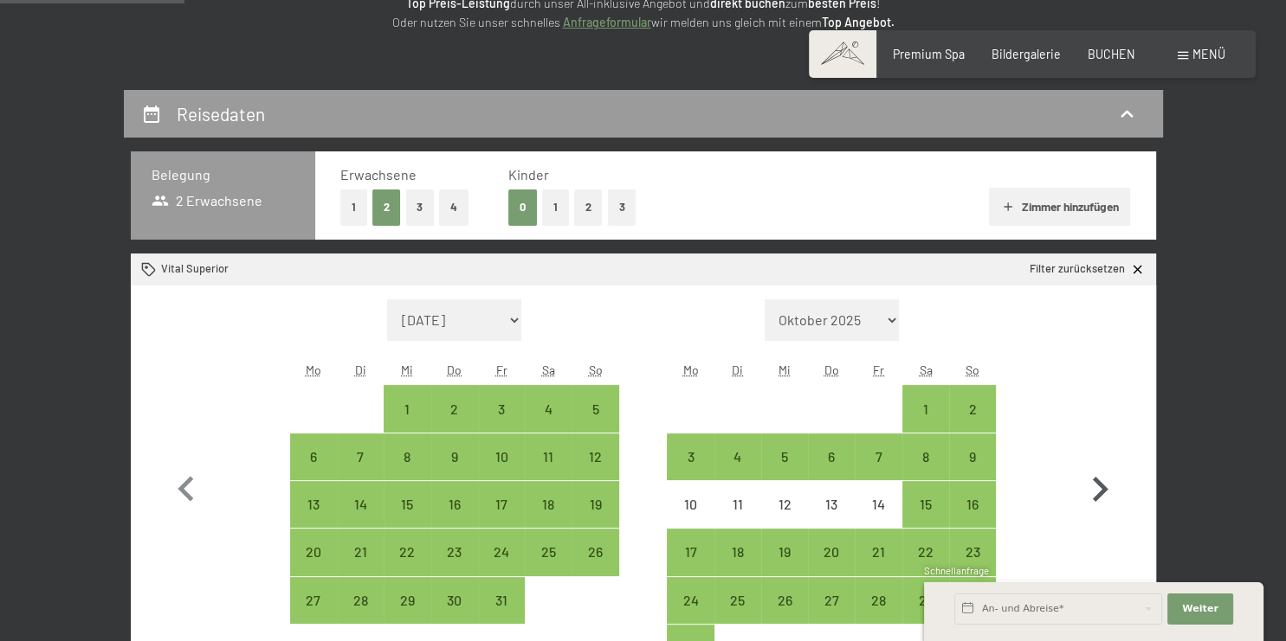
click at [1099, 466] on icon "button" at bounding box center [1099, 490] width 50 height 50
select select "2026-08-01"
select select "2026-09-01"
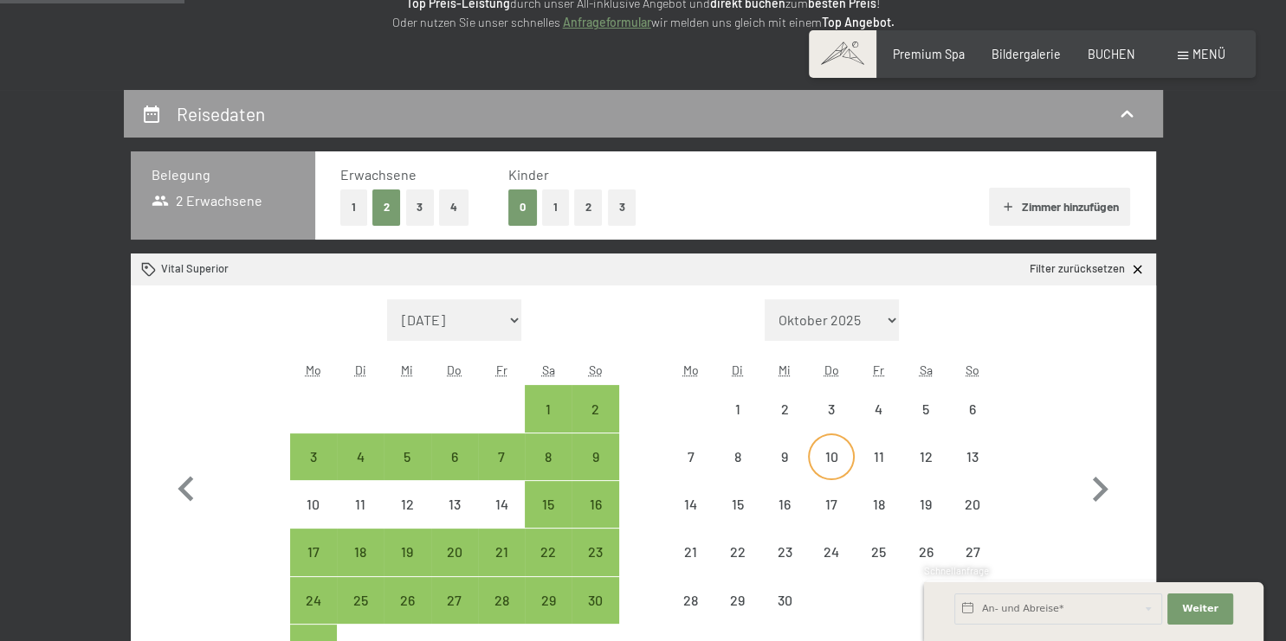
select select "2026-08-01"
select select "[DATE]"
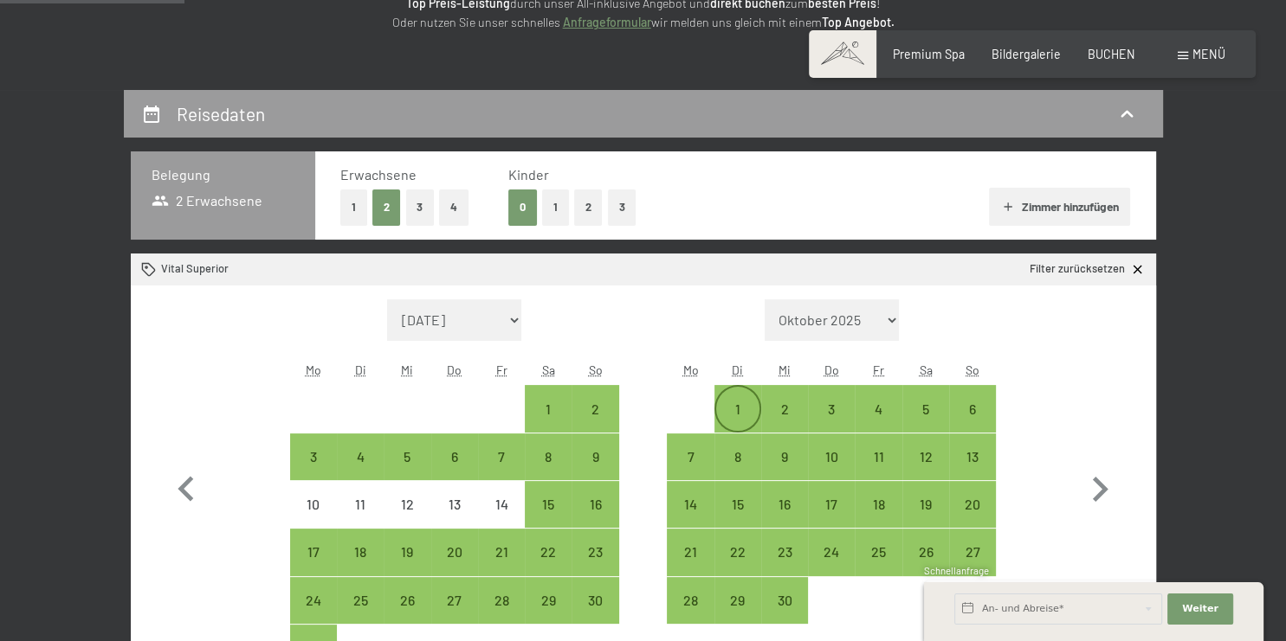
click at [731, 407] on div "1" at bounding box center [737, 424] width 43 height 43
select select "[DATE]"
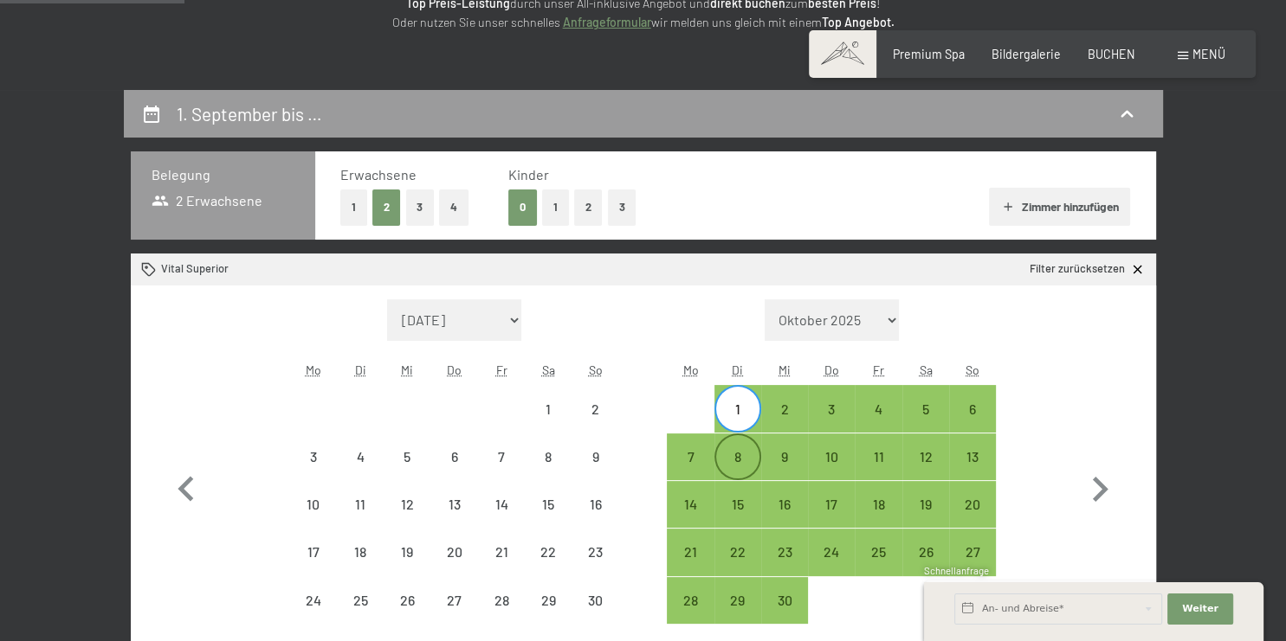
click at [736, 450] on div "8" at bounding box center [737, 471] width 43 height 43
select select "[DATE]"
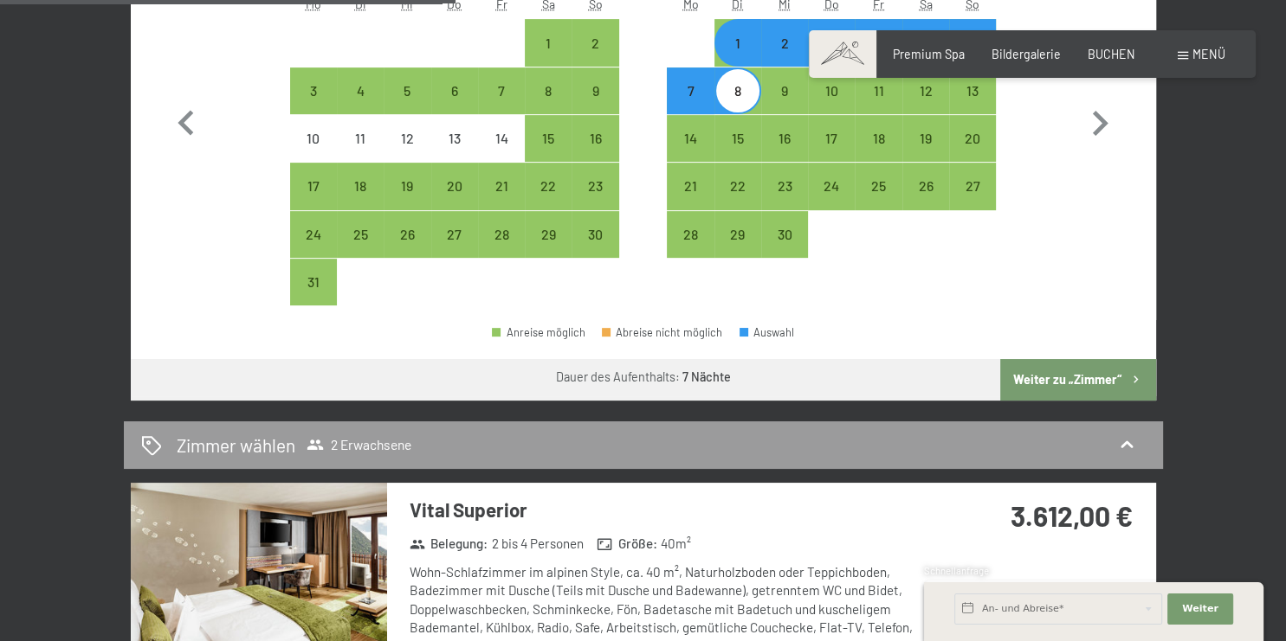
click at [1067, 371] on button "Weiter zu „Zimmer“" at bounding box center [1077, 380] width 155 height 42
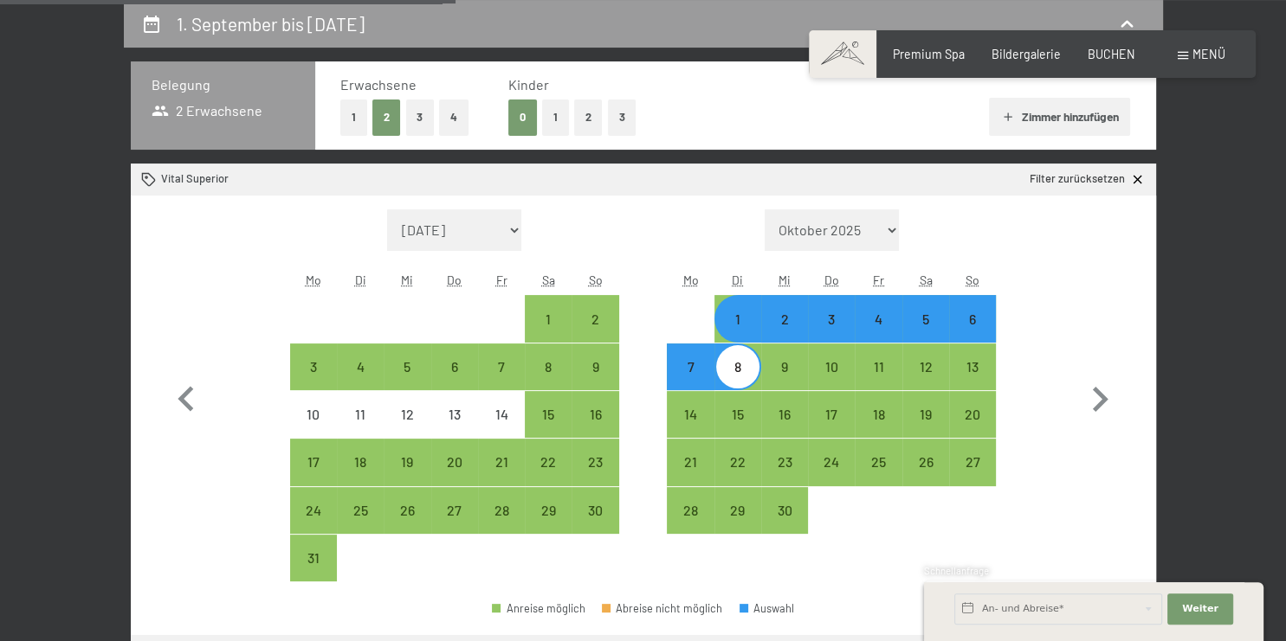
select select "[DATE]"
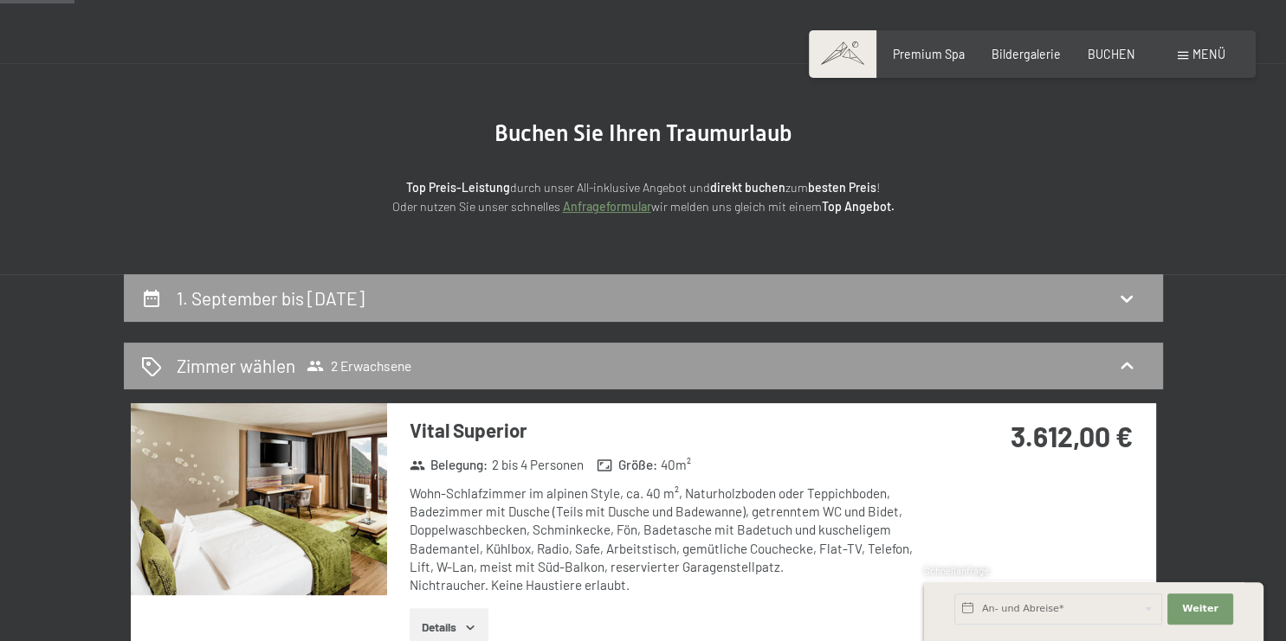
scroll to position [0, 0]
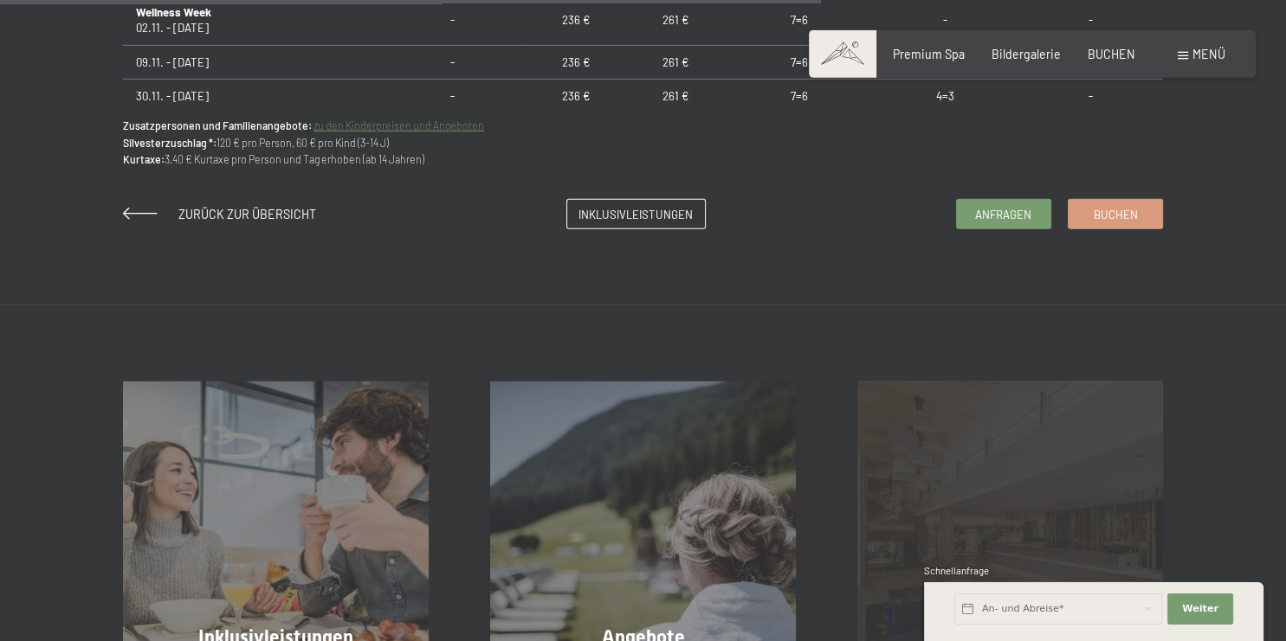
scroll to position [1371, 0]
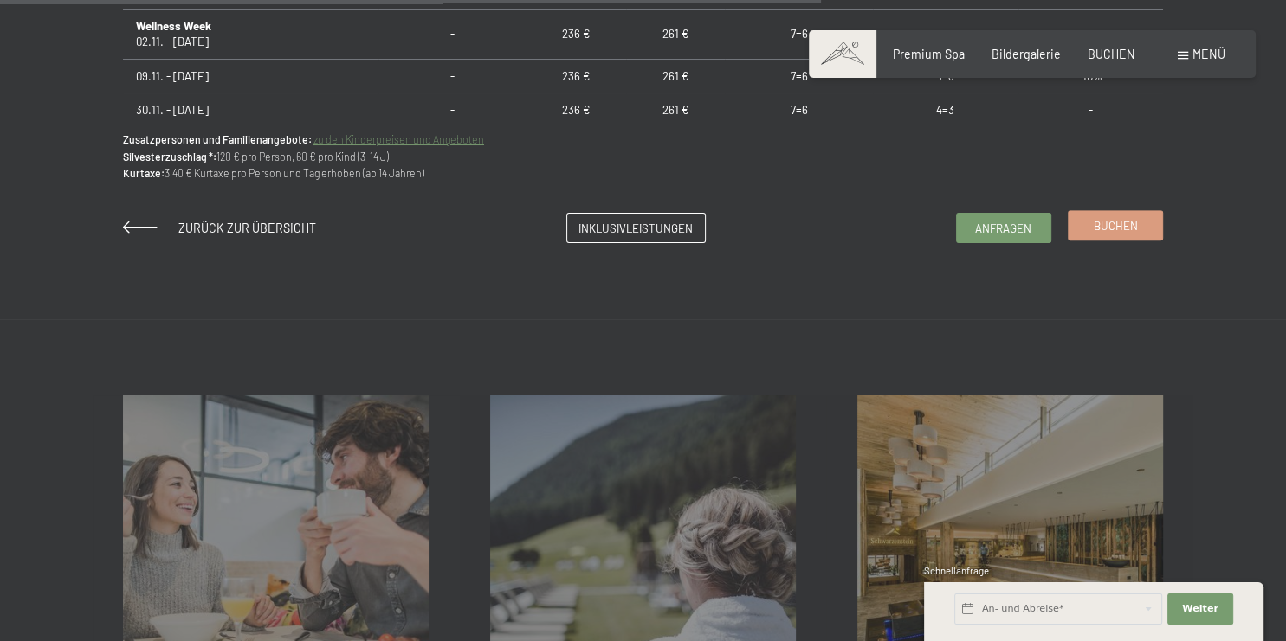
click at [1117, 234] on link "Buchen" at bounding box center [1114, 225] width 93 height 29
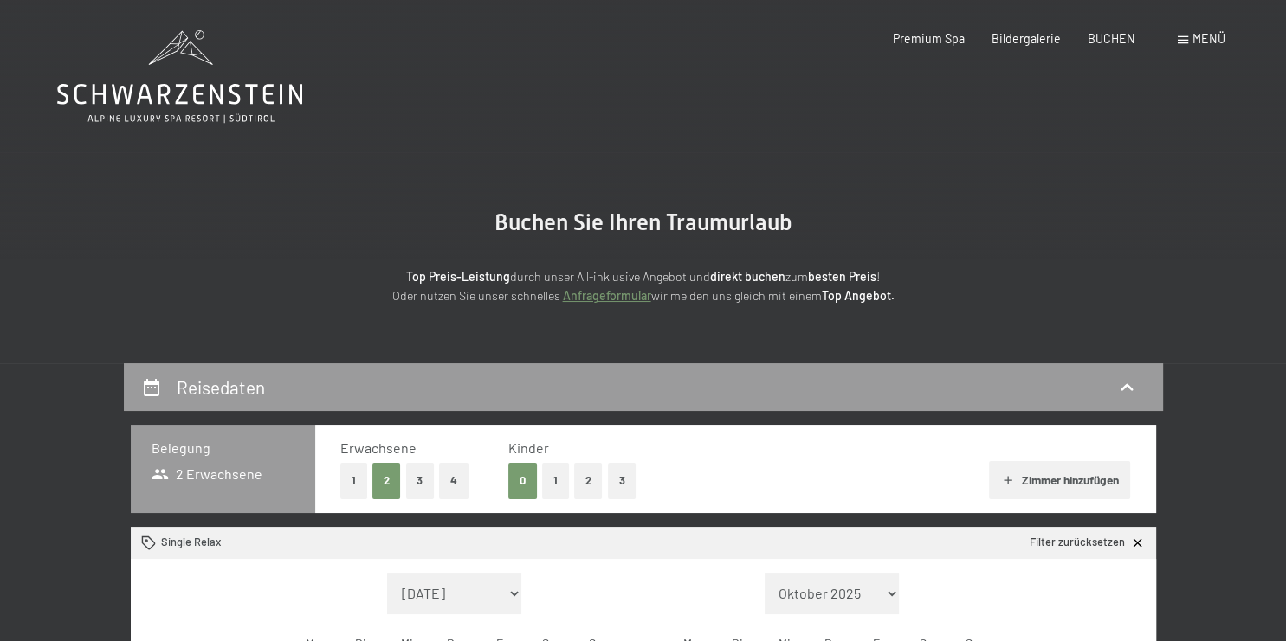
click at [350, 482] on button "1" at bounding box center [353, 480] width 27 height 35
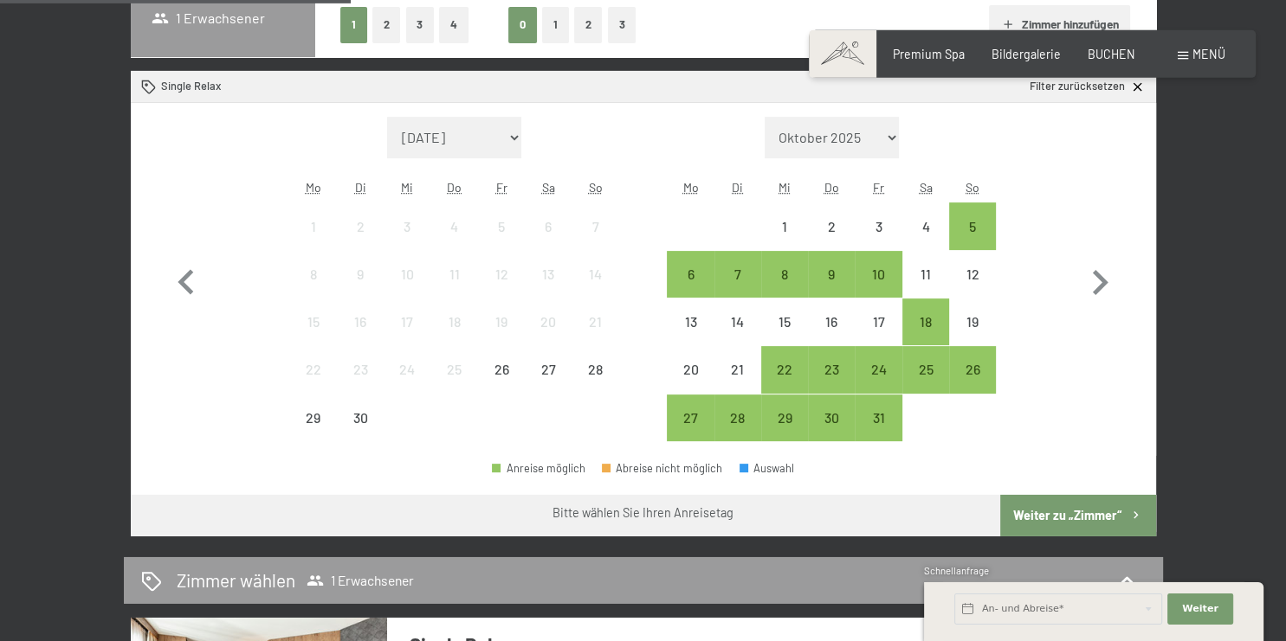
scroll to position [457, 0]
click at [1092, 285] on icon "button" at bounding box center [1099, 282] width 50 height 50
select select "[DATE]"
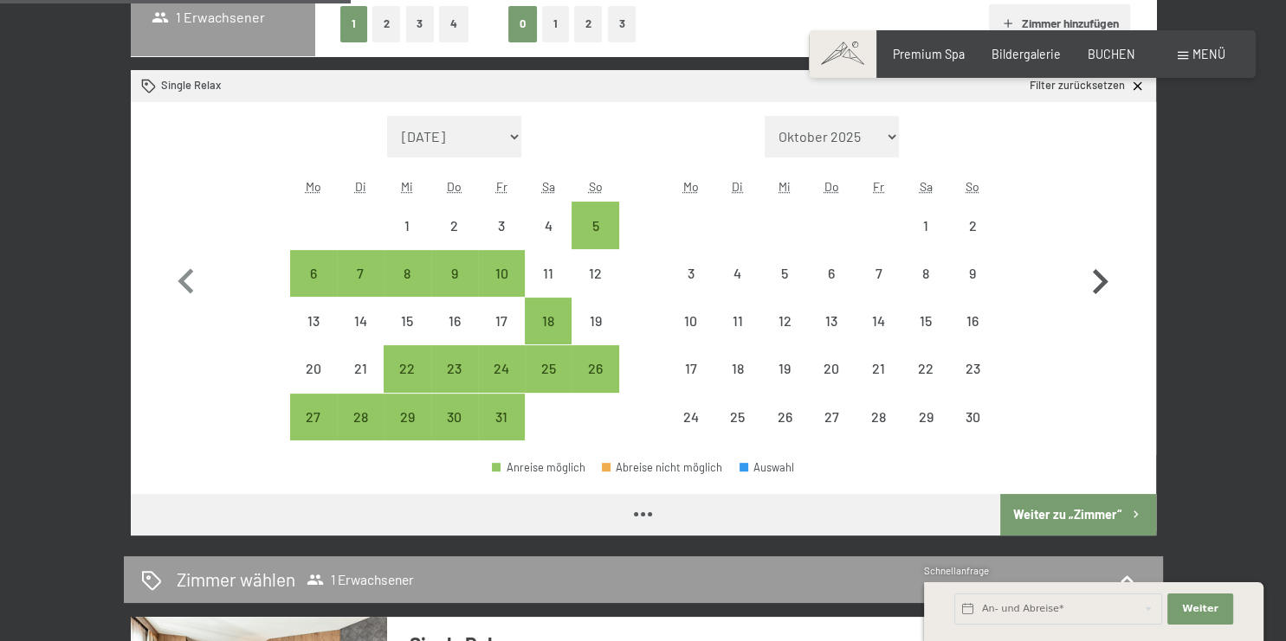
click at [1092, 285] on icon "button" at bounding box center [1099, 282] width 50 height 50
select select "[DATE]"
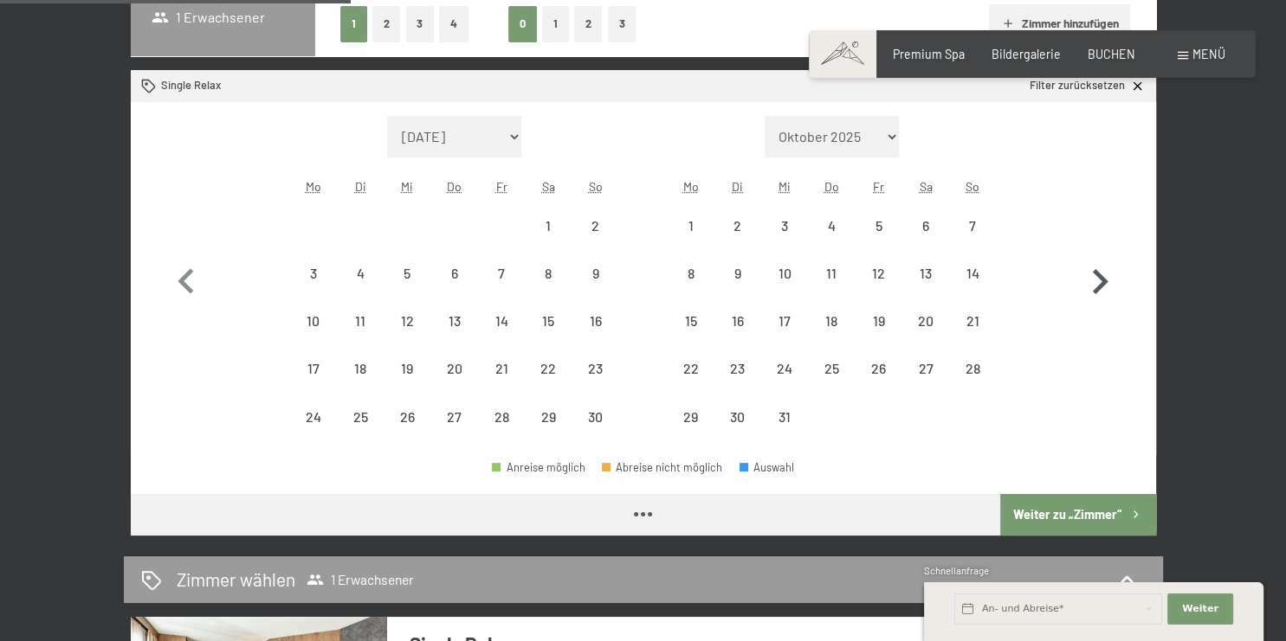
click at [1092, 285] on icon "button" at bounding box center [1099, 282] width 50 height 50
select select "[DATE]"
click at [1092, 285] on icon "button" at bounding box center [1099, 282] width 50 height 50
select select "[DATE]"
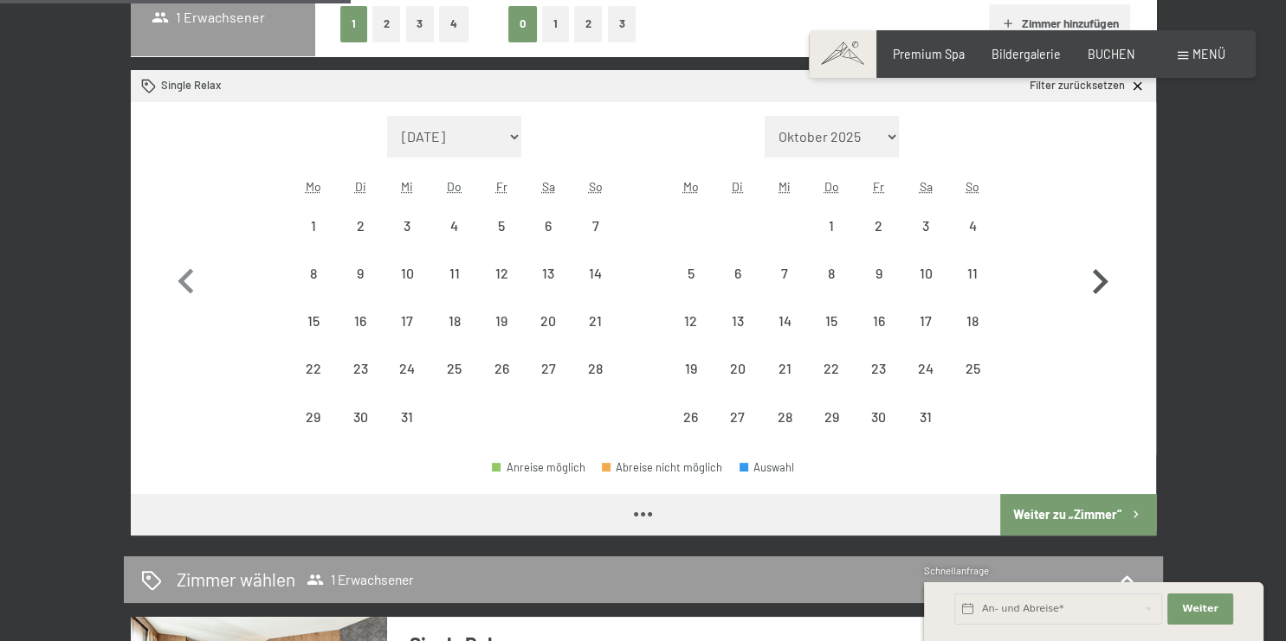
select select "[DATE]"
click at [1092, 285] on icon "button" at bounding box center [1099, 282] width 50 height 50
select select "[DATE]"
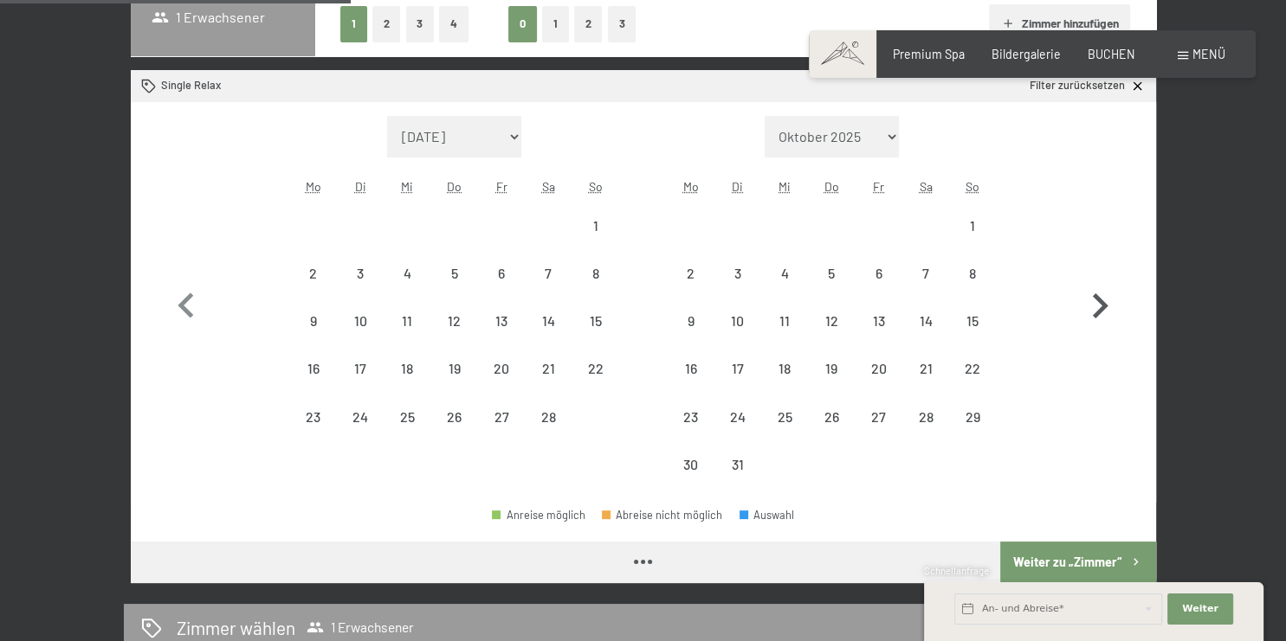
click at [1092, 285] on icon "button" at bounding box center [1099, 306] width 50 height 50
select select "[DATE]"
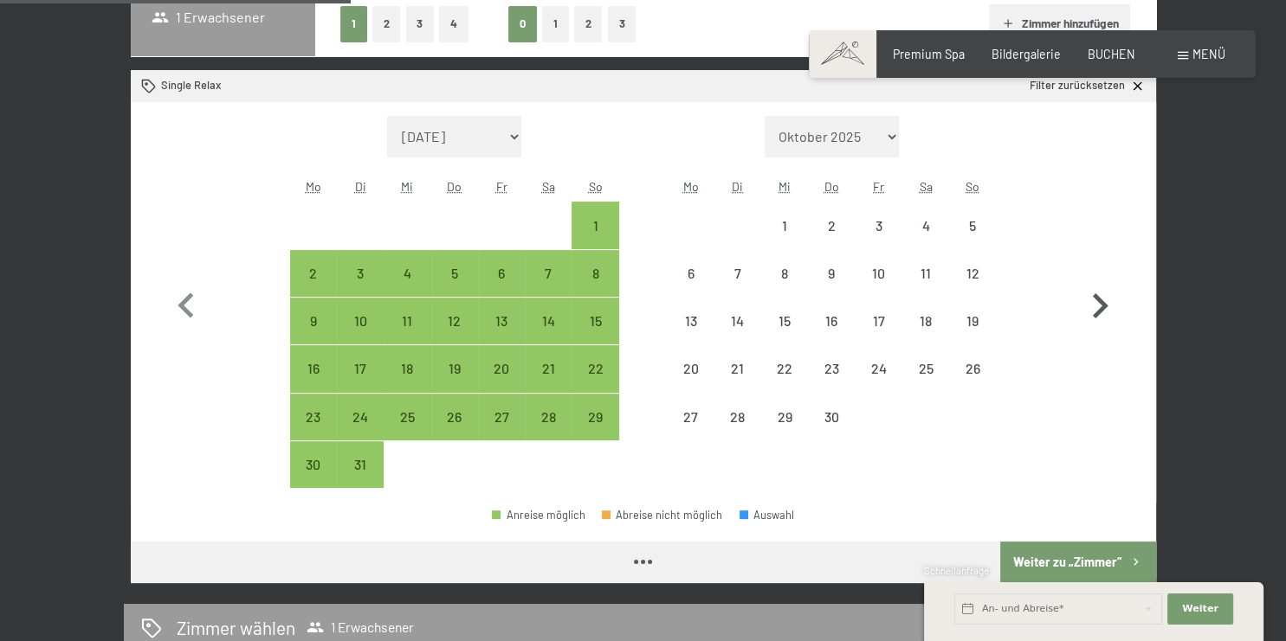
click at [1092, 285] on icon "button" at bounding box center [1099, 306] width 50 height 50
select select "[DATE]"
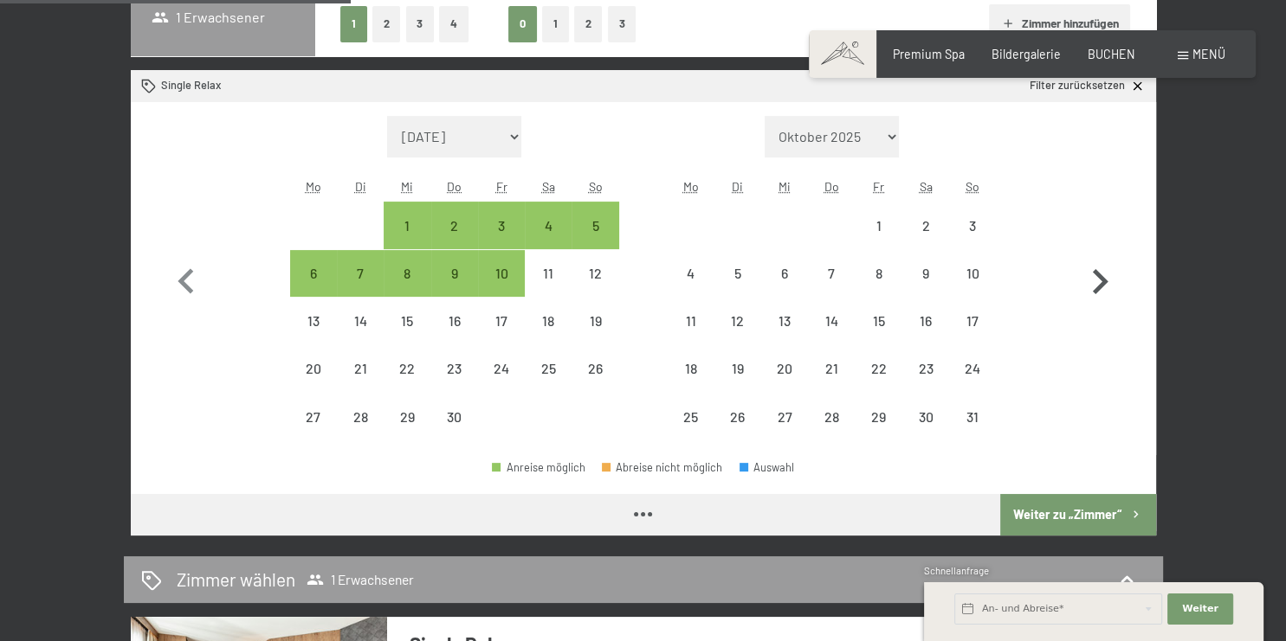
click at [1092, 285] on icon "button" at bounding box center [1099, 282] width 50 height 50
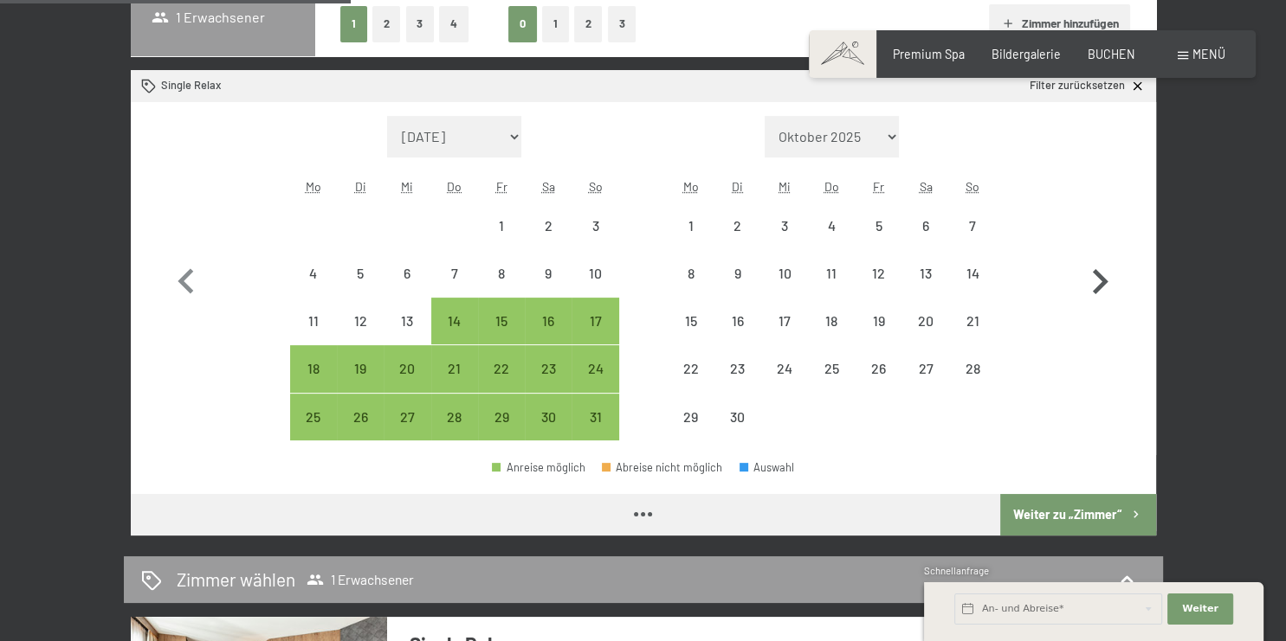
click at [1092, 285] on icon "button" at bounding box center [1099, 282] width 50 height 50
select select "[DATE]"
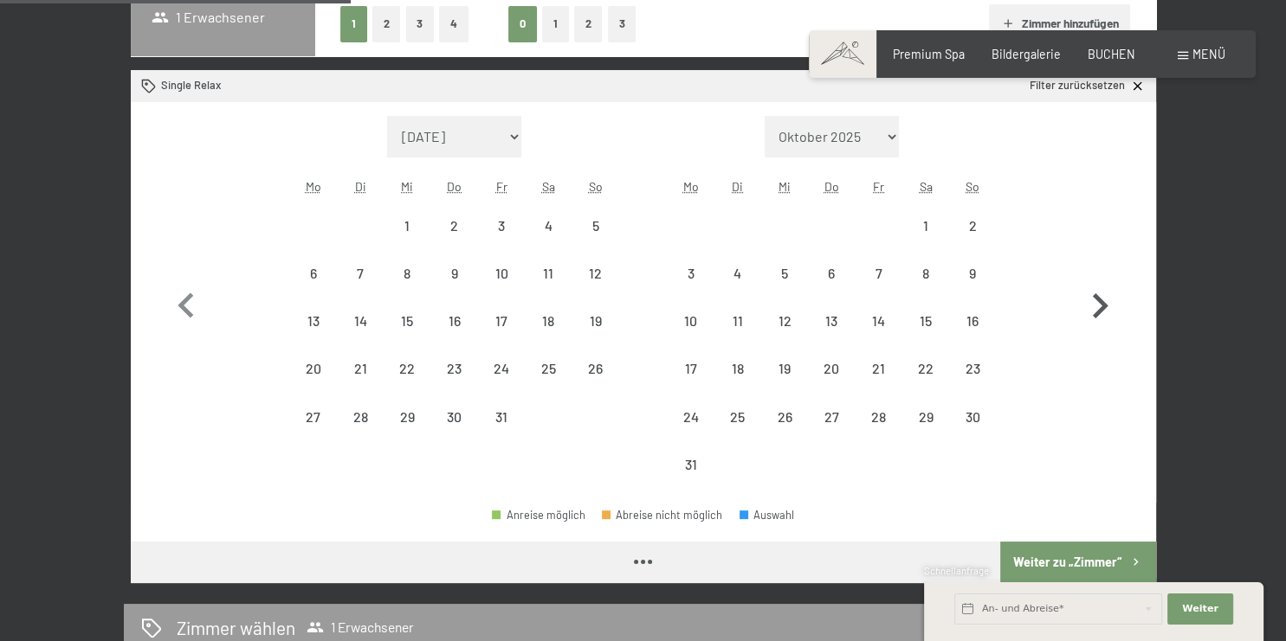
select select "[DATE]"
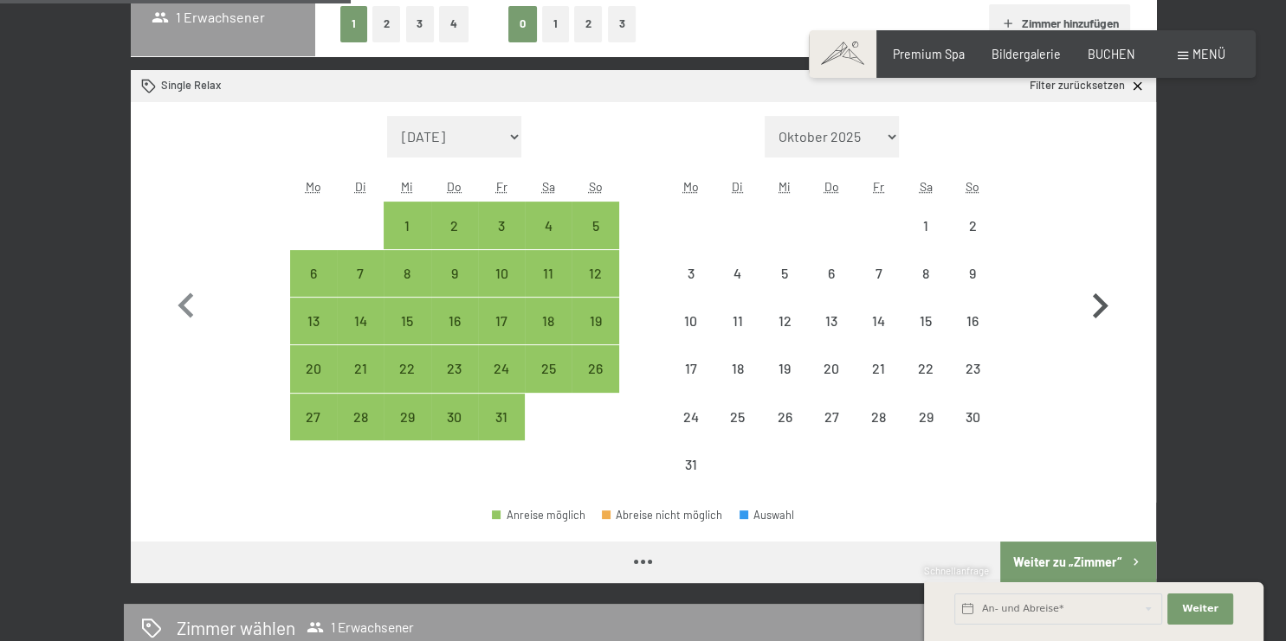
select select "[DATE]"
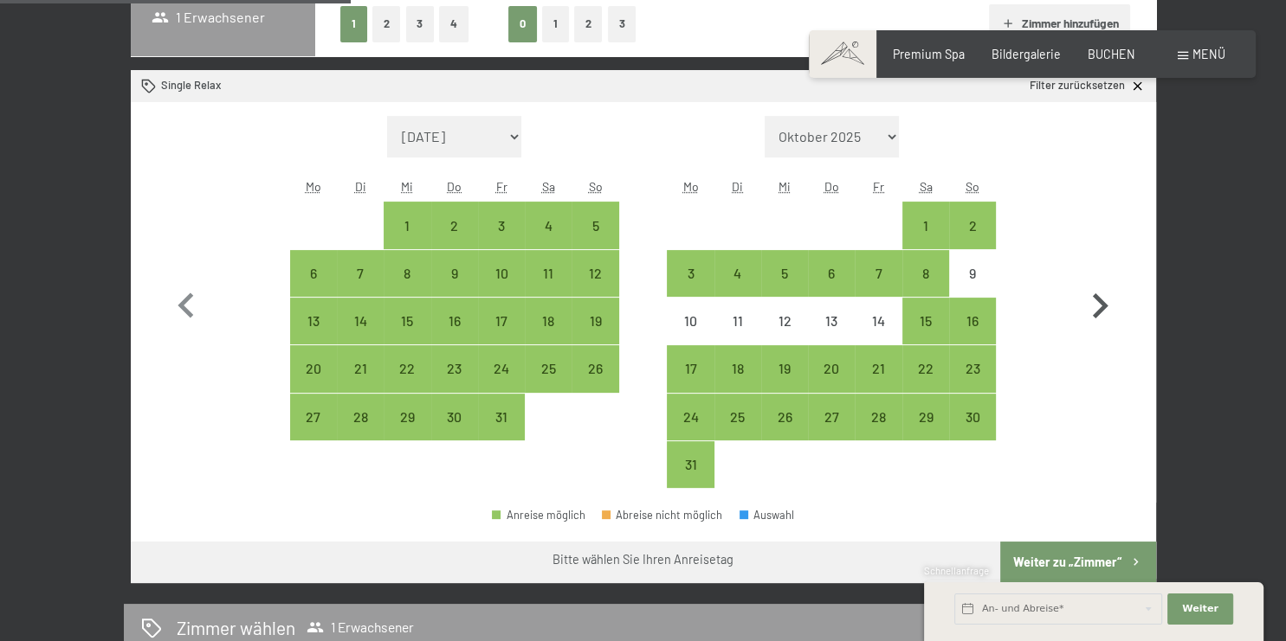
click at [1092, 285] on icon "button" at bounding box center [1099, 306] width 50 height 50
select select "[DATE]"
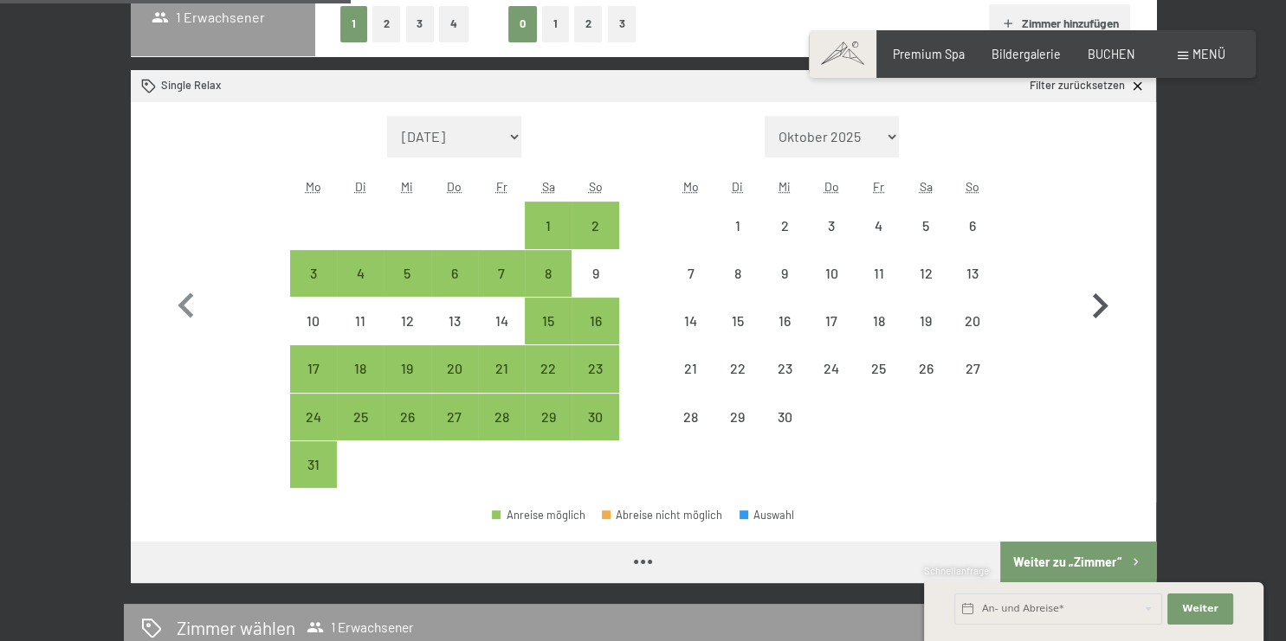
select select "[DATE]"
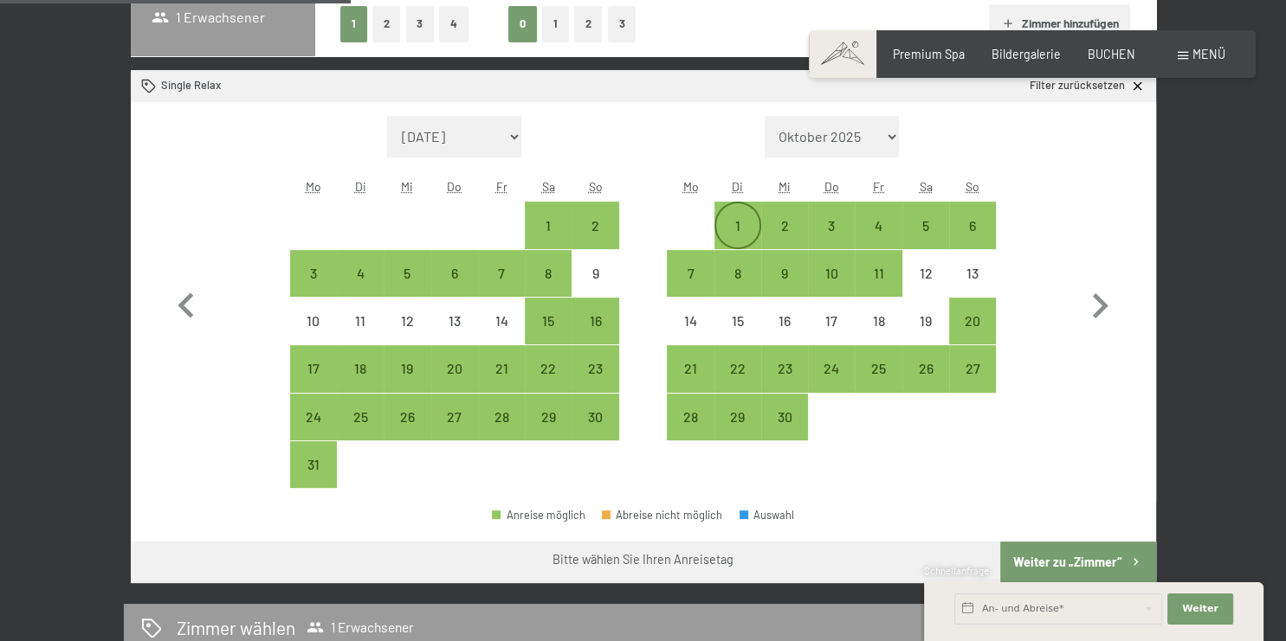
click at [737, 221] on div "1" at bounding box center [737, 240] width 43 height 43
select select "[DATE]"
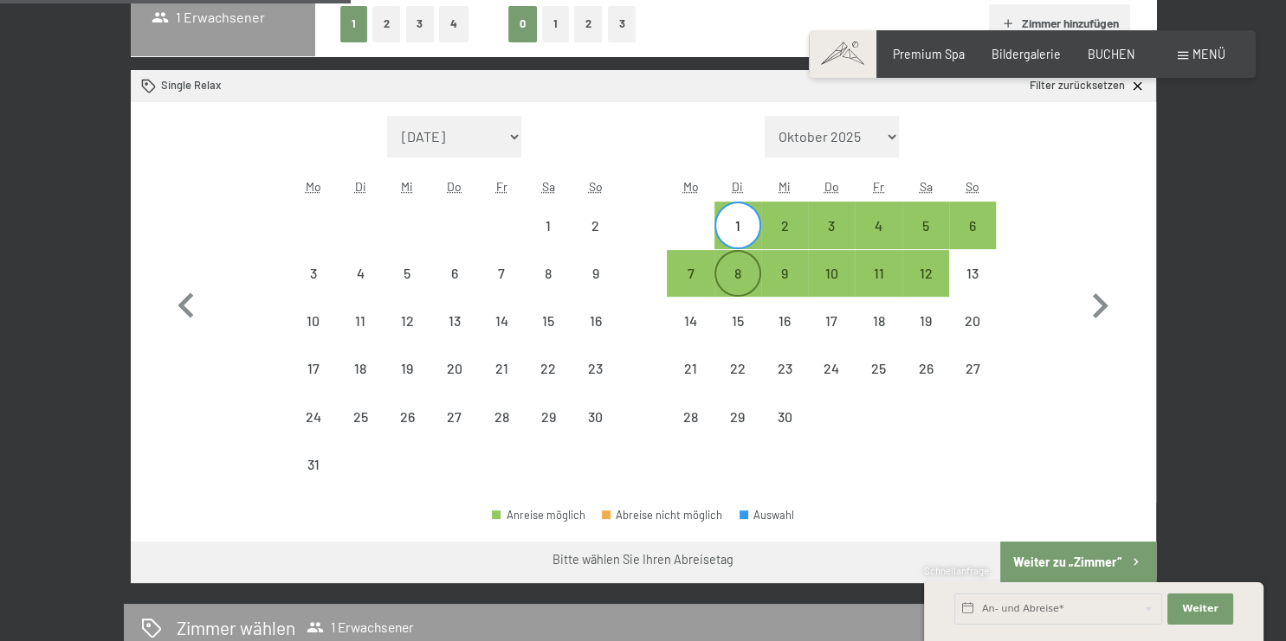
click at [741, 267] on div "8" at bounding box center [737, 288] width 43 height 43
select select "[DATE]"
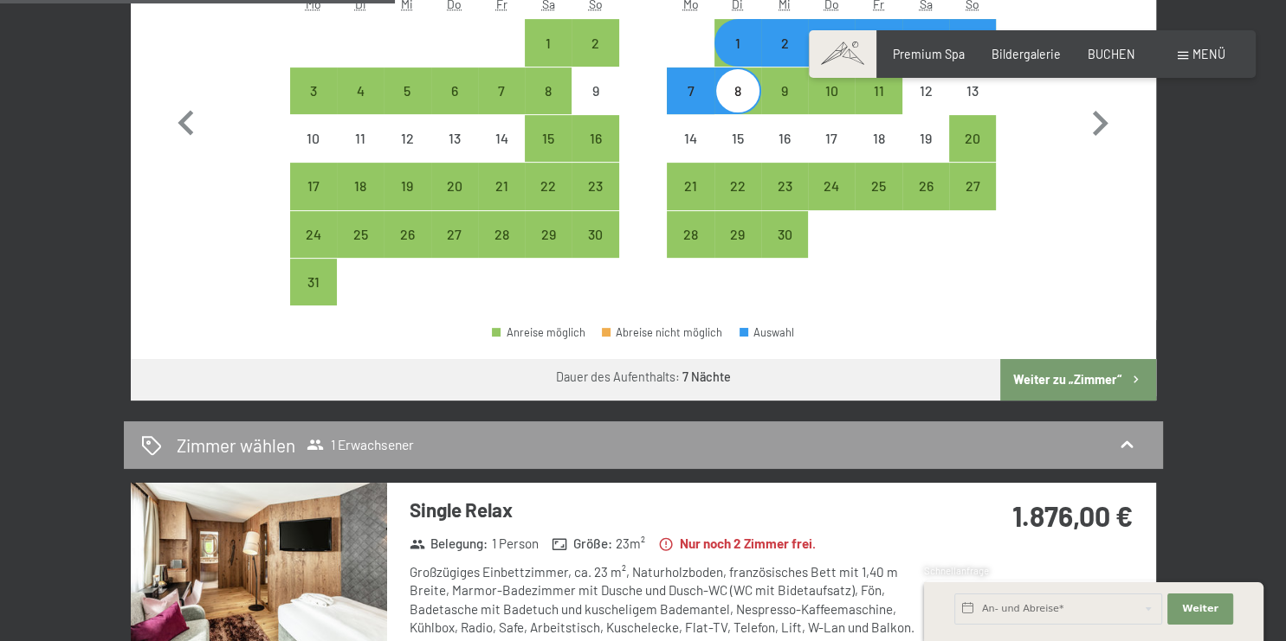
click at [1082, 372] on button "Weiter zu „Zimmer“" at bounding box center [1077, 380] width 155 height 42
select select "[DATE]"
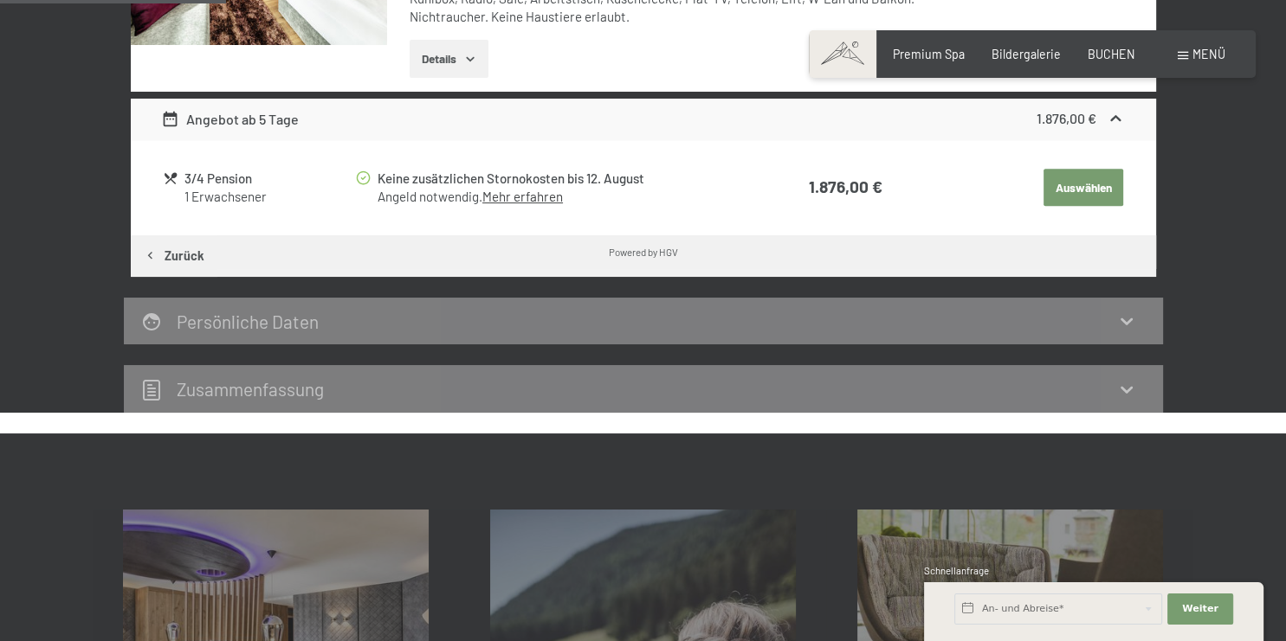
scroll to position [364, 0]
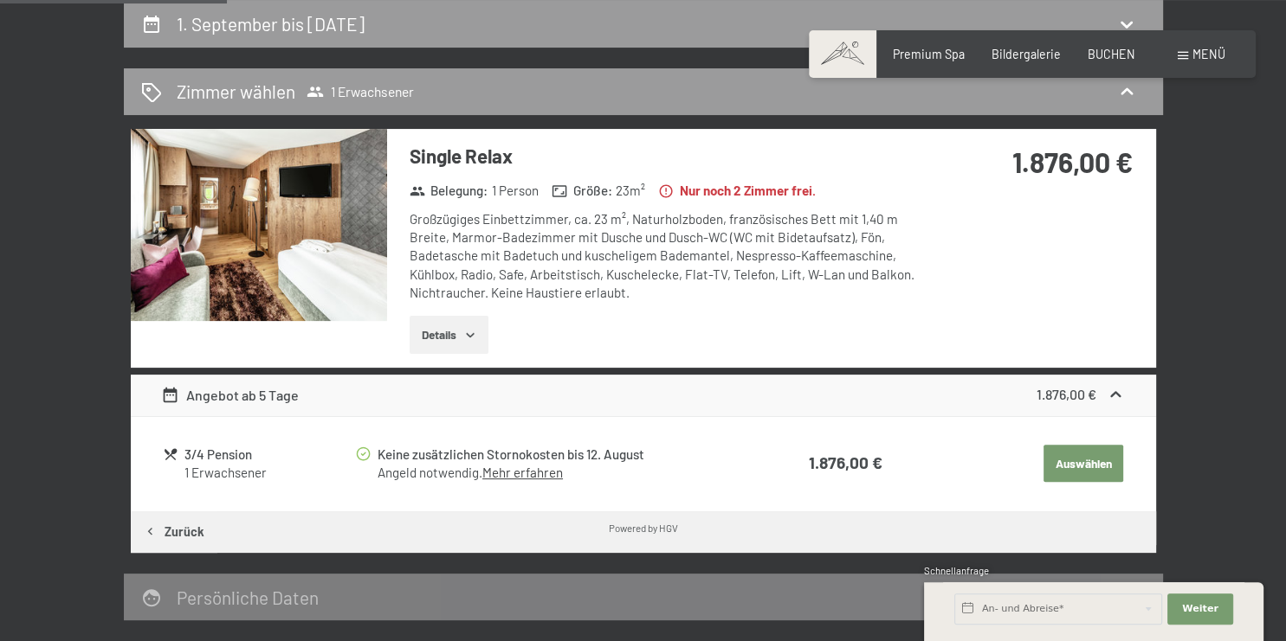
click at [452, 332] on button "Details" at bounding box center [448, 335] width 79 height 38
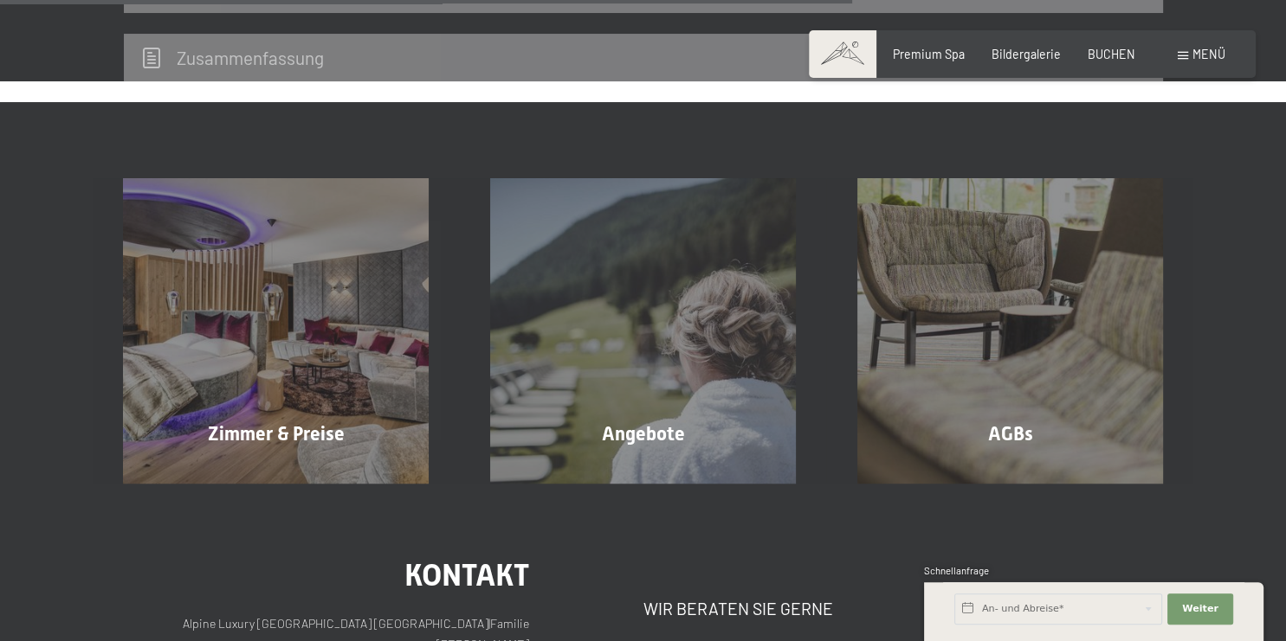
scroll to position [729, 0]
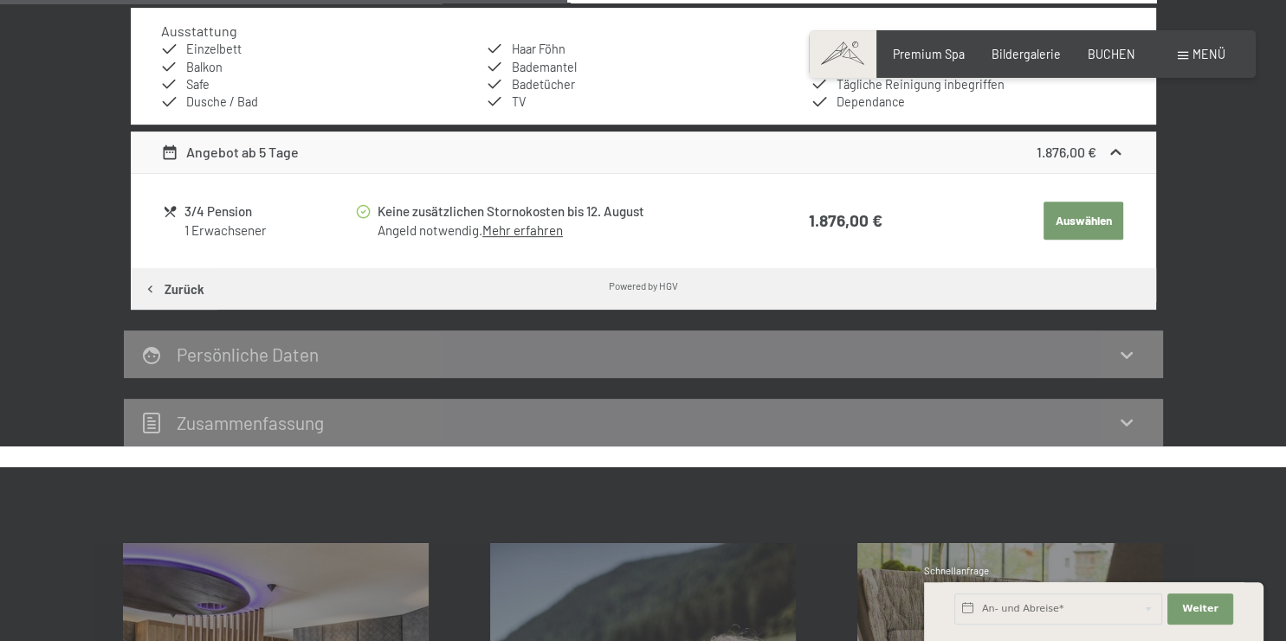
click at [449, 354] on div "Persönliche Daten" at bounding box center [643, 354] width 1004 height 25
click at [407, 417] on div "Zusammen­fassung" at bounding box center [643, 422] width 1004 height 25
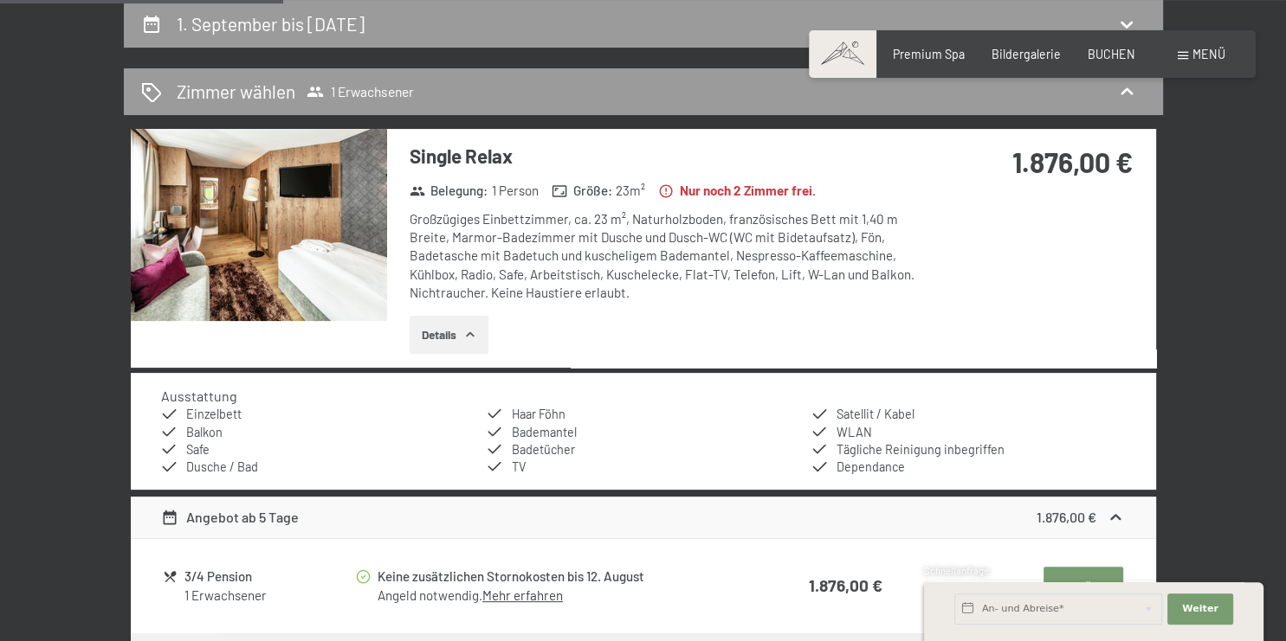
scroll to position [0, 0]
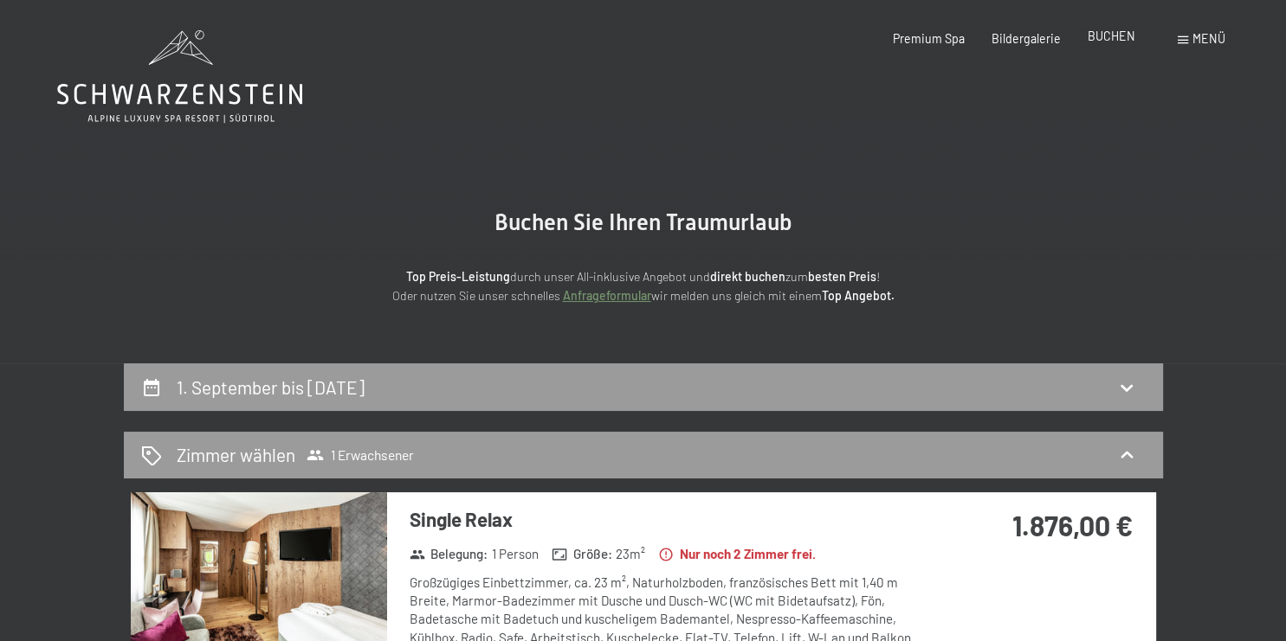
click at [1125, 33] on span "BUCHEN" at bounding box center [1111, 36] width 48 height 15
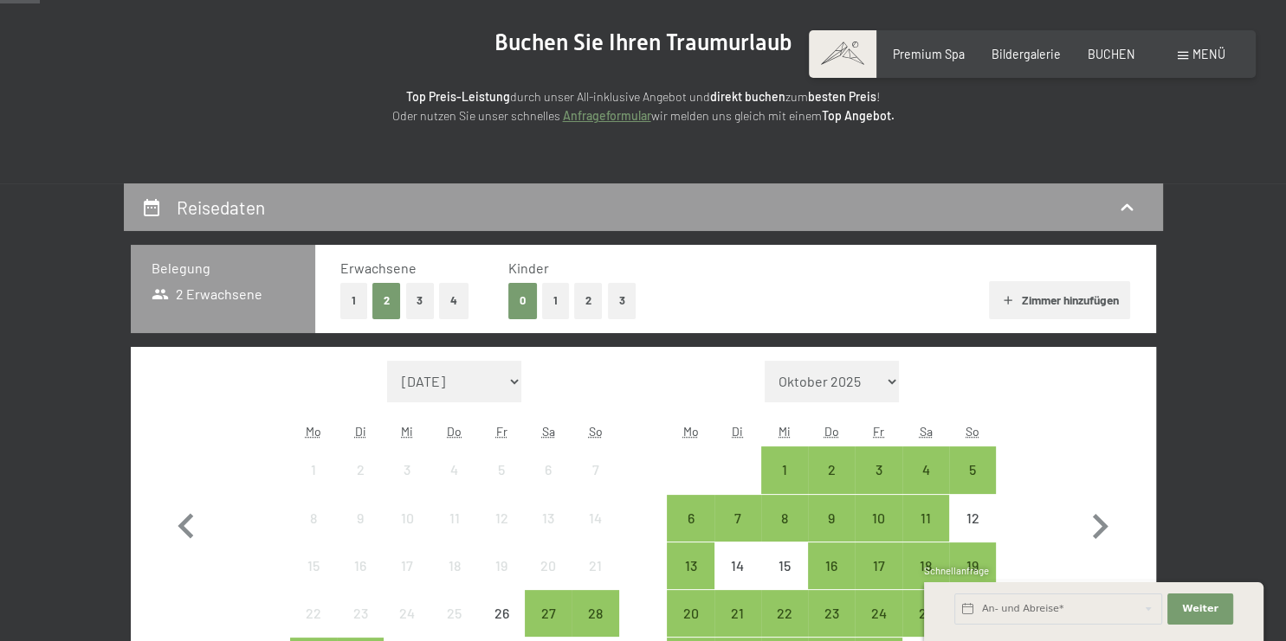
scroll to position [183, 0]
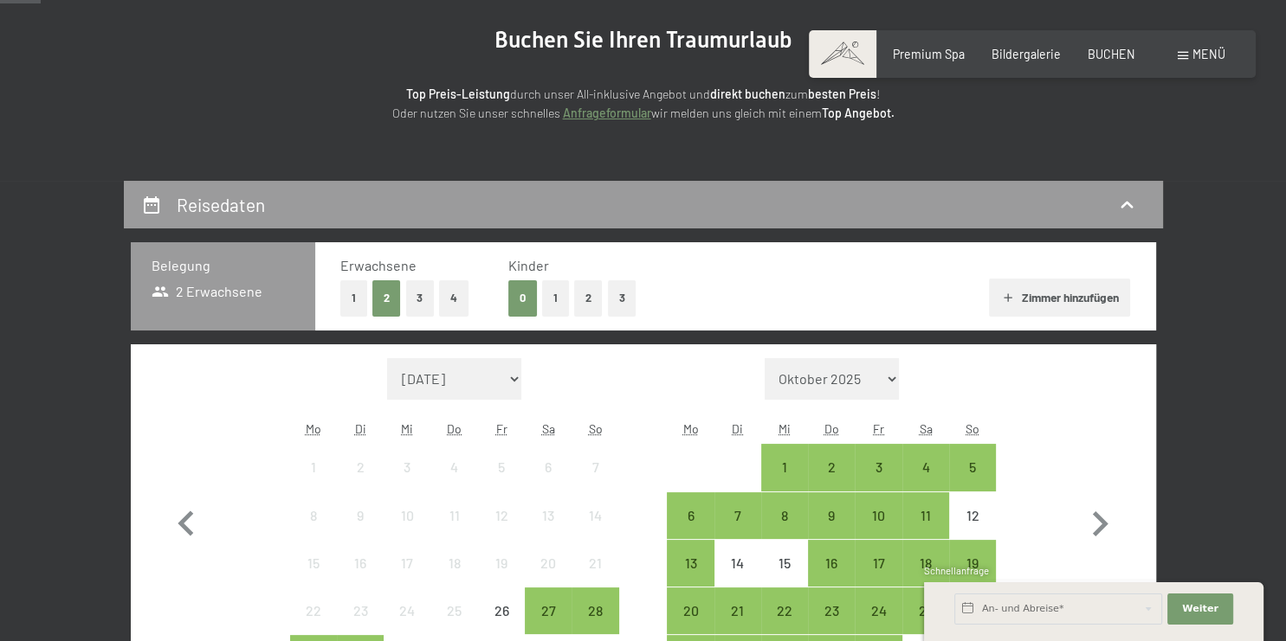
click at [1060, 295] on button "Zimmer hinzufügen" at bounding box center [1059, 298] width 141 height 38
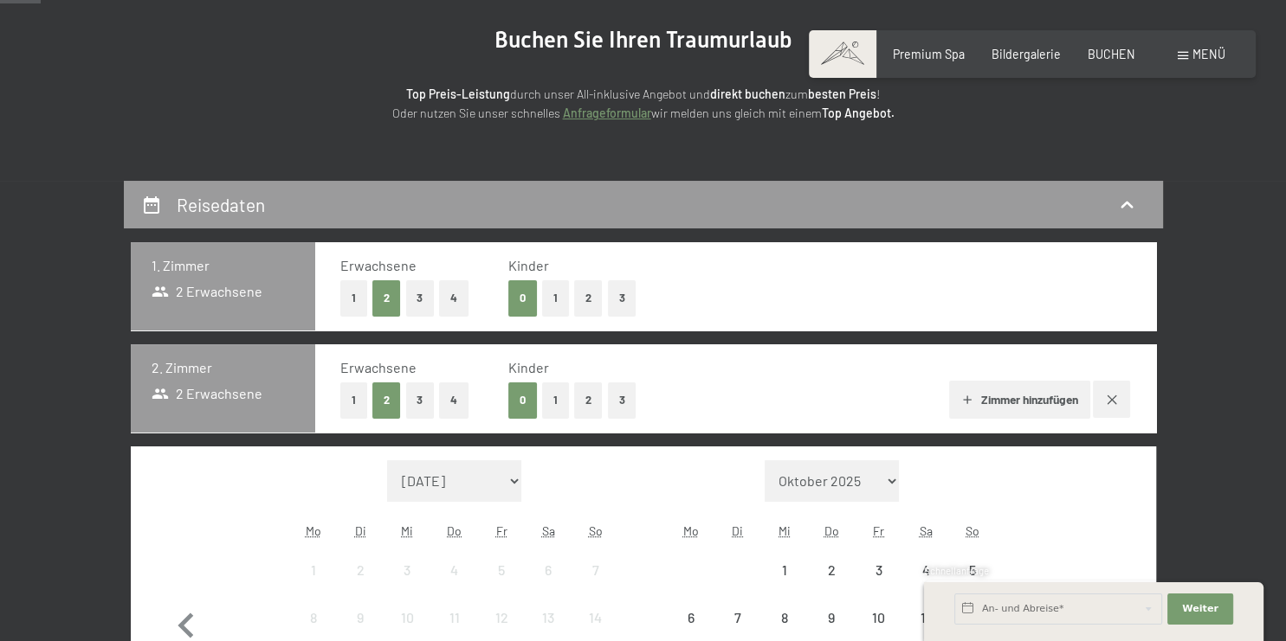
click at [346, 399] on button "1" at bounding box center [353, 400] width 27 height 35
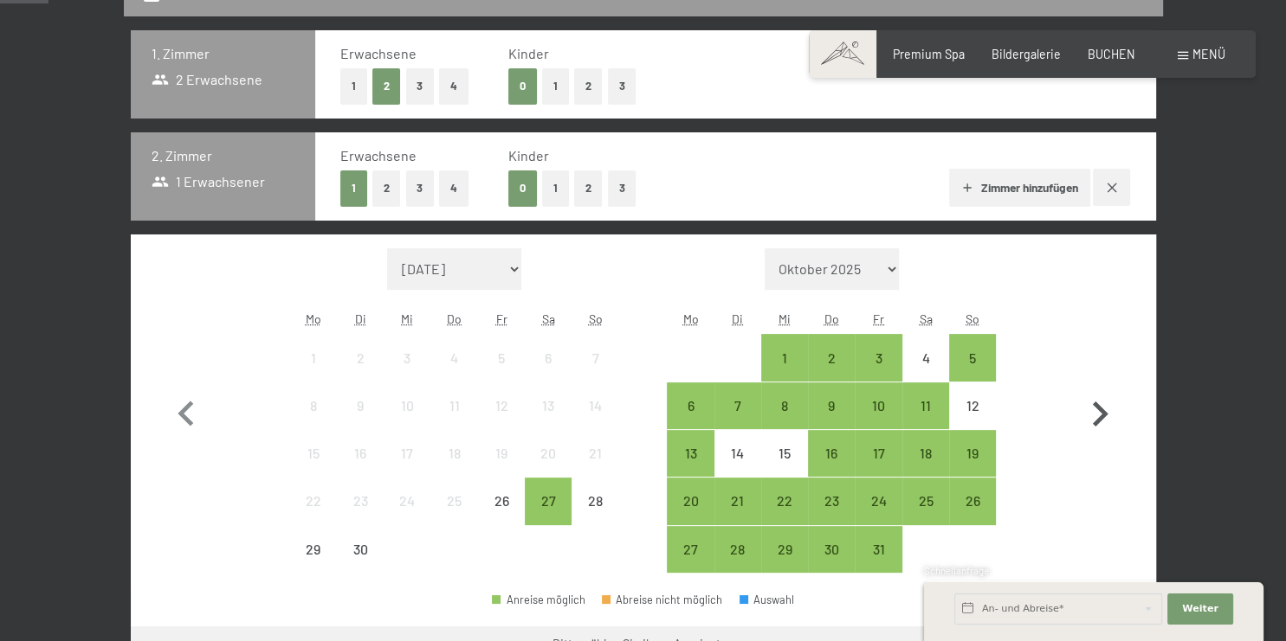
scroll to position [457, 0]
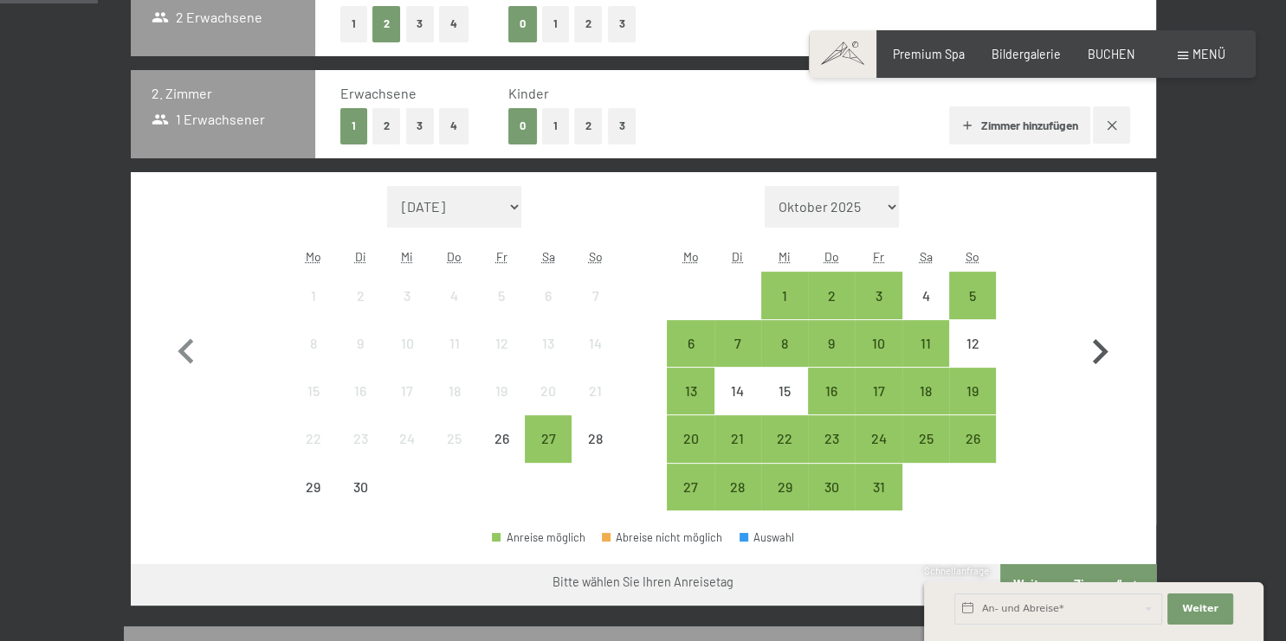
click at [1096, 363] on icon "button" at bounding box center [1100, 351] width 16 height 25
select select "[DATE]"
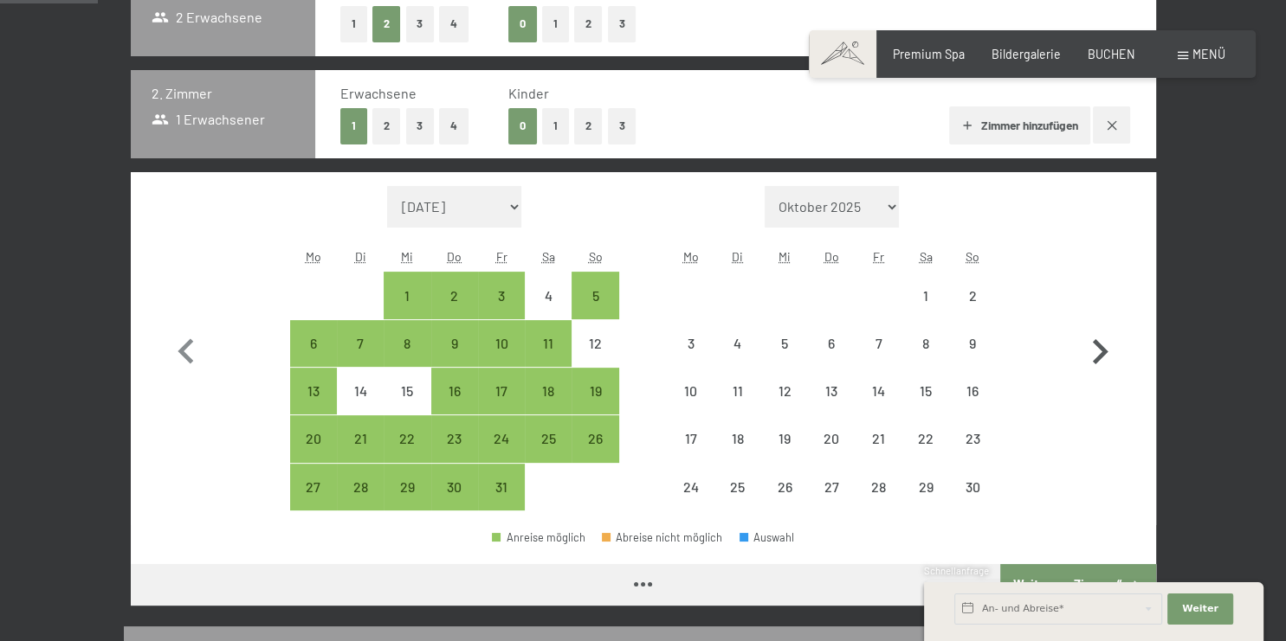
click at [1094, 364] on icon "button" at bounding box center [1099, 352] width 50 height 50
select select "[DATE]"
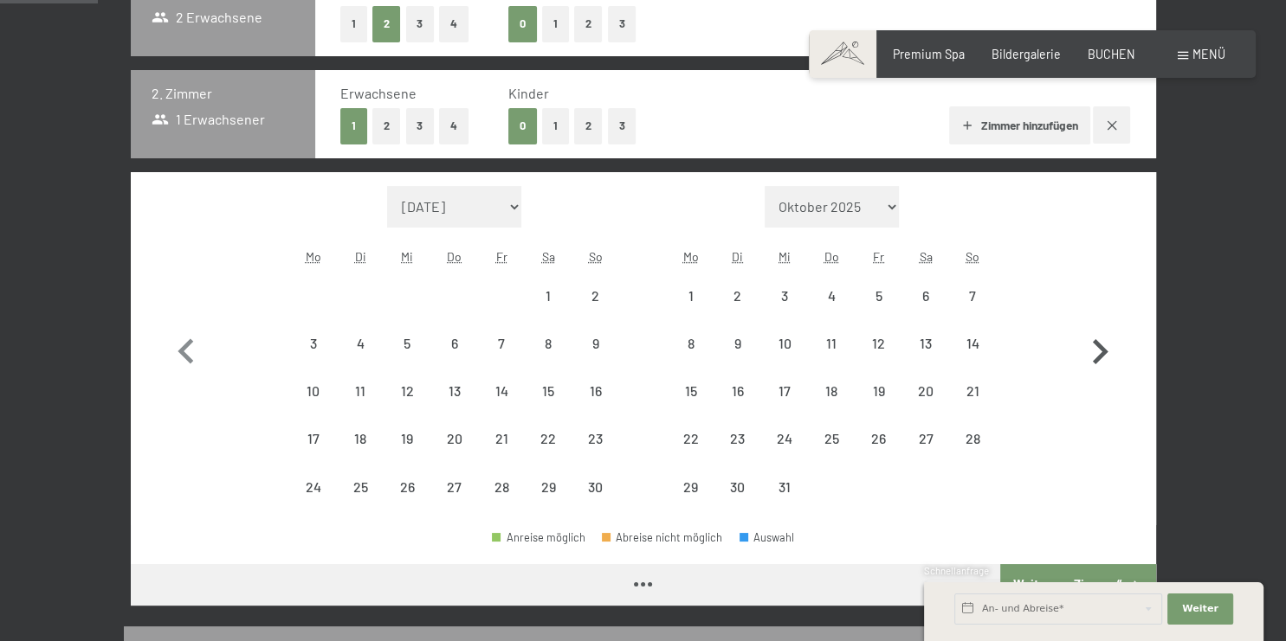
click at [1094, 364] on icon "button" at bounding box center [1099, 352] width 50 height 50
select select "[DATE]"
click at [1094, 364] on icon "button" at bounding box center [1099, 352] width 50 height 50
select select "[DATE]"
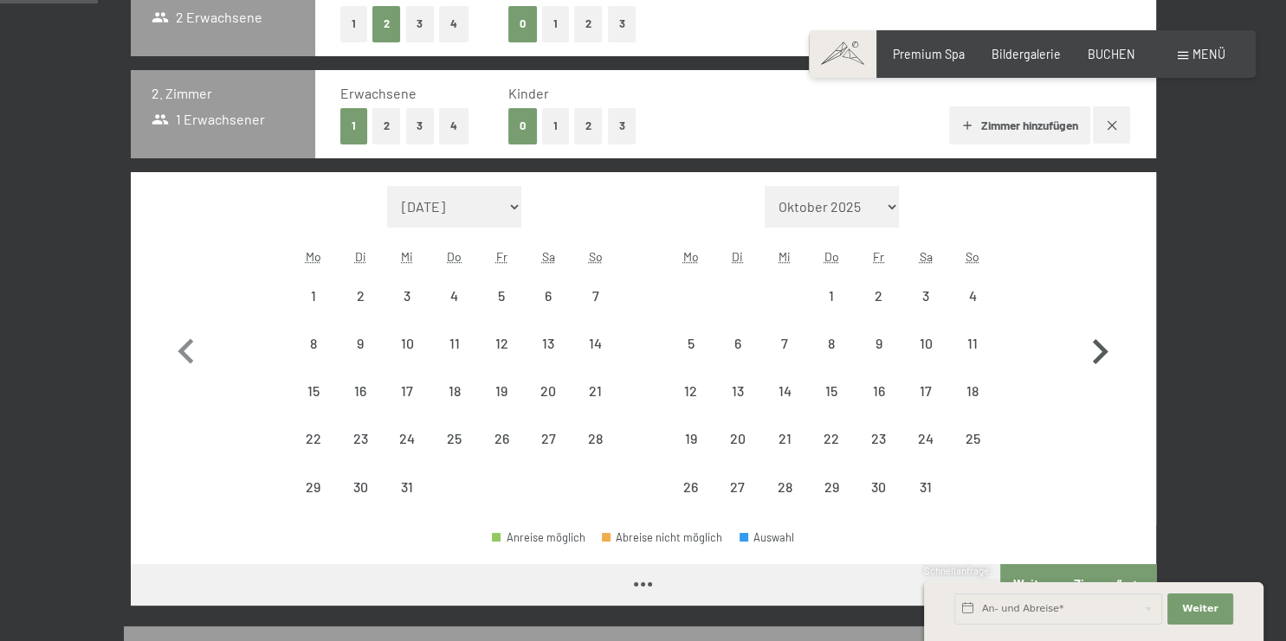
select select "[DATE]"
click at [1094, 364] on icon "button" at bounding box center [1099, 352] width 50 height 50
select select "[DATE]"
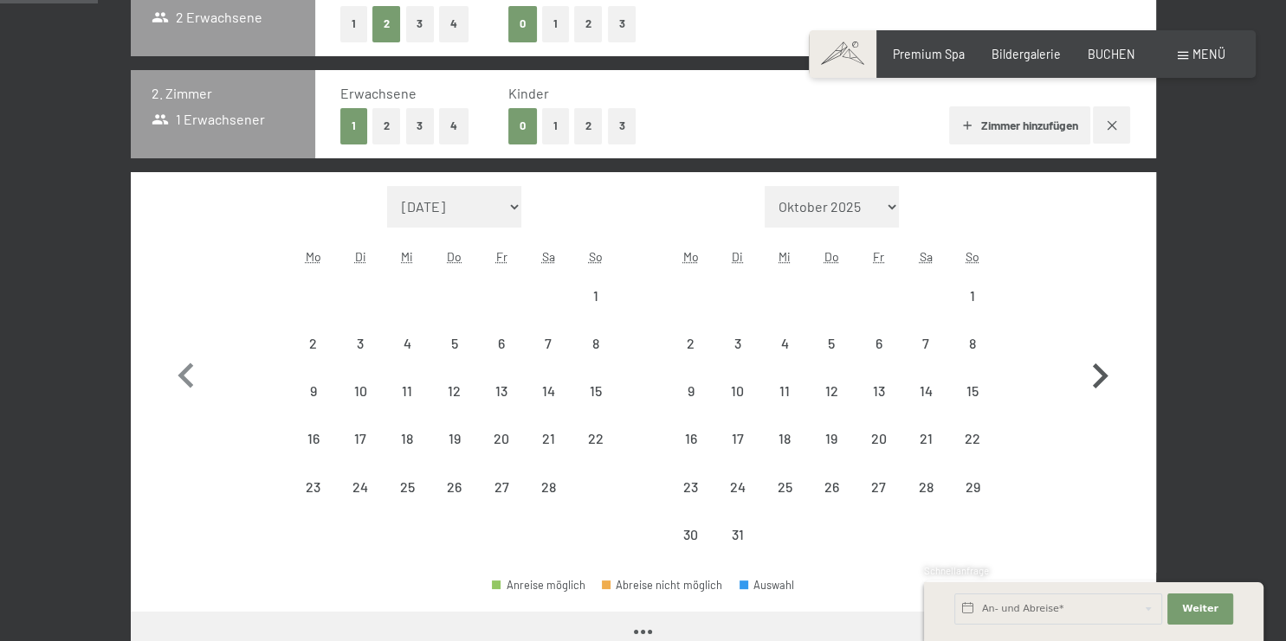
click at [1094, 364] on icon "button" at bounding box center [1099, 376] width 50 height 50
select select "[DATE]"
click at [1094, 364] on icon "button" at bounding box center [1099, 376] width 50 height 50
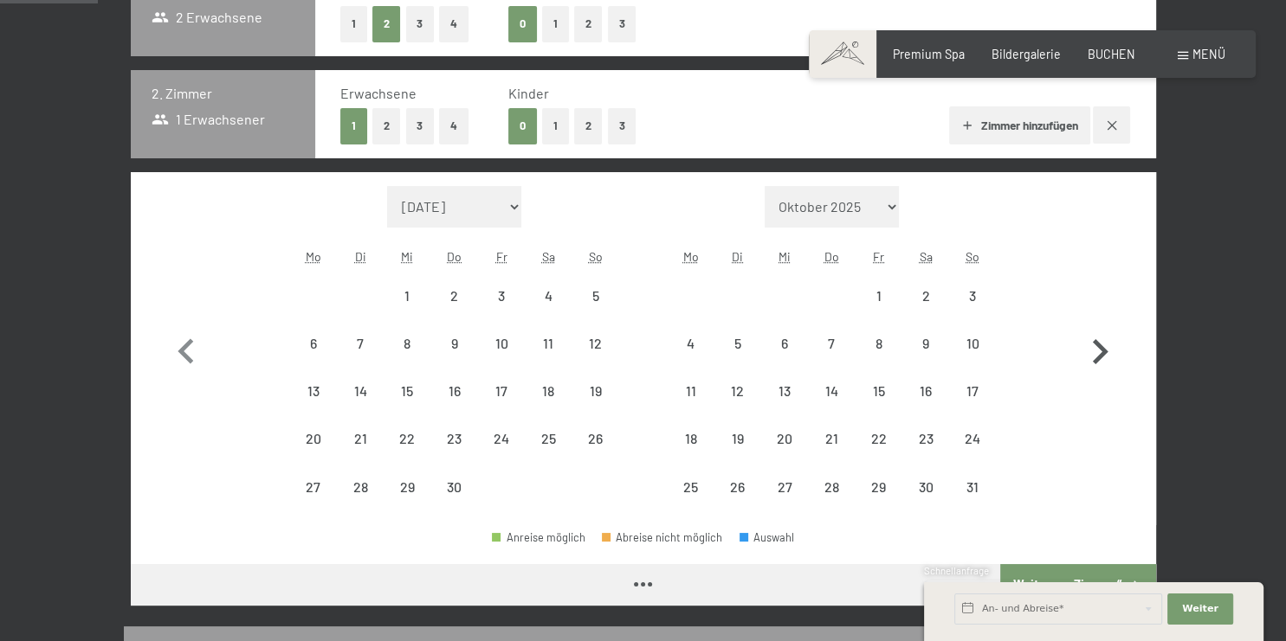
click at [1094, 364] on icon "button" at bounding box center [1099, 352] width 50 height 50
select select "[DATE]"
click at [1094, 364] on icon "button" at bounding box center [1099, 352] width 50 height 50
select select "[DATE]"
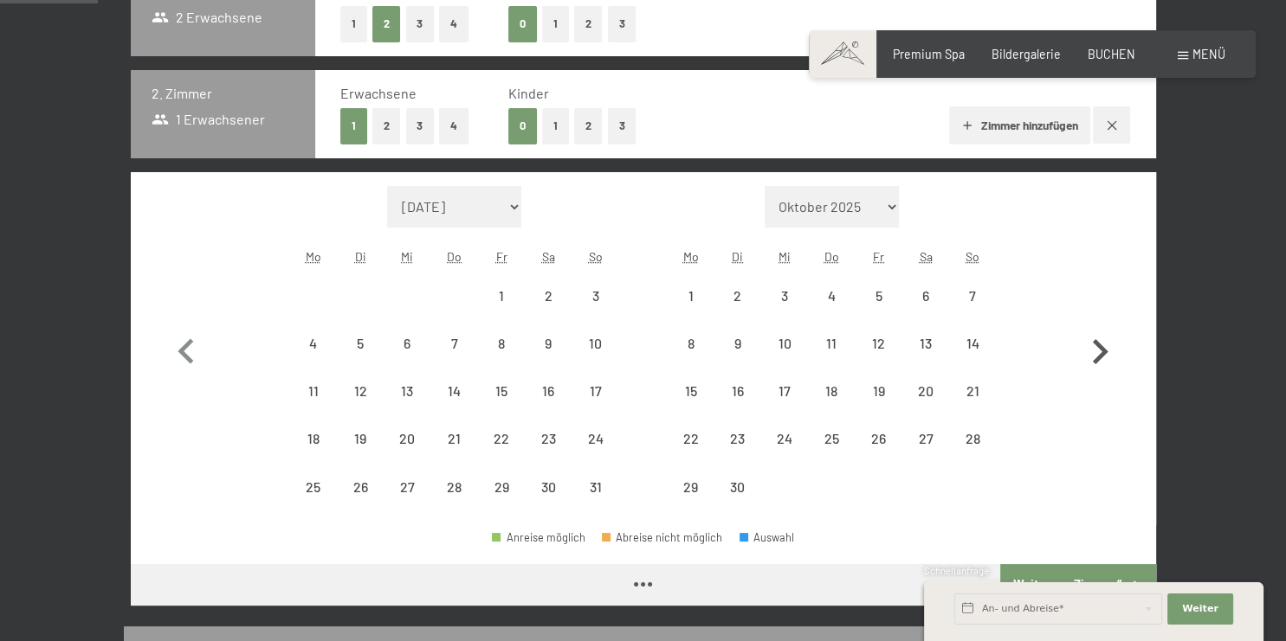
select select "[DATE]"
click at [1094, 364] on icon "button" at bounding box center [1099, 352] width 50 height 50
select select "[DATE]"
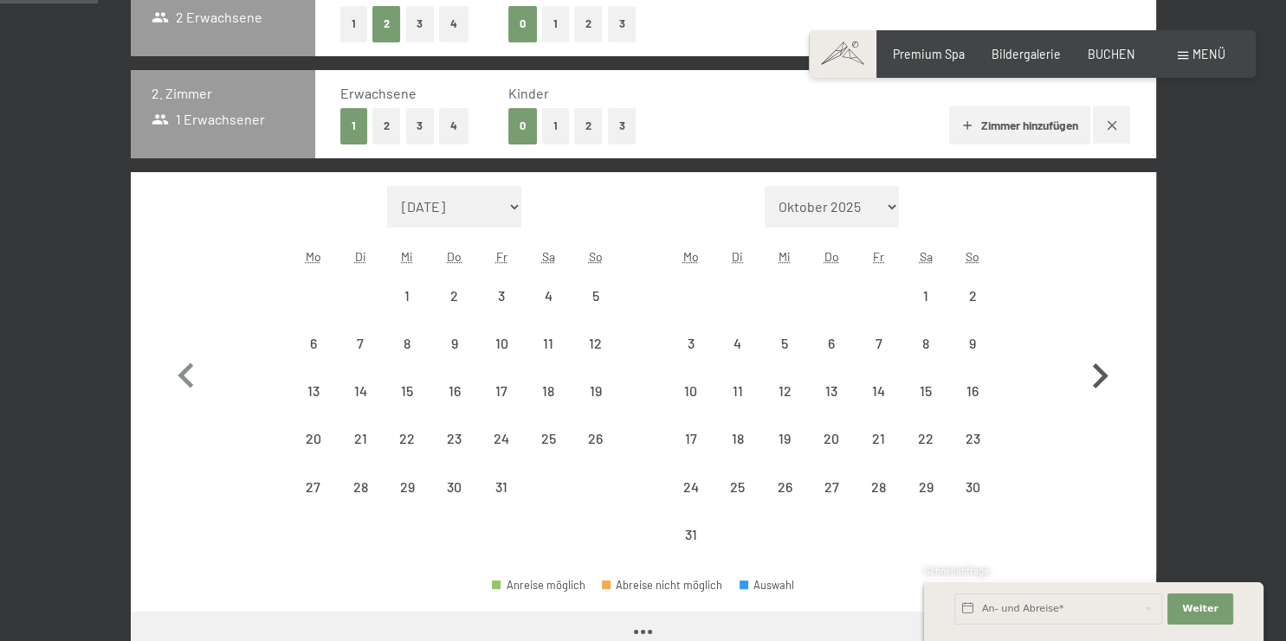
click at [1094, 364] on icon "button" at bounding box center [1099, 376] width 50 height 50
select select "[DATE]"
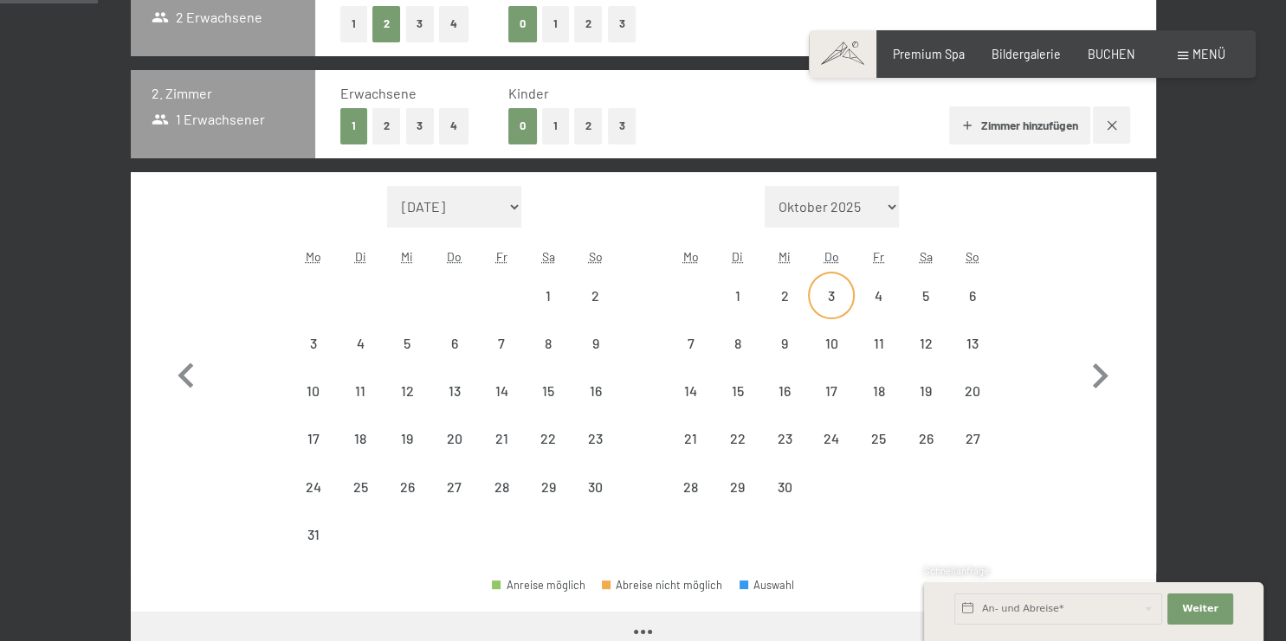
select select "[DATE]"
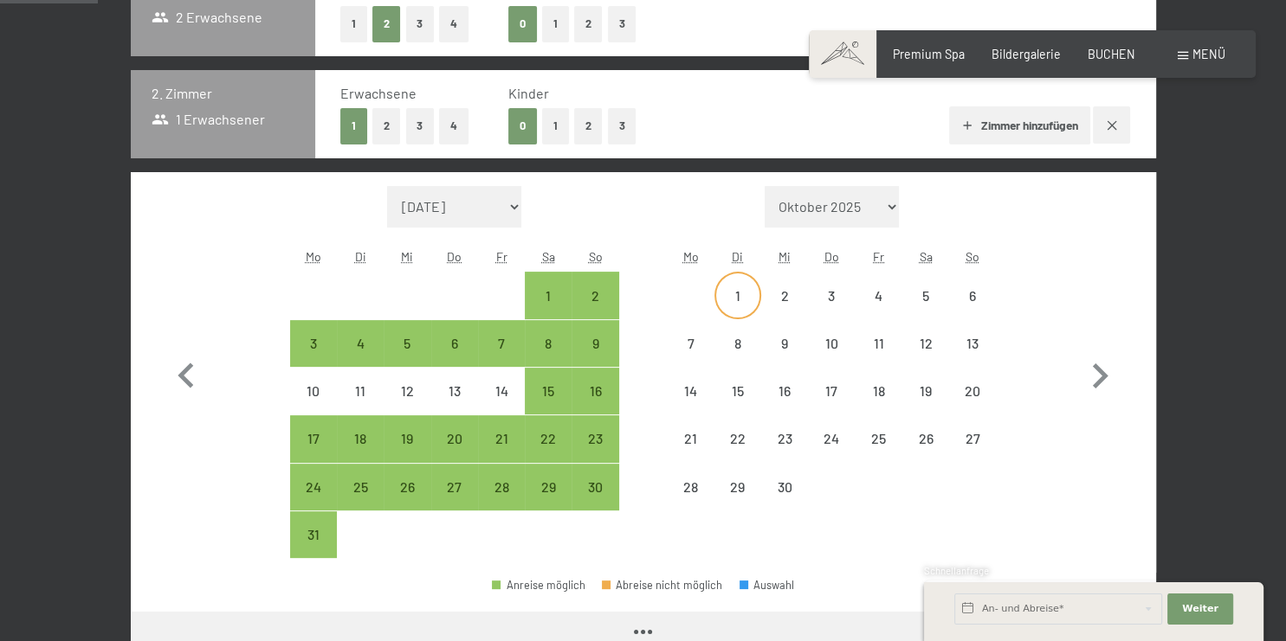
select select "[DATE]"
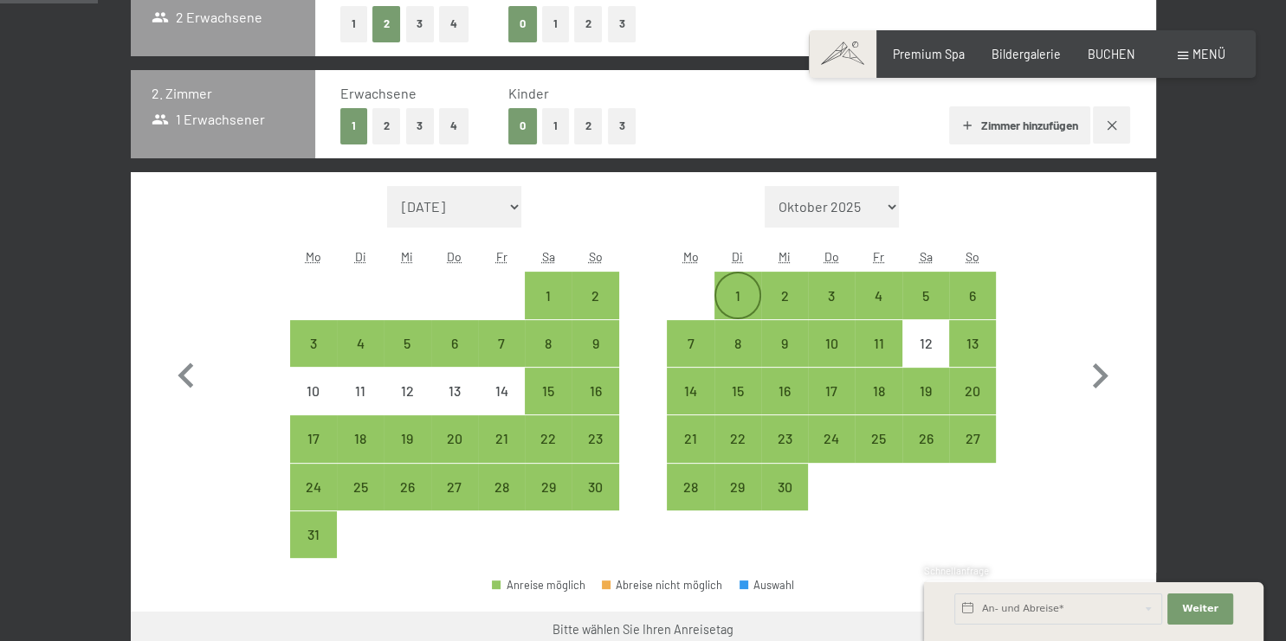
click at [732, 297] on div "1" at bounding box center [737, 310] width 43 height 43
select select "[DATE]"
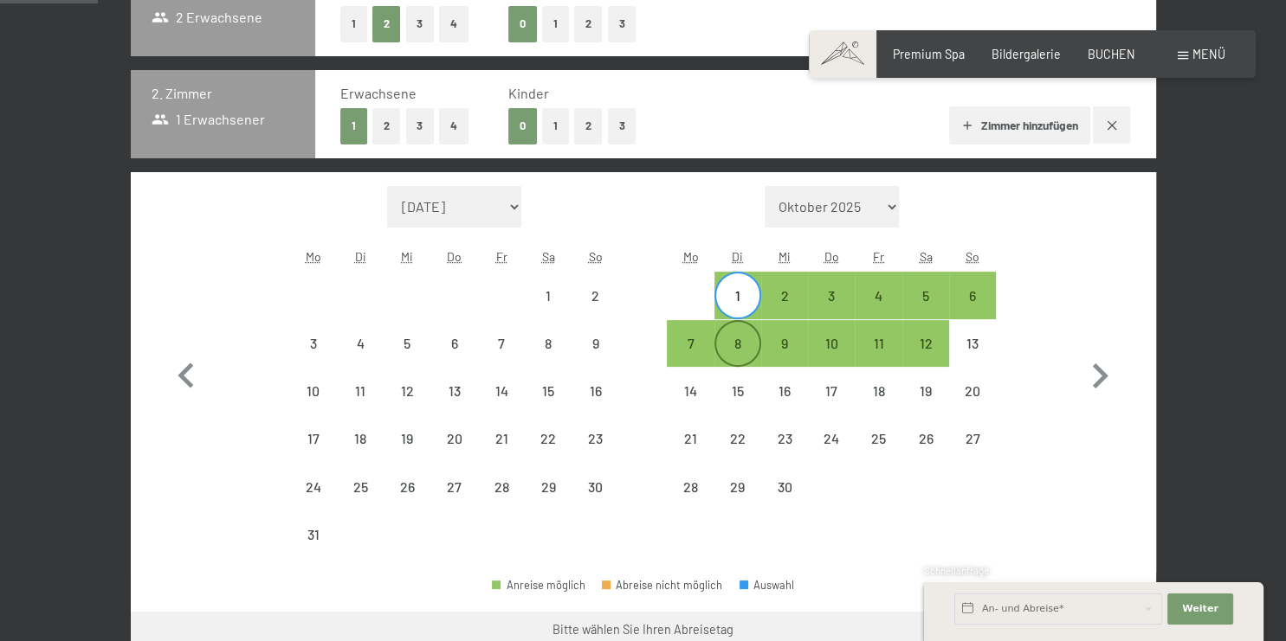
click at [741, 338] on div "8" at bounding box center [737, 358] width 43 height 43
select select "[DATE]"
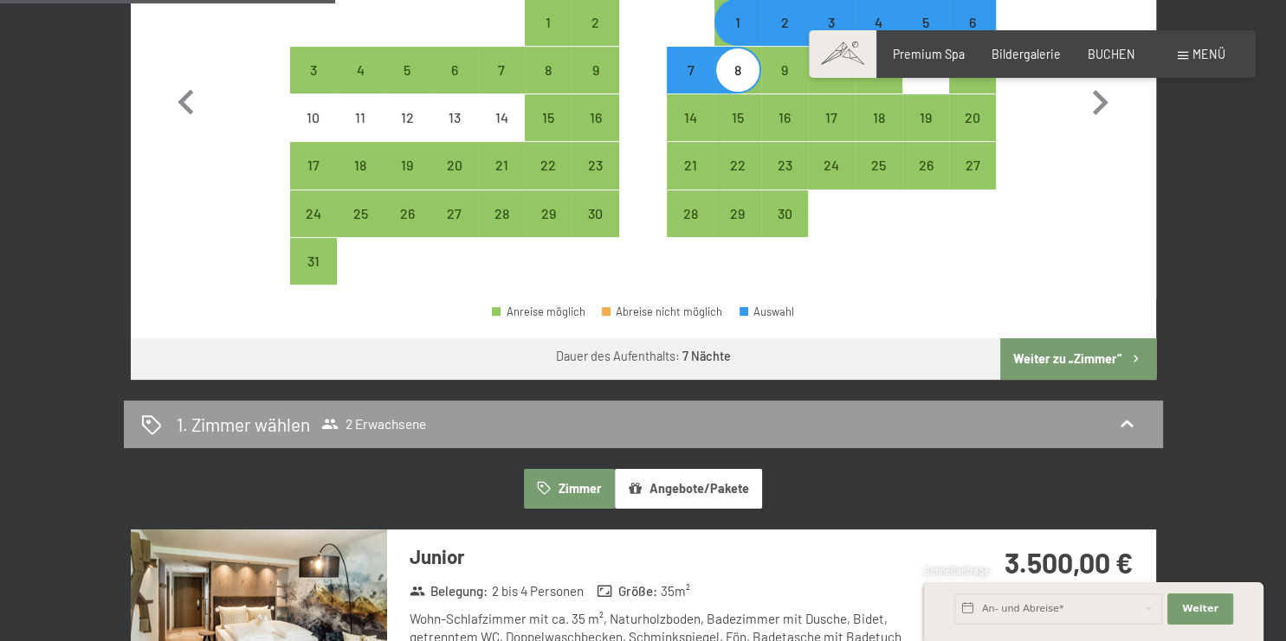
click at [1110, 360] on button "Weiter zu „Zimmer“" at bounding box center [1077, 359] width 155 height 42
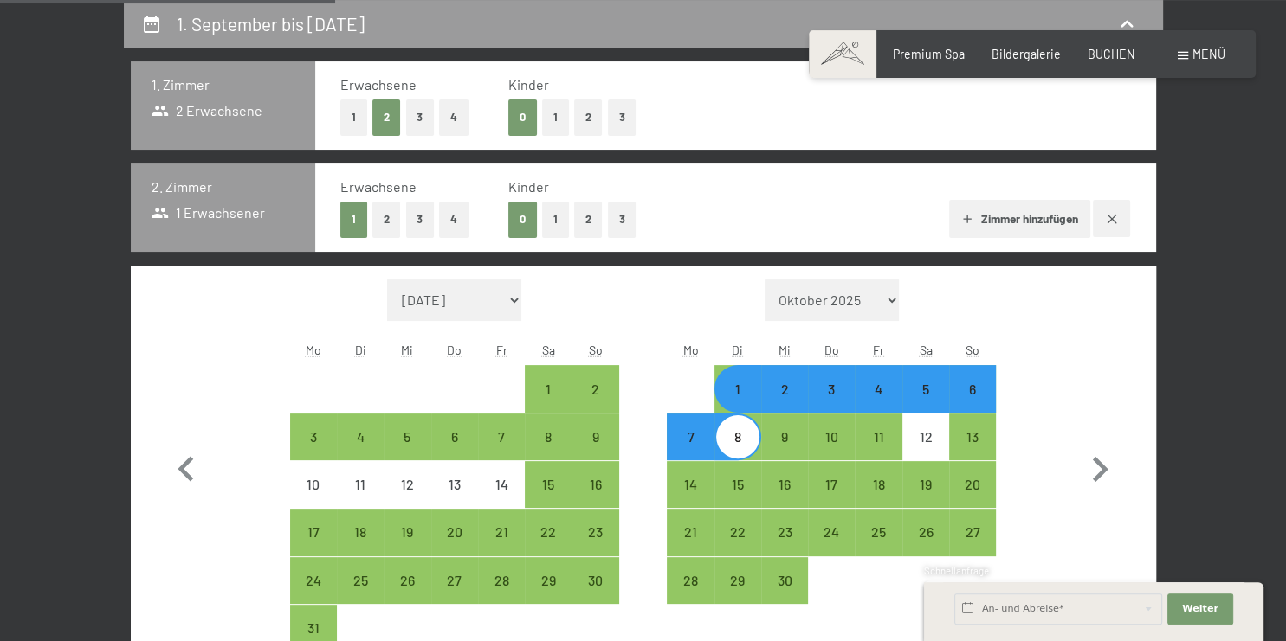
select select "[DATE]"
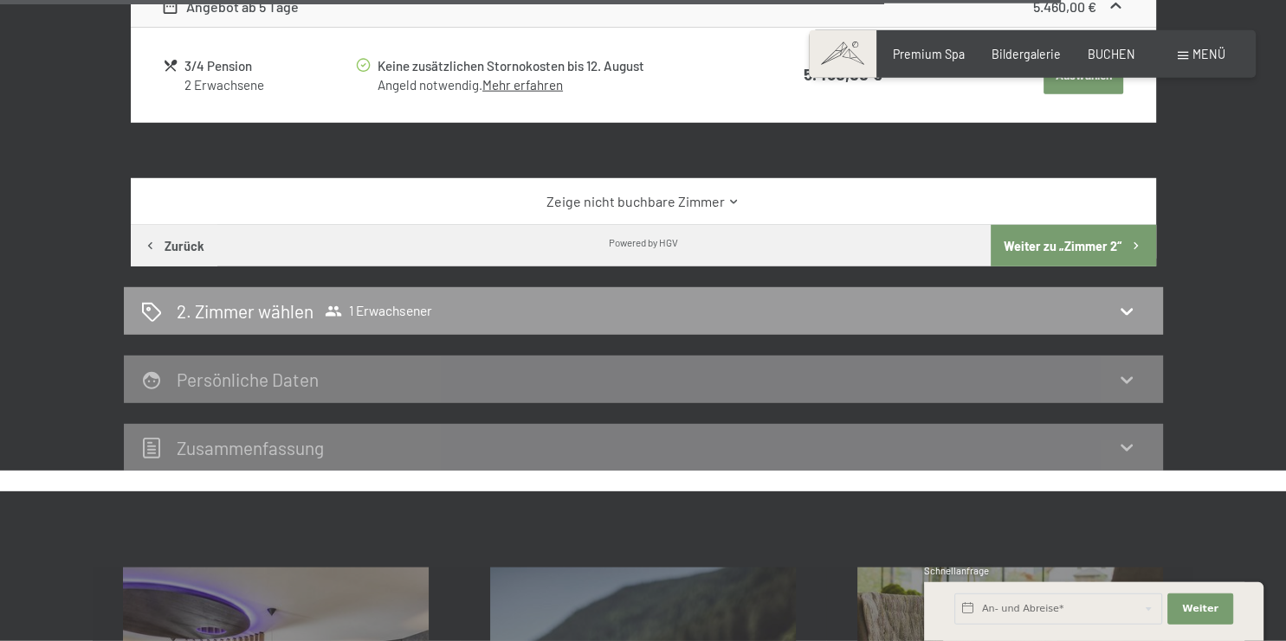
scroll to position [4020, 0]
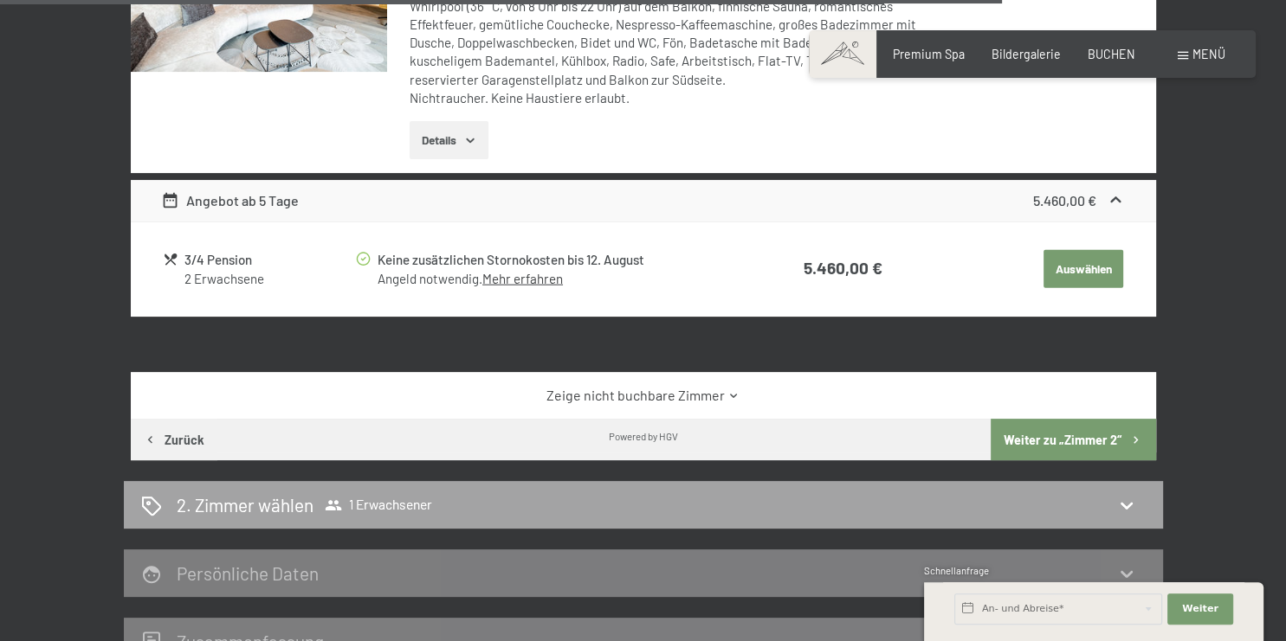
click at [423, 500] on span "1 Erwachsener" at bounding box center [378, 505] width 107 height 17
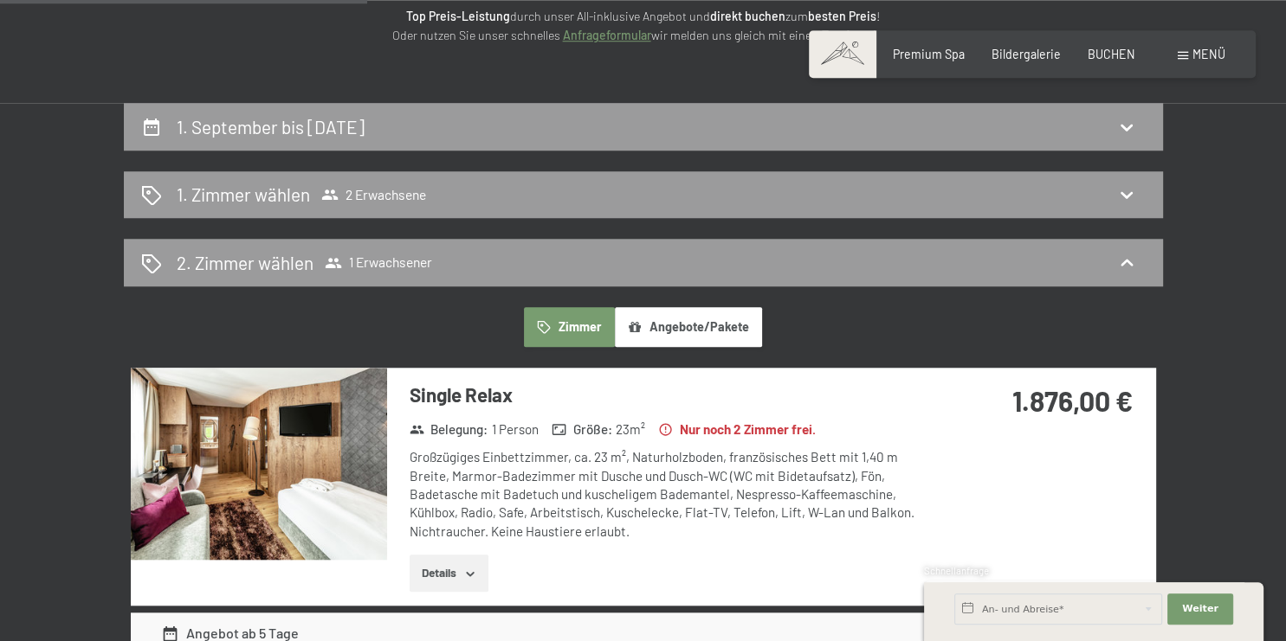
scroll to position [0, 0]
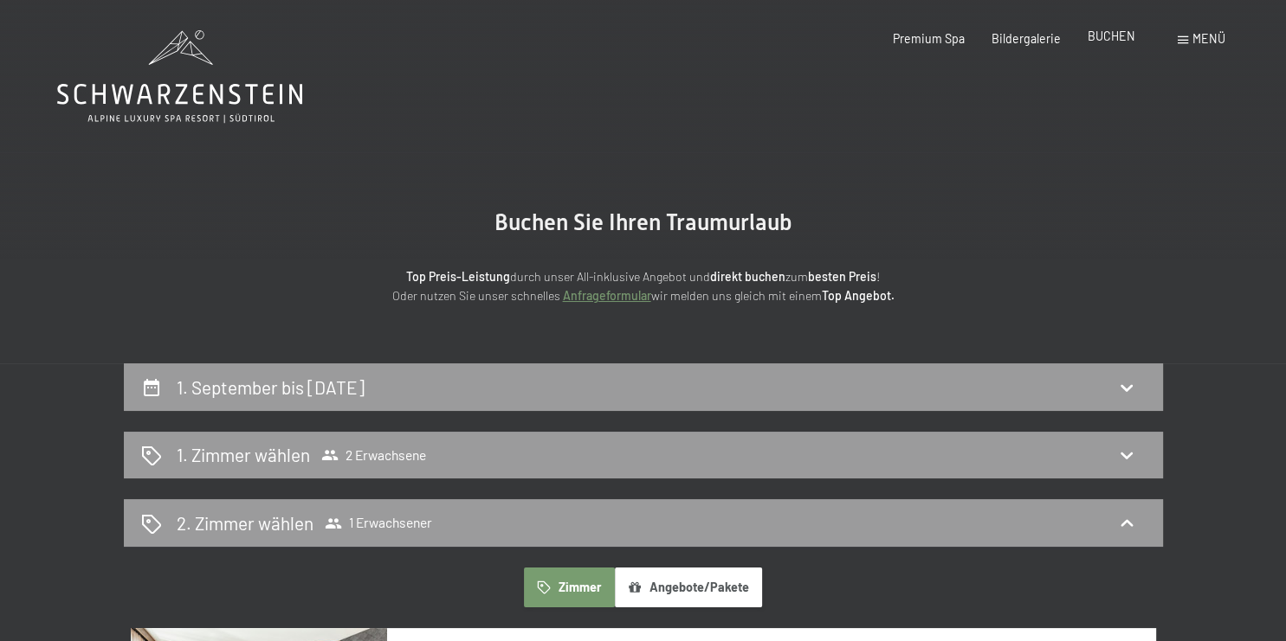
click at [1118, 33] on span "BUCHEN" at bounding box center [1111, 36] width 48 height 15
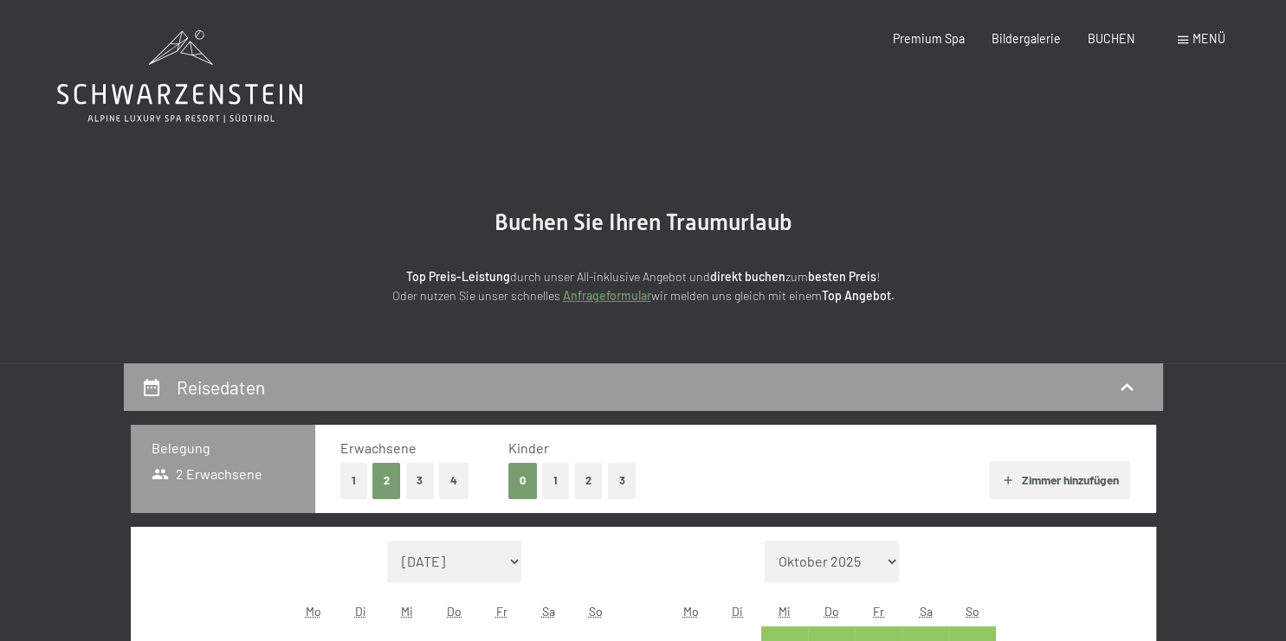
click at [423, 475] on button "3" at bounding box center [420, 480] width 29 height 35
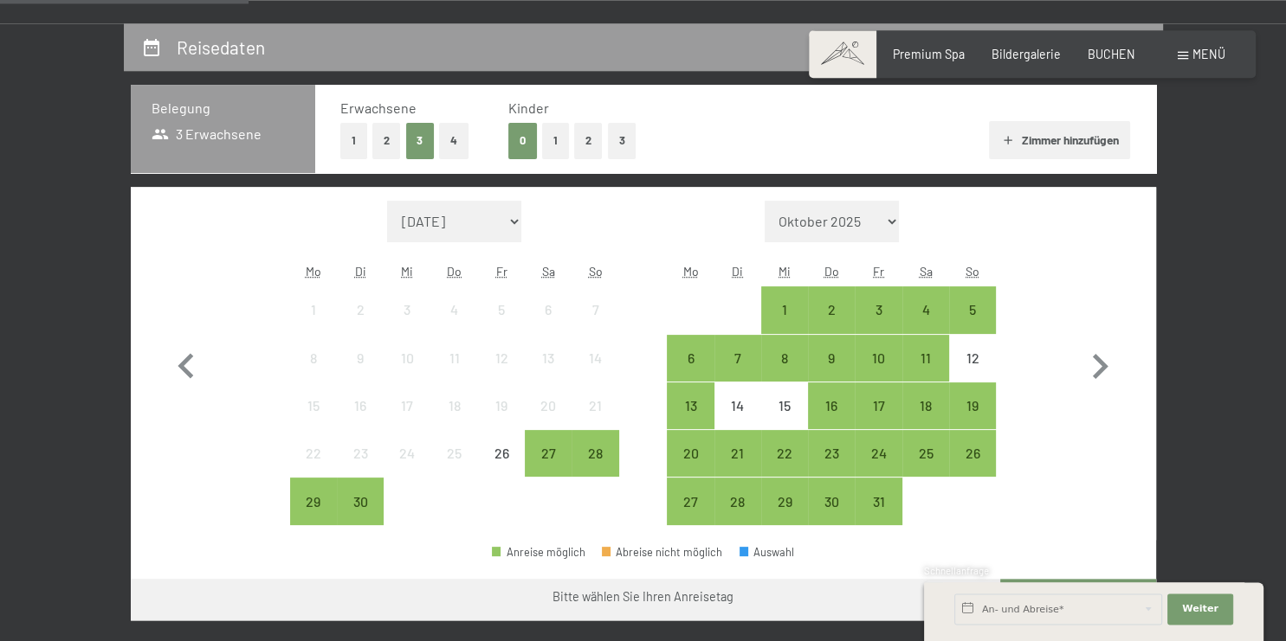
scroll to position [365, 0]
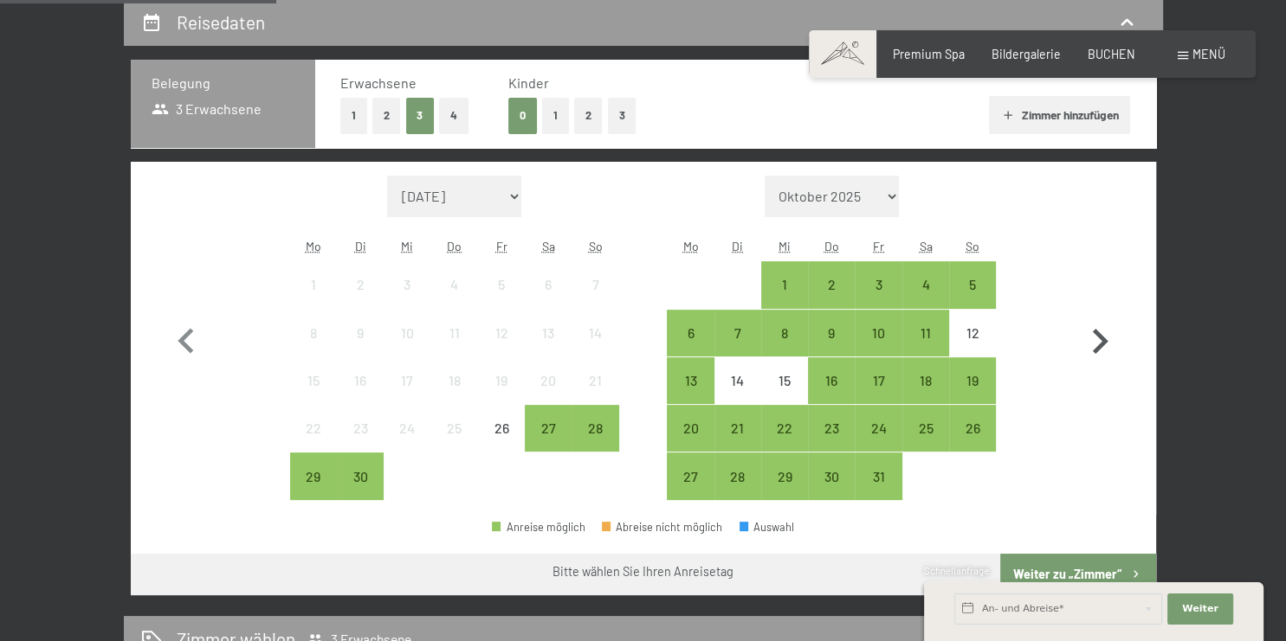
click at [1100, 340] on icon "button" at bounding box center [1099, 342] width 50 height 50
select select "[DATE]"
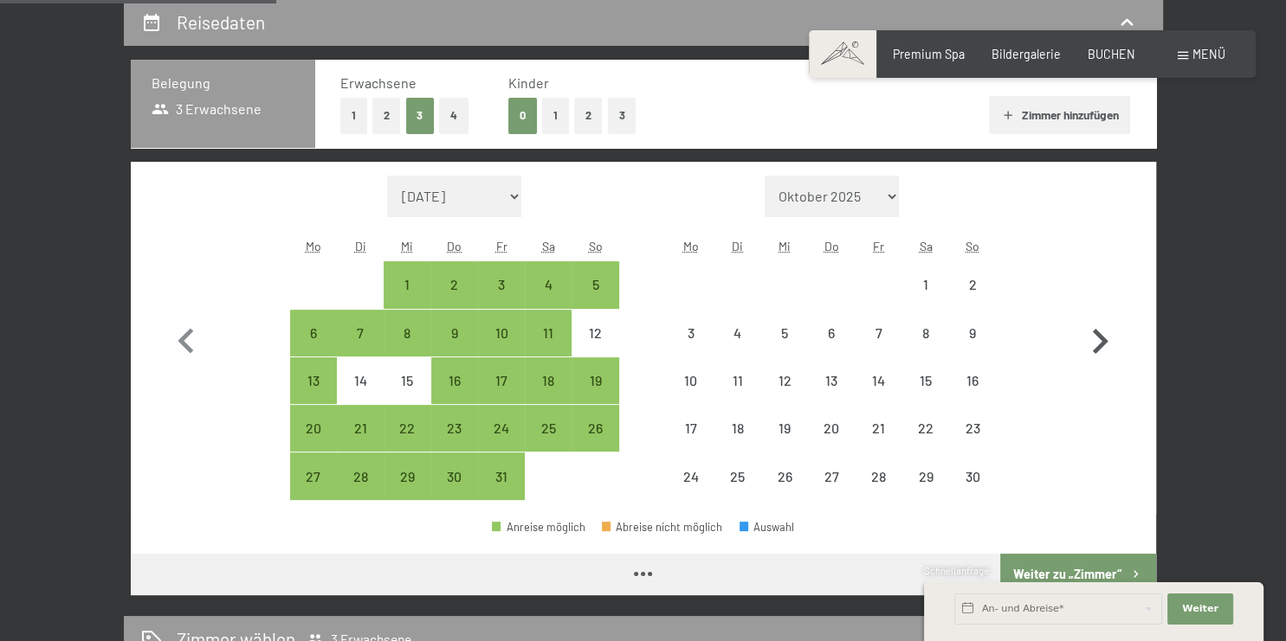
click at [1100, 340] on icon "button" at bounding box center [1099, 342] width 50 height 50
select select "[DATE]"
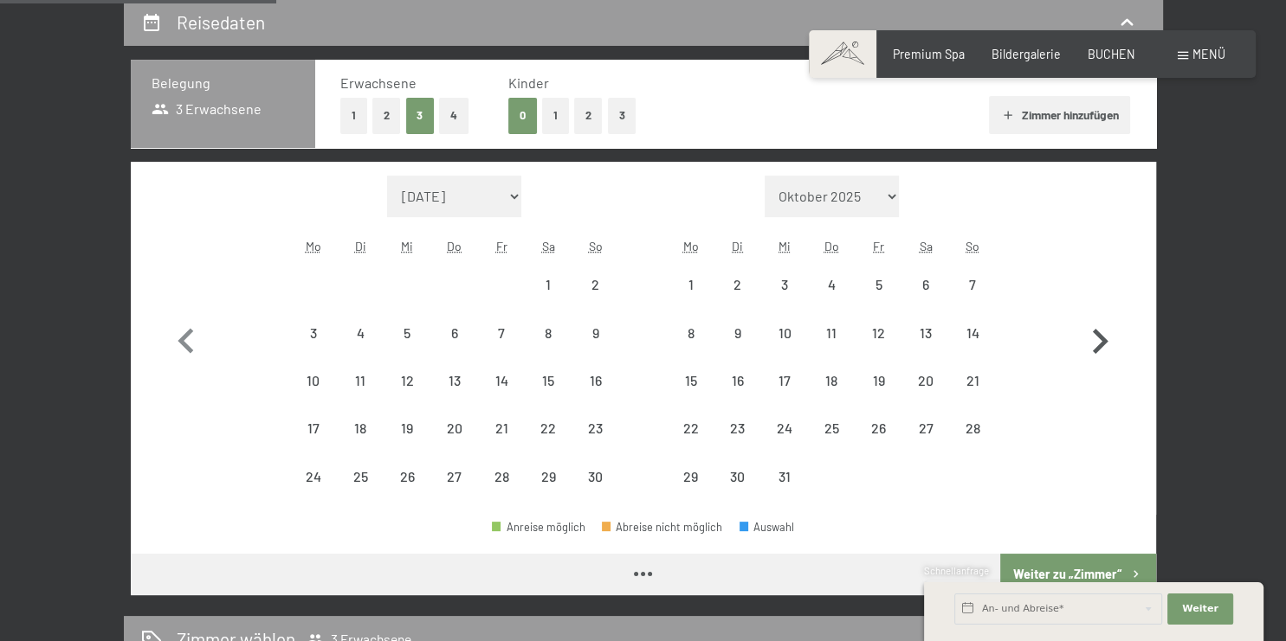
click at [1100, 340] on icon "button" at bounding box center [1099, 342] width 50 height 50
select select "[DATE]"
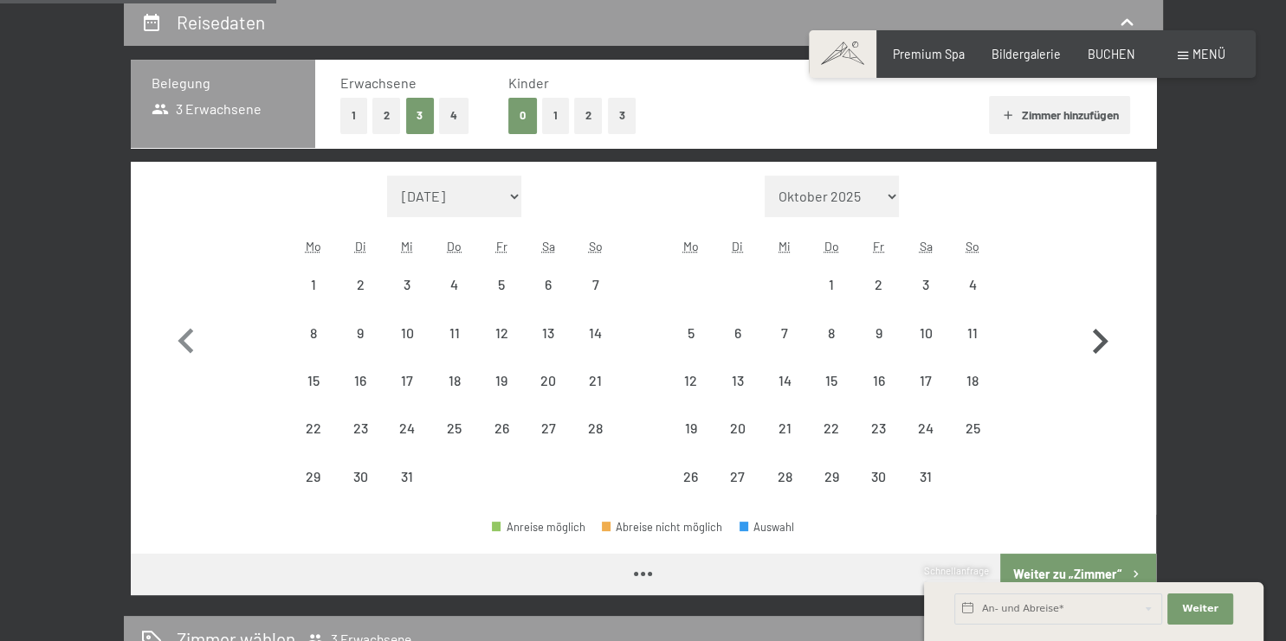
click at [1100, 340] on icon "button" at bounding box center [1099, 342] width 50 height 50
select select "[DATE]"
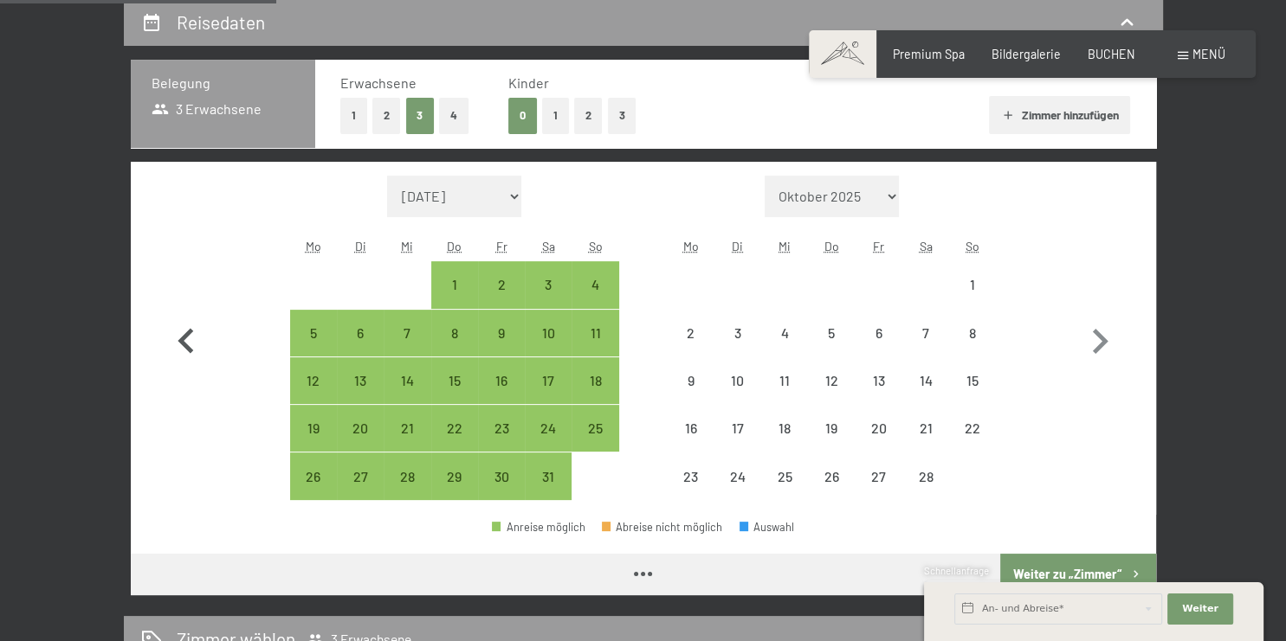
select select "[DATE]"
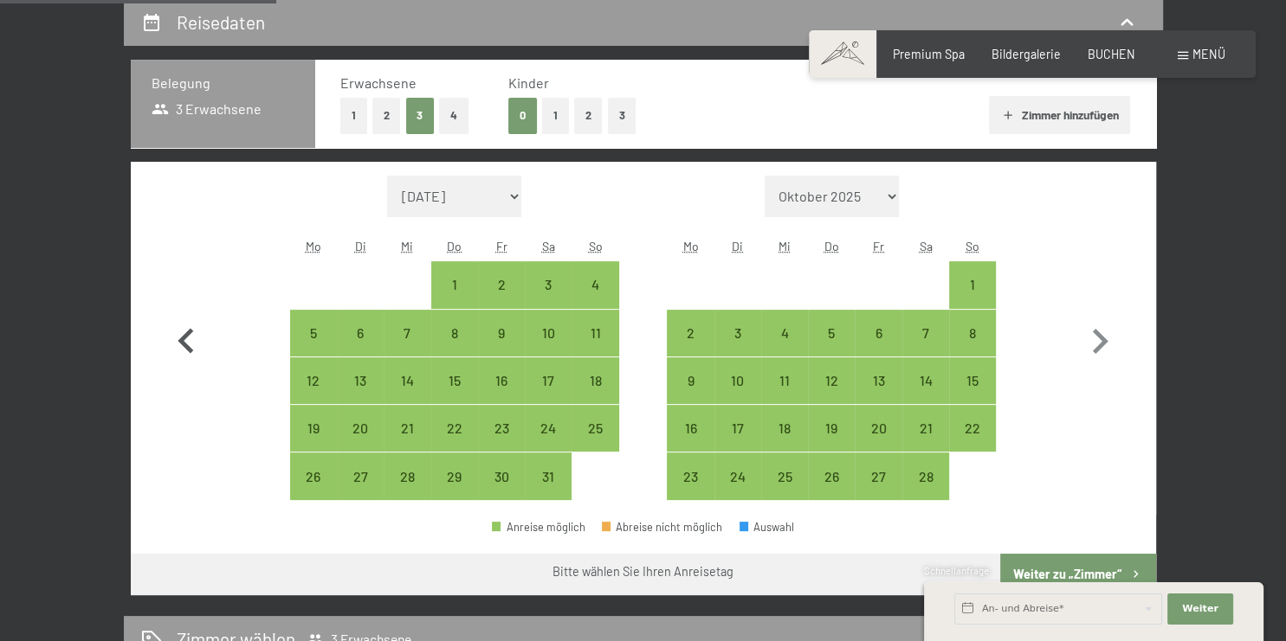
click at [182, 338] on icon "button" at bounding box center [185, 340] width 16 height 25
select select "[DATE]"
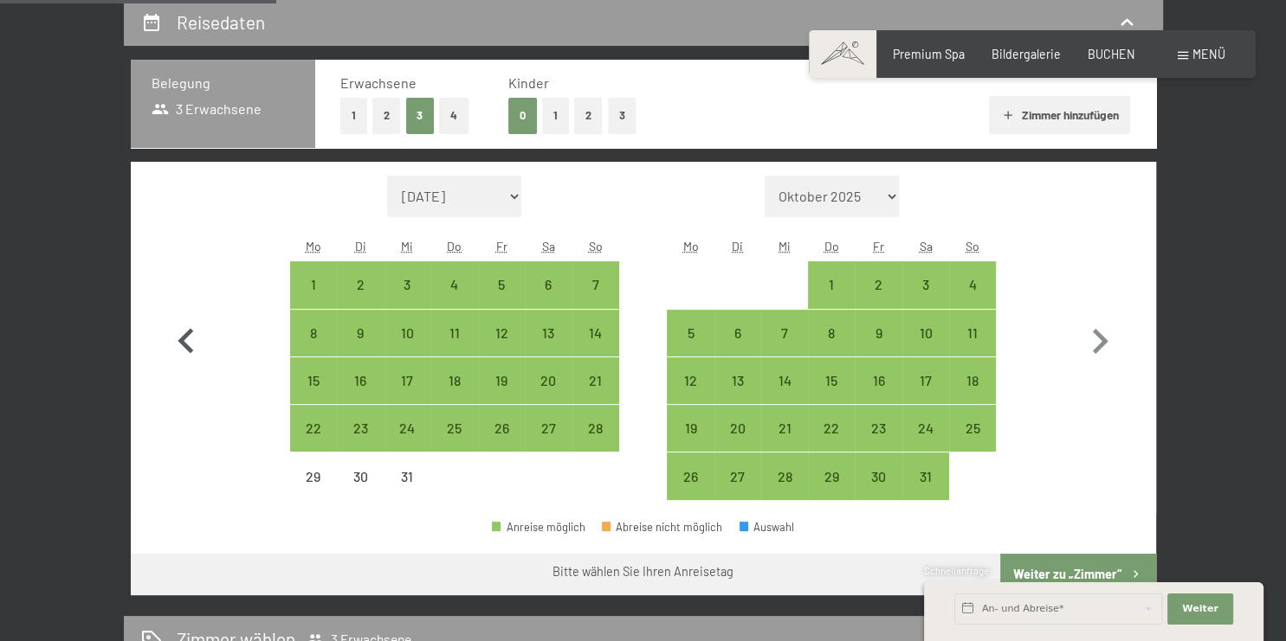
click at [183, 335] on icon "button" at bounding box center [186, 342] width 50 height 50
select select "[DATE]"
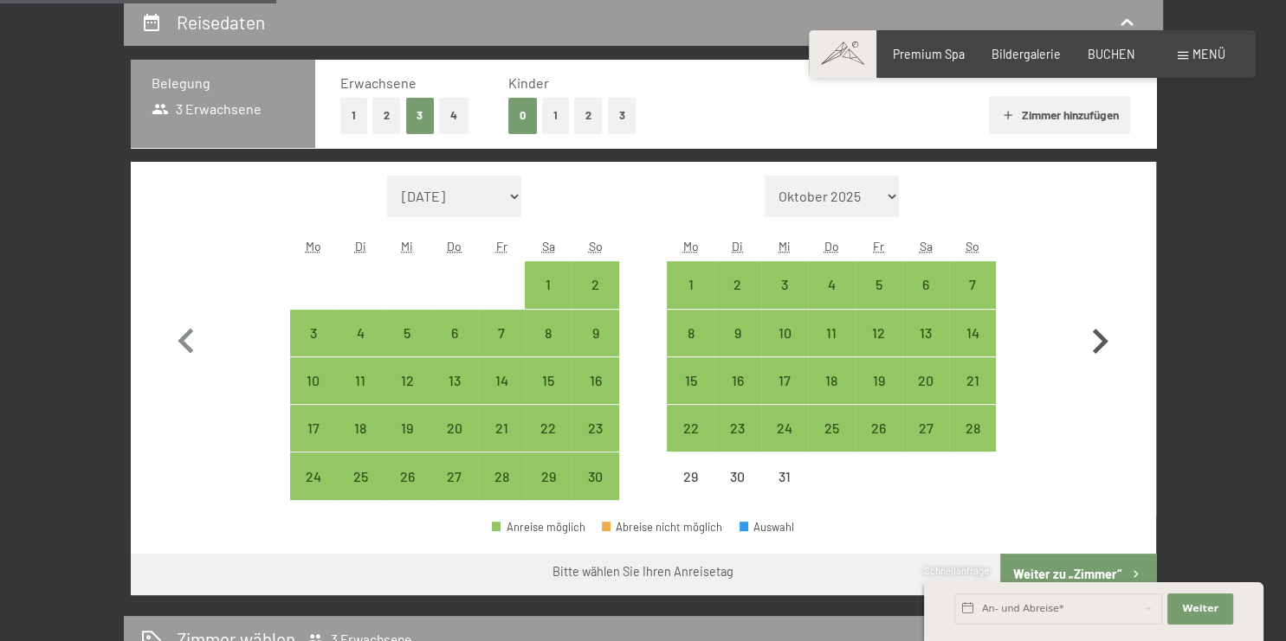
click at [1104, 338] on icon "button" at bounding box center [1100, 341] width 16 height 25
select select "[DATE]"
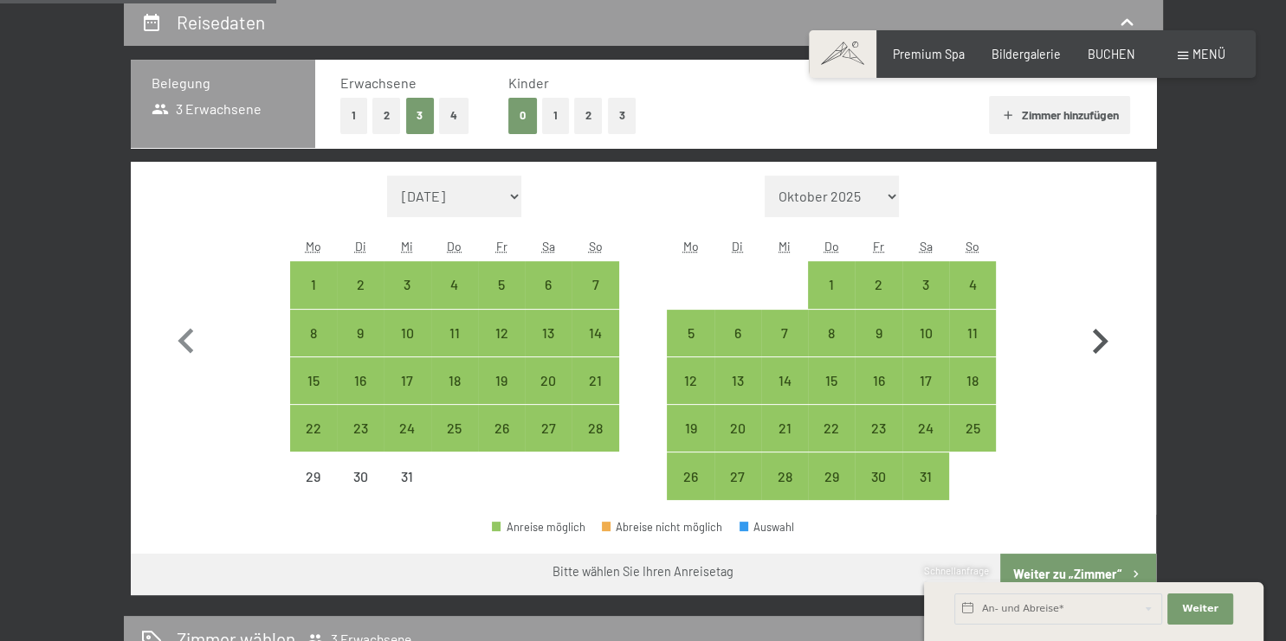
click at [1104, 338] on icon "button" at bounding box center [1100, 341] width 16 height 25
select select "[DATE]"
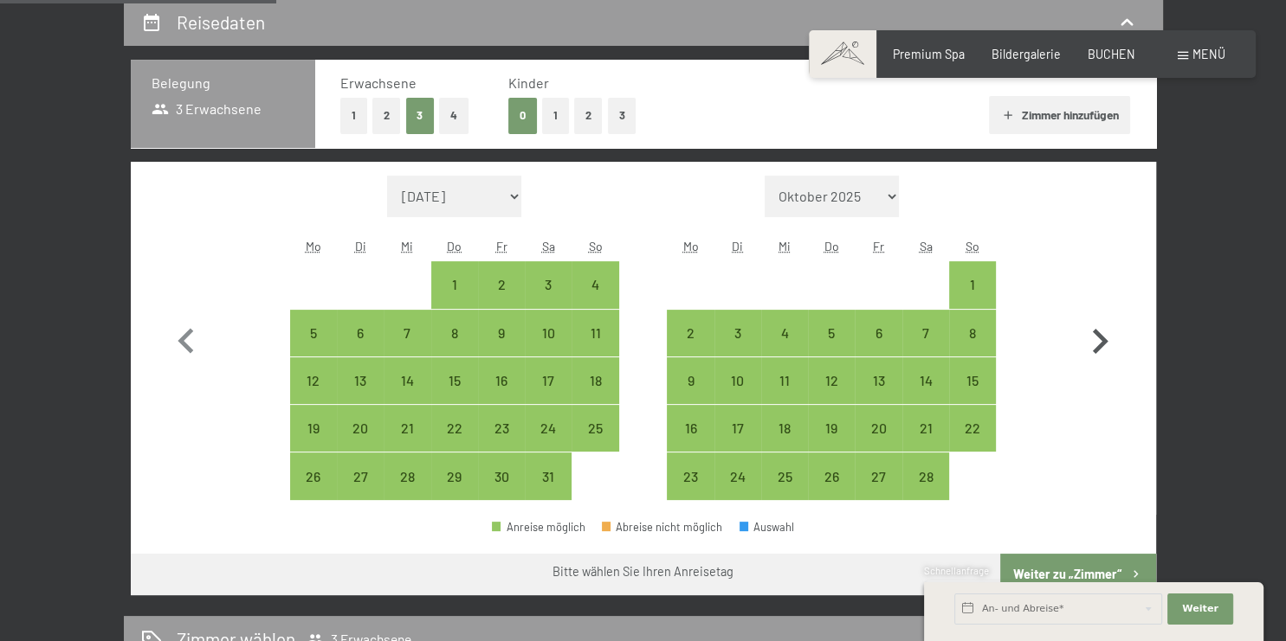
click at [1104, 338] on icon "button" at bounding box center [1100, 341] width 16 height 25
select select "[DATE]"
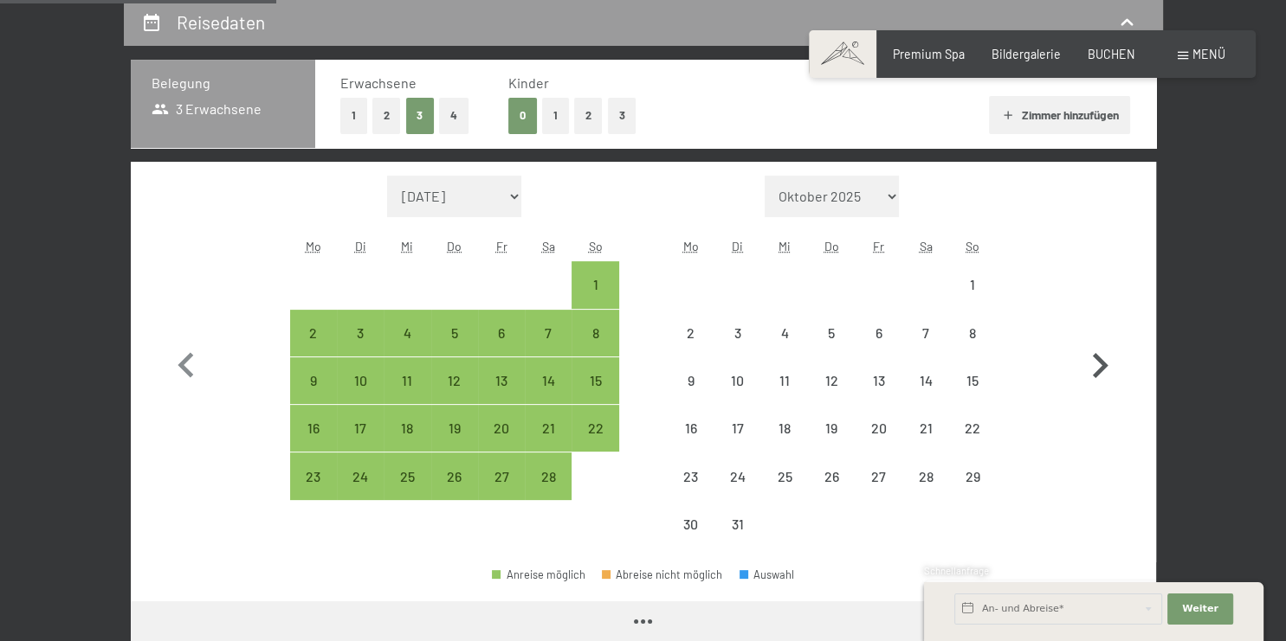
click at [1104, 338] on button "button" at bounding box center [1099, 362] width 50 height 373
select select "[DATE]"
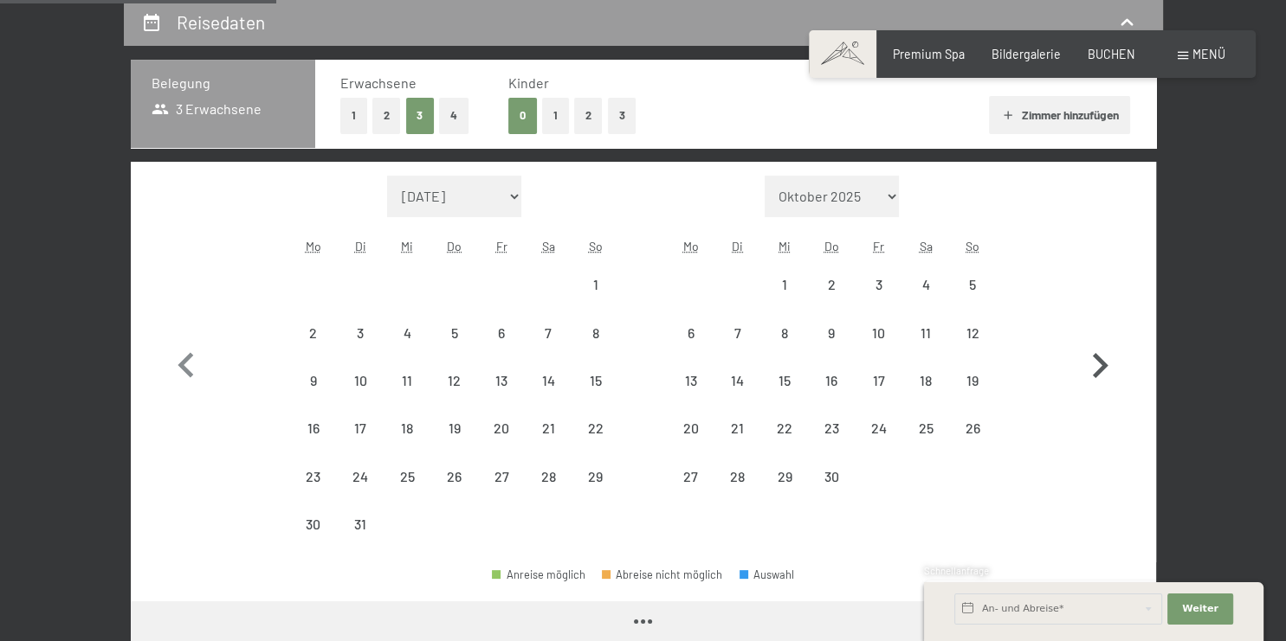
select select "[DATE]"
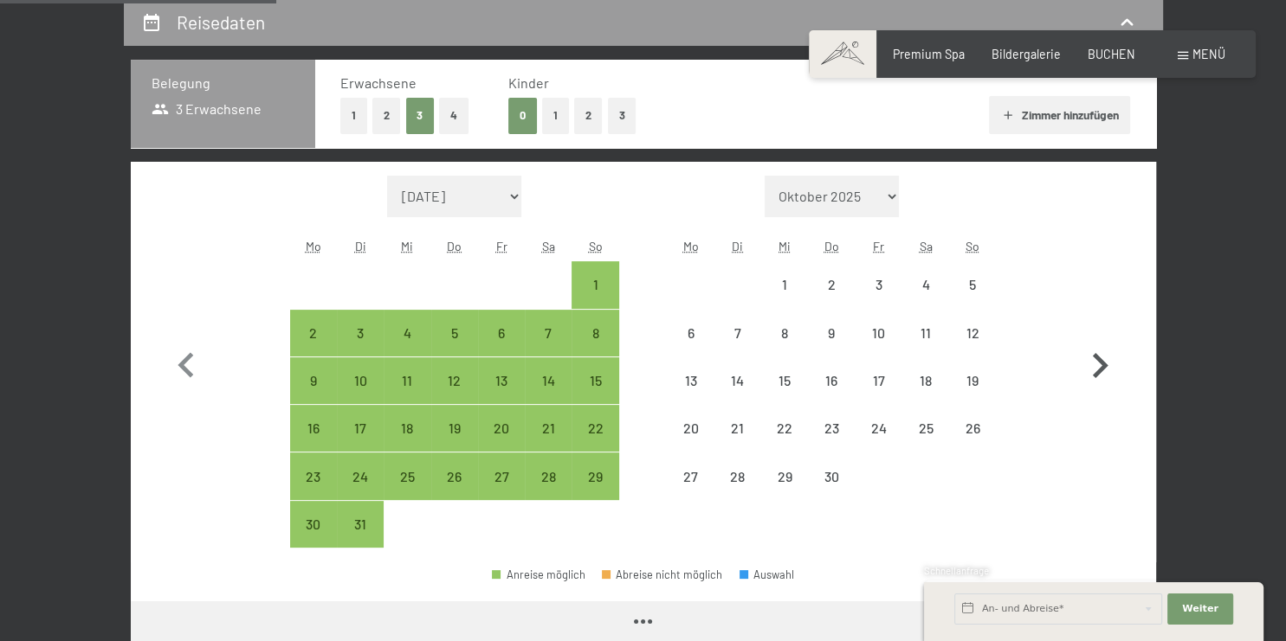
select select "[DATE]"
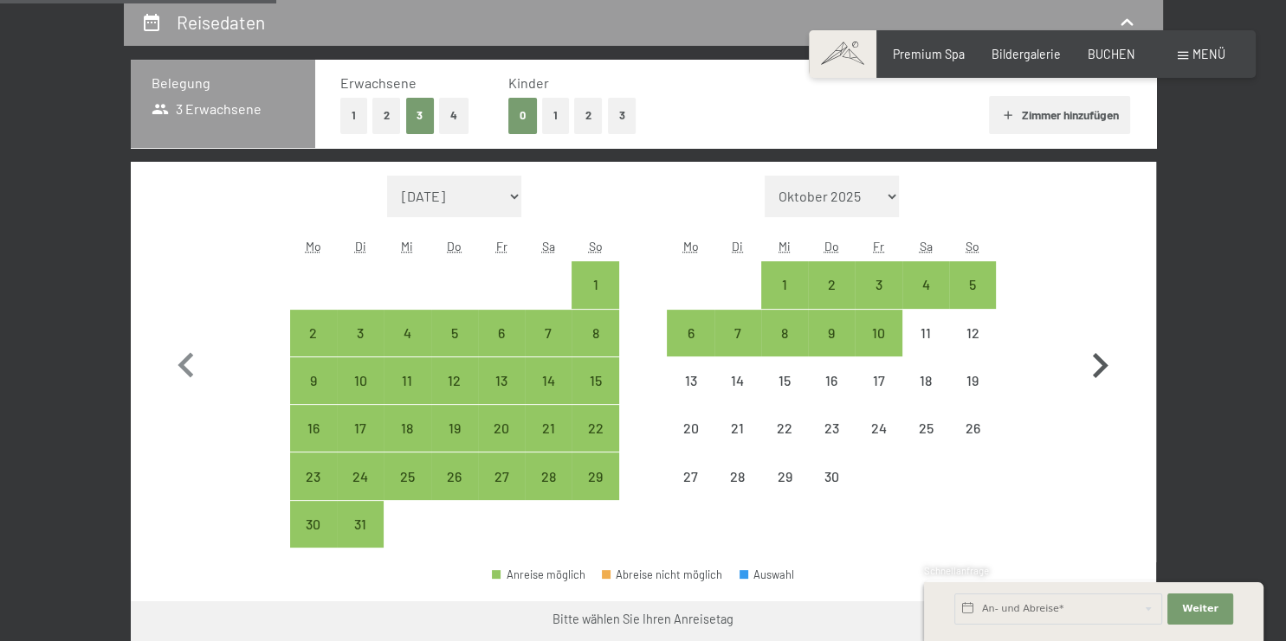
click at [1104, 338] on button "button" at bounding box center [1099, 362] width 50 height 373
select select "[DATE]"
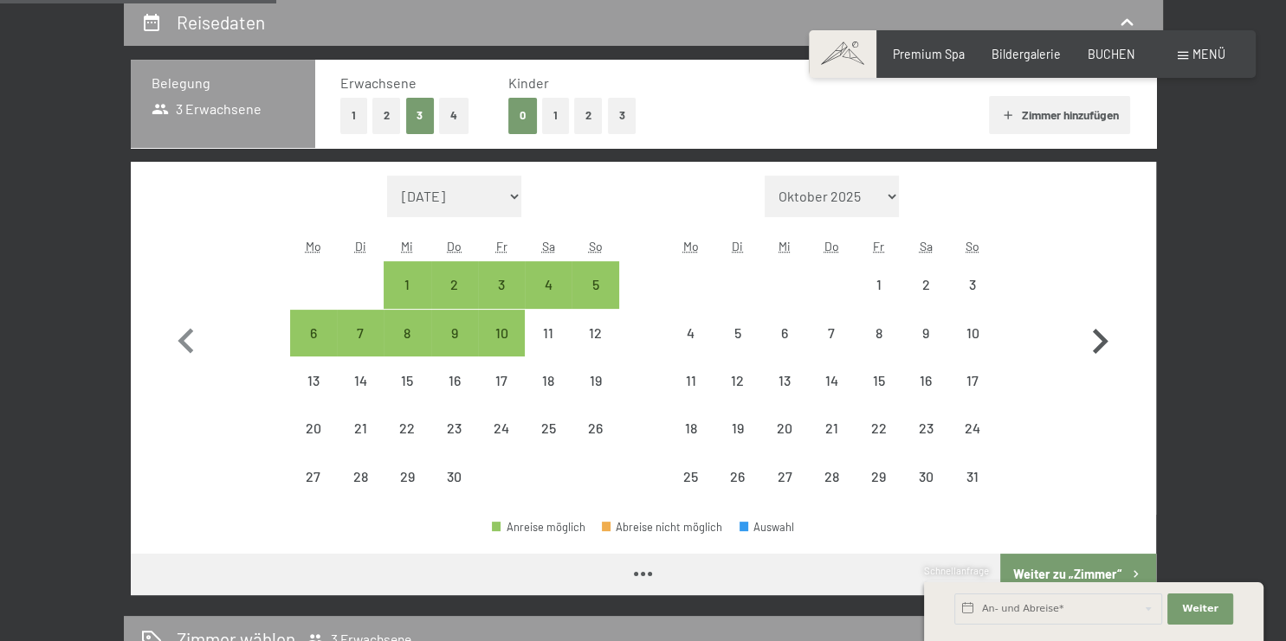
click at [1104, 338] on icon "button" at bounding box center [1100, 341] width 16 height 25
select select "[DATE]"
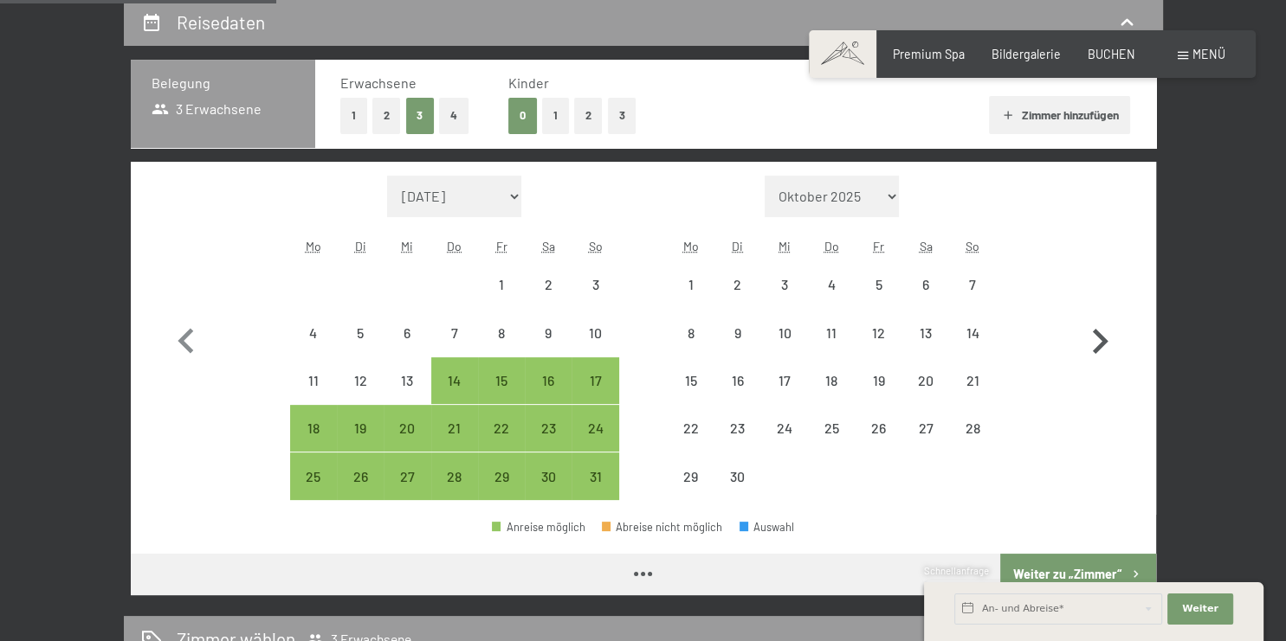
select select "[DATE]"
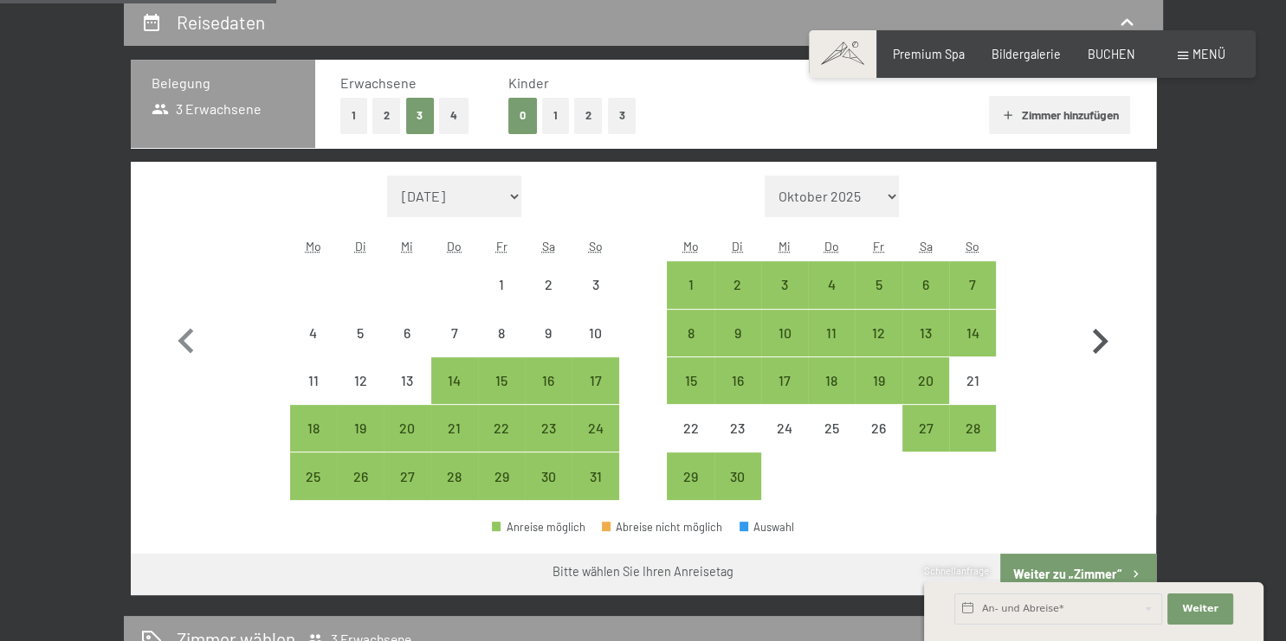
click at [1104, 338] on icon "button" at bounding box center [1100, 341] width 16 height 25
select select "[DATE]"
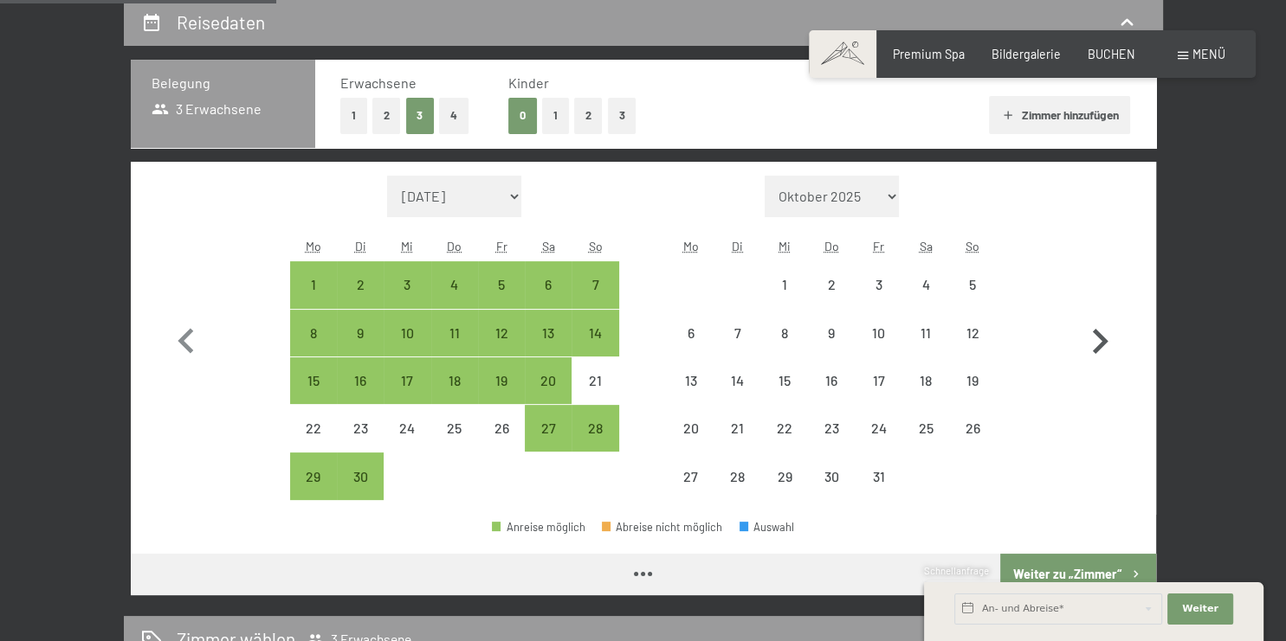
select select "[DATE]"
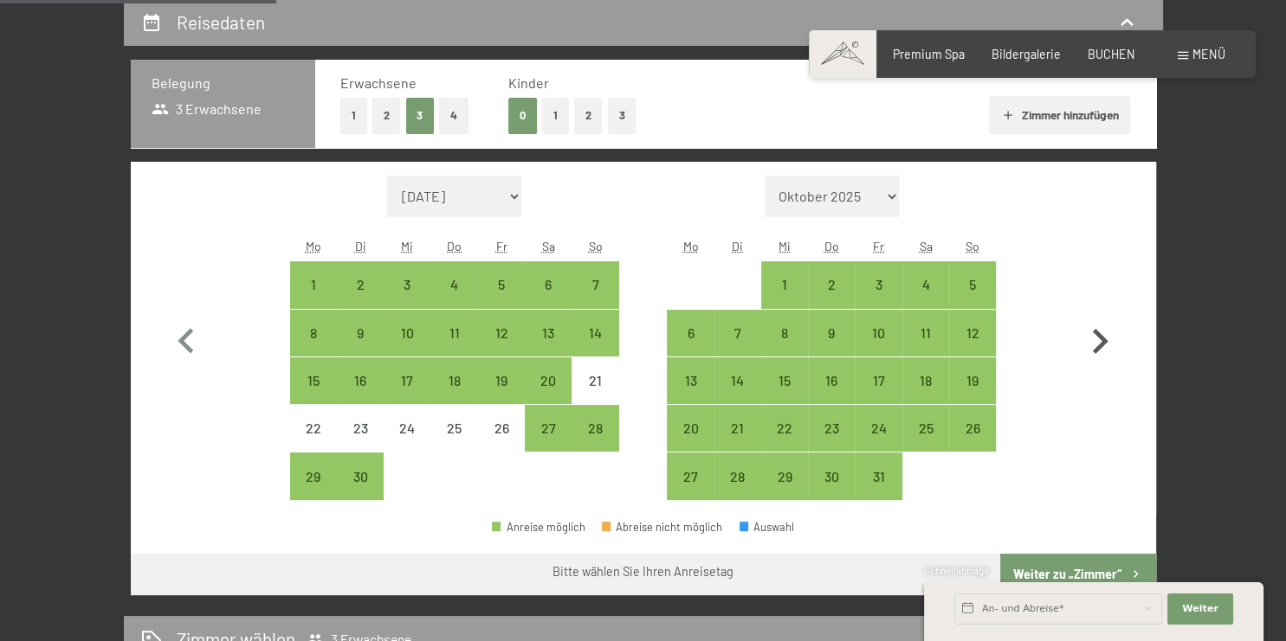
click at [1104, 338] on icon "button" at bounding box center [1100, 341] width 16 height 25
select select "[DATE]"
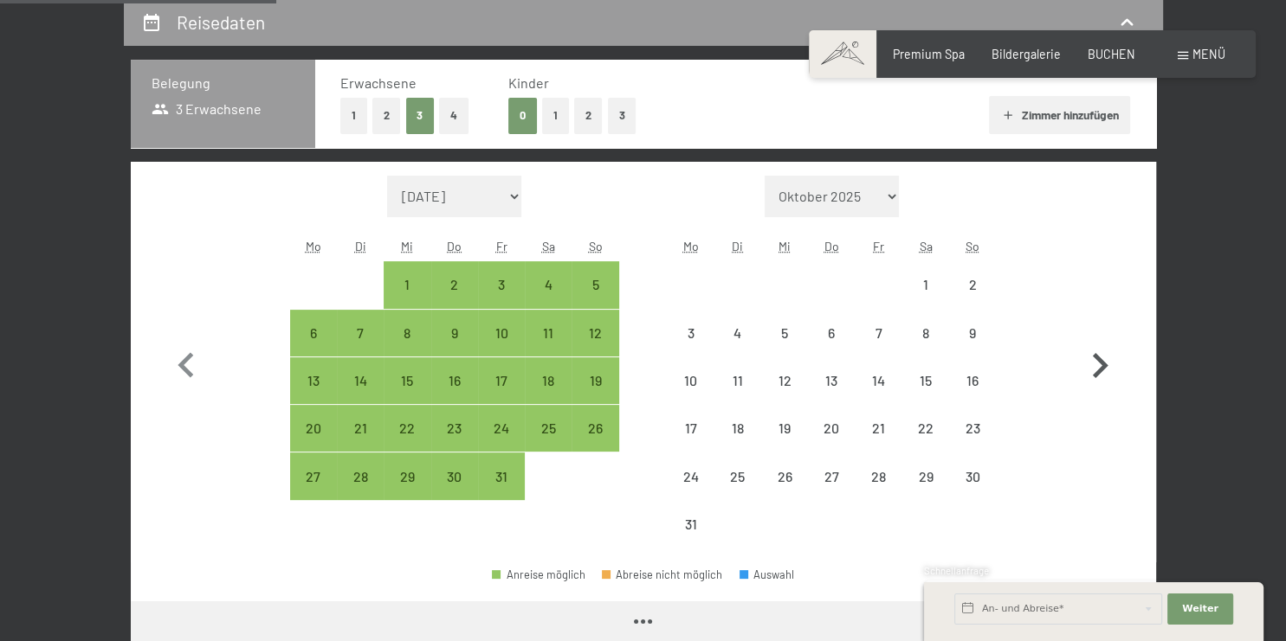
select select "[DATE]"
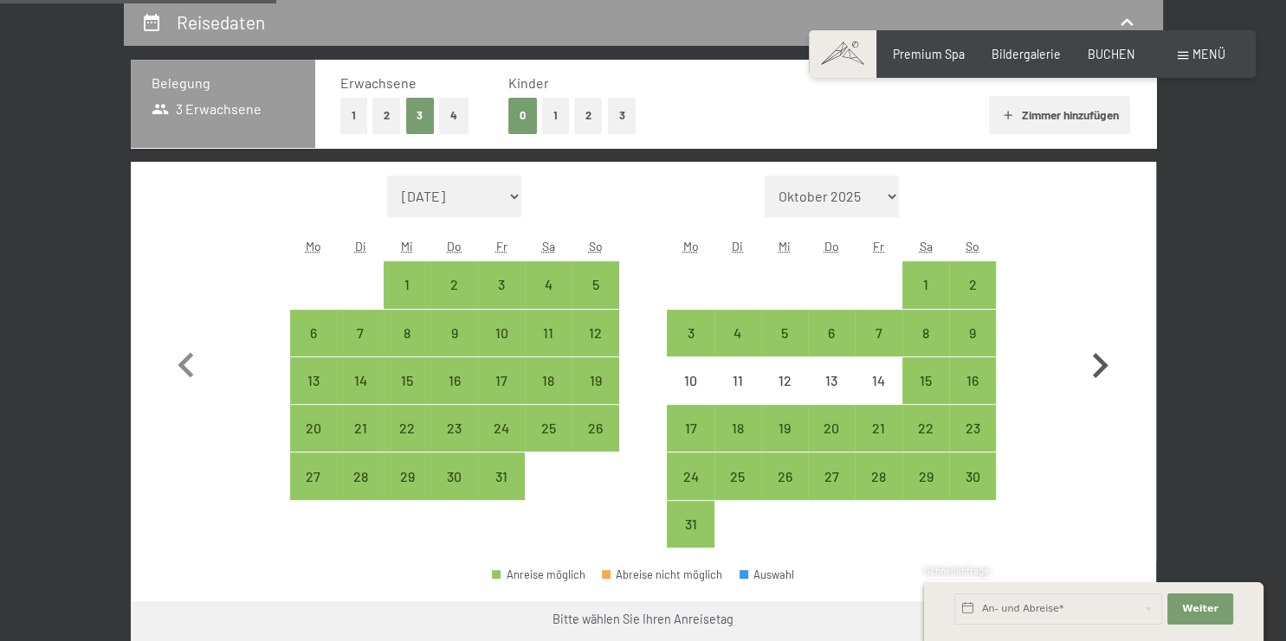
click at [1099, 364] on icon "button" at bounding box center [1099, 366] width 50 height 50
select select "[DATE]"
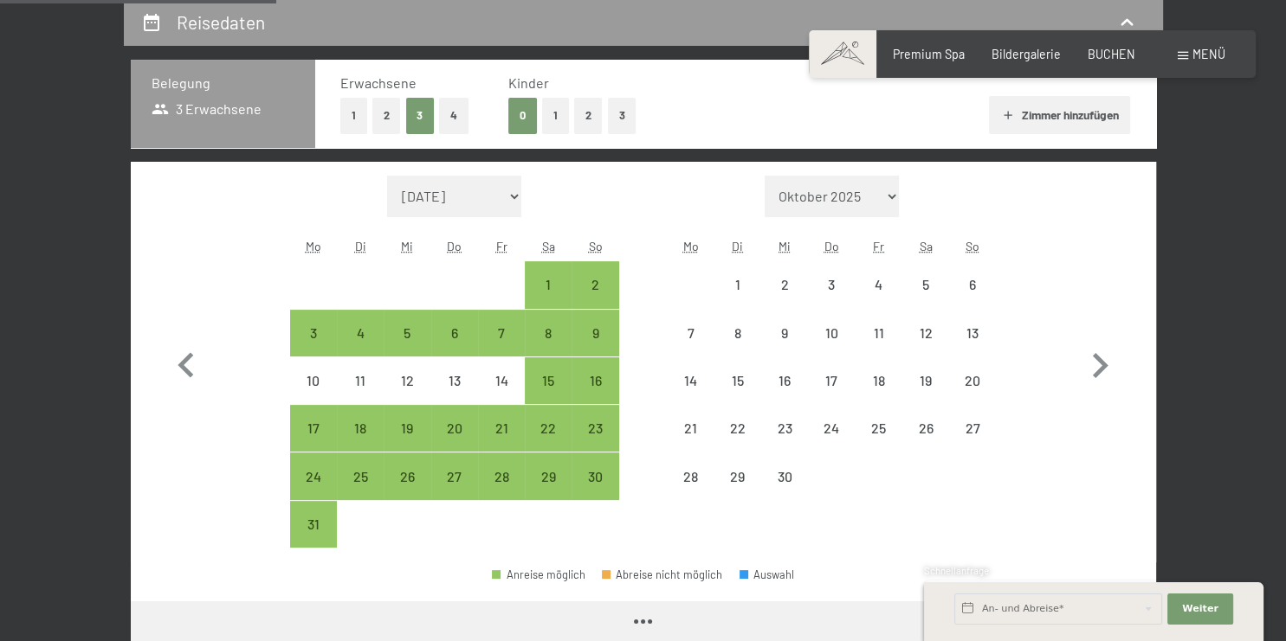
select select "[DATE]"
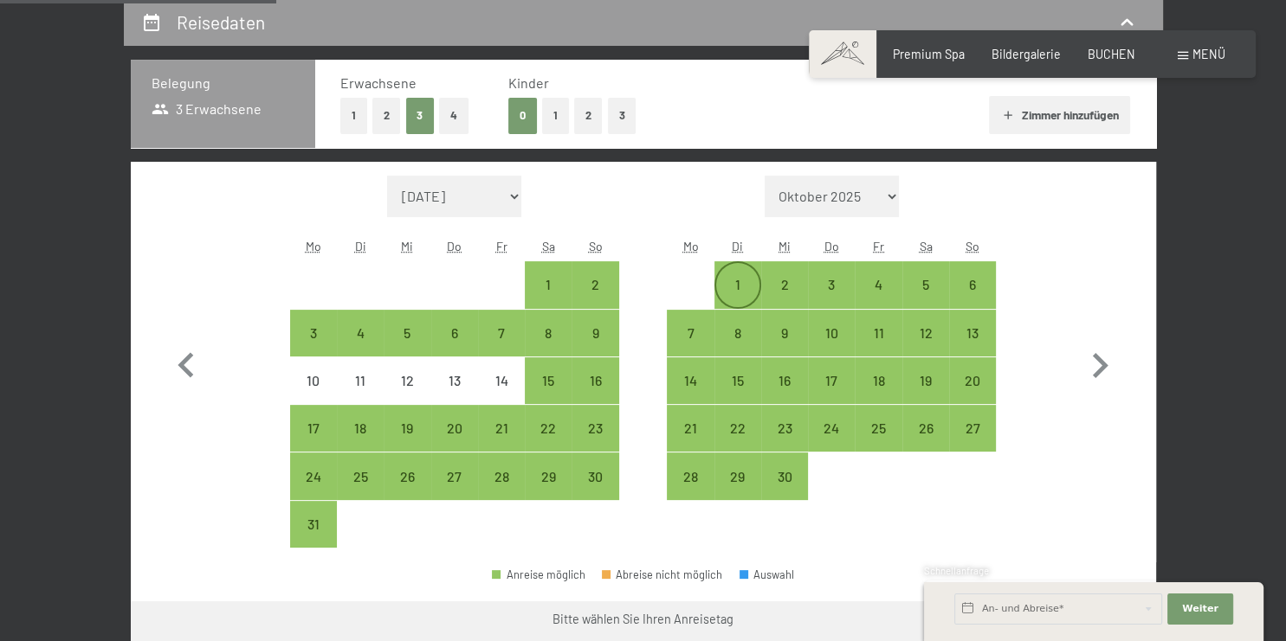
click at [740, 286] on div "1" at bounding box center [737, 299] width 43 height 43
select select "[DATE]"
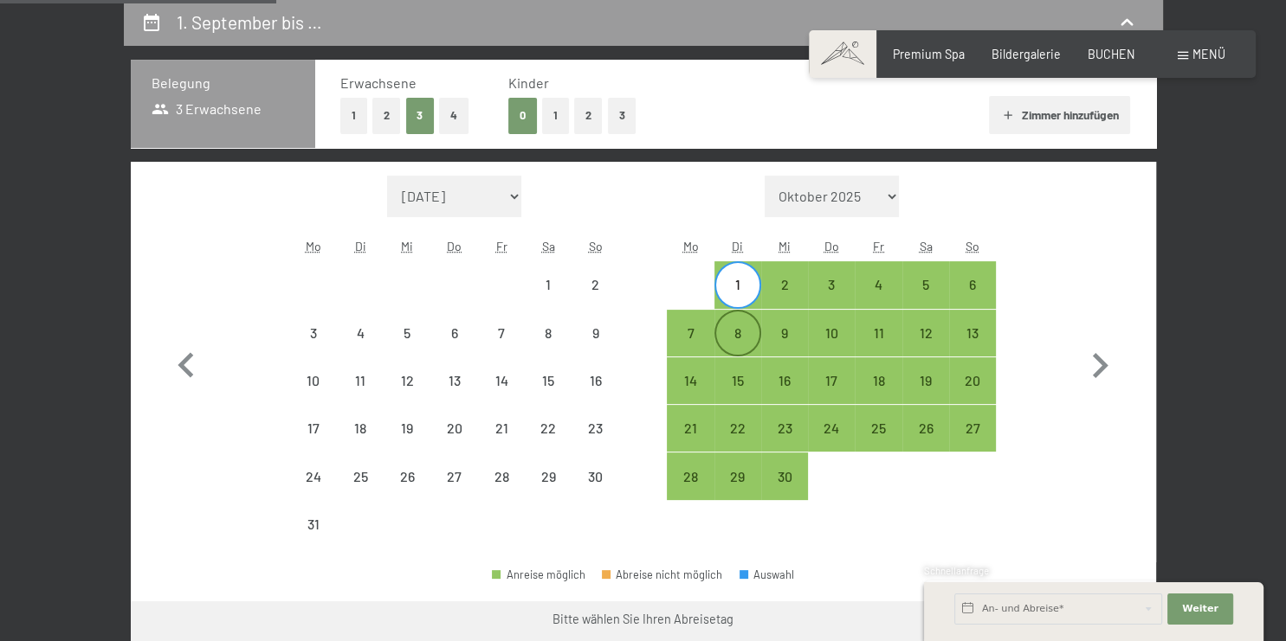
click at [740, 338] on div "8" at bounding box center [737, 347] width 43 height 43
select select "[DATE]"
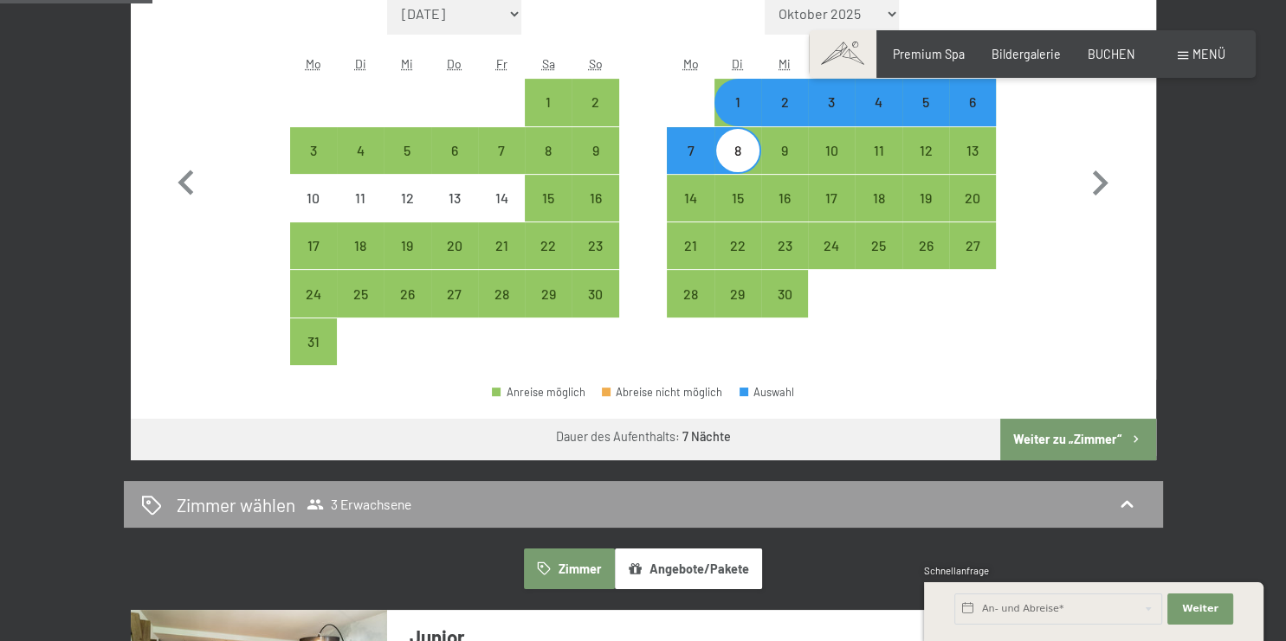
click at [1078, 429] on button "Weiter zu „Zimmer“" at bounding box center [1077, 440] width 155 height 42
select select "[DATE]"
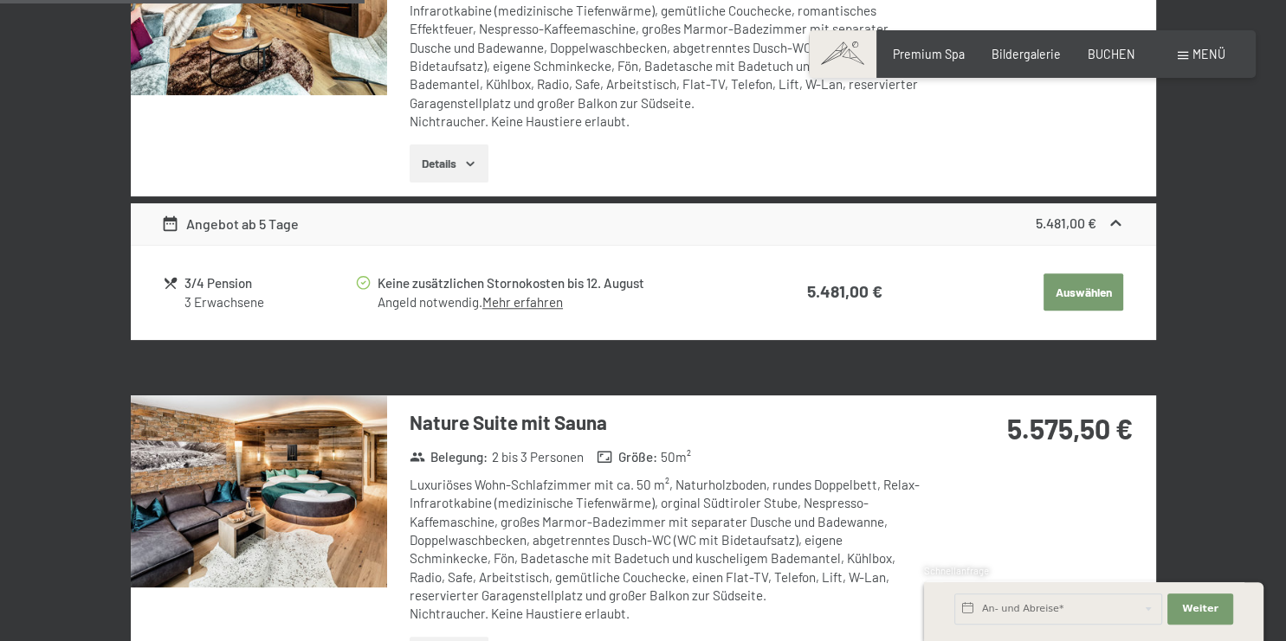
scroll to position [0, 0]
